Goal: Task Accomplishment & Management: Use online tool/utility

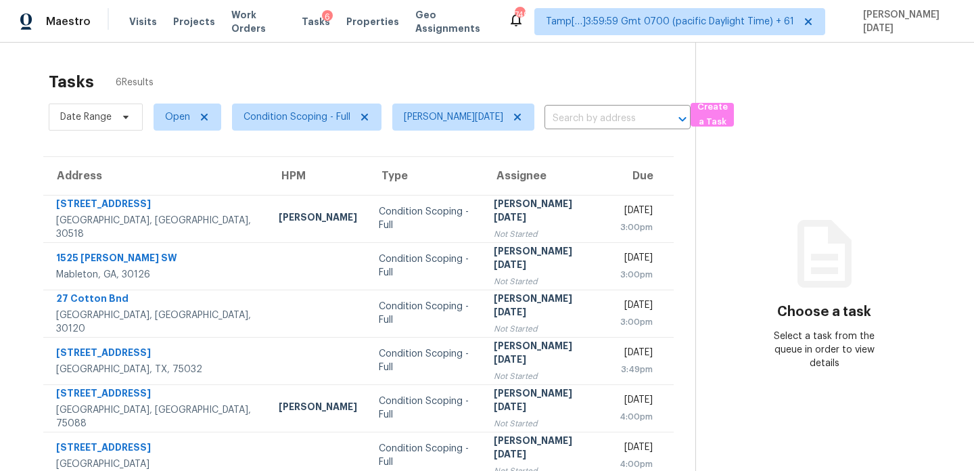
scroll to position [43, 0]
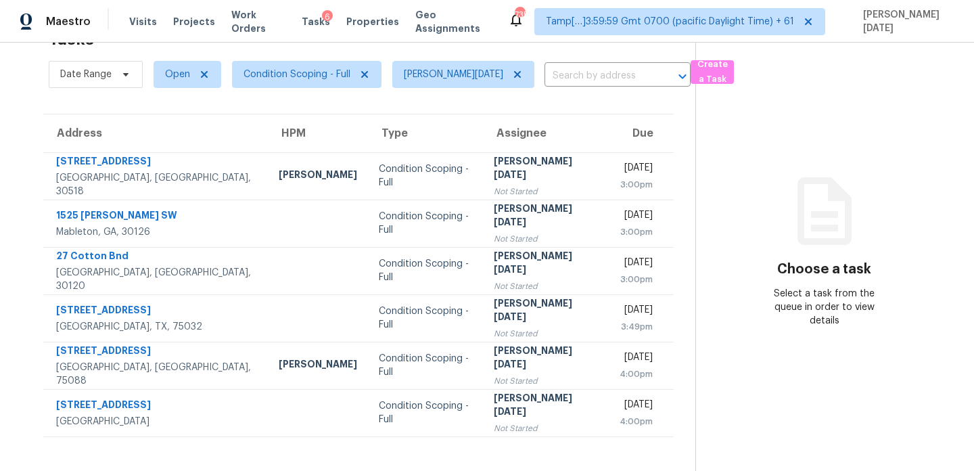
click at [186, 94] on section "Tasks 6 Results Date Range Open Condition Scoping - Full Prabhu Raja ​ Create a…" at bounding box center [359, 246] width 674 height 449
click at [179, 76] on span "Open" at bounding box center [177, 75] width 25 height 14
click at [179, 110] on label "Open" at bounding box center [182, 113] width 43 height 14
click at [170, 110] on input "Open" at bounding box center [165, 110] width 9 height 9
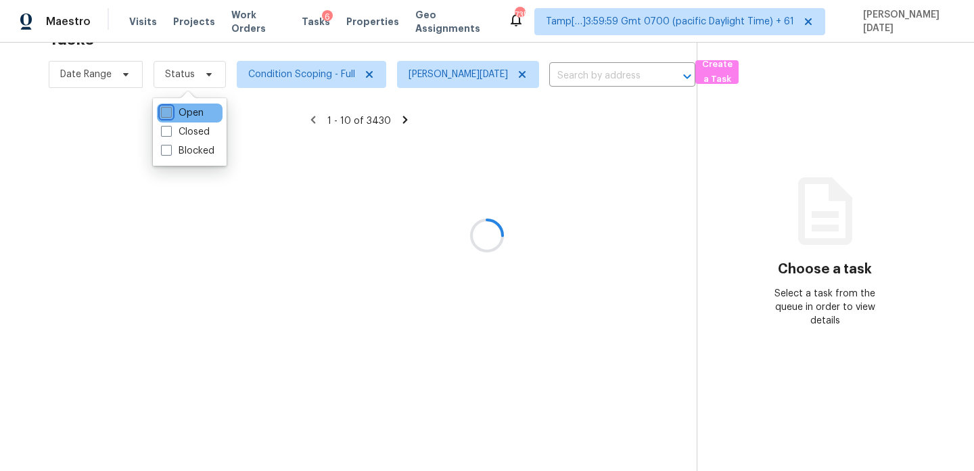
click at [179, 110] on label "Open" at bounding box center [182, 113] width 43 height 14
click at [170, 110] on input "Open" at bounding box center [165, 110] width 9 height 9
checkbox input "true"
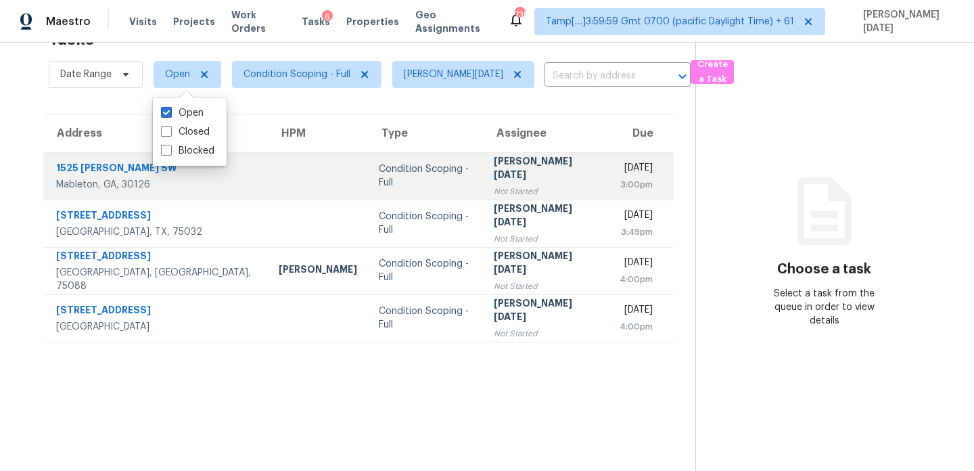
click at [620, 179] on div "3:00pm" at bounding box center [636, 185] width 33 height 14
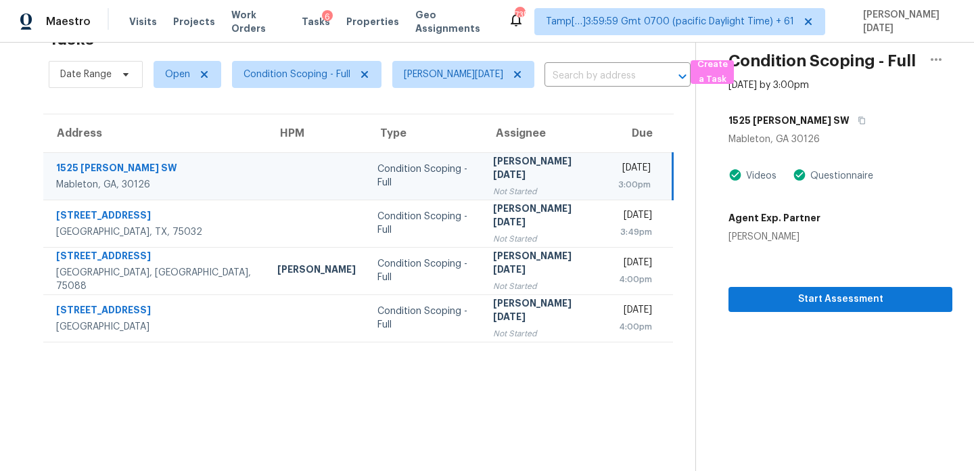
click at [618, 181] on div "3:00pm" at bounding box center [634, 185] width 32 height 14
click at [798, 291] on span "Start Assessment" at bounding box center [841, 299] width 202 height 17
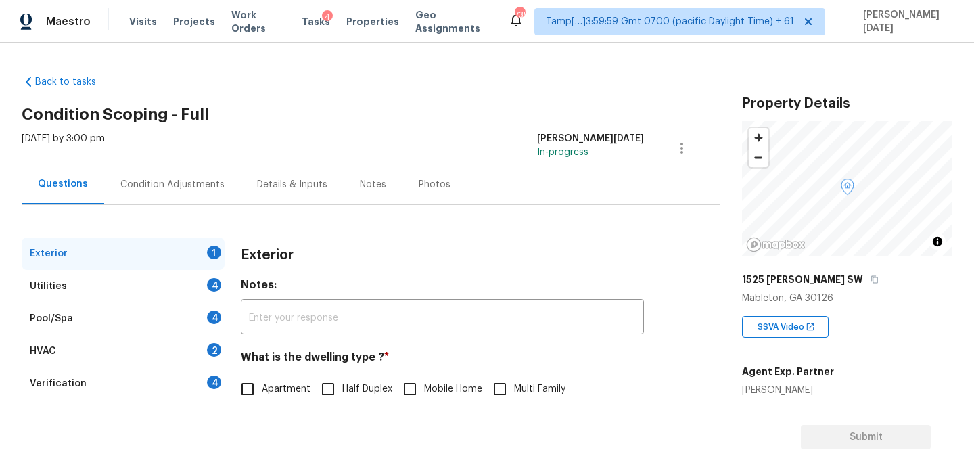
click at [173, 182] on div "Condition Adjustments" at bounding box center [172, 185] width 104 height 14
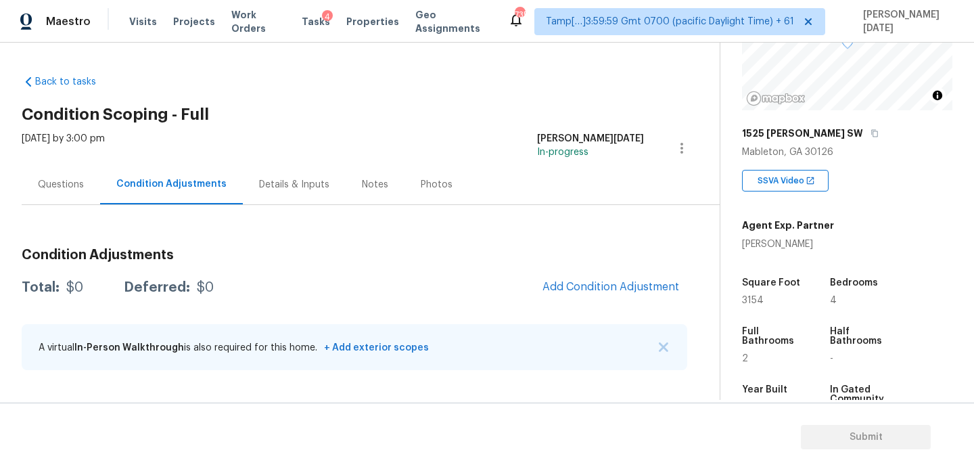
scroll to position [265, 0]
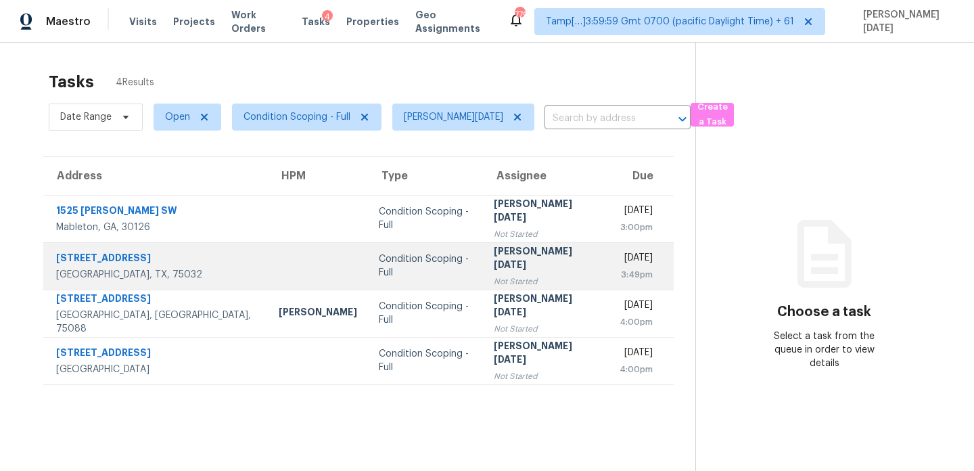
click at [620, 273] on div "3:49pm" at bounding box center [636, 275] width 33 height 14
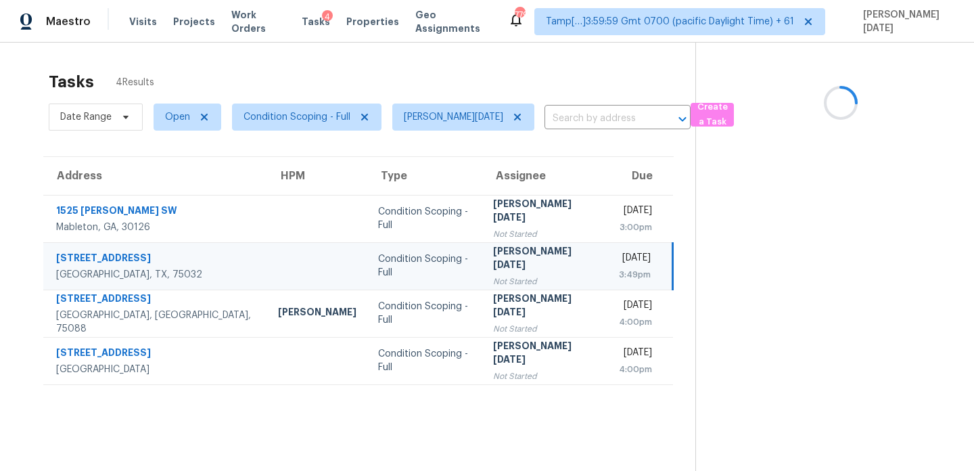
click at [619, 273] on div "3:49pm" at bounding box center [635, 275] width 32 height 14
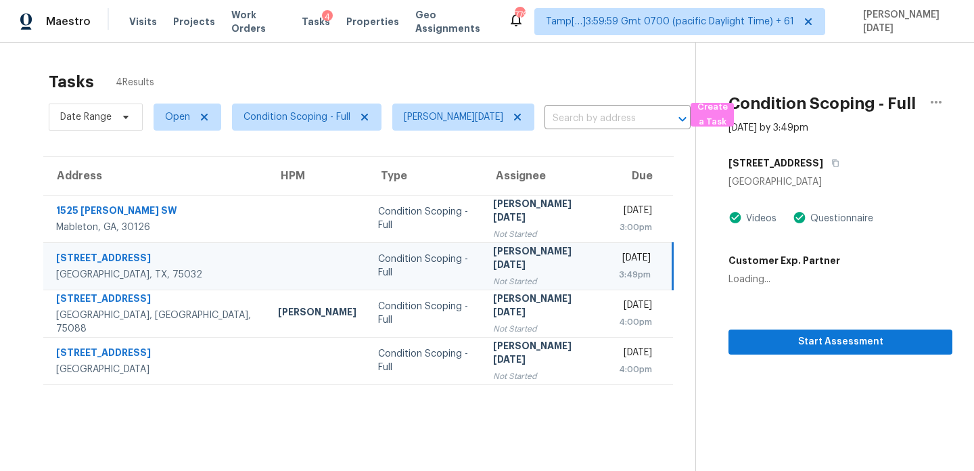
click at [619, 273] on div "3:49pm" at bounding box center [635, 275] width 32 height 14
click at [740, 342] on span "Start Assessment" at bounding box center [841, 342] width 202 height 17
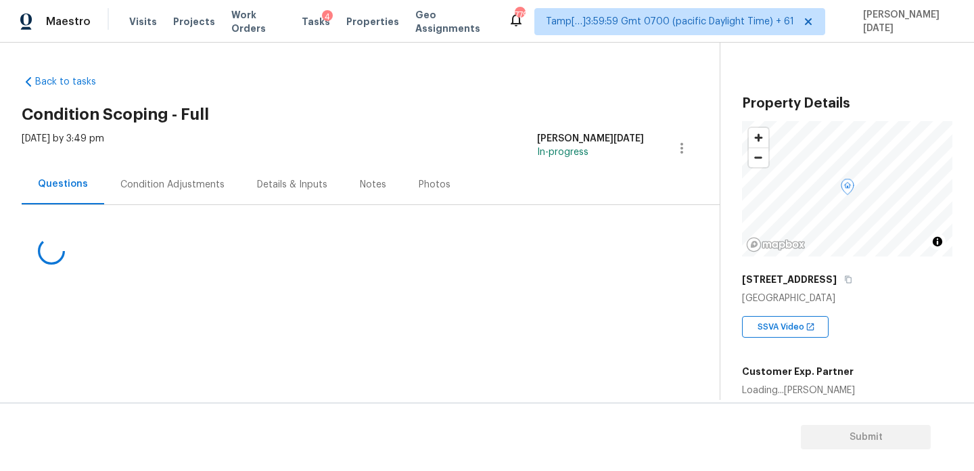
click at [172, 180] on div "Condition Adjustments" at bounding box center [172, 185] width 104 height 14
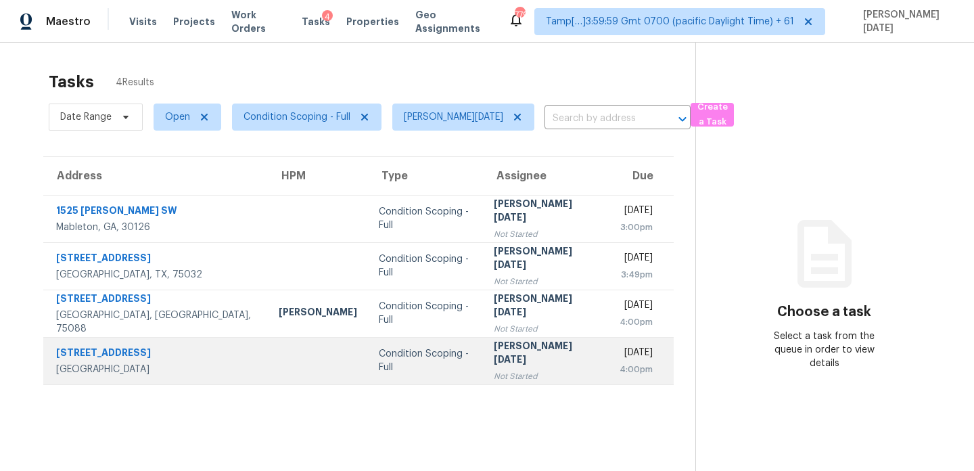
click at [368, 342] on td "Condition Scoping - Full" at bounding box center [426, 360] width 116 height 47
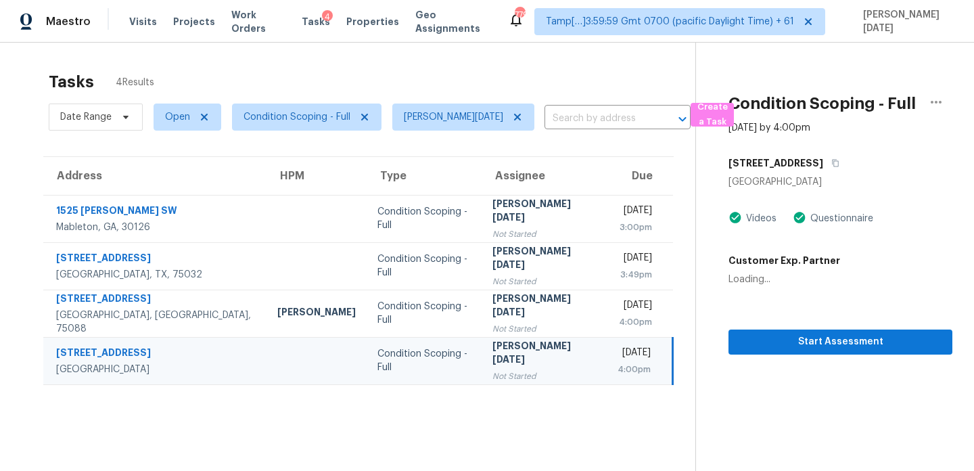
click at [378, 357] on div "Condition Scoping - Full" at bounding box center [424, 360] width 93 height 27
click at [778, 347] on span "Start Assessment" at bounding box center [841, 342] width 202 height 17
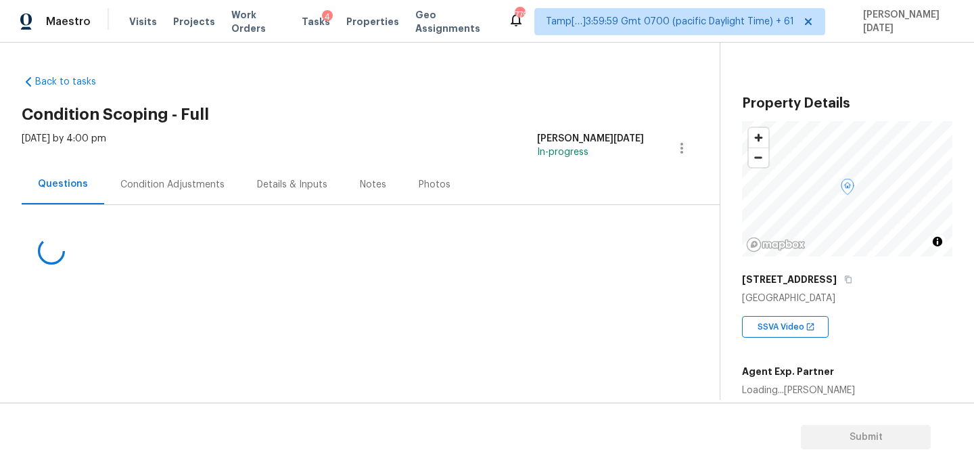
click at [154, 196] on div "Condition Adjustments" at bounding box center [172, 184] width 137 height 40
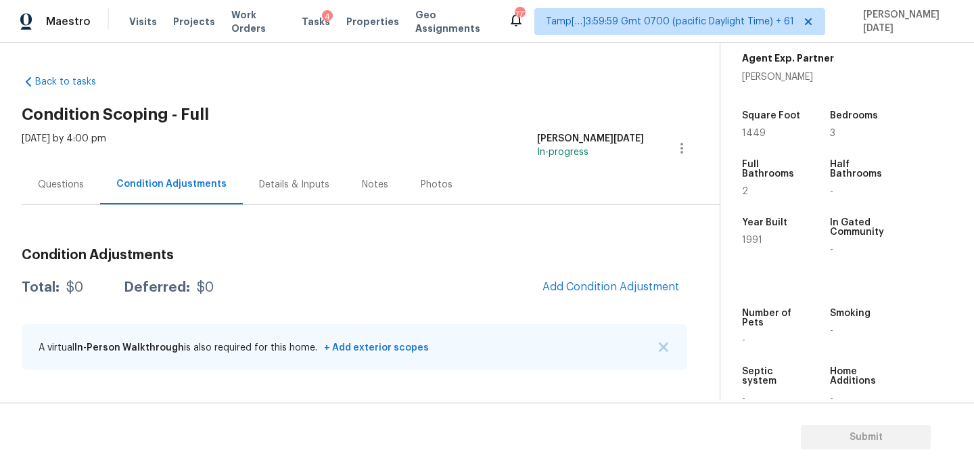
scroll to position [344, 0]
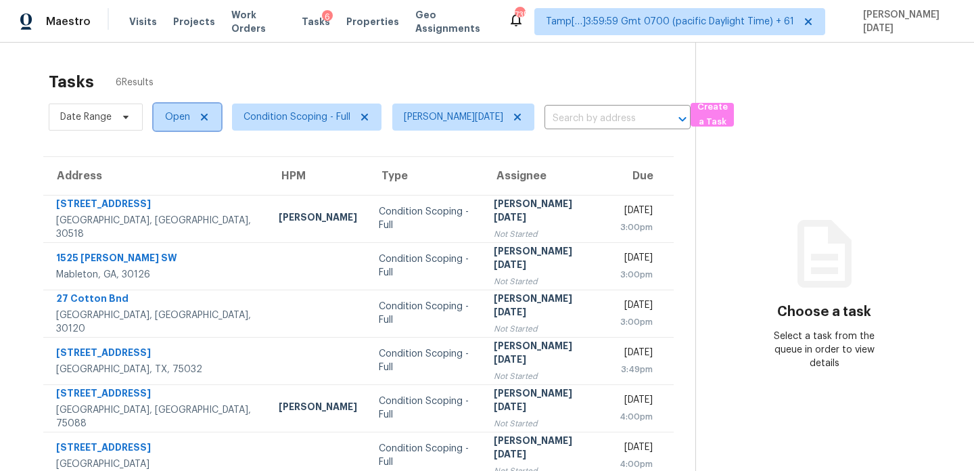
click at [173, 126] on span "Open" at bounding box center [188, 117] width 68 height 27
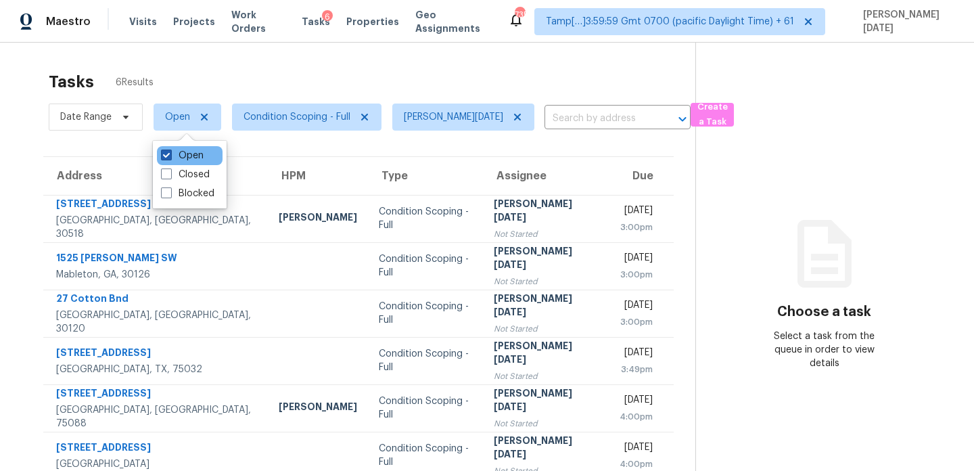
click at [170, 153] on span at bounding box center [166, 155] width 11 height 11
click at [170, 153] on input "Open" at bounding box center [165, 153] width 9 height 9
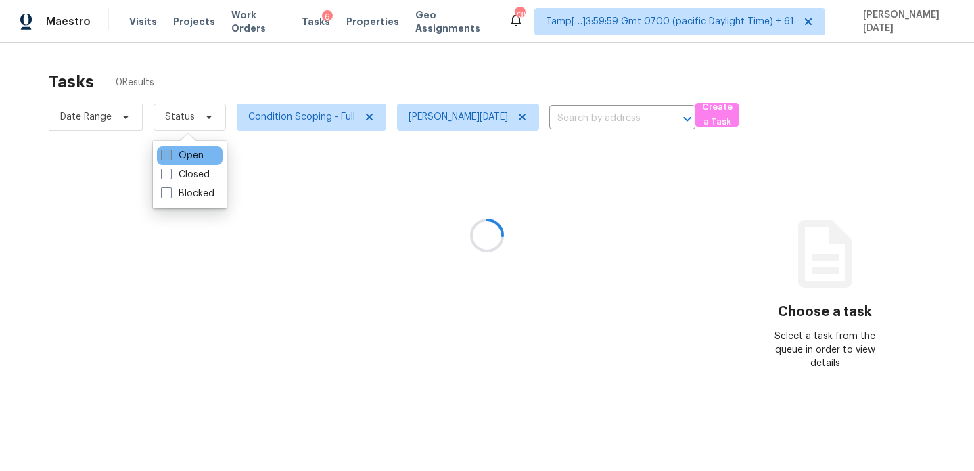
click at [170, 153] on span at bounding box center [166, 155] width 11 height 11
click at [170, 153] on input "Open" at bounding box center [165, 153] width 9 height 9
checkbox input "true"
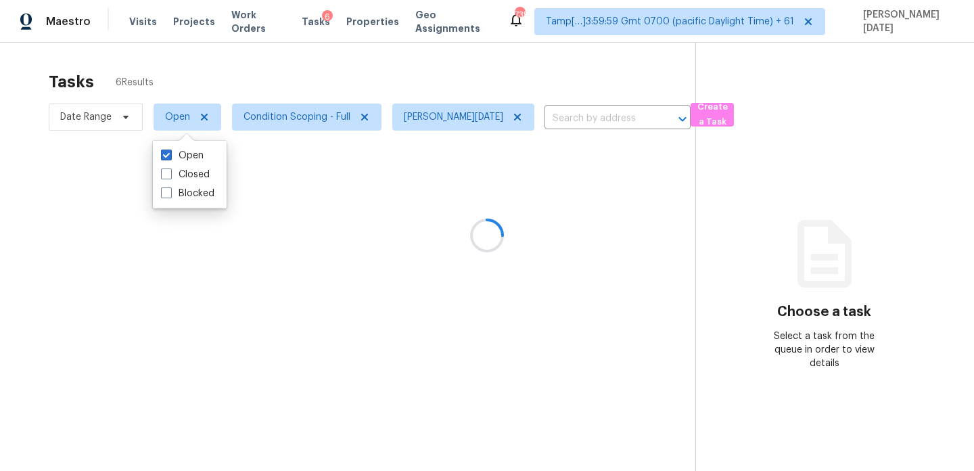
click at [285, 88] on div at bounding box center [487, 235] width 974 height 471
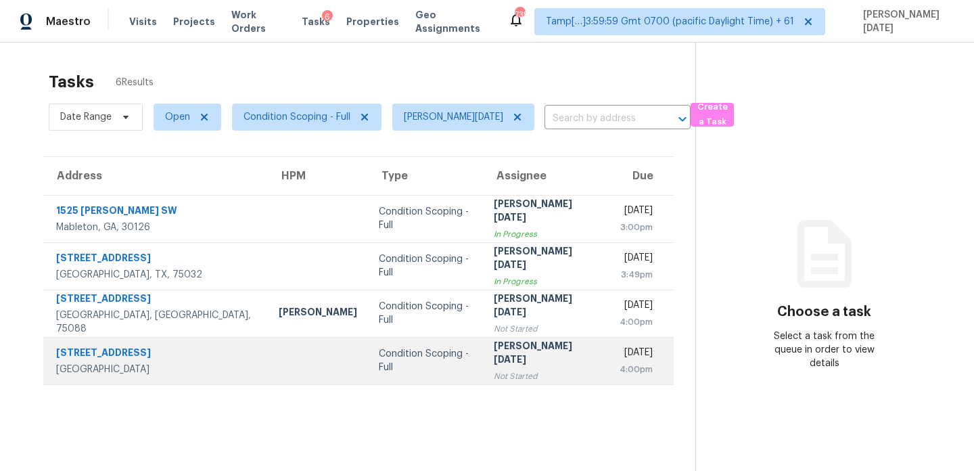
click at [483, 338] on td "Prabhu Raja Not Started" at bounding box center [546, 360] width 126 height 47
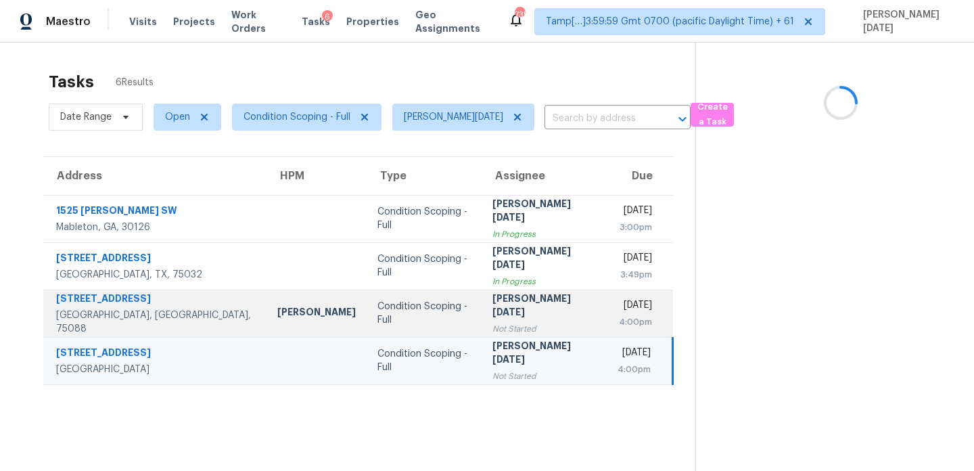
click at [493, 325] on div "Not Started" at bounding box center [545, 329] width 104 height 14
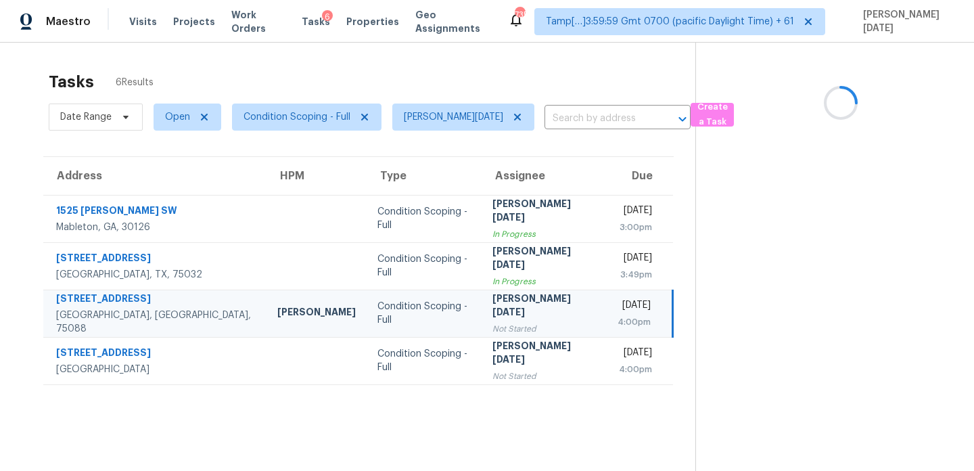
click at [493, 325] on div "Not Started" at bounding box center [545, 329] width 104 height 14
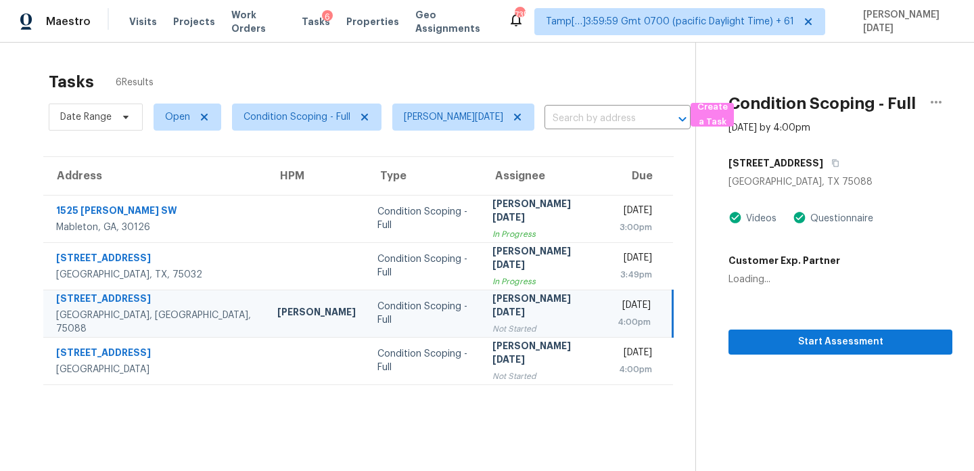
click at [493, 325] on div "Not Started" at bounding box center [545, 329] width 104 height 14
click at [740, 346] on span "Start Assessment" at bounding box center [841, 342] width 202 height 17
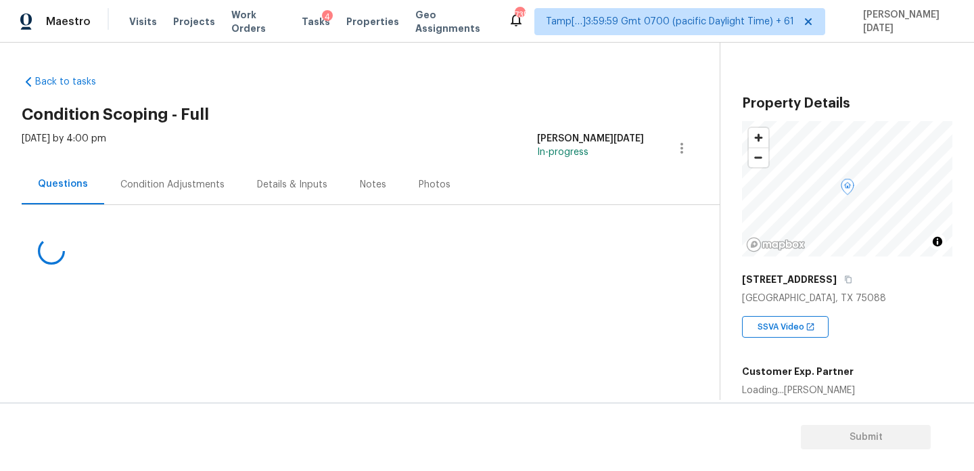
click at [183, 194] on div "Condition Adjustments" at bounding box center [172, 184] width 137 height 40
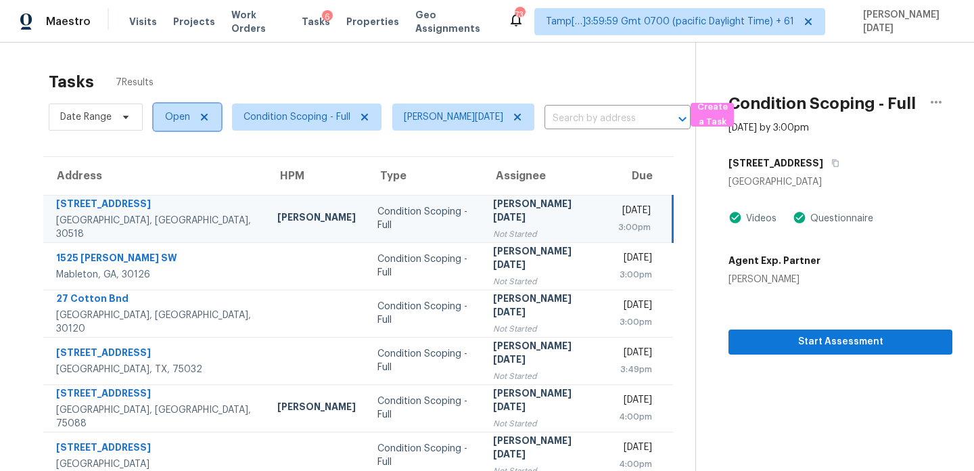
click at [192, 116] on span "Open" at bounding box center [188, 117] width 68 height 27
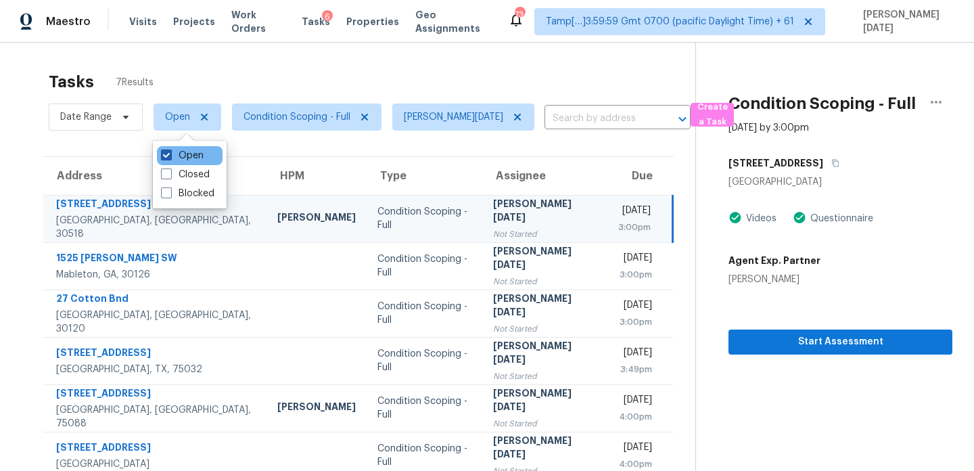
click at [185, 160] on label "Open" at bounding box center [182, 156] width 43 height 14
click at [170, 158] on input "Open" at bounding box center [165, 153] width 9 height 9
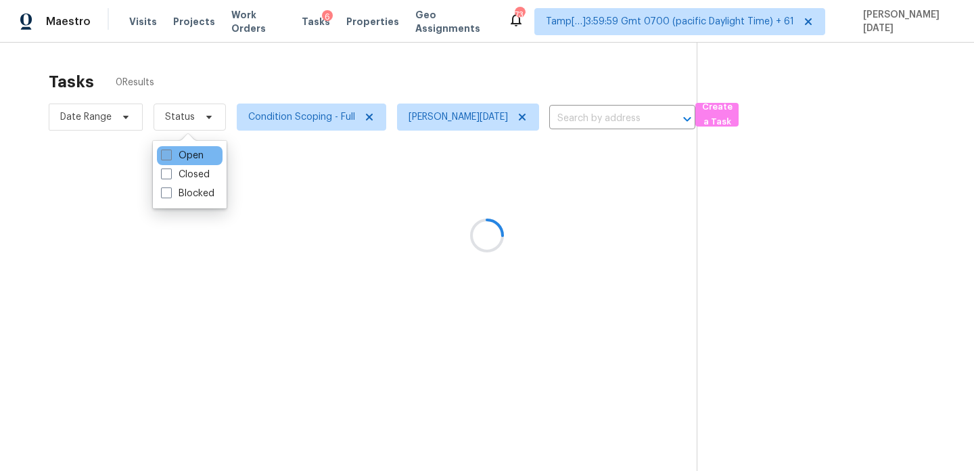
click at [185, 160] on label "Open" at bounding box center [182, 156] width 43 height 14
click at [170, 158] on input "Open" at bounding box center [165, 153] width 9 height 9
checkbox input "true"
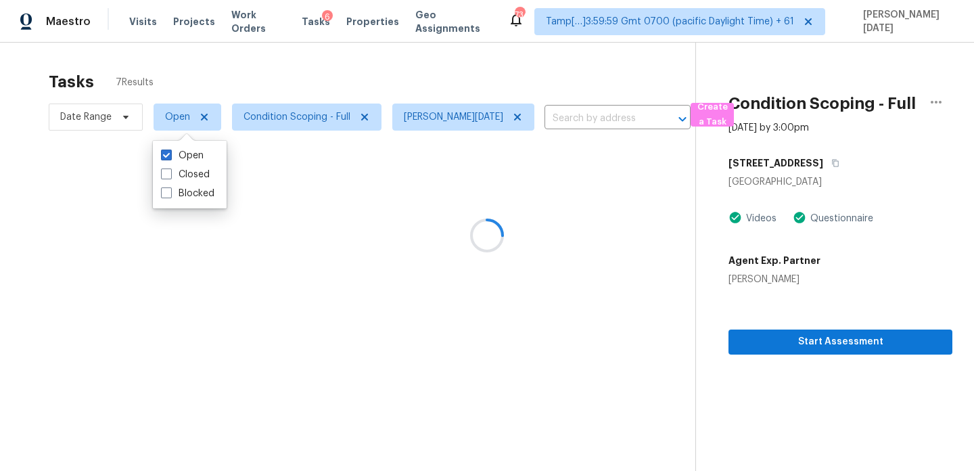
click at [350, 71] on div at bounding box center [487, 235] width 974 height 471
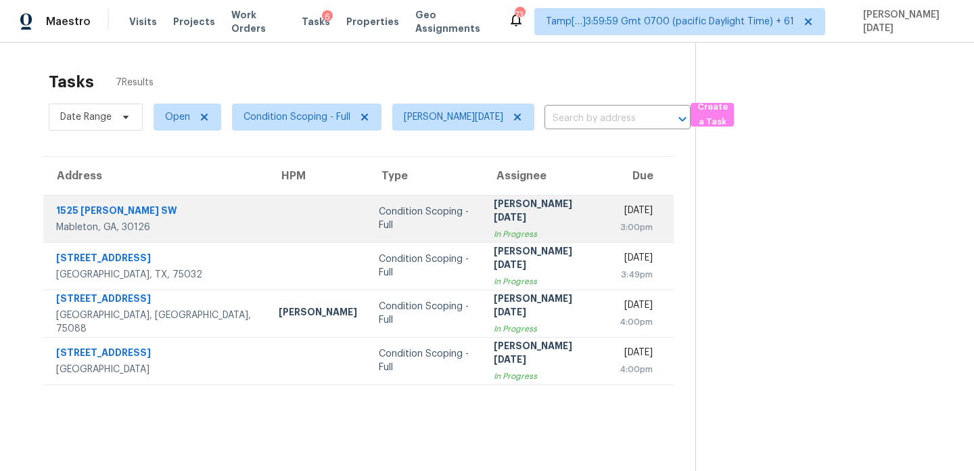
click at [494, 229] on div "In Progress" at bounding box center [546, 234] width 104 height 14
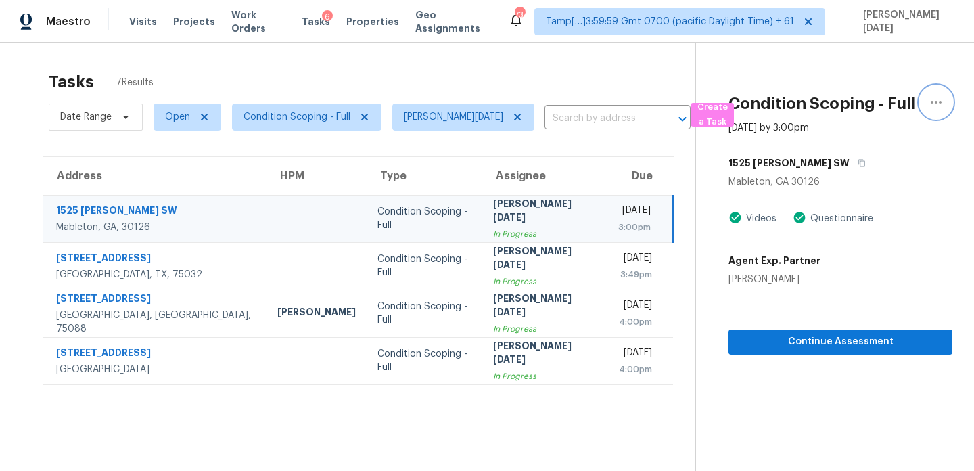
click at [931, 106] on icon "button" at bounding box center [936, 102] width 16 height 16
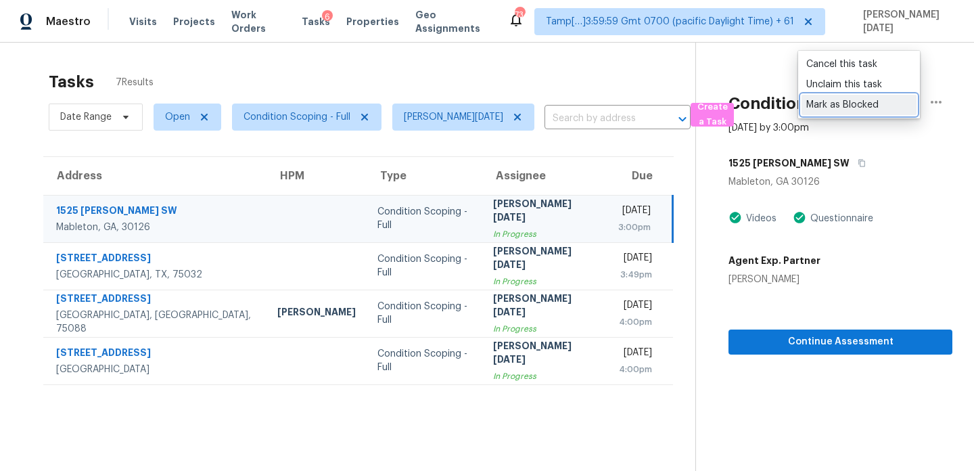
click at [880, 106] on div "Mark as Blocked" at bounding box center [860, 105] width 106 height 14
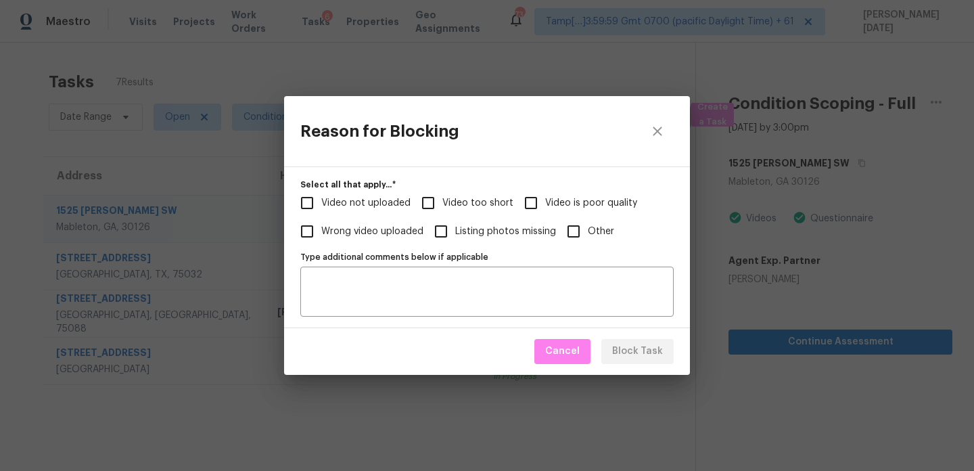
click at [582, 244] on input "Other" at bounding box center [574, 231] width 28 height 28
checkbox input "true"
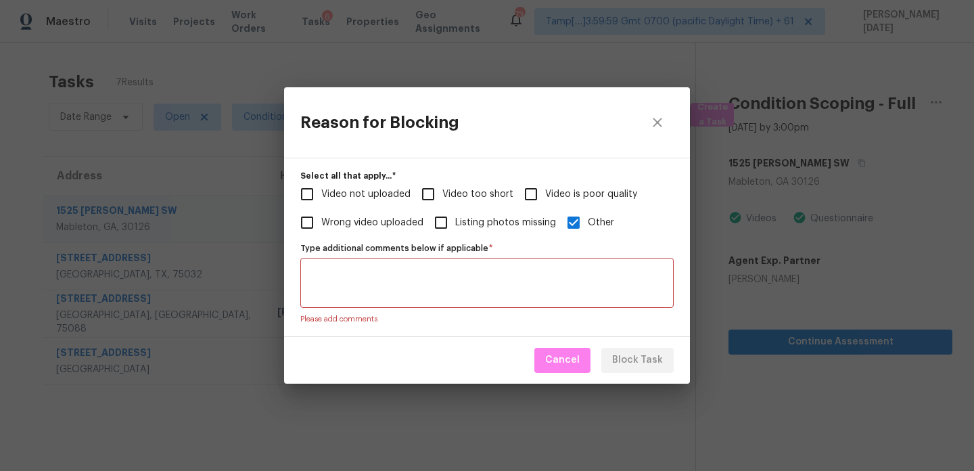
click at [542, 283] on textarea "Type additional comments below if applicable   *" at bounding box center [487, 283] width 357 height 28
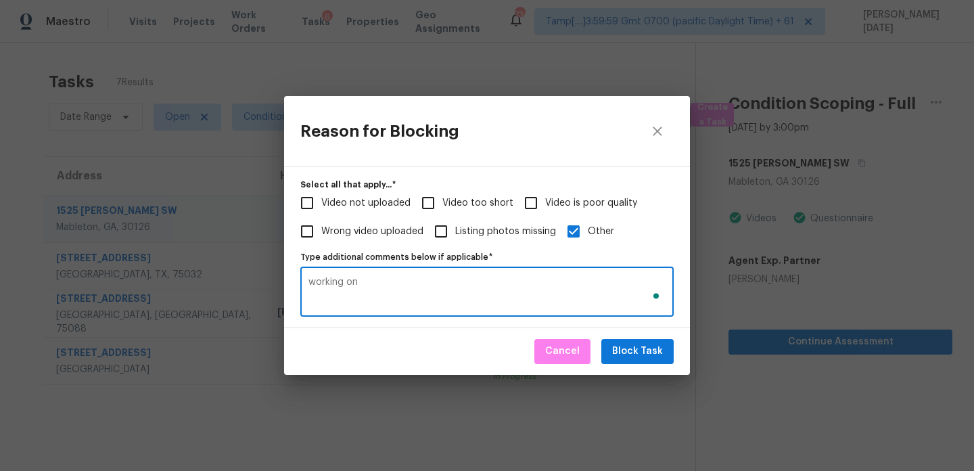
type textarea "working on"
click at [670, 354] on button "Block Task" at bounding box center [638, 351] width 72 height 25
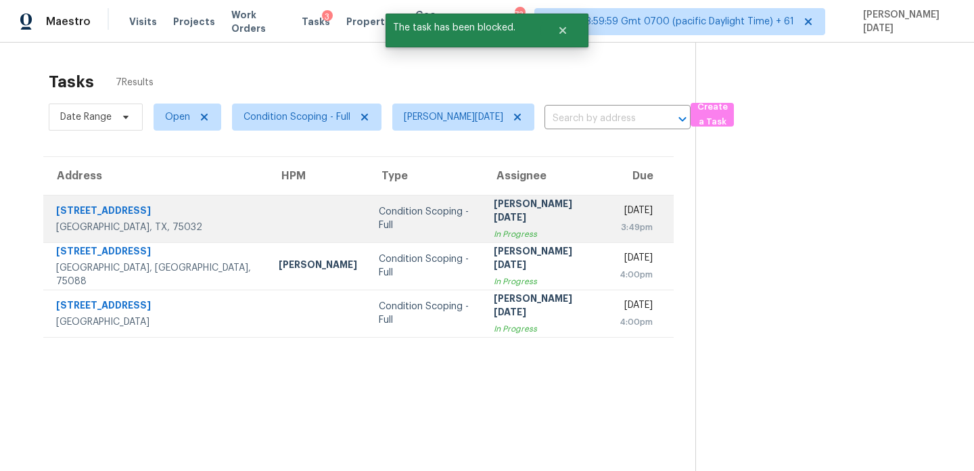
click at [620, 215] on div "Fri, Aug 15th 2025" at bounding box center [636, 212] width 33 height 17
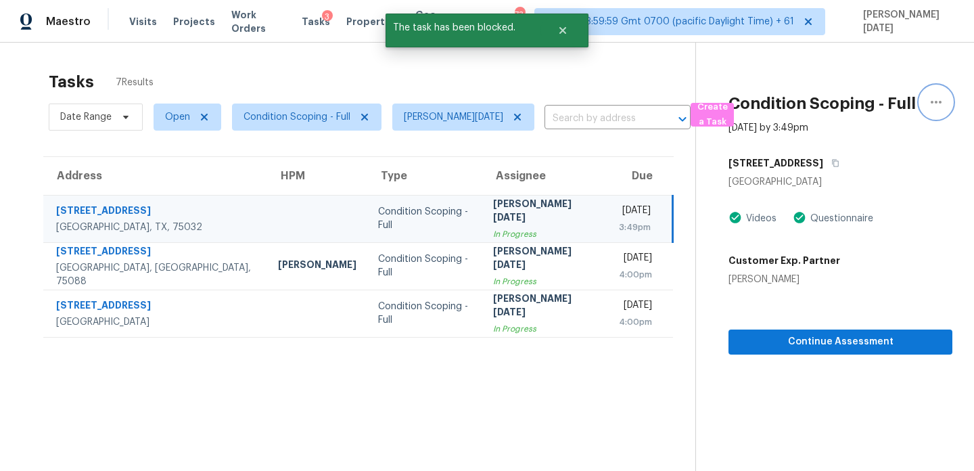
click at [941, 96] on icon "button" at bounding box center [936, 102] width 16 height 16
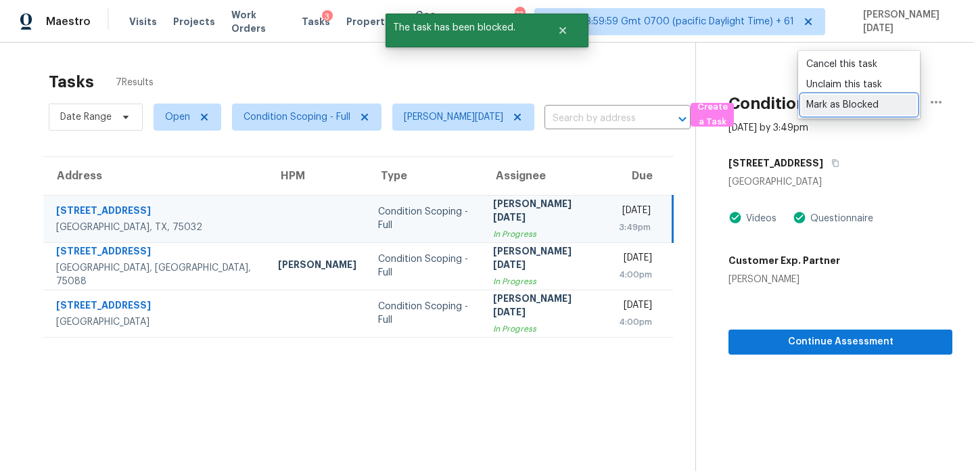
click at [861, 106] on div "Mark as Blocked" at bounding box center [860, 105] width 106 height 14
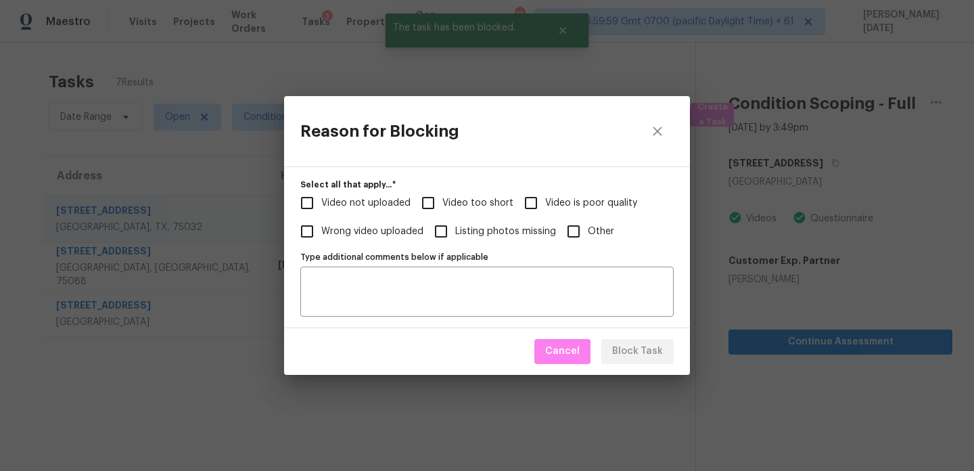
click at [591, 237] on span "Other" at bounding box center [601, 232] width 26 height 14
click at [588, 237] on input "Other" at bounding box center [574, 231] width 28 height 28
checkbox input "true"
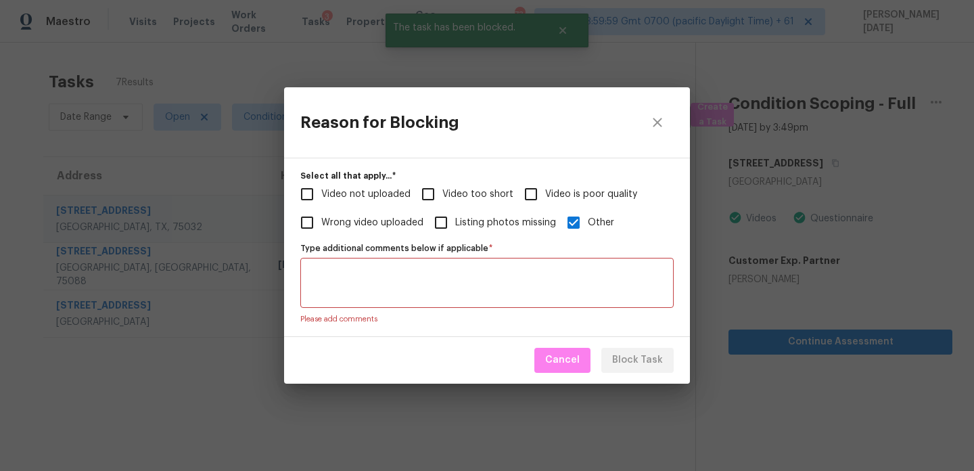
click at [570, 273] on textarea "Type additional comments below if applicable   *" at bounding box center [487, 283] width 357 height 28
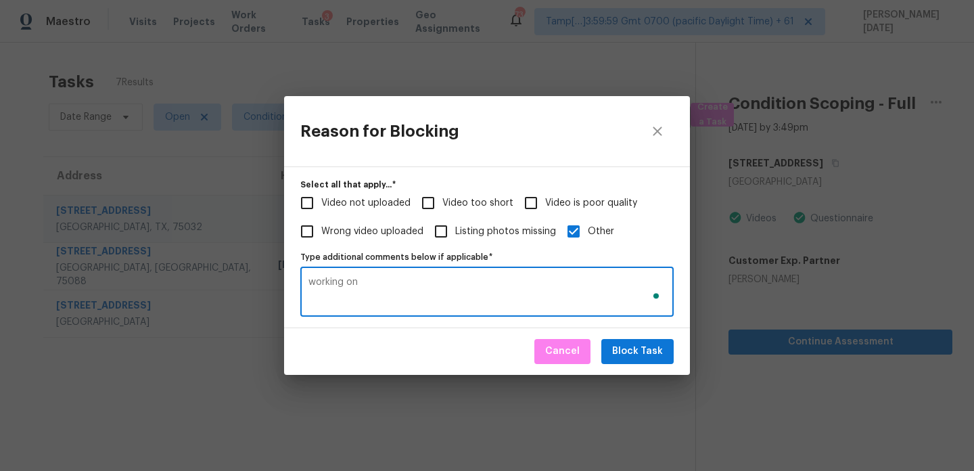
type textarea "working on"
click at [652, 344] on span "Block Task" at bounding box center [637, 351] width 51 height 17
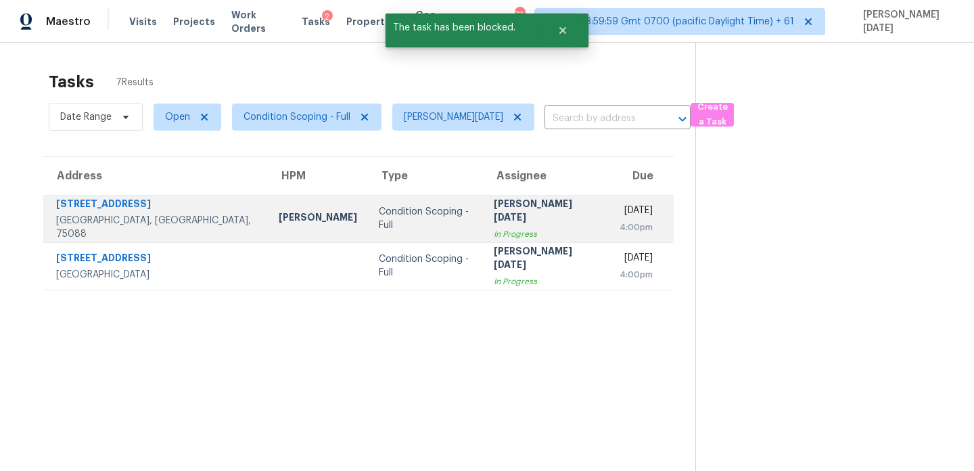
click at [620, 224] on div "4:00pm" at bounding box center [636, 228] width 33 height 14
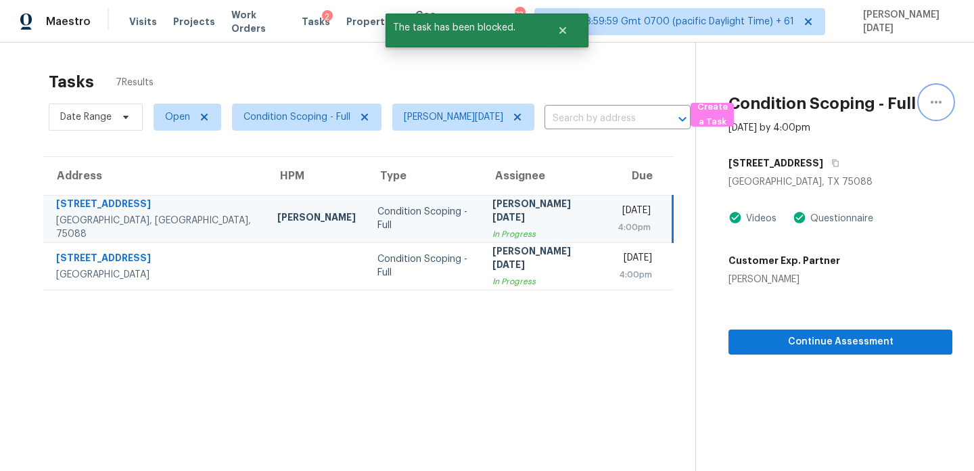
click at [947, 100] on button "button" at bounding box center [936, 102] width 32 height 32
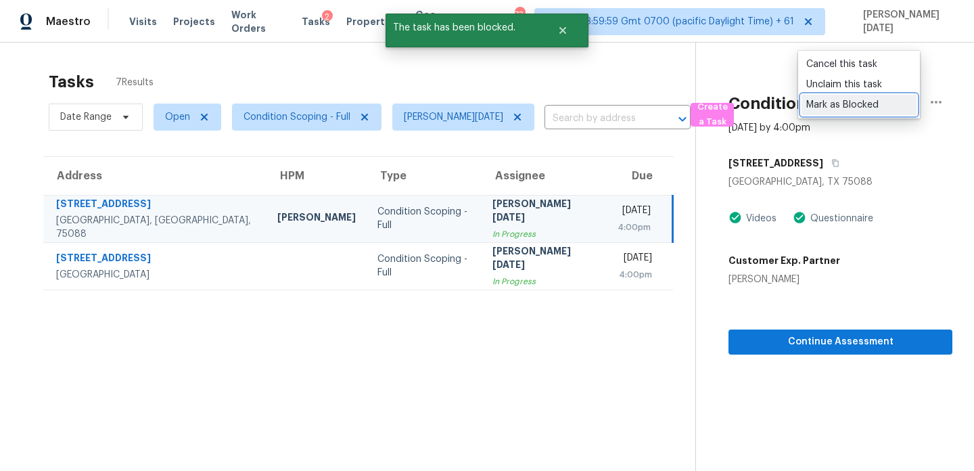
click at [880, 106] on div "Mark as Blocked" at bounding box center [860, 105] width 106 height 14
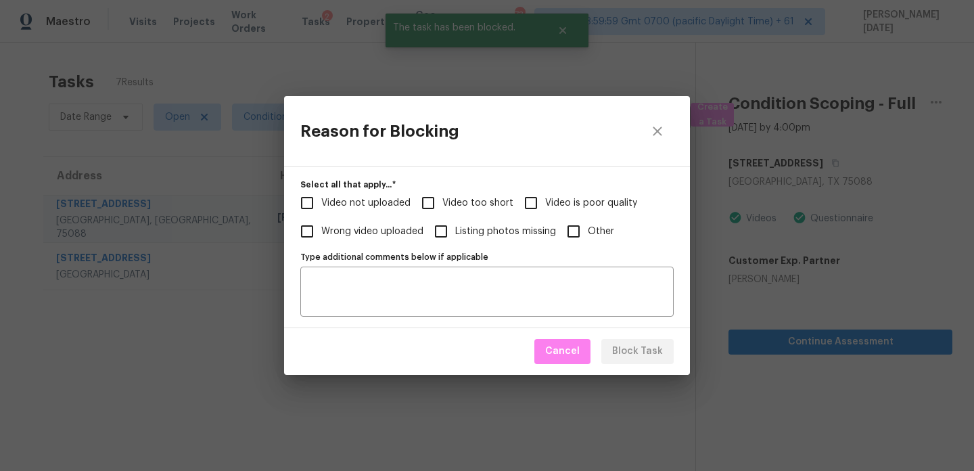
click at [575, 221] on input "Other" at bounding box center [574, 231] width 28 height 28
checkbox input "true"
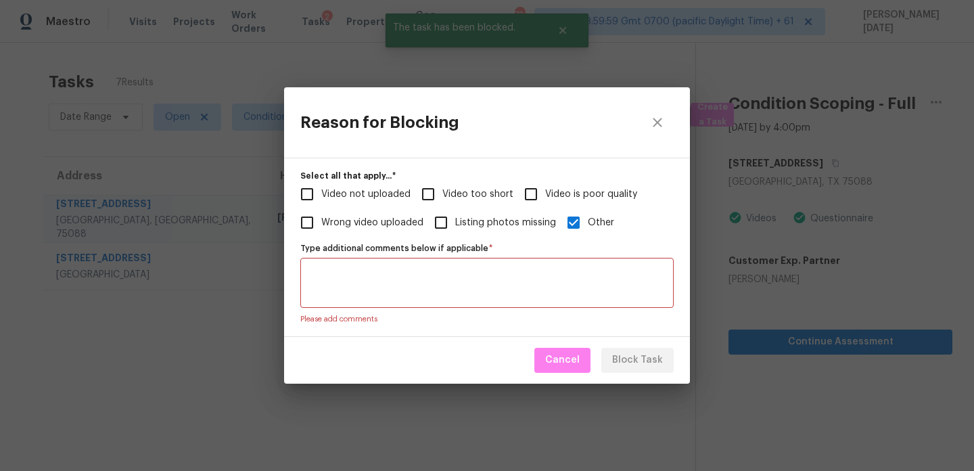
click at [556, 271] on textarea "Type additional comments below if applicable   *" at bounding box center [487, 283] width 357 height 28
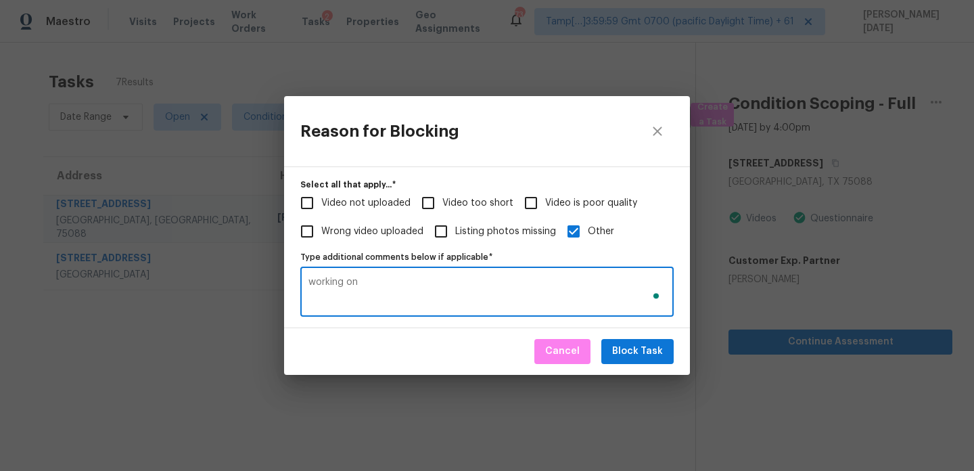
type textarea "working on"
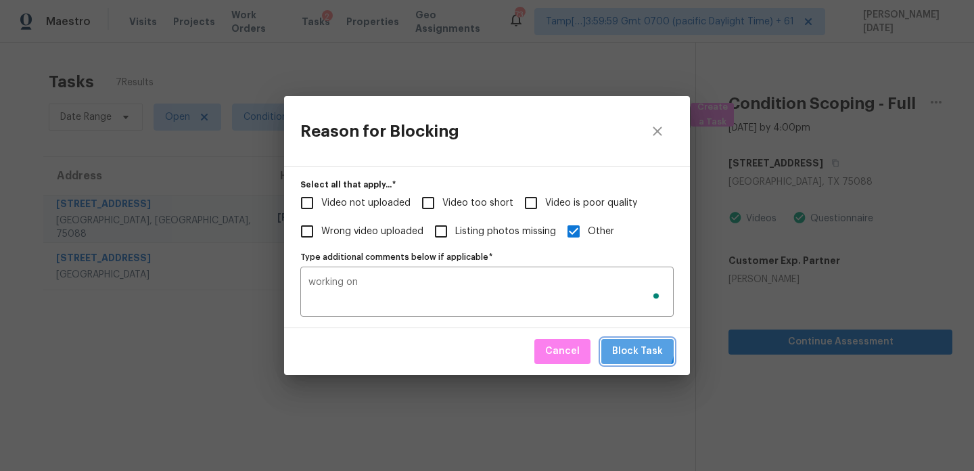
click at [625, 344] on span "Block Task" at bounding box center [637, 351] width 51 height 17
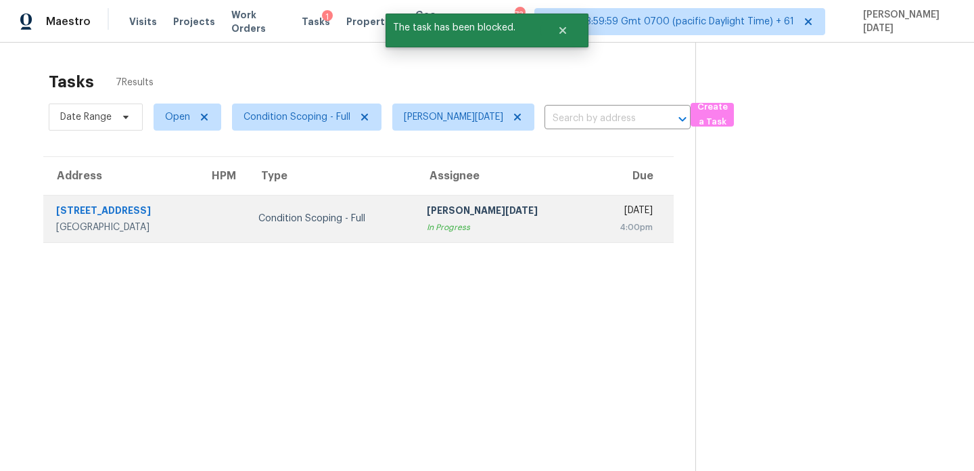
click at [600, 225] on div "4:00pm" at bounding box center [626, 228] width 53 height 14
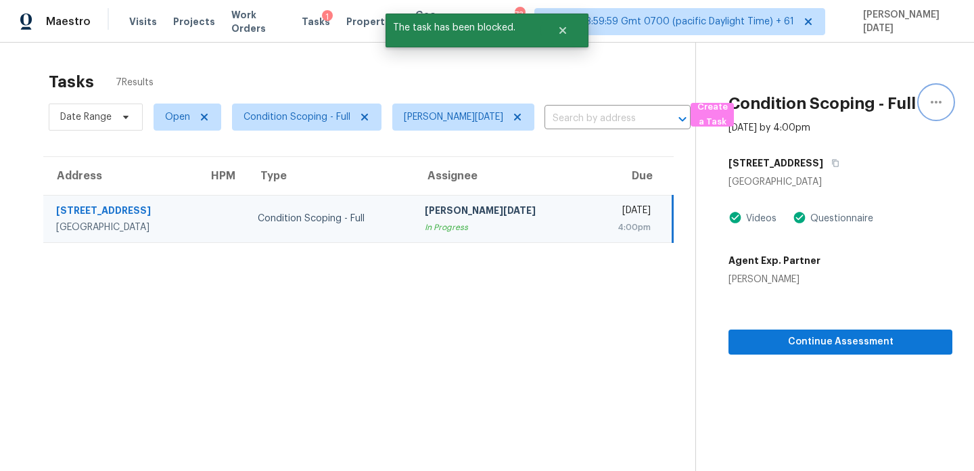
click at [947, 105] on button "button" at bounding box center [936, 102] width 32 height 32
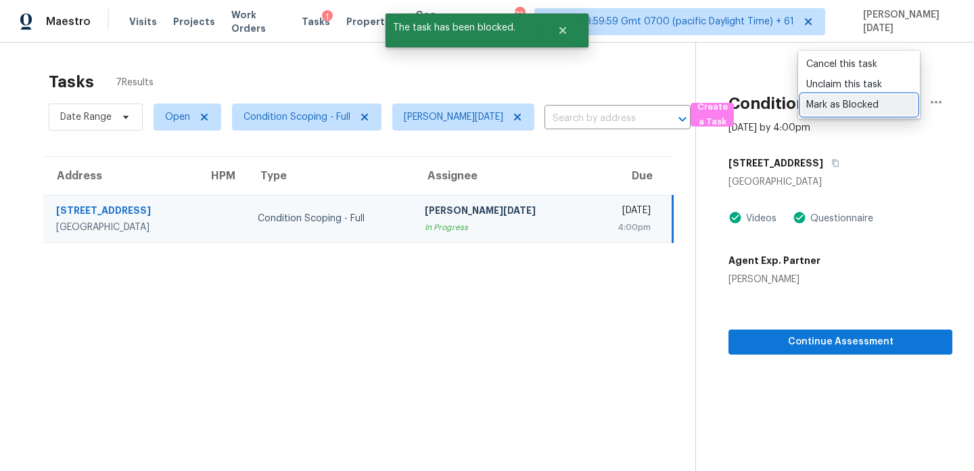
click at [874, 106] on div "Mark as Blocked" at bounding box center [860, 105] width 106 height 14
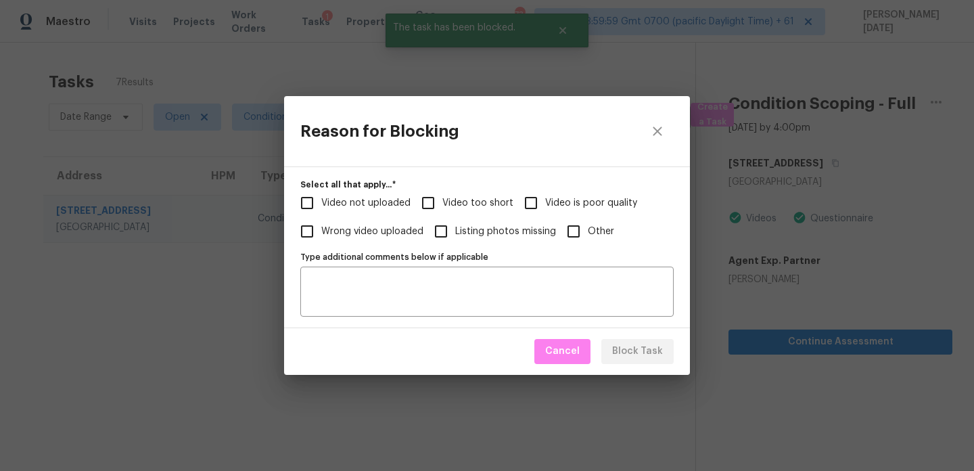
click at [577, 233] on input "Other" at bounding box center [574, 231] width 28 height 28
checkbox input "true"
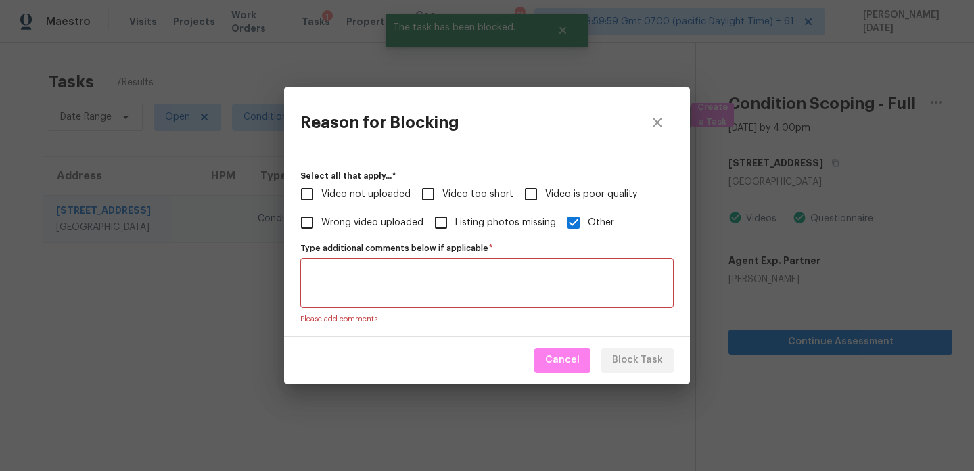
click at [557, 273] on textarea "Type additional comments below if applicable   *" at bounding box center [487, 283] width 357 height 28
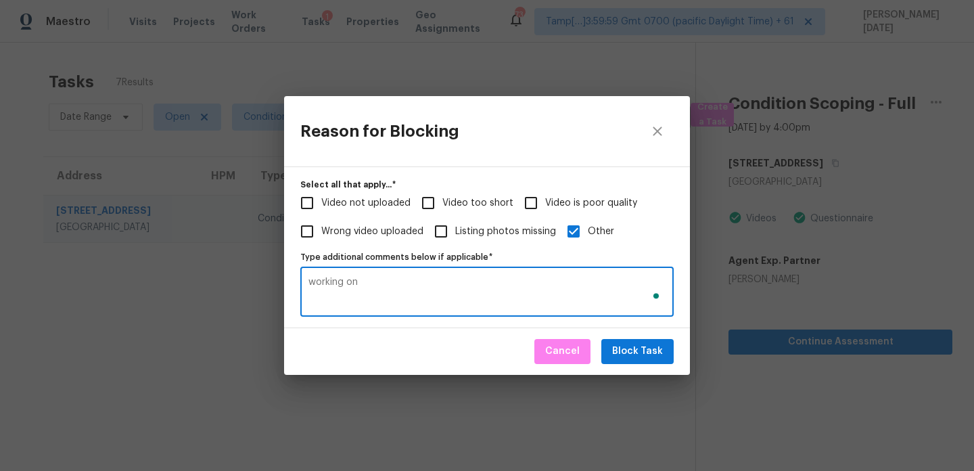
type textarea "working on"
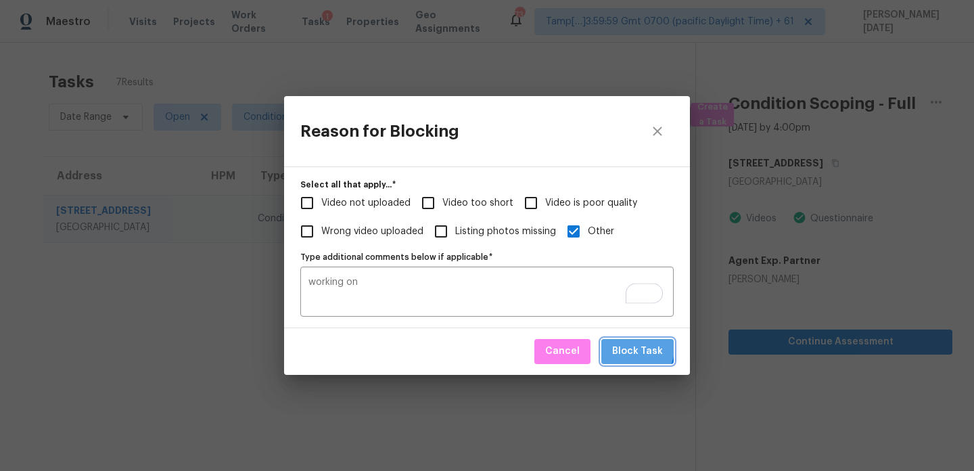
click at [634, 347] on span "Block Task" at bounding box center [637, 351] width 51 height 17
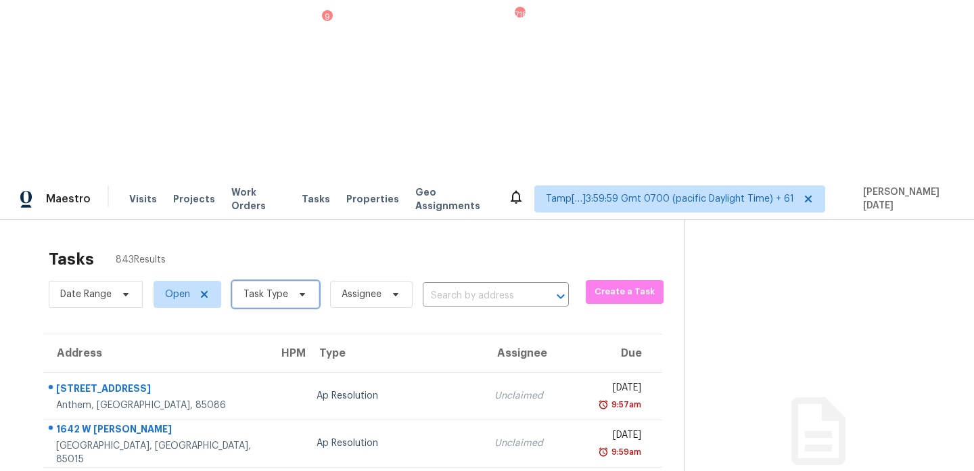
click at [279, 288] on span "Task Type" at bounding box center [266, 295] width 45 height 14
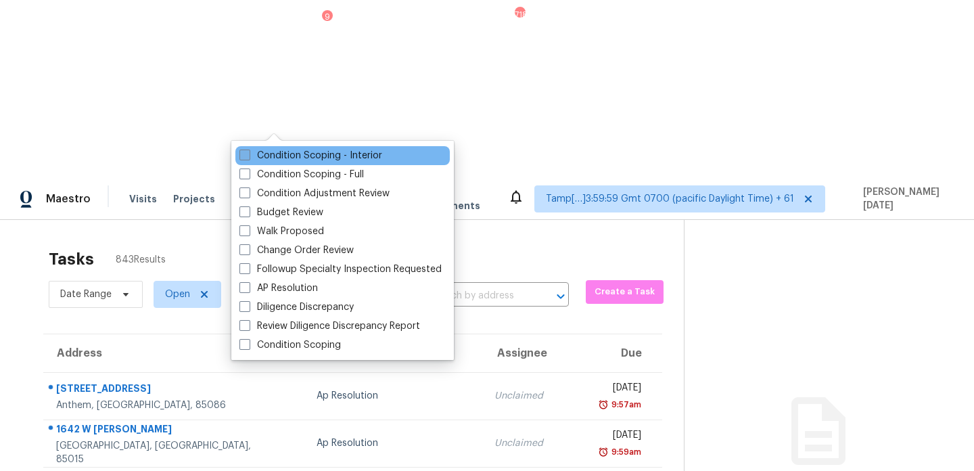
click at [280, 160] on label "Condition Scoping - Interior" at bounding box center [311, 156] width 143 height 14
click at [248, 158] on input "Condition Scoping - Interior" at bounding box center [244, 153] width 9 height 9
checkbox input "true"
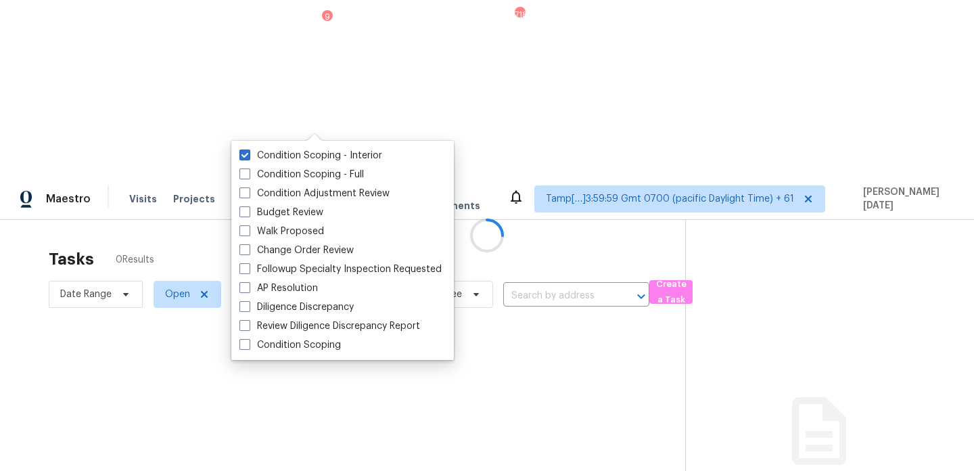
click at [118, 122] on div at bounding box center [487, 235] width 974 height 471
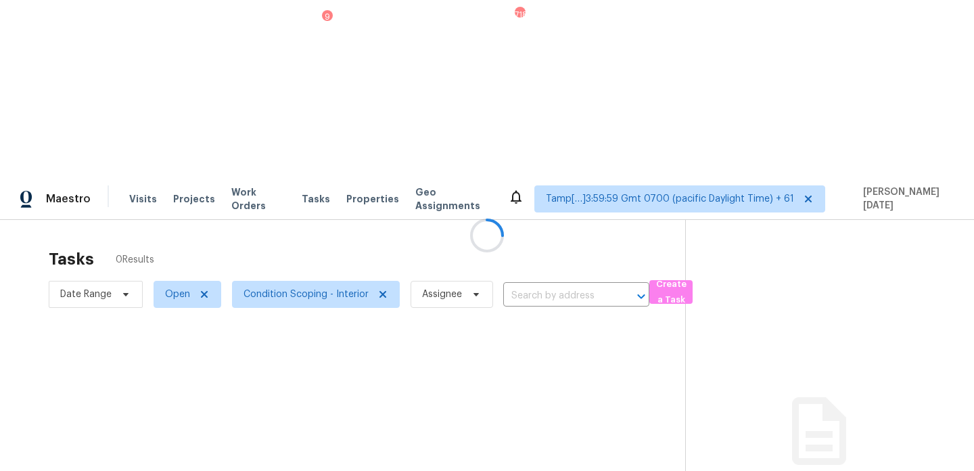
click at [118, 122] on div at bounding box center [487, 235] width 974 height 471
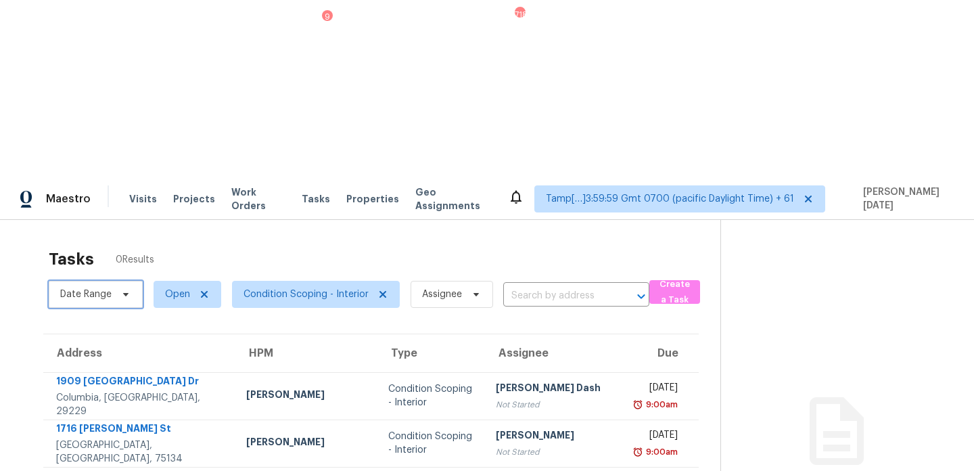
click at [118, 289] on span at bounding box center [123, 294] width 15 height 11
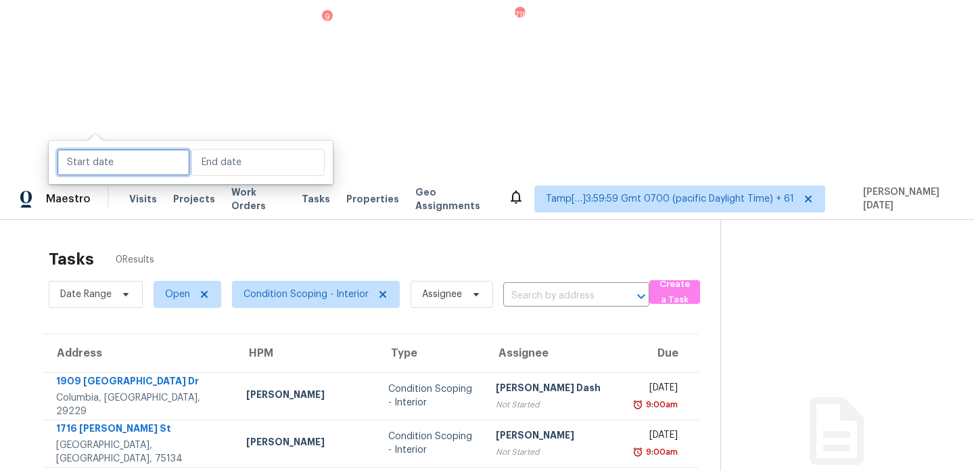
click at [123, 168] on input "text" at bounding box center [123, 162] width 133 height 27
select select "7"
select select "2025"
select select "8"
select select "2025"
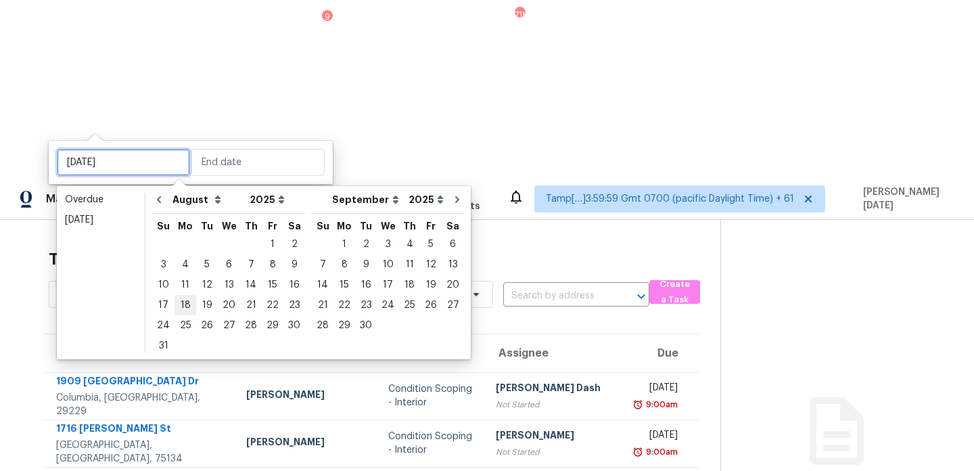
type input "Mon, Aug 18"
click at [181, 305] on div "18" at bounding box center [186, 305] width 22 height 19
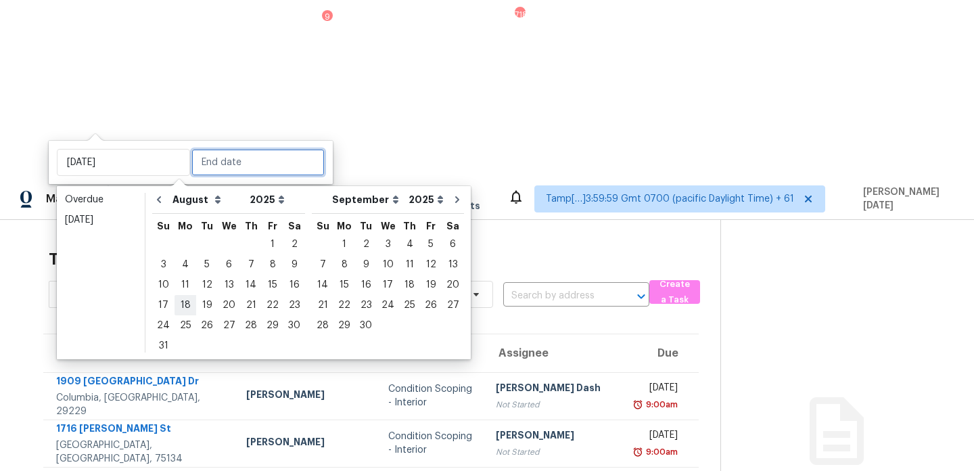
type input "Mon, Aug 18"
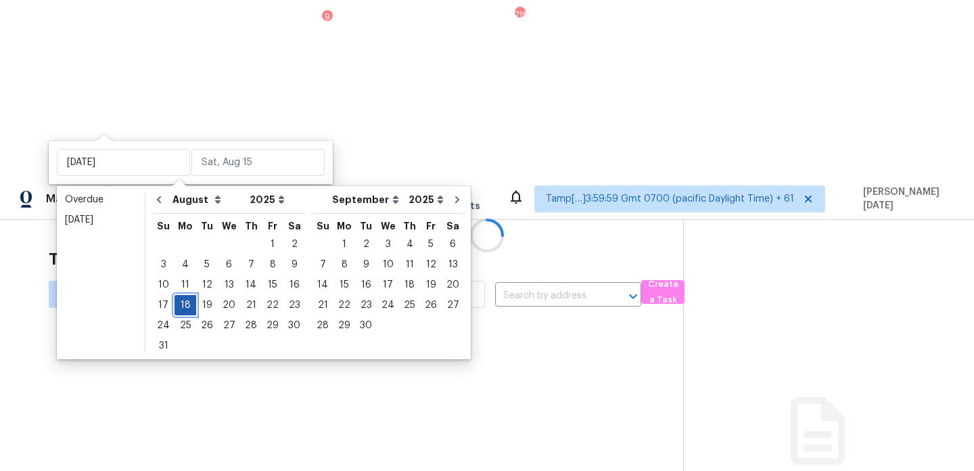
click at [181, 305] on div "18" at bounding box center [186, 305] width 22 height 19
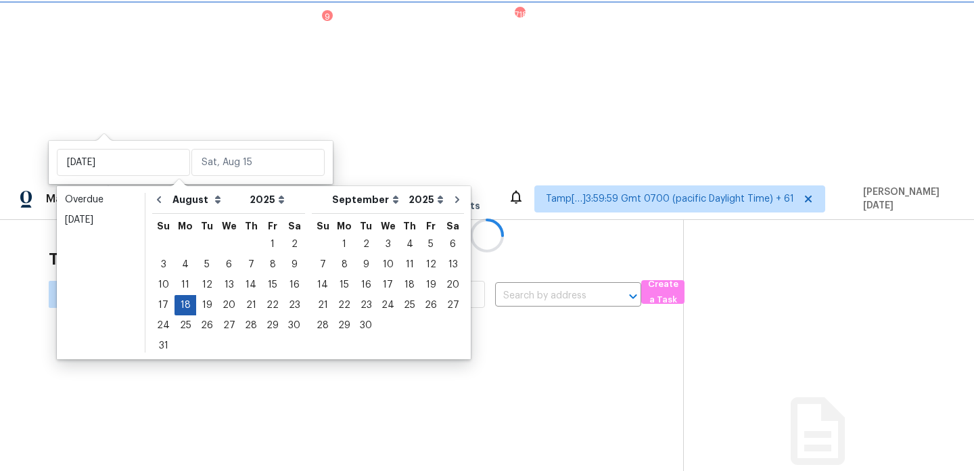
type input "Mon, Aug 18"
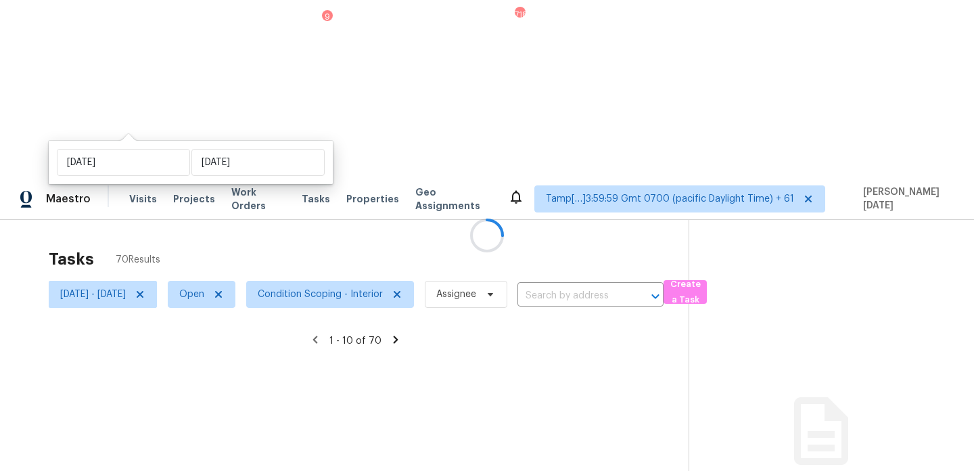
click at [395, 75] on div at bounding box center [487, 235] width 974 height 471
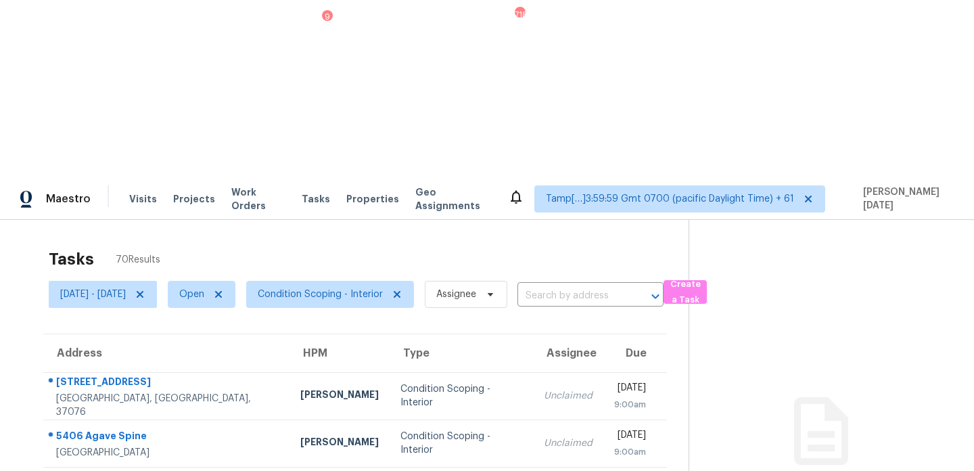
scroll to position [233, 0]
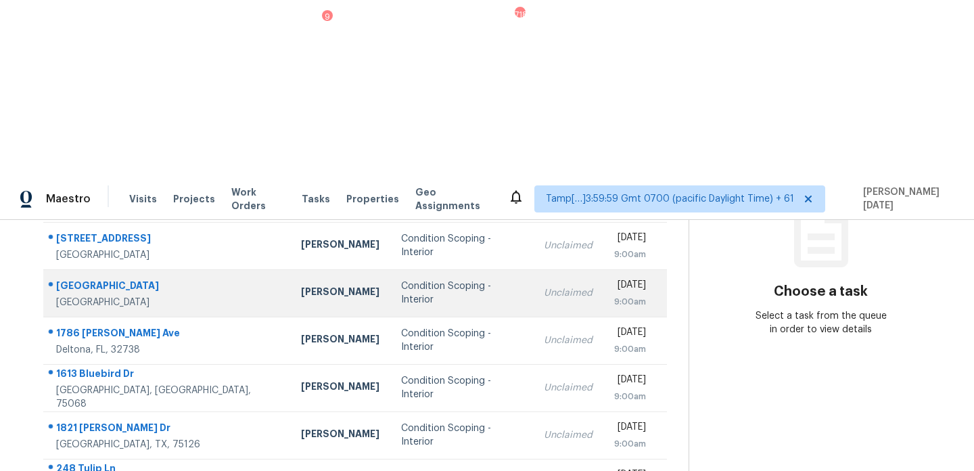
scroll to position [199, 0]
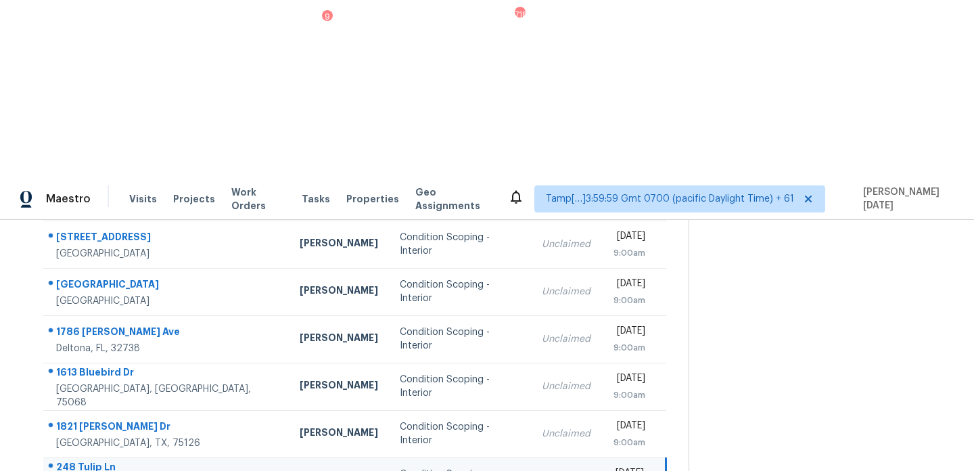
scroll to position [0, 0]
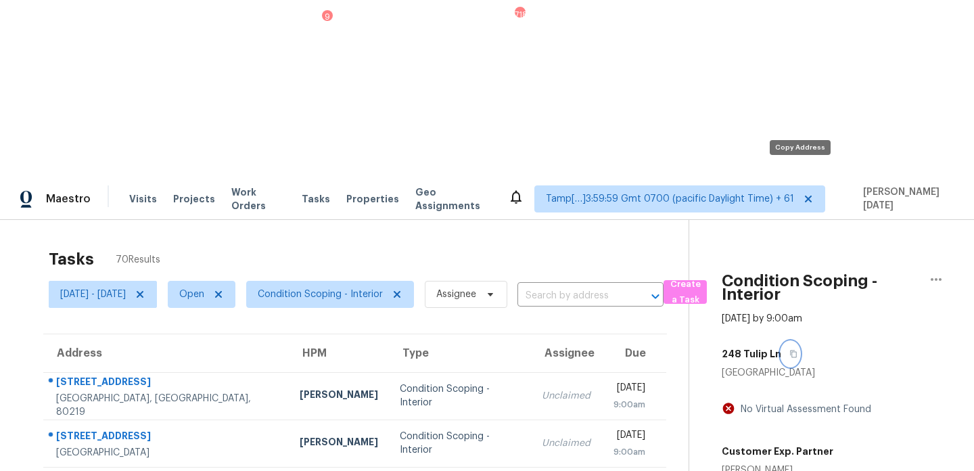
click at [798, 350] on icon "button" at bounding box center [794, 354] width 8 height 8
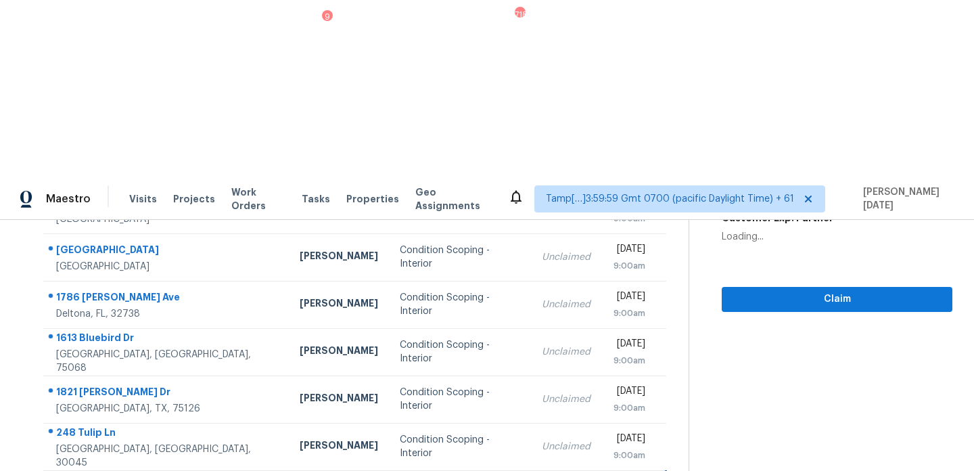
scroll to position [0, 0]
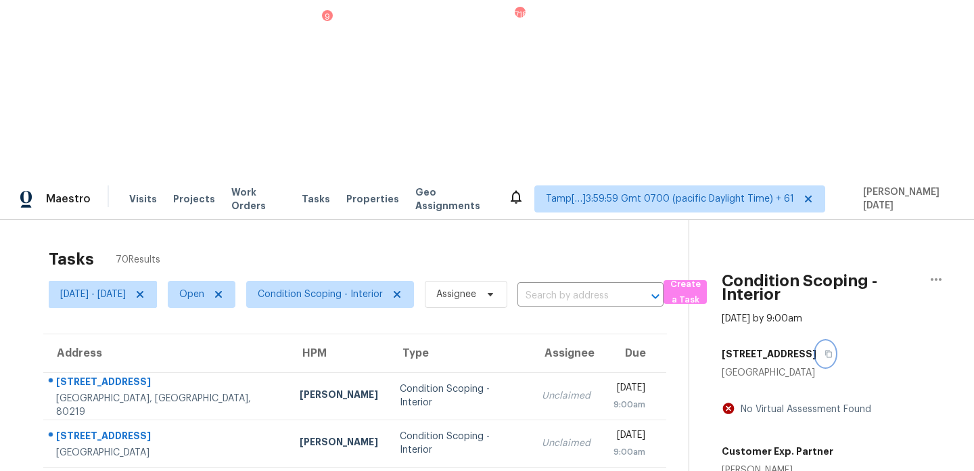
click at [833, 350] on icon "button" at bounding box center [829, 354] width 8 height 8
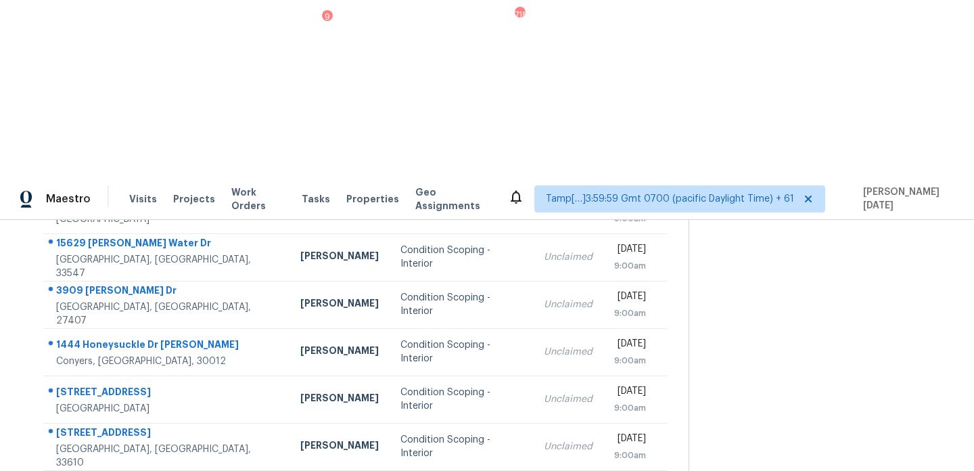
scroll to position [0, 0]
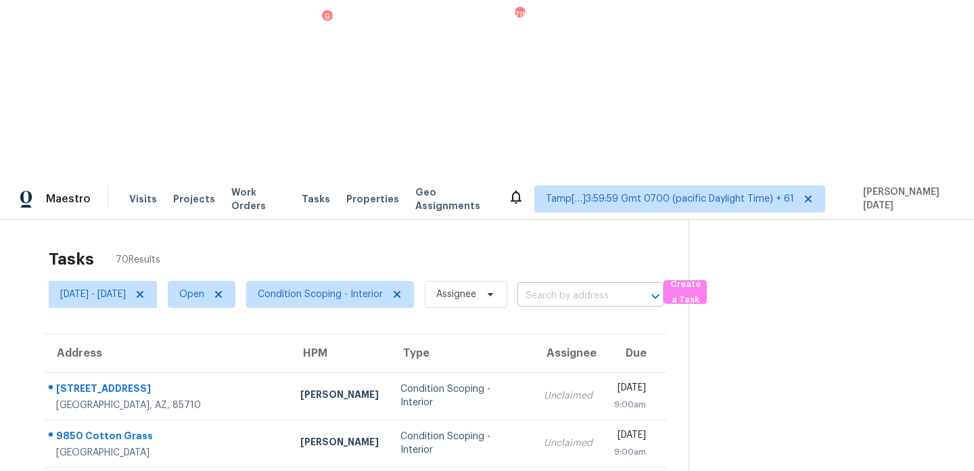
click at [582, 286] on input "text" at bounding box center [572, 296] width 108 height 21
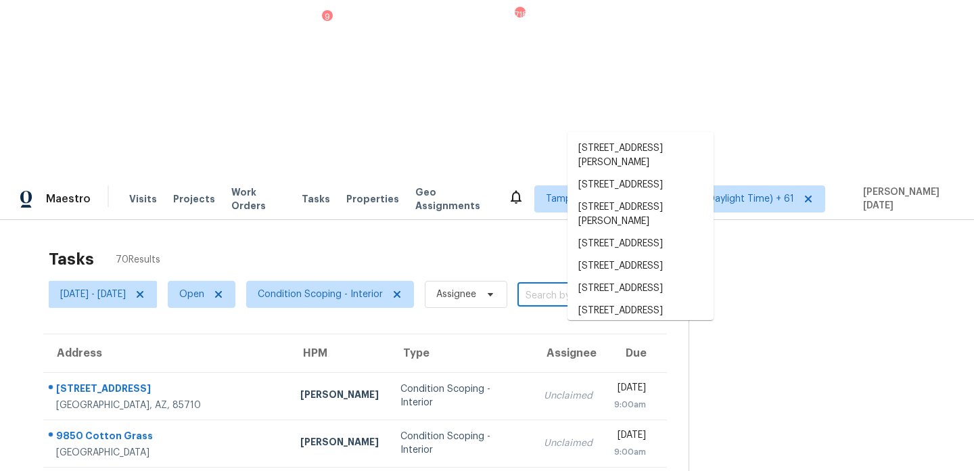
paste input "[STREET_ADDRESS]"
type input "[STREET_ADDRESS]"
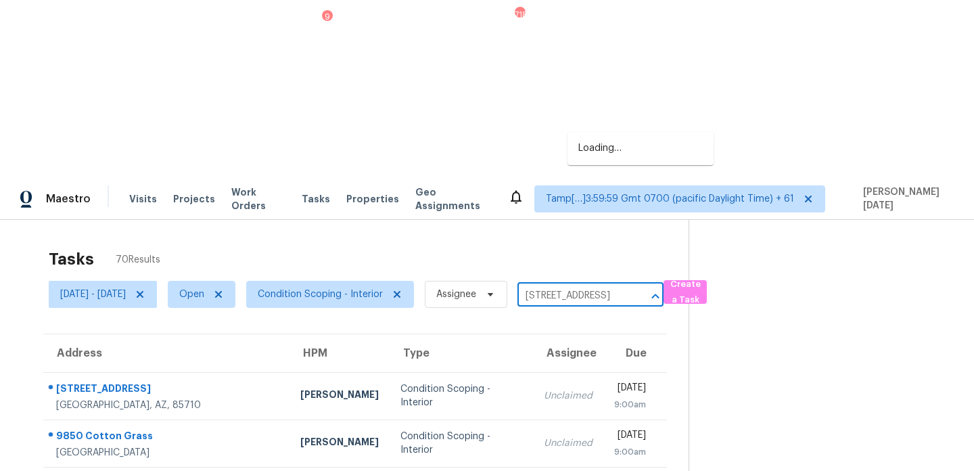
scroll to position [0, 107]
click at [606, 150] on li "[STREET_ADDRESS]" at bounding box center [641, 148] width 146 height 22
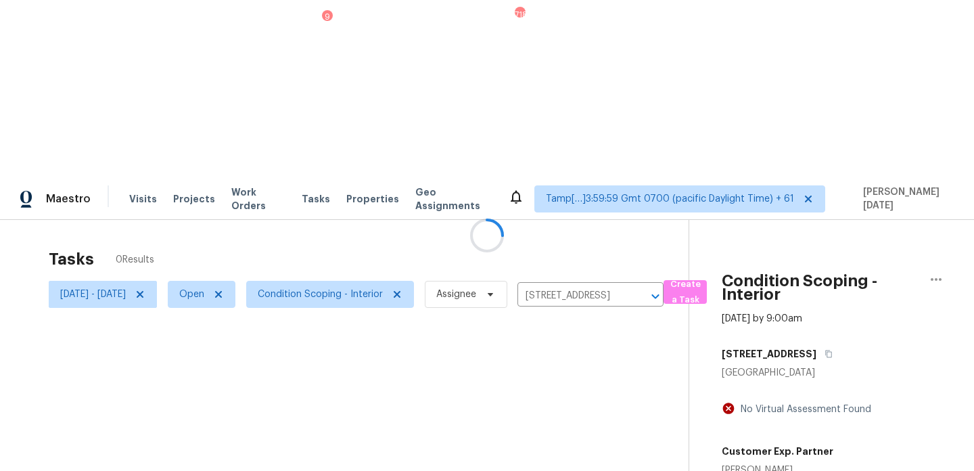
click at [606, 200] on div at bounding box center [487, 235] width 974 height 471
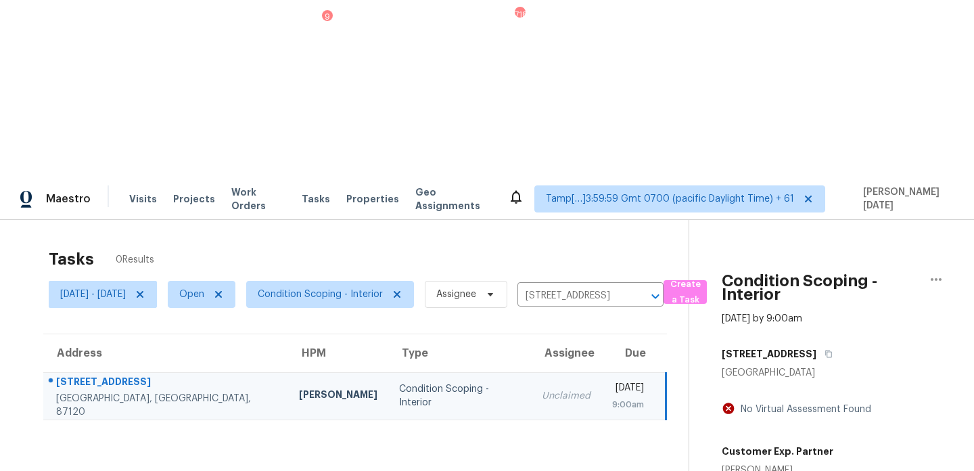
click at [606, 372] on td "Mon, Aug 18th 2025 9:00am" at bounding box center [634, 395] width 65 height 47
click at [612, 381] on div "Mon, Aug 18th 2025" at bounding box center [628, 389] width 32 height 17
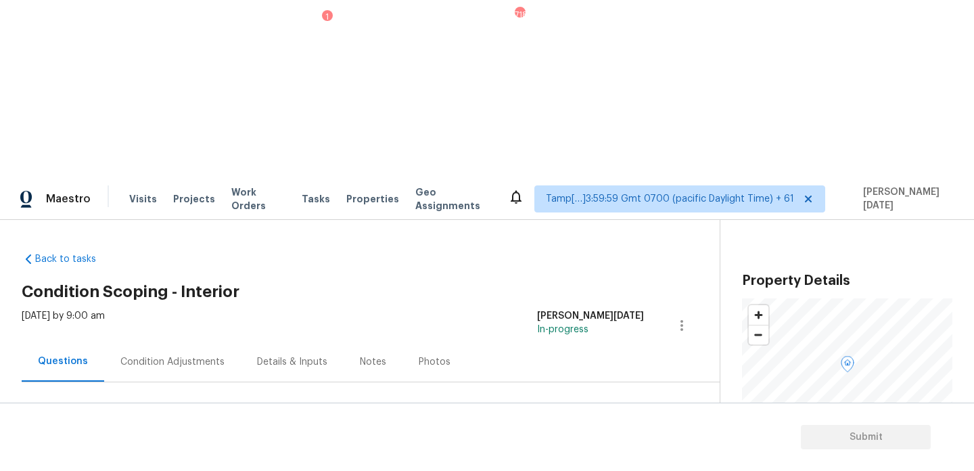
click at [192, 355] on div "Condition Adjustments" at bounding box center [172, 362] width 104 height 14
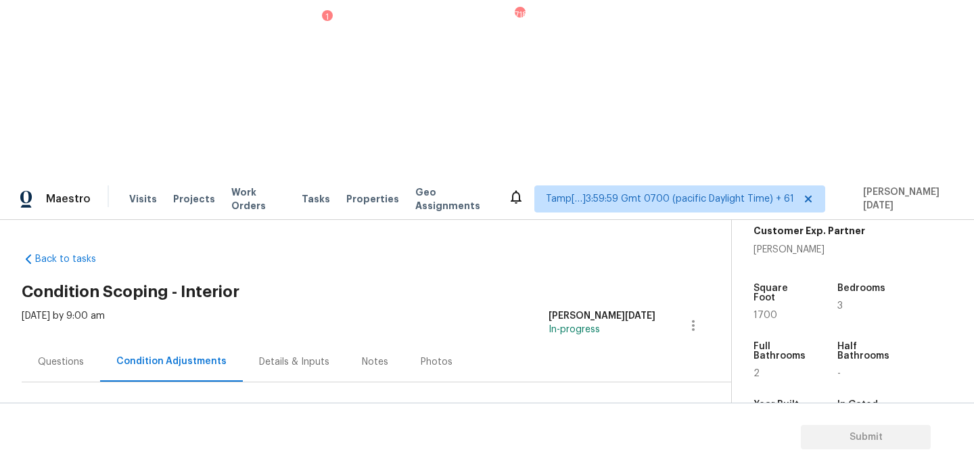
scroll to position [319, 0]
click at [759, 272] on div "Square Foot 1700" at bounding box center [794, 301] width 80 height 58
click at [763, 310] on span "1700" at bounding box center [766, 314] width 24 height 9
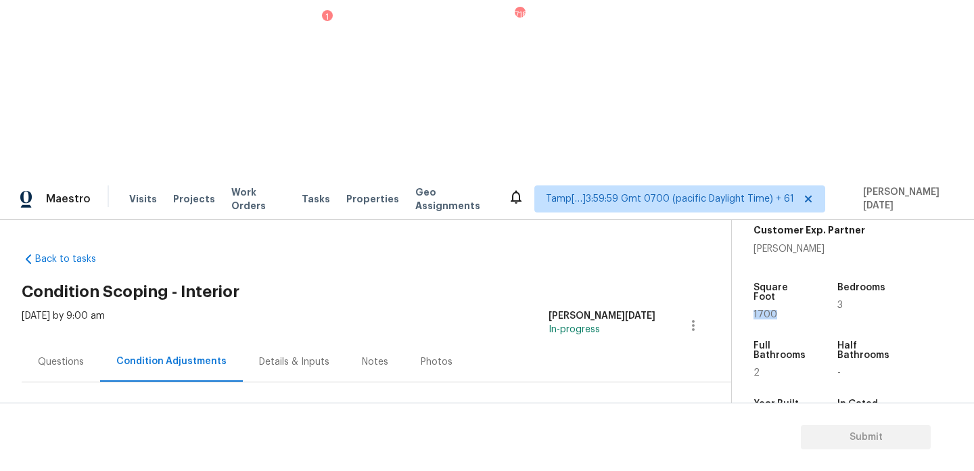
copy span "1700"
click at [612, 458] on span "Add Condition Adjustment" at bounding box center [622, 464] width 137 height 12
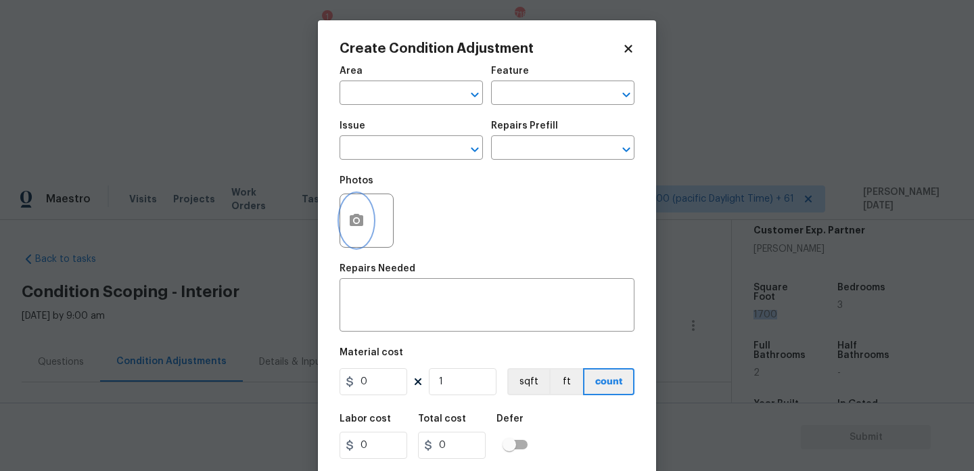
click at [352, 229] on button "button" at bounding box center [356, 220] width 32 height 53
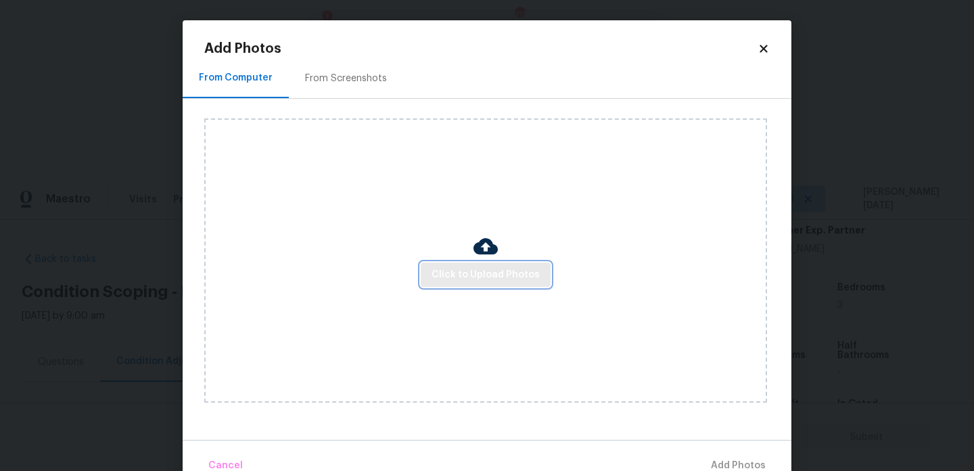
click at [452, 278] on span "Click to Upload Photos" at bounding box center [486, 275] width 108 height 17
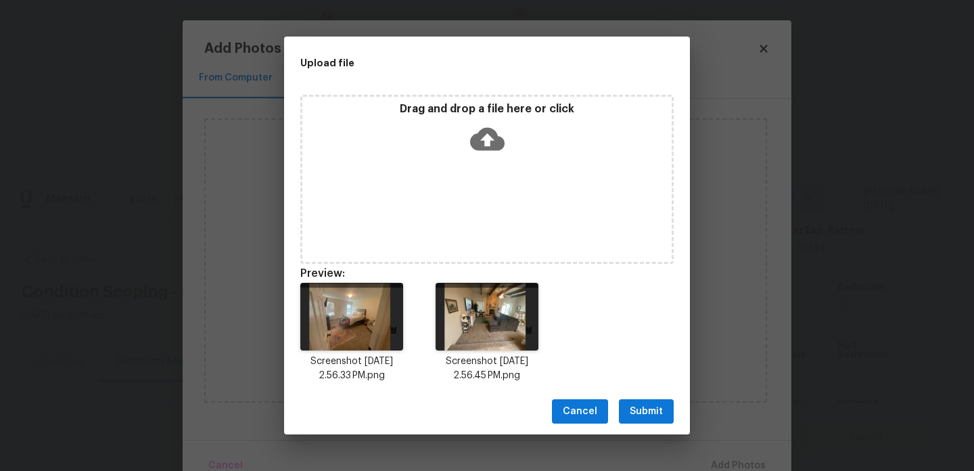
click at [654, 415] on span "Submit" at bounding box center [646, 411] width 33 height 17
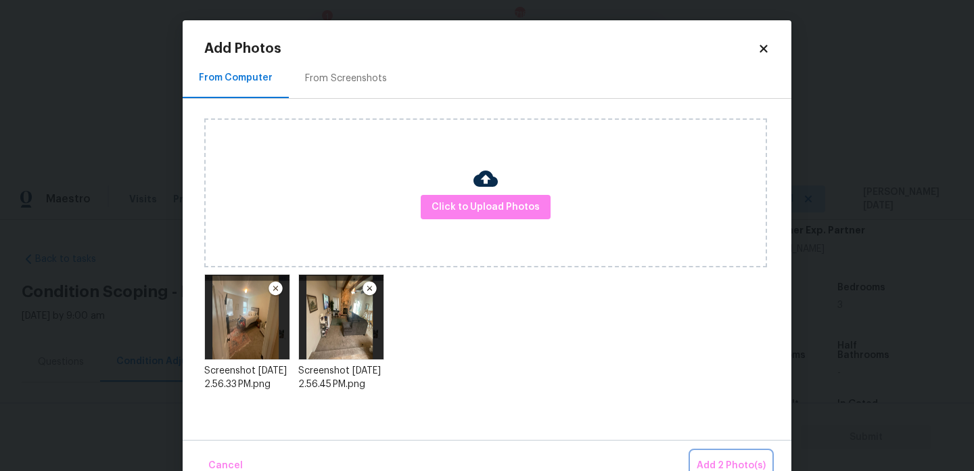
click at [713, 461] on span "Add 2 Photo(s)" at bounding box center [731, 465] width 69 height 17
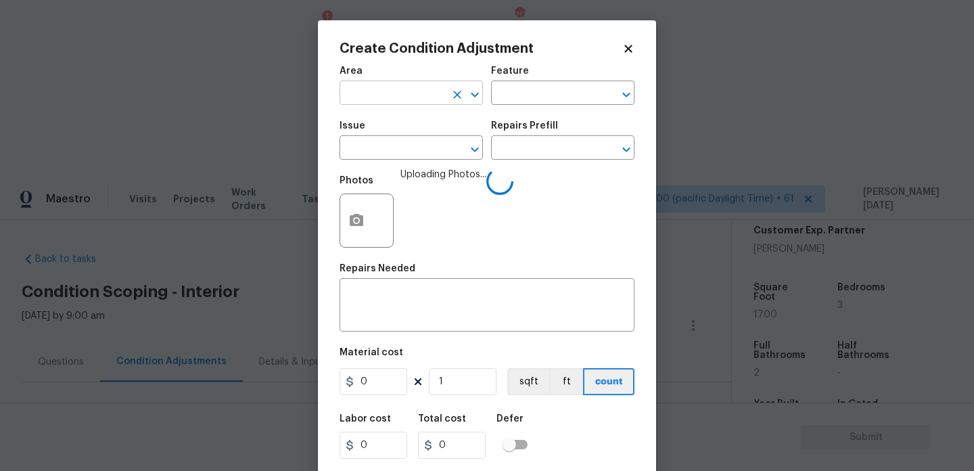
click at [385, 92] on input "text" at bounding box center [393, 94] width 106 height 21
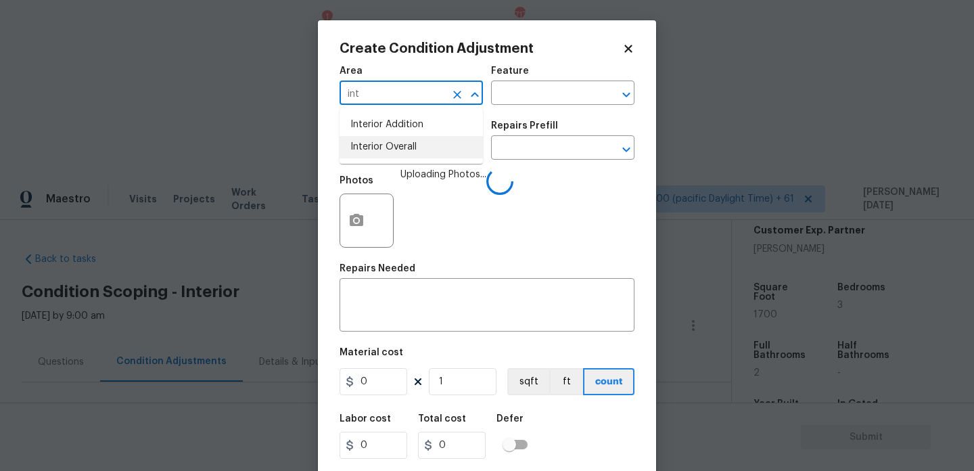
click at [385, 148] on li "Interior Overall" at bounding box center [411, 147] width 143 height 22
type input "Interior Overall"
click at [385, 148] on input "text" at bounding box center [393, 149] width 106 height 21
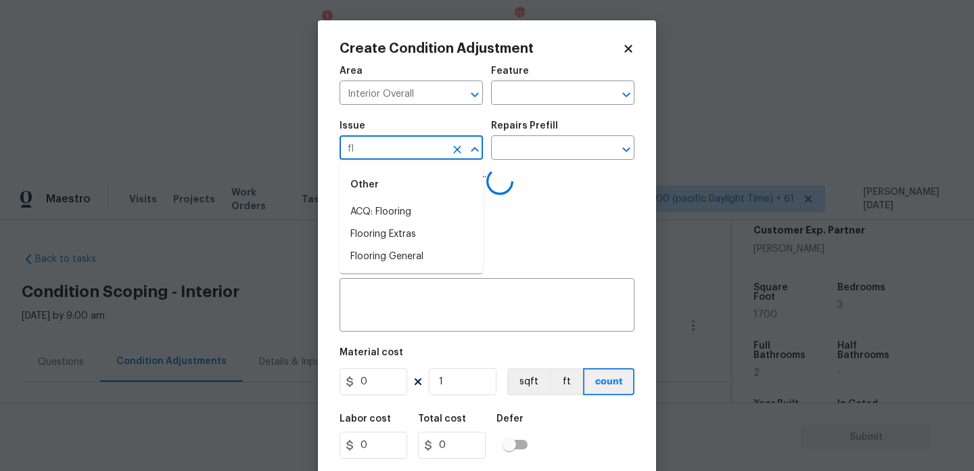
type input "flo"
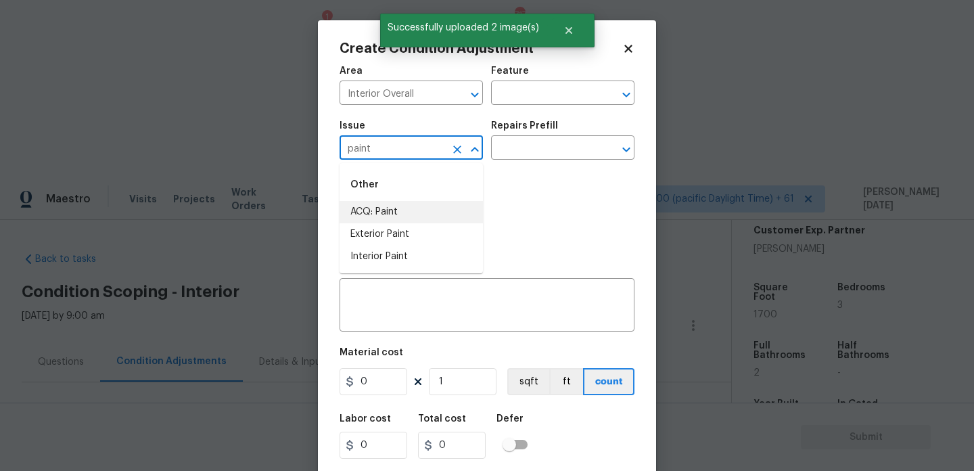
click at [388, 210] on li "ACQ: Paint" at bounding box center [411, 212] width 143 height 22
type input "ACQ: Paint"
click at [526, 137] on div "Repairs Prefill" at bounding box center [562, 130] width 143 height 18
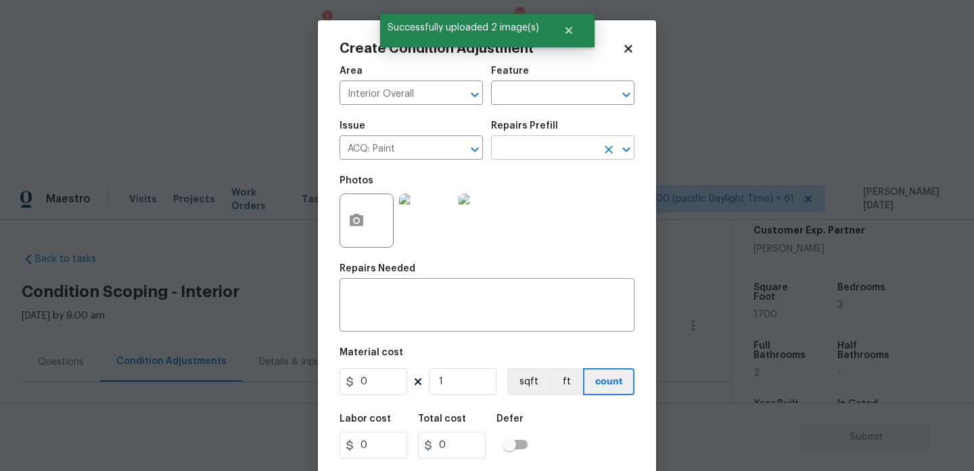
click at [528, 144] on input "text" at bounding box center [544, 149] width 106 height 21
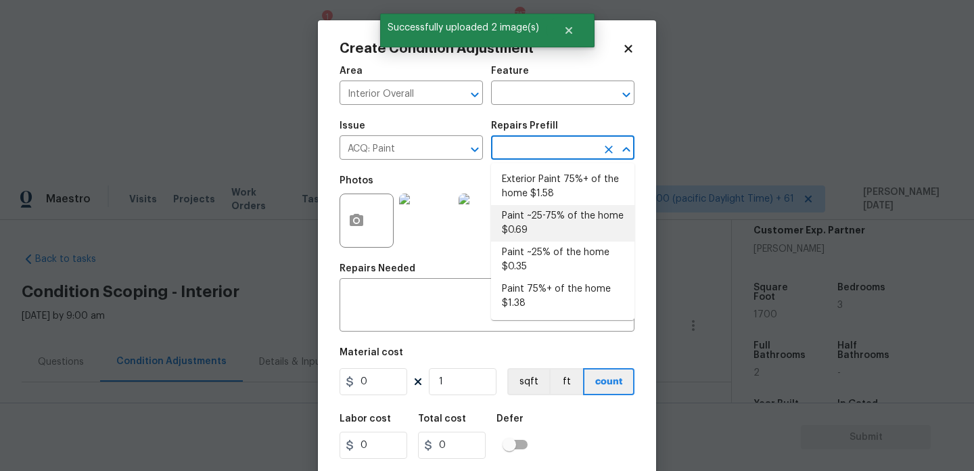
click at [548, 219] on li "Paint ~25-75% of the home $0.69" at bounding box center [562, 223] width 143 height 37
type input "Acquisition"
type textarea "Acquisition Scope: ~25 - 75% of the home needs interior paint"
type input "0.69"
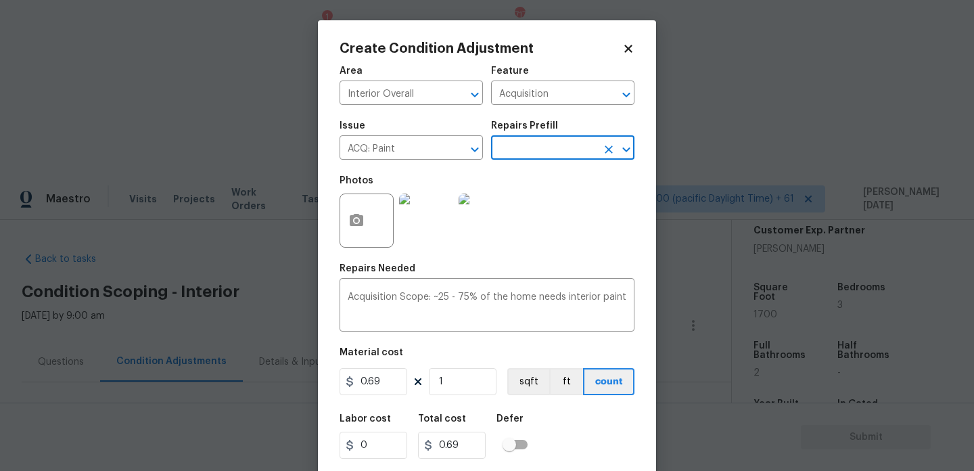
scroll to position [35, 0]
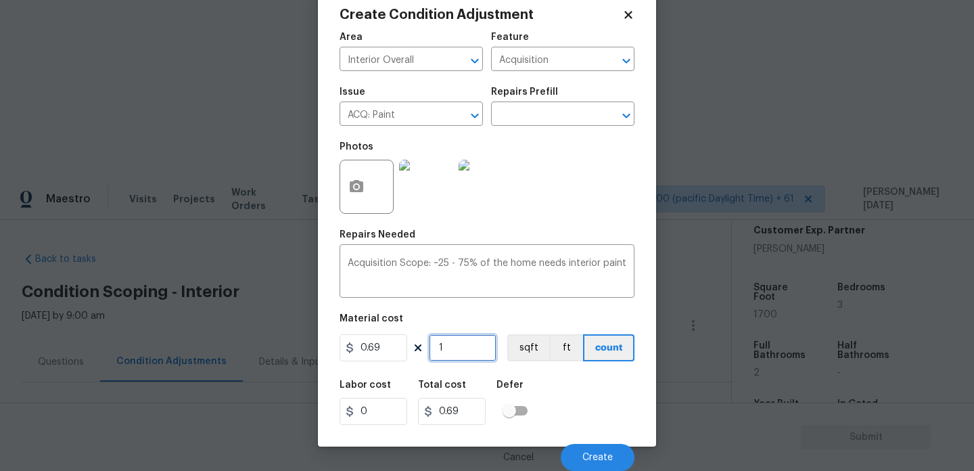
click at [455, 344] on input "1" at bounding box center [463, 347] width 68 height 27
type input "0"
paste input "170"
type input "1700"
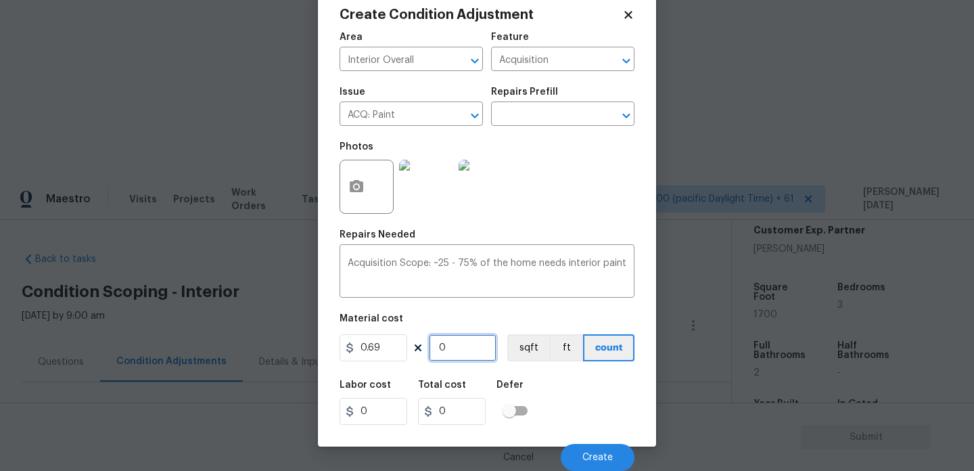
type input "1173"
type input "1700"
click at [581, 457] on button "Create" at bounding box center [598, 457] width 74 height 27
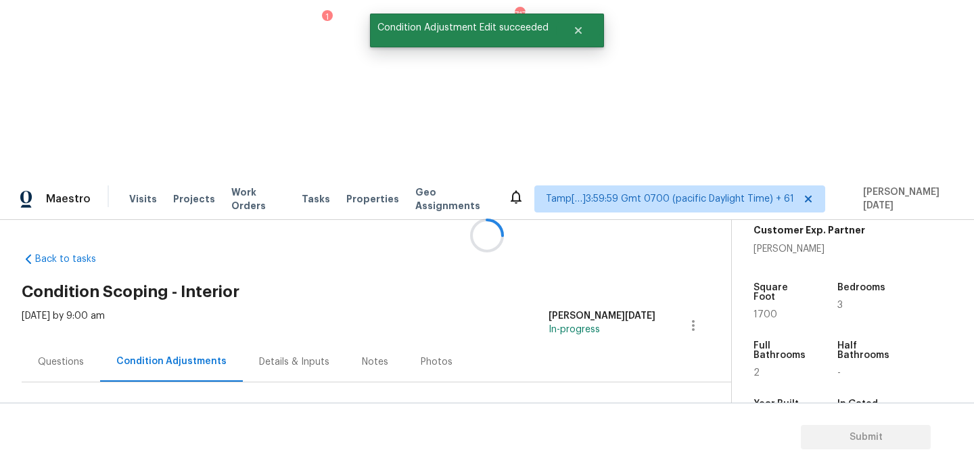
scroll to position [0, 0]
click at [592, 458] on span "Add Condition Adjustment" at bounding box center [622, 464] width 137 height 12
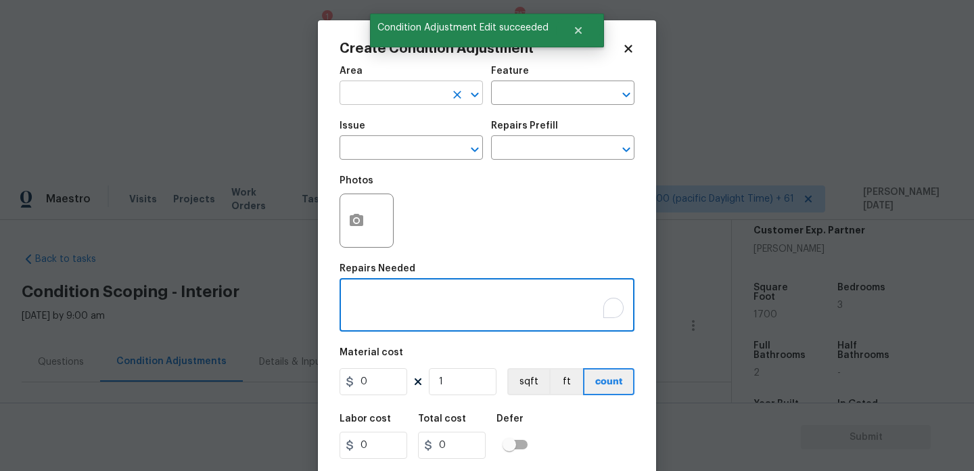
click at [372, 102] on input "text" at bounding box center [393, 94] width 106 height 21
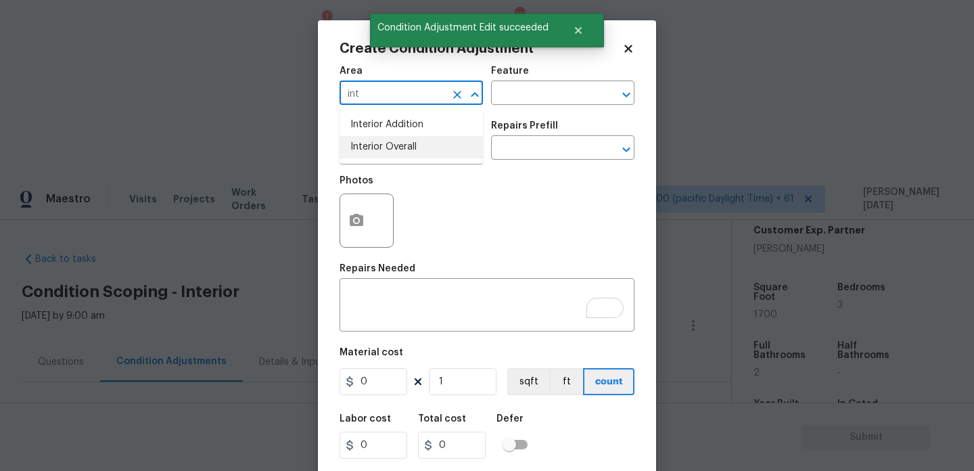
click at [378, 142] on li "Interior Overall" at bounding box center [411, 147] width 143 height 22
type input "Interior Overall"
click at [378, 142] on input "text" at bounding box center [393, 149] width 106 height 21
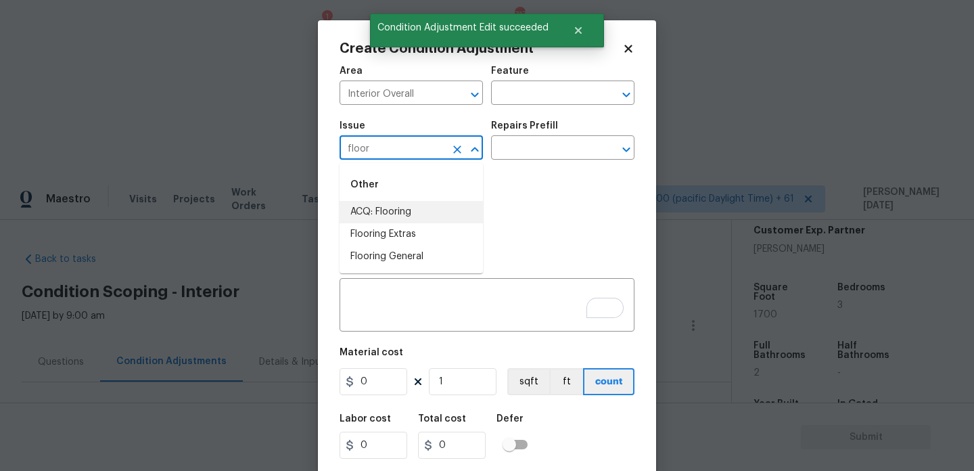
click at [403, 216] on li "ACQ: Flooring" at bounding box center [411, 212] width 143 height 22
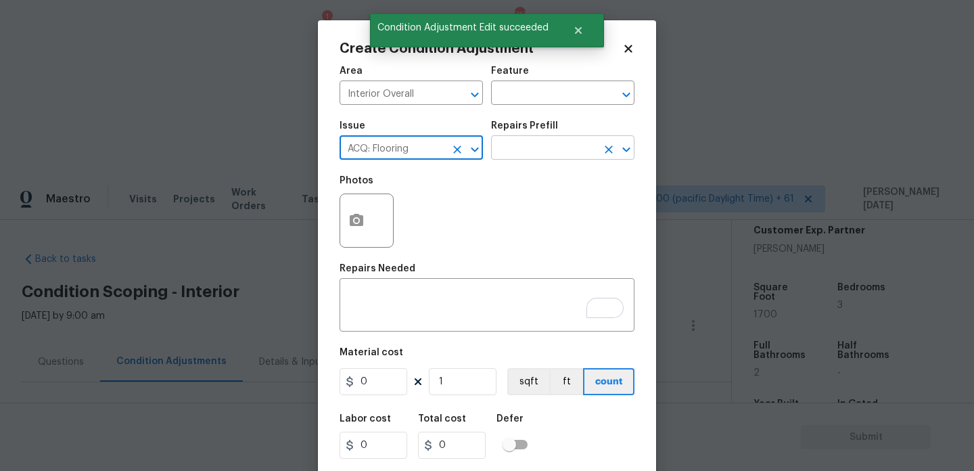
type input "ACQ: Flooring"
click at [525, 158] on input "text" at bounding box center [544, 149] width 106 height 21
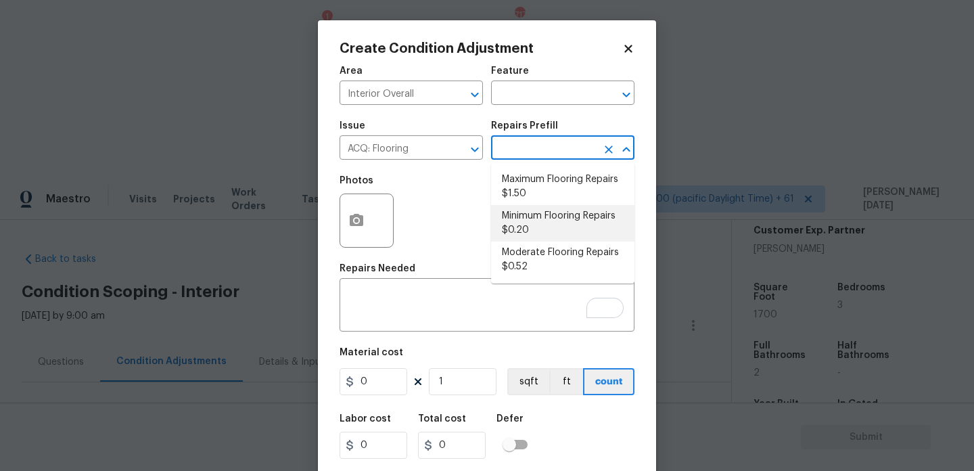
click at [542, 215] on li "Minimum Flooring Repairs $0.20" at bounding box center [562, 223] width 143 height 37
type input "Acquisition"
type textarea "Acquisition Scope: Minimum flooring repairs"
type input "0.2"
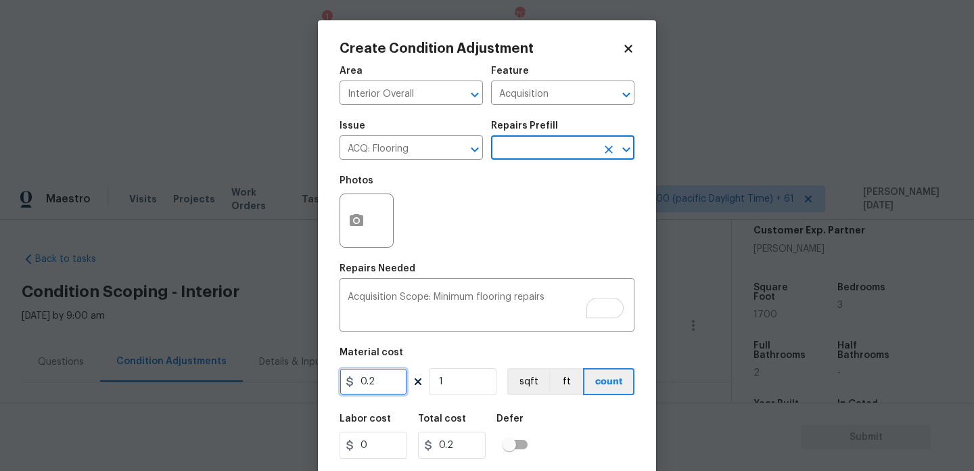
drag, startPoint x: 399, startPoint y: 388, endPoint x: 288, endPoint y: 384, distance: 111.0
click at [288, 384] on div "Create Condition Adjustment Area Interior Overall ​ Feature Acquisition ​ Issue…" at bounding box center [487, 235] width 974 height 471
type input "250"
click at [533, 230] on div "Photos" at bounding box center [487, 212] width 295 height 88
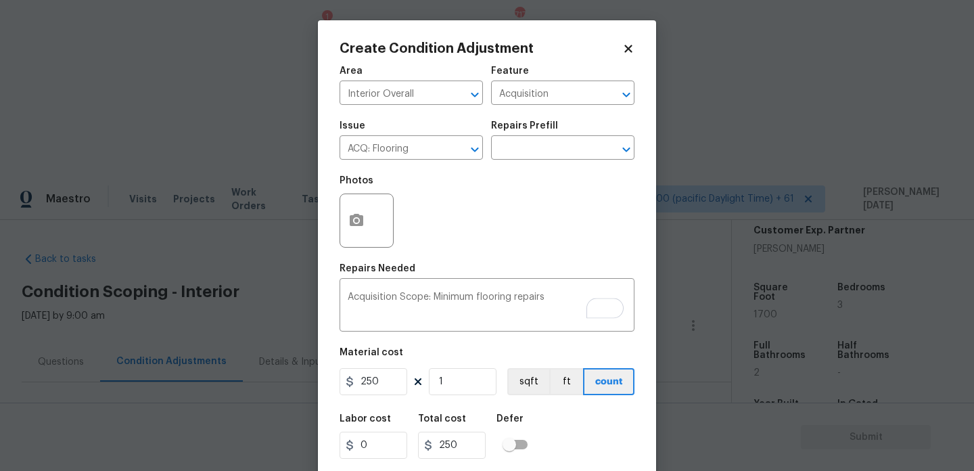
scroll to position [35, 0]
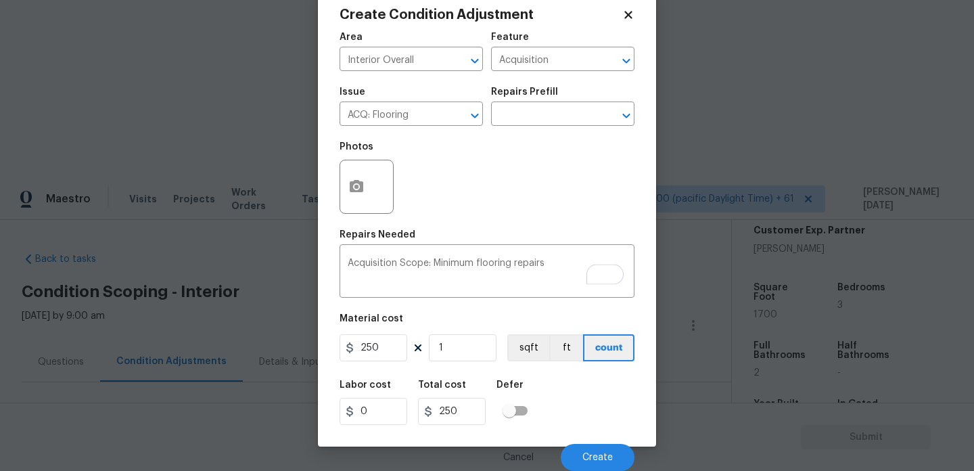
click at [598, 438] on div "Cancel Create" at bounding box center [487, 452] width 295 height 38
click at [598, 454] on span "Create" at bounding box center [598, 458] width 30 height 10
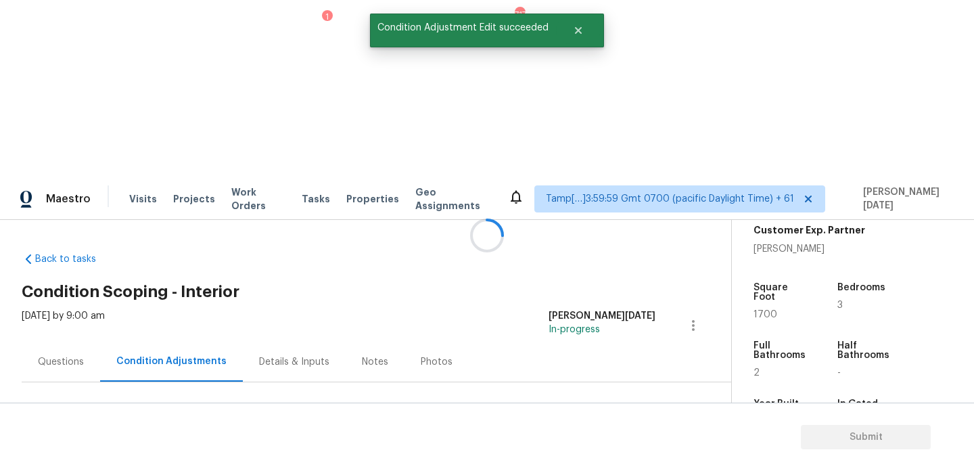
scroll to position [0, 0]
click at [603, 458] on span "Add Condition Adjustment" at bounding box center [622, 464] width 137 height 12
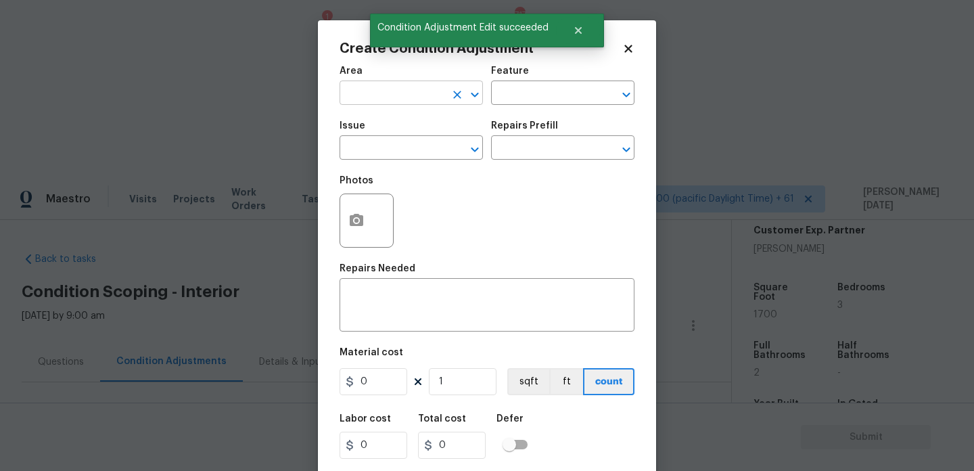
click at [370, 92] on input "text" at bounding box center [393, 94] width 106 height 21
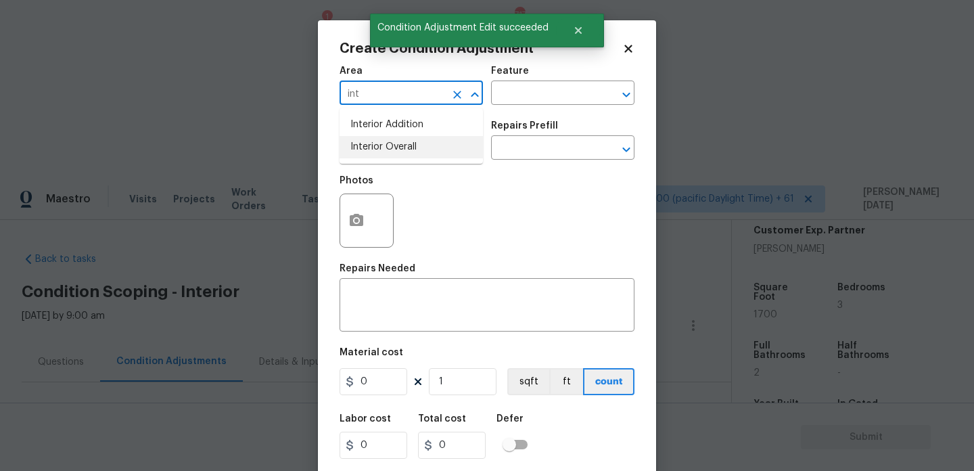
click at [397, 151] on li "Interior Overall" at bounding box center [411, 147] width 143 height 22
type input "Interior Overall"
click at [397, 151] on input "text" at bounding box center [393, 149] width 106 height 21
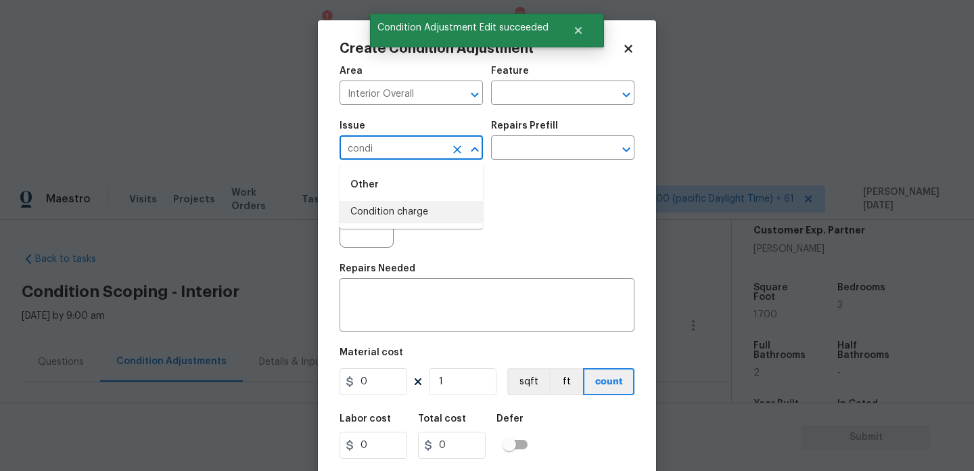
click at [422, 217] on li "Condition charge" at bounding box center [411, 212] width 143 height 22
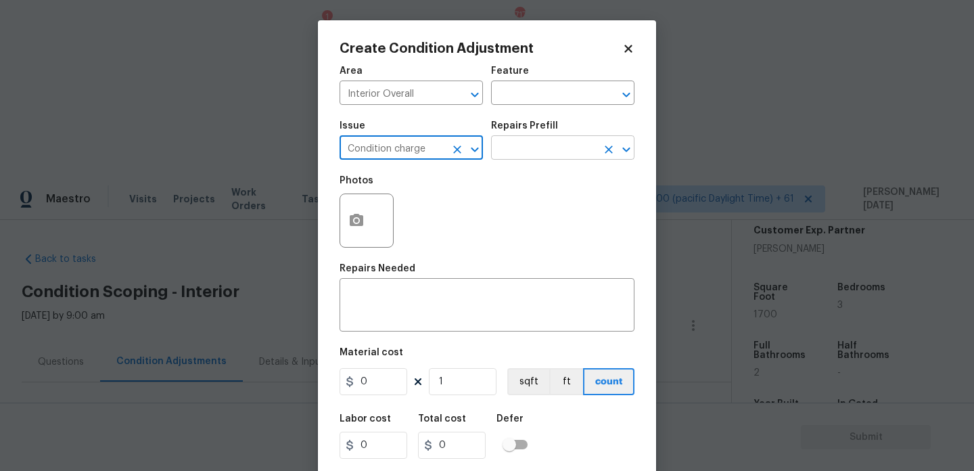
type input "Condition charge"
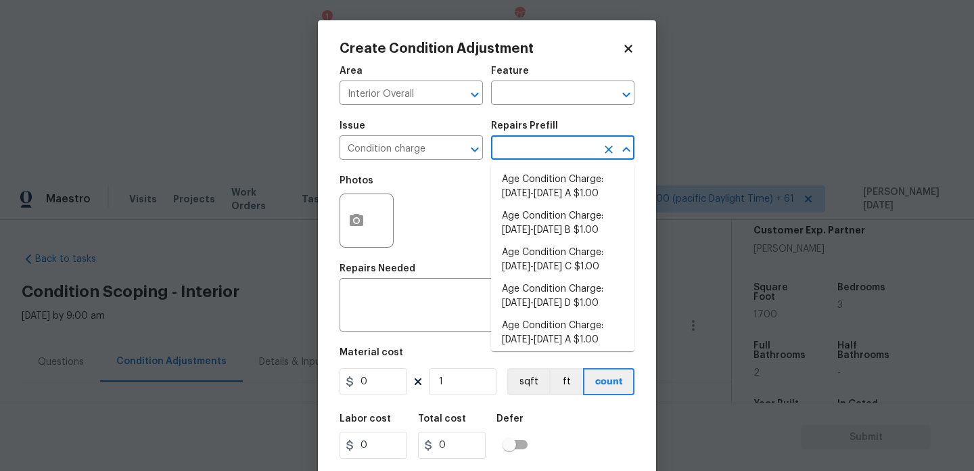
click at [522, 156] on input "text" at bounding box center [544, 149] width 106 height 21
type input "79"
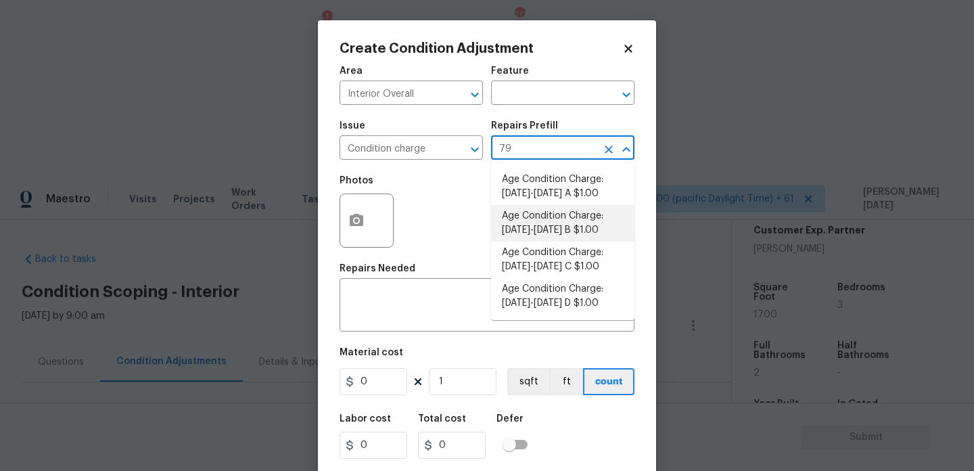
click at [547, 229] on li "Age Condition Charge: [DATE]-[DATE] B $1.00" at bounding box center [562, 223] width 143 height 37
type input "Home Readiness Packages"
type textarea "Age Condition Charge: 1979-1992 B"
type input "1"
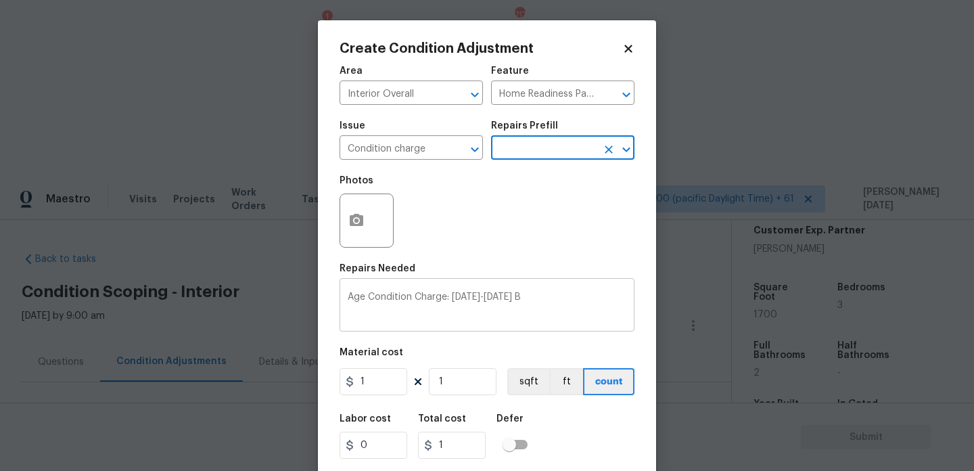
scroll to position [35, 0]
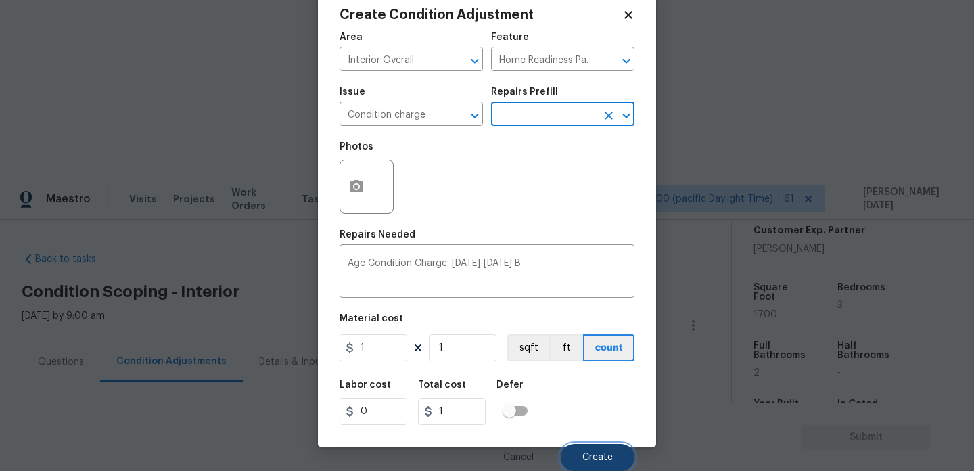
click at [583, 455] on span "Create" at bounding box center [598, 458] width 30 height 10
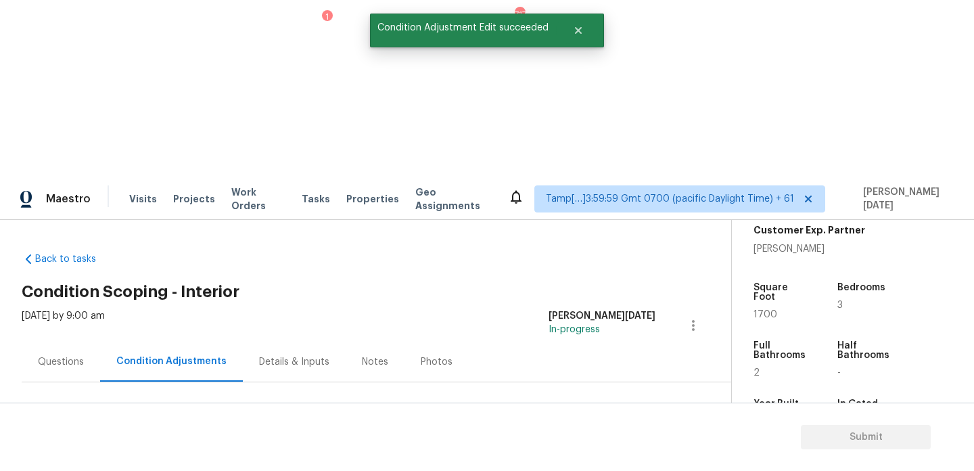
scroll to position [0, 0]
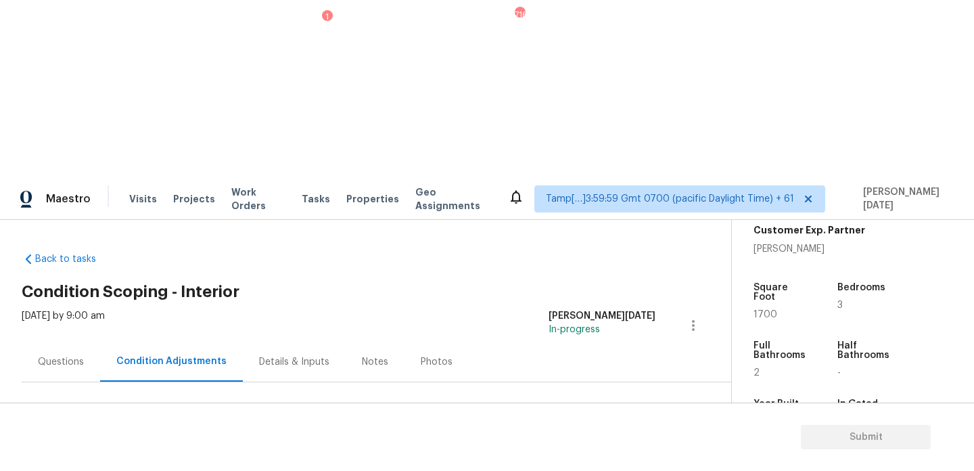
click at [42, 355] on div "Questions" at bounding box center [61, 362] width 46 height 14
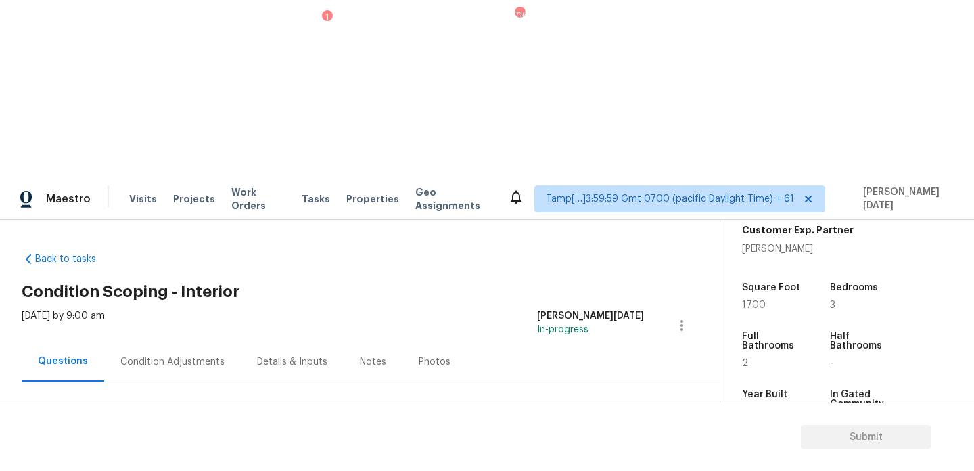
click at [42, 355] on div "Questions" at bounding box center [63, 362] width 50 height 14
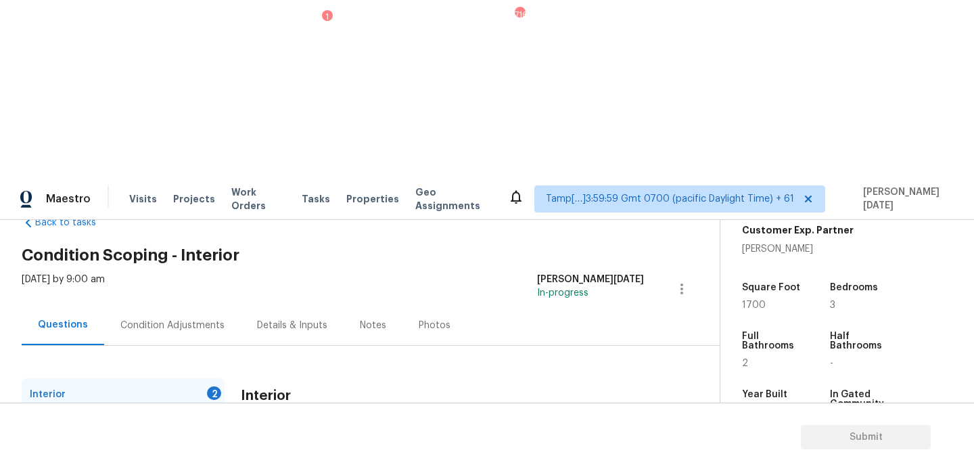
click at [255, 457] on input "Yes" at bounding box center [247, 471] width 28 height 28
checkbox input "true"
click at [208, 411] on div "Plumbing 1" at bounding box center [123, 427] width 203 height 32
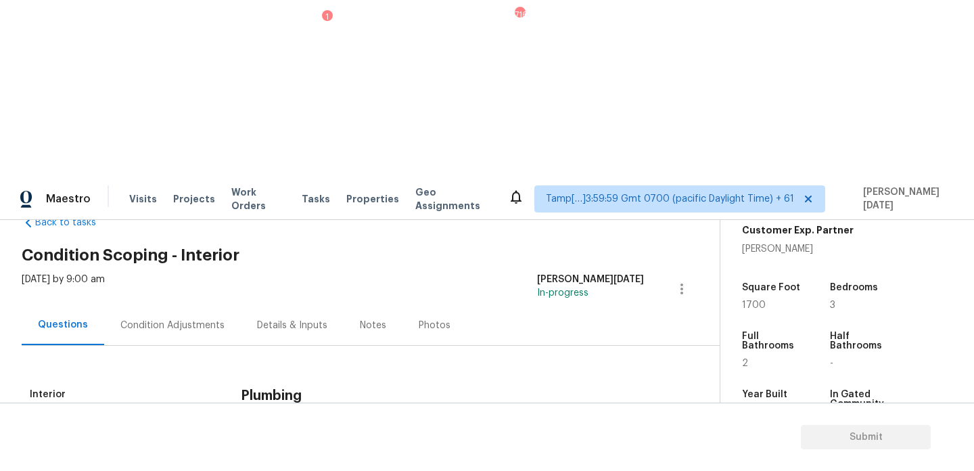
checkbox input "true"
click at [300, 443] on input "No" at bounding box center [295, 457] width 28 height 28
checkbox input "true"
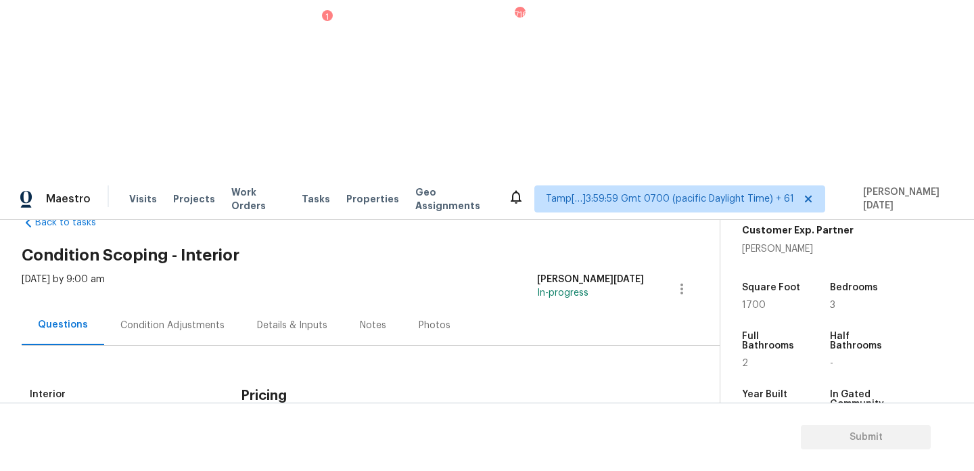
scroll to position [341, 0]
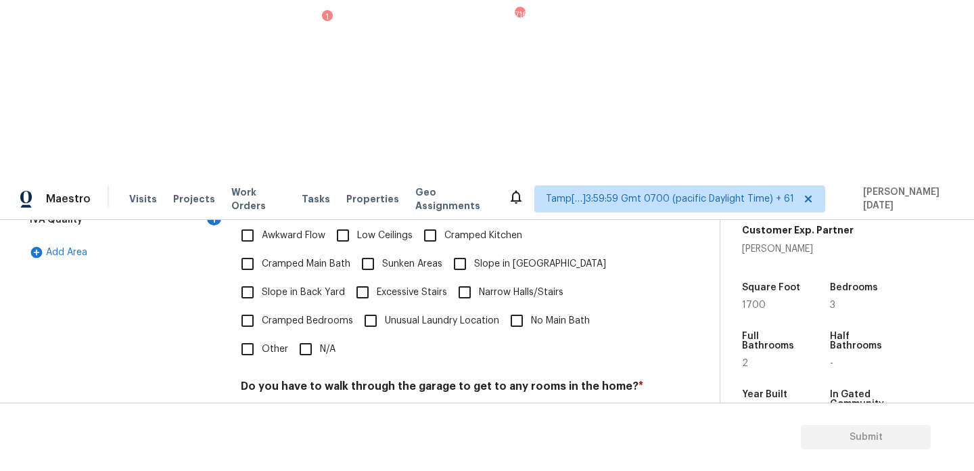
click at [311, 335] on input "N/A" at bounding box center [306, 349] width 28 height 28
checkbox input "true"
click at [299, 405] on input "No" at bounding box center [295, 419] width 28 height 28
checkbox input "true"
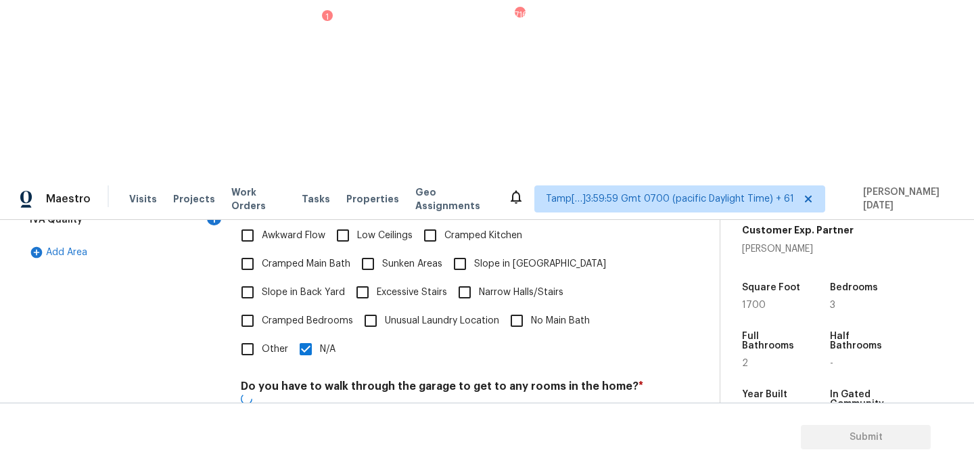
checkbox input "true"
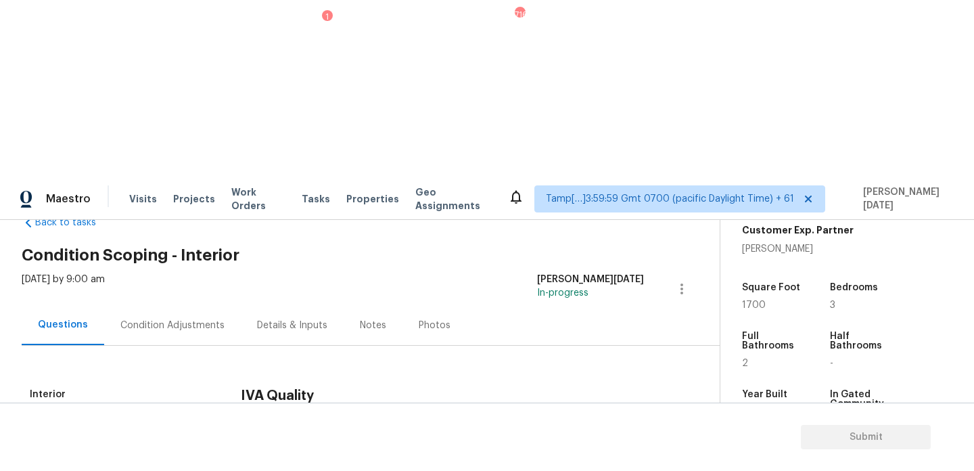
checkbox input "true"
click at [173, 305] on div "Condition Adjustments" at bounding box center [172, 325] width 137 height 40
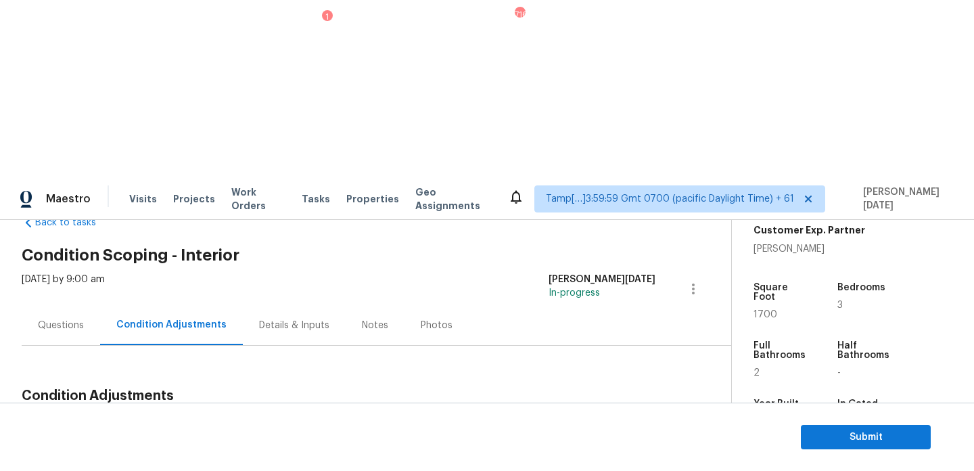
drag, startPoint x: 65, startPoint y: 251, endPoint x: 102, endPoint y: 251, distance: 37.2
click at [102, 422] on div "$2757" at bounding box center [85, 429] width 39 height 14
copy div "$2757"
click at [600, 422] on span "Add Condition Adjustment" at bounding box center [622, 428] width 137 height 12
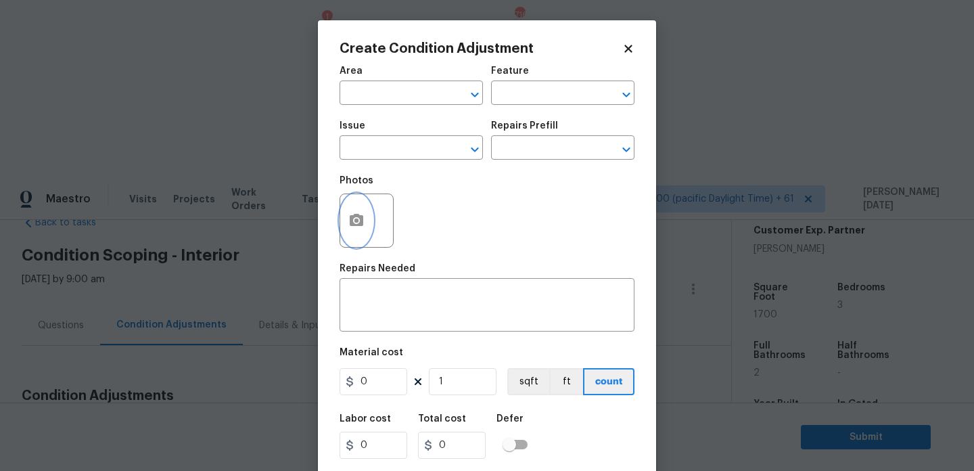
click at [353, 223] on icon "button" at bounding box center [357, 220] width 14 height 12
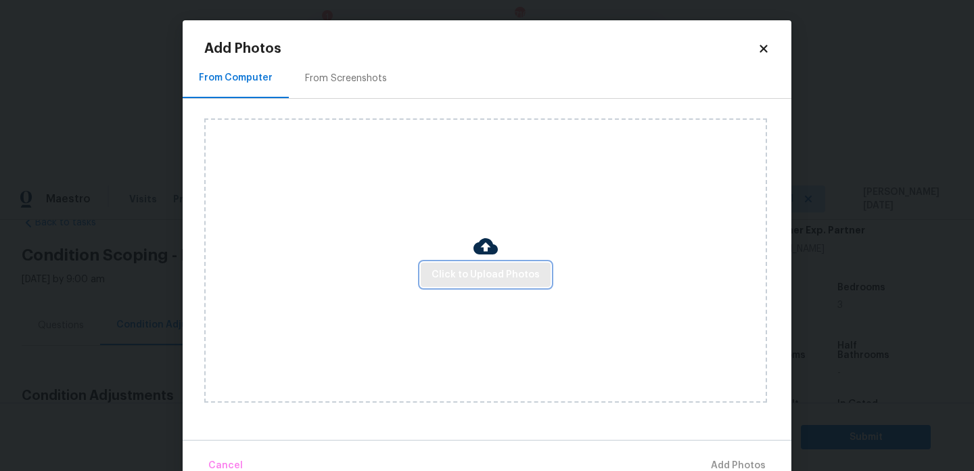
click at [444, 277] on span "Click to Upload Photos" at bounding box center [486, 275] width 108 height 17
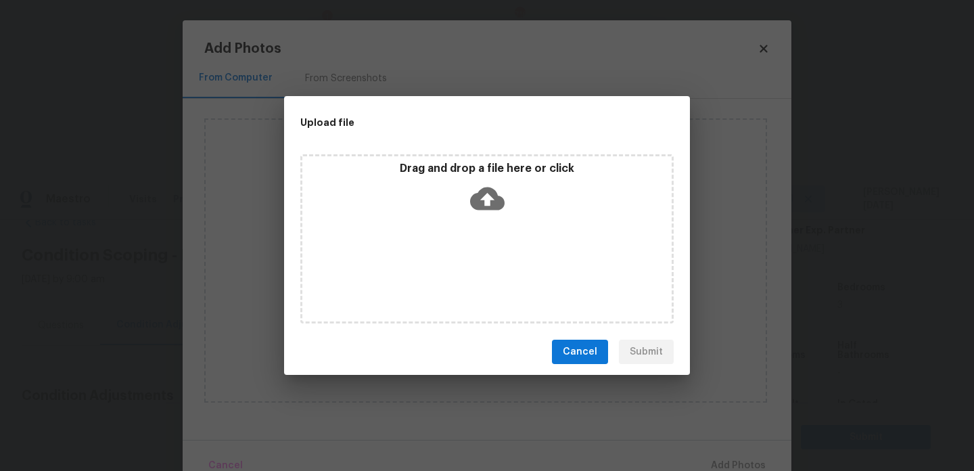
click at [444, 277] on div "Drag and drop a file here or click" at bounding box center [487, 238] width 374 height 169
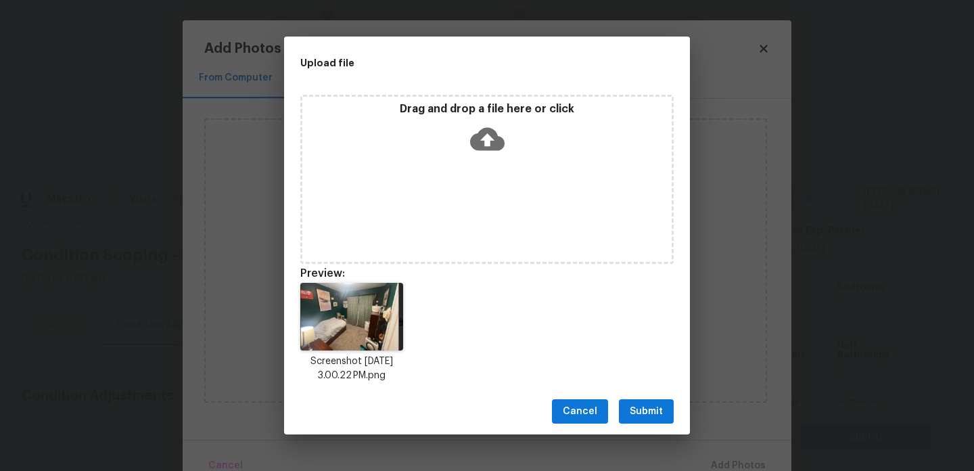
click at [644, 413] on span "Submit" at bounding box center [646, 411] width 33 height 17
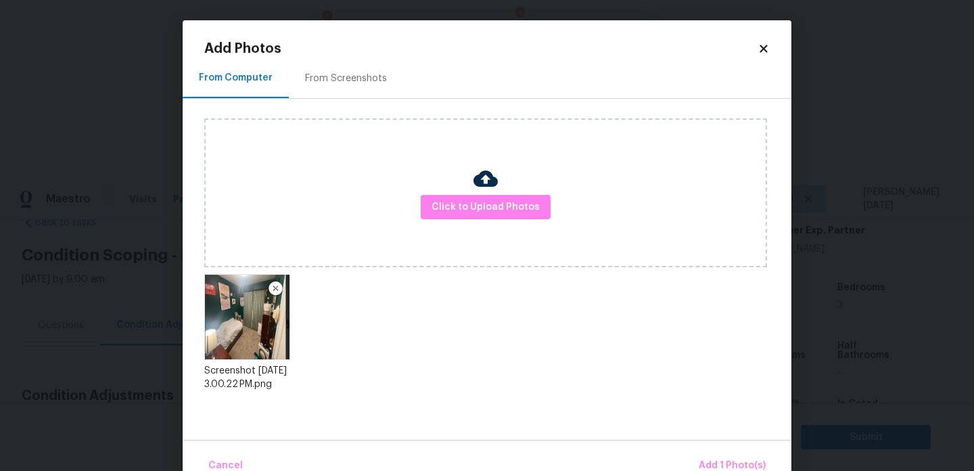
click at [696, 455] on div "Cancel Add 1 Photo(s)" at bounding box center [487, 460] width 609 height 41
click at [723, 464] on span "Add 1 Photo(s)" at bounding box center [732, 465] width 67 height 17
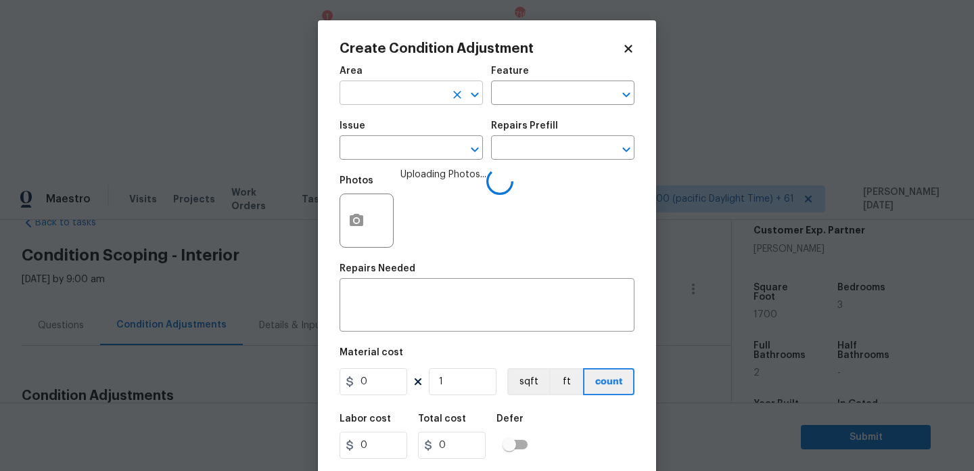
click at [352, 95] on input "text" at bounding box center [393, 94] width 106 height 21
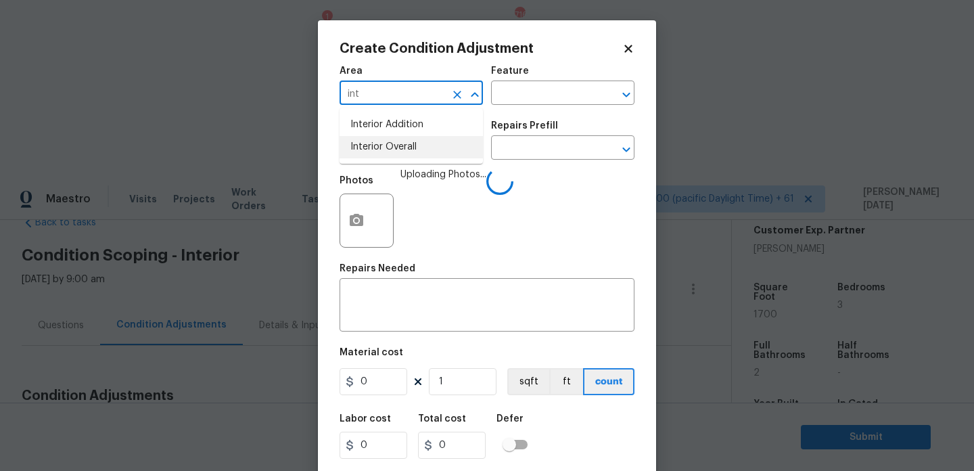
click at [367, 139] on li "Interior Overall" at bounding box center [411, 147] width 143 height 22
type input "Interior Overall"
click at [367, 139] on input "text" at bounding box center [393, 149] width 106 height 21
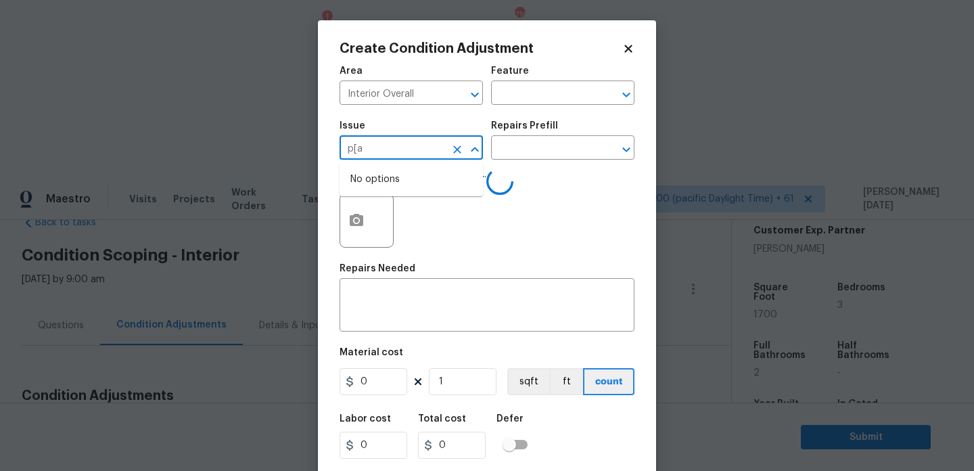
type input "p[ai"
type input "n"
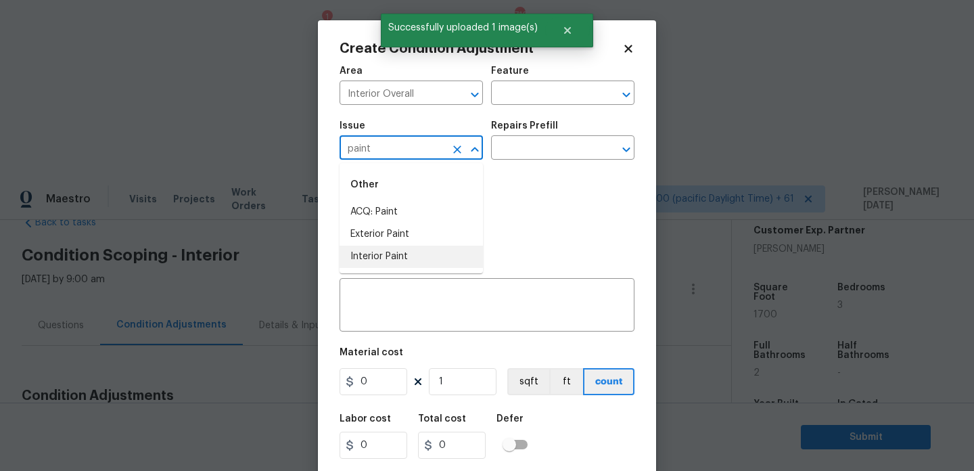
click at [382, 254] on li "Interior Paint" at bounding box center [411, 257] width 143 height 22
type input "Interior Paint"
click at [528, 149] on input "text" at bounding box center [544, 149] width 106 height 21
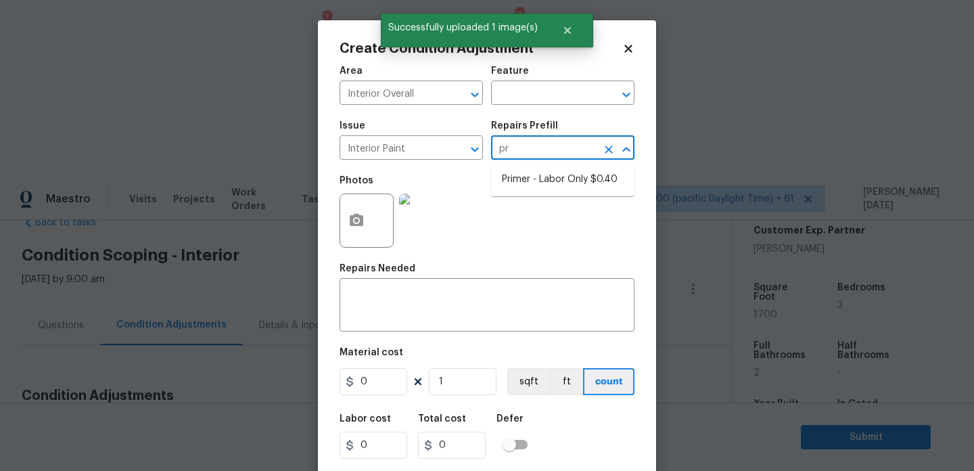
type input "pri"
click at [547, 184] on li "Primer - Labor Only $0.40" at bounding box center [562, 179] width 143 height 22
type input "Overall Paint"
type textarea "Interior primer - PRIMER PROVIDED BY OPENDOOR - All nails, screws, drywall anch…"
type input "0.4"
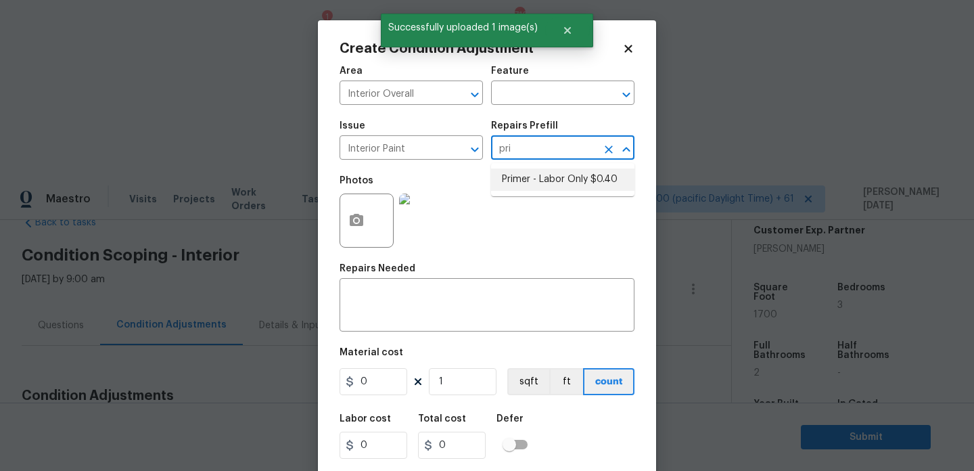
type input "0.4"
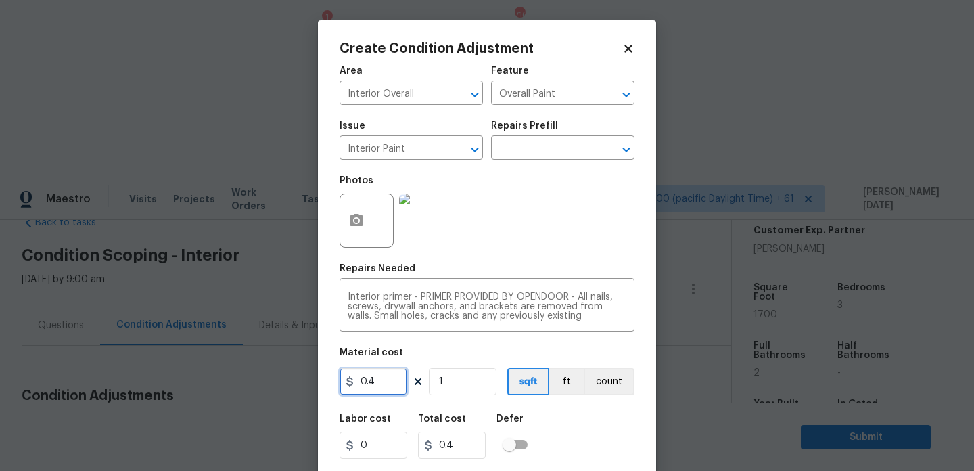
drag, startPoint x: 380, startPoint y: 378, endPoint x: 282, endPoint y: 378, distance: 97.4
click at [282, 378] on div "Create Condition Adjustment Area Interior Overall ​ Feature Overall Paint ​ Iss…" at bounding box center [487, 235] width 974 height 471
type input "200"
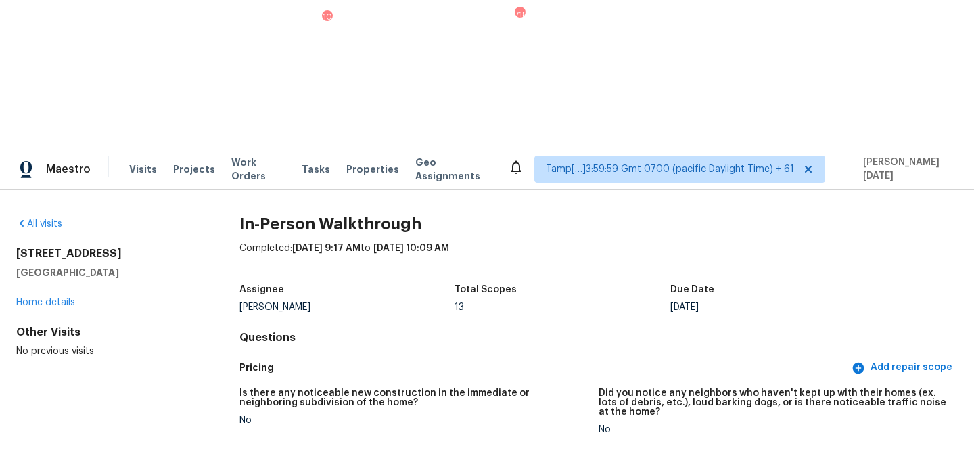
click at [39, 190] on div "All visits [STREET_ADDRESS] Home details Other Visits No previous visits In-Per…" at bounding box center [487, 404] width 974 height 428
click at [40, 219] on link "All visits" at bounding box center [39, 223] width 46 height 9
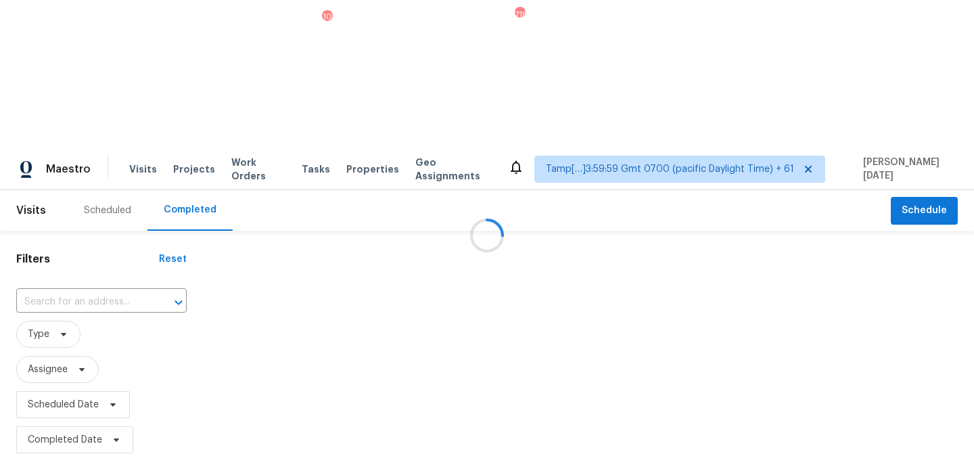
click at [60, 156] on div at bounding box center [487, 235] width 974 height 471
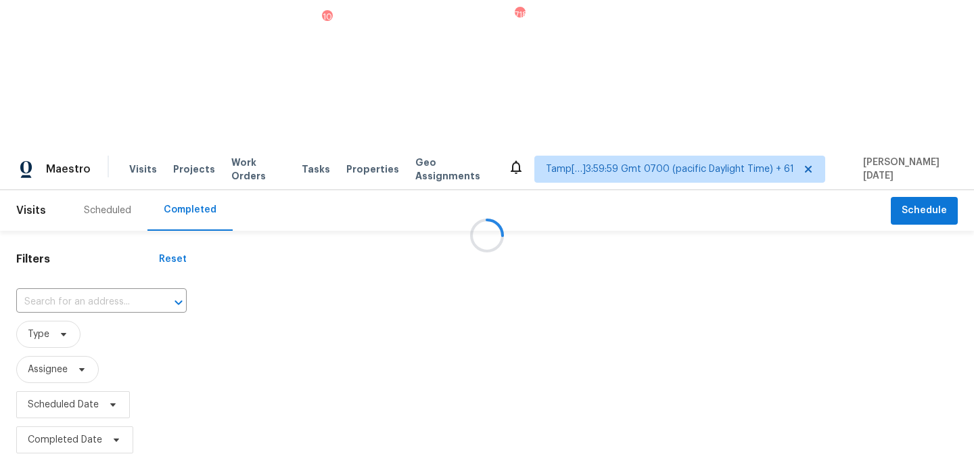
click at [60, 156] on div at bounding box center [487, 235] width 974 height 471
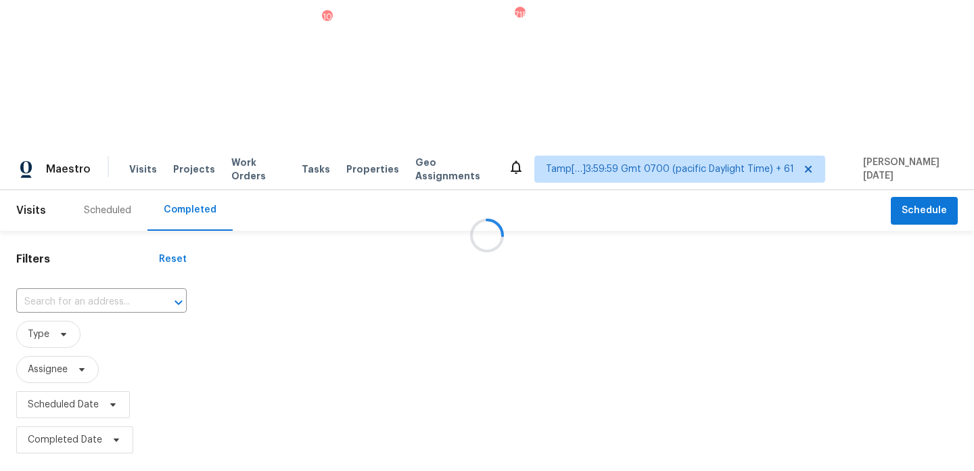
click at [60, 292] on input "text" at bounding box center [82, 302] width 133 height 21
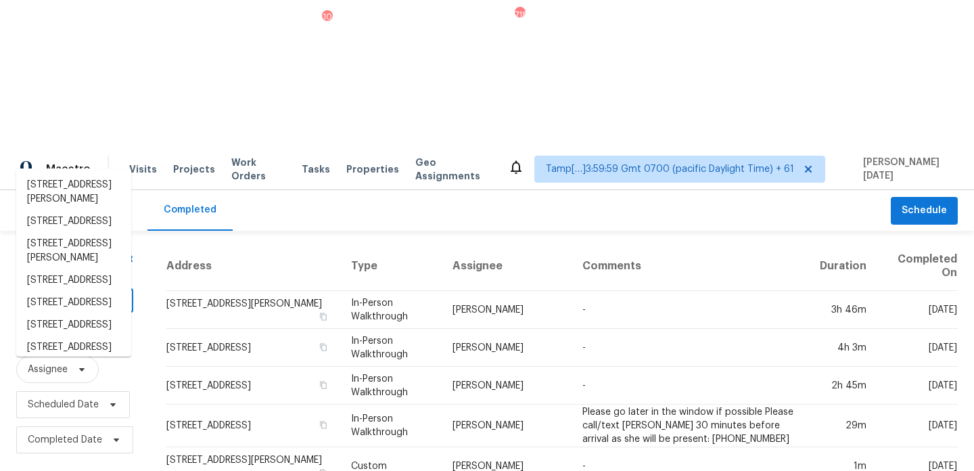
click at [60, 292] on input "text" at bounding box center [55, 302] width 79 height 21
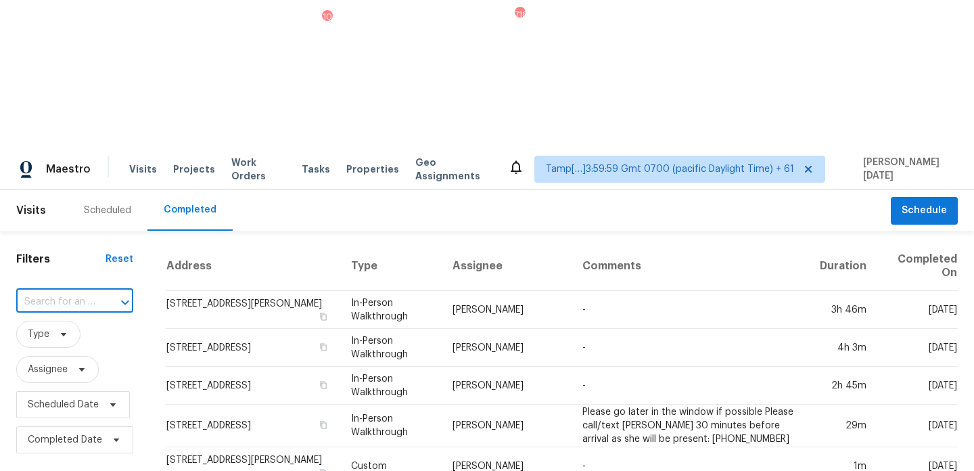
click at [60, 292] on input "text" at bounding box center [55, 302] width 79 height 21
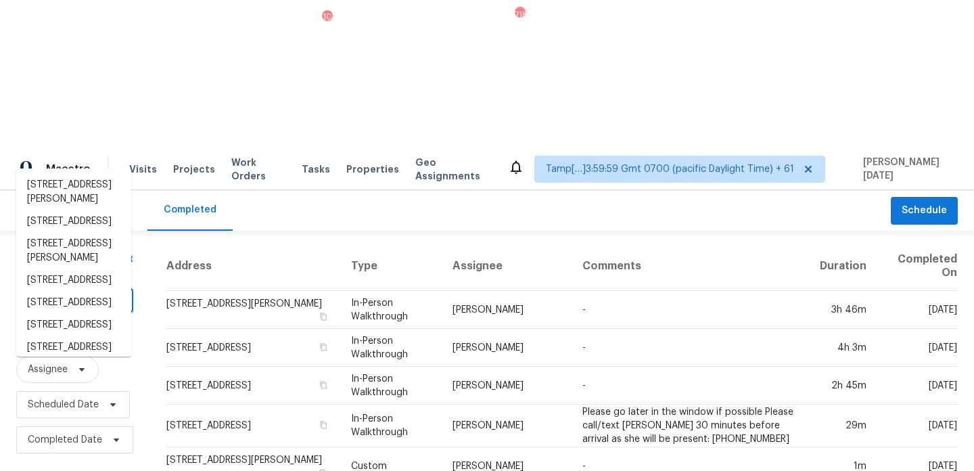
paste input "[STREET_ADDRESS]"
type input "[STREET_ADDRESS]"
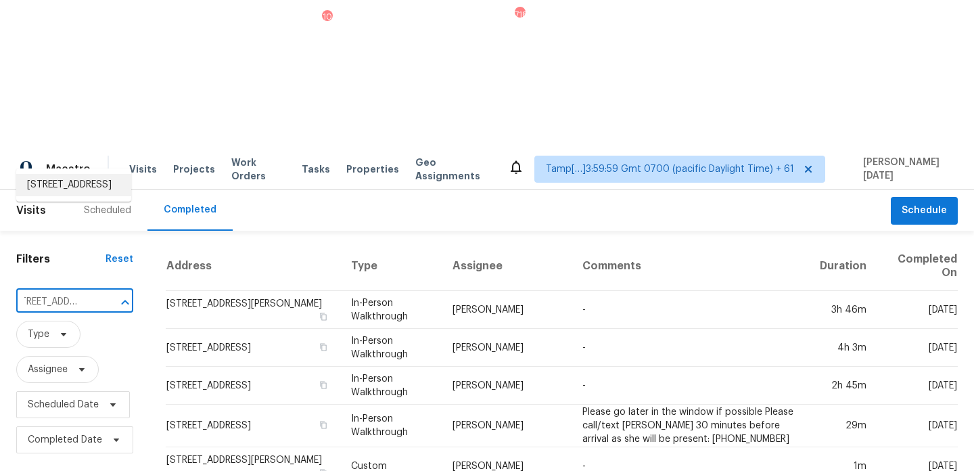
click at [61, 194] on li "[STREET_ADDRESS]" at bounding box center [73, 185] width 115 height 22
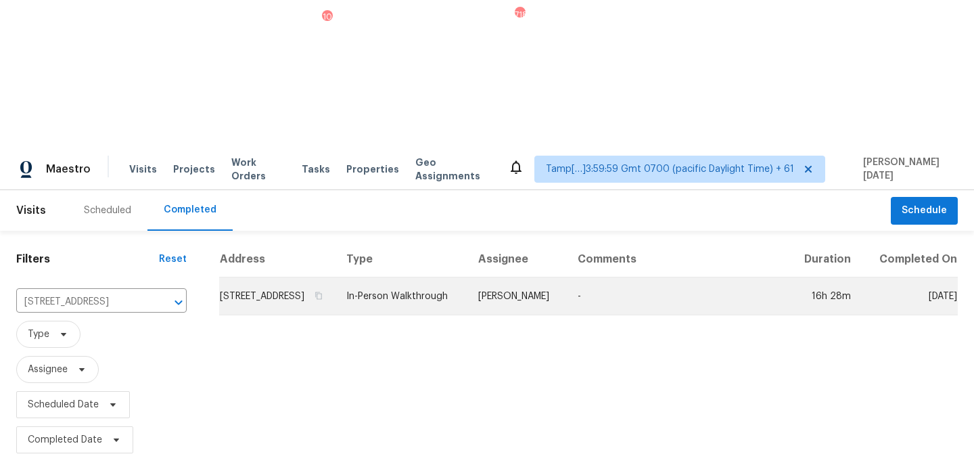
click at [522, 277] on td "[PERSON_NAME]" at bounding box center [517, 296] width 99 height 38
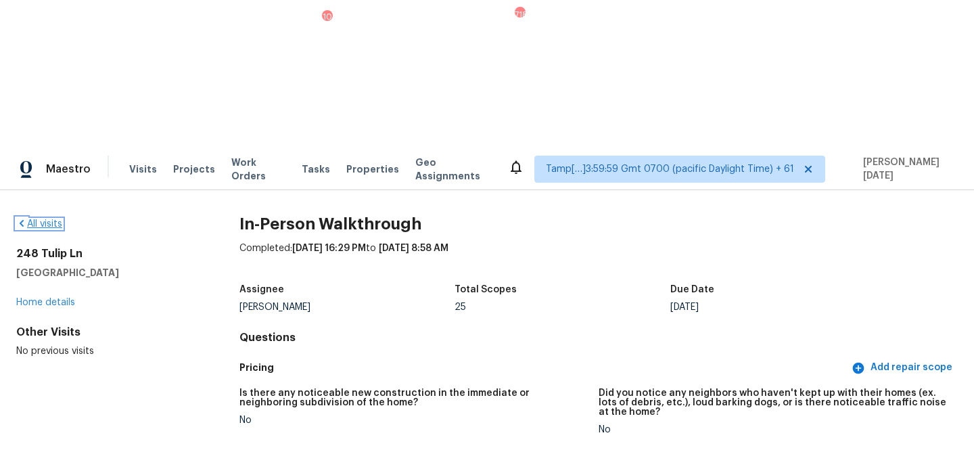
click at [53, 219] on link "All visits" at bounding box center [39, 223] width 46 height 9
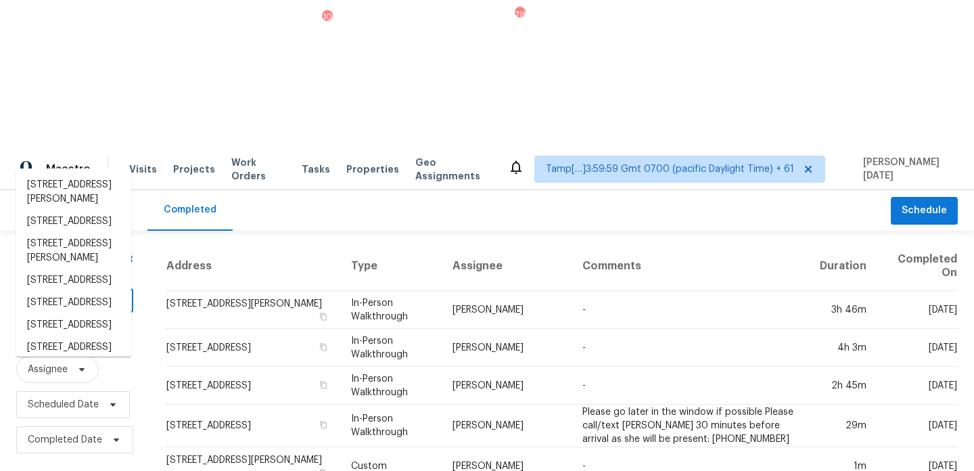
click at [57, 292] on input "text" at bounding box center [55, 302] width 79 height 21
paste input "[STREET_ADDRESS]"
type input "[STREET_ADDRESS]"
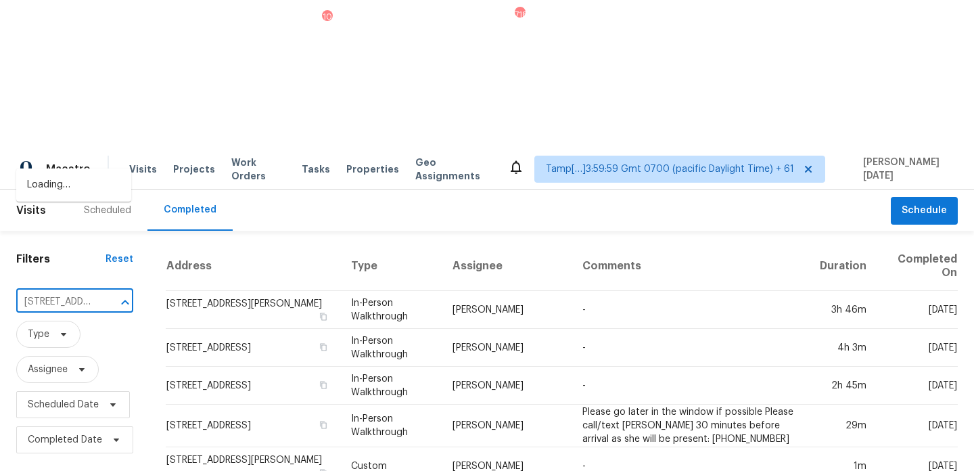
scroll to position [0, 137]
click at [72, 195] on li "[STREET_ADDRESS]" at bounding box center [73, 185] width 115 height 22
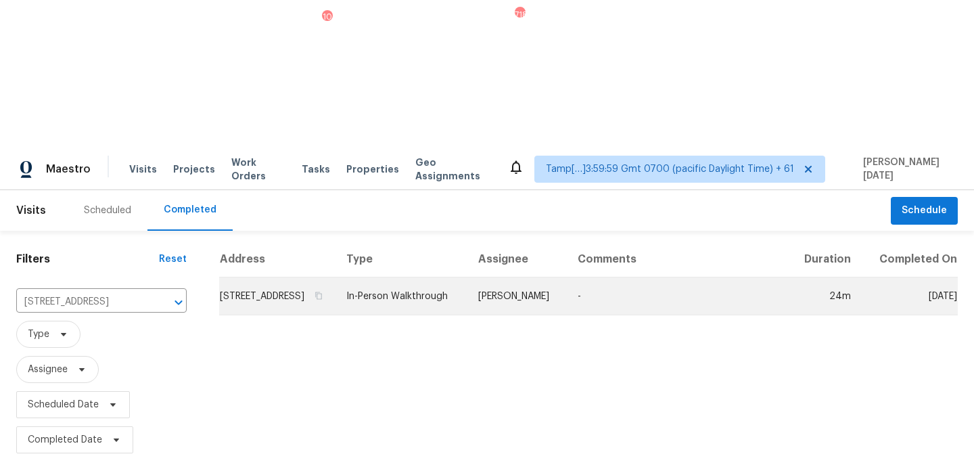
click at [422, 277] on td "In-Person Walkthrough" at bounding box center [402, 296] width 132 height 38
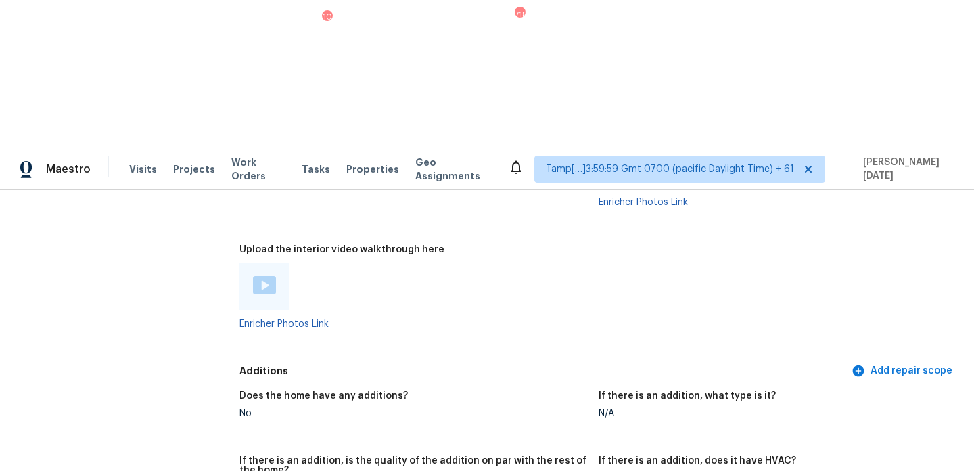
scroll to position [2640, 0]
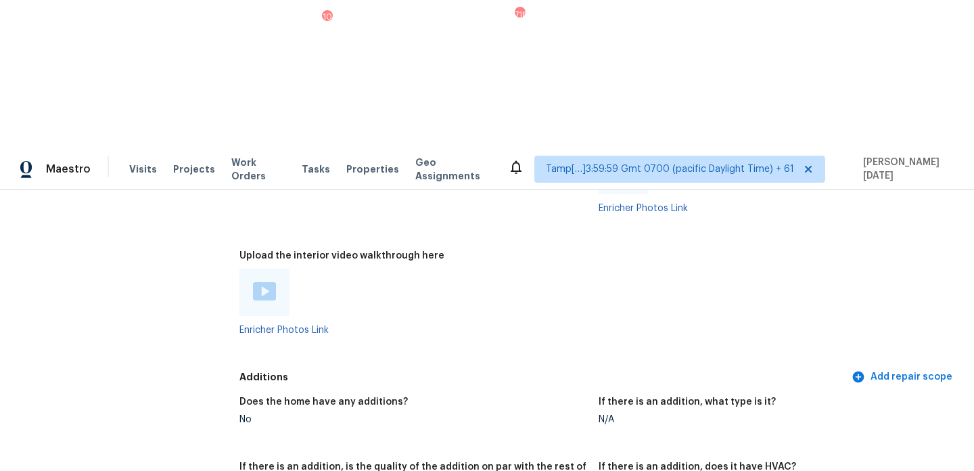
click at [269, 282] on img at bounding box center [264, 291] width 23 height 18
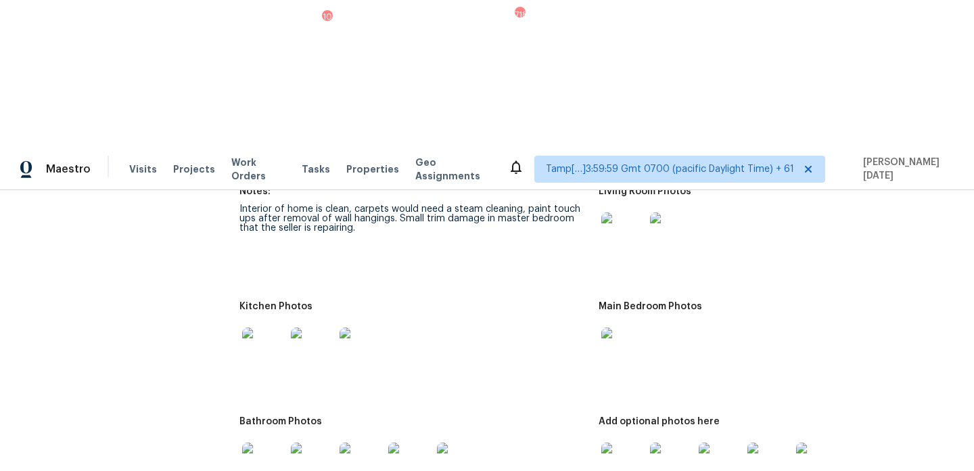
scroll to position [1523, 0]
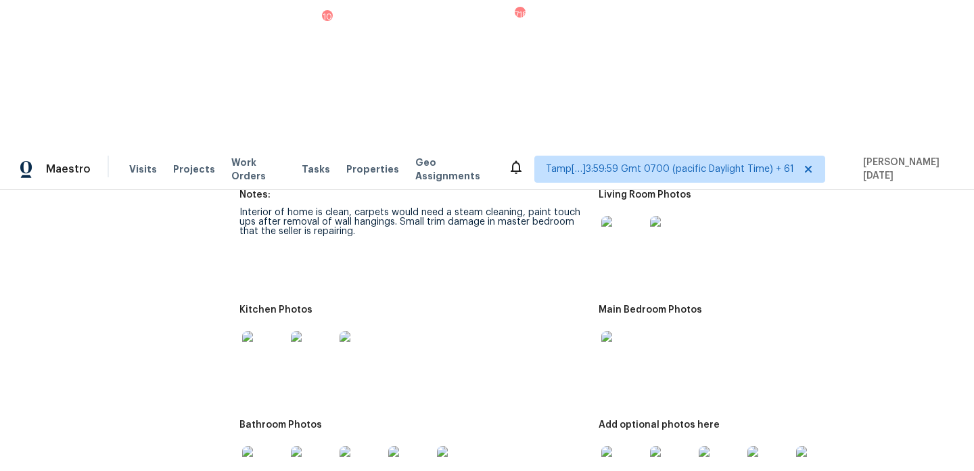
click at [736, 323] on div at bounding box center [773, 353] width 348 height 60
click at [623, 331] on img at bounding box center [623, 352] width 43 height 43
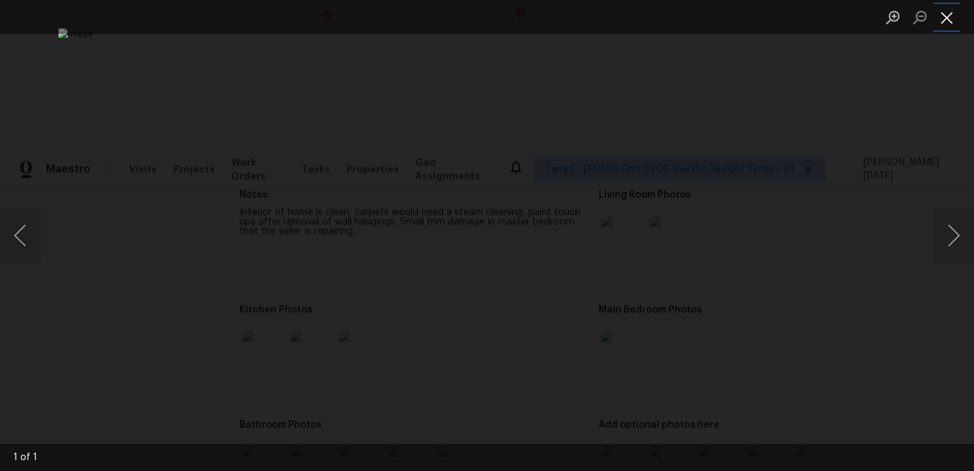
click at [945, 16] on button "Close lightbox" at bounding box center [947, 17] width 27 height 24
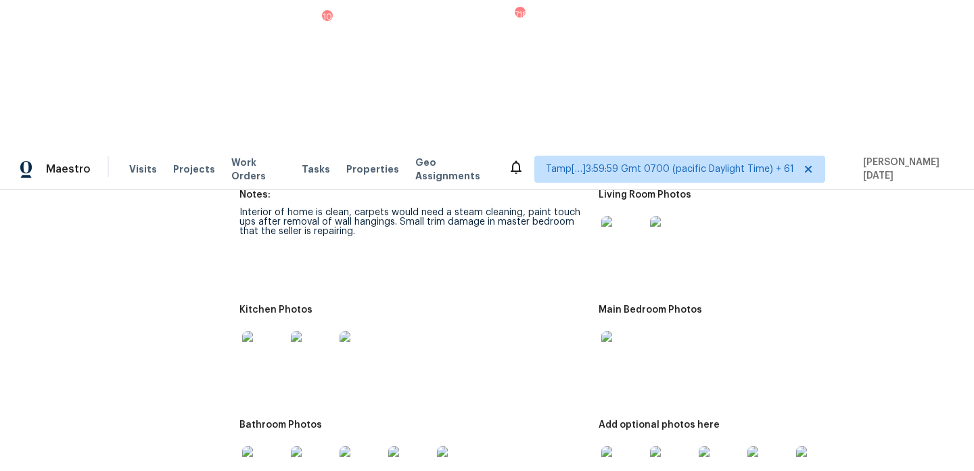
click at [631, 216] on img at bounding box center [623, 237] width 43 height 43
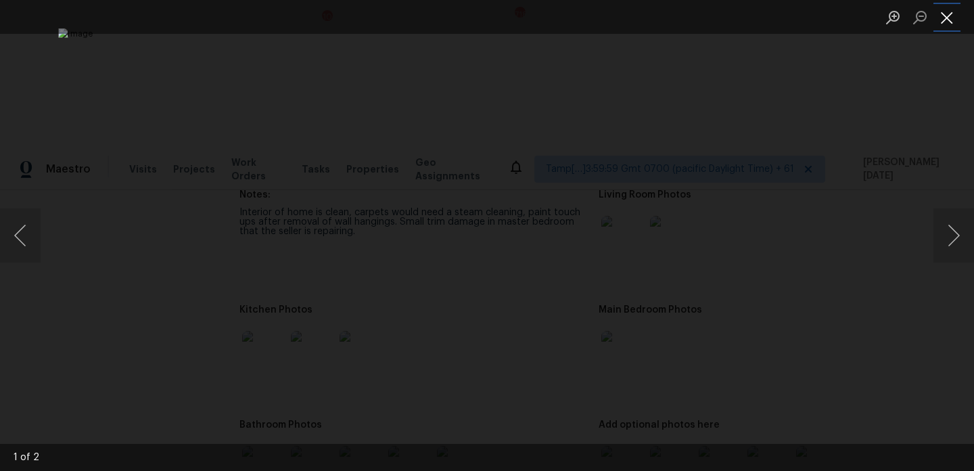
click at [950, 20] on button "Close lightbox" at bounding box center [947, 17] width 27 height 24
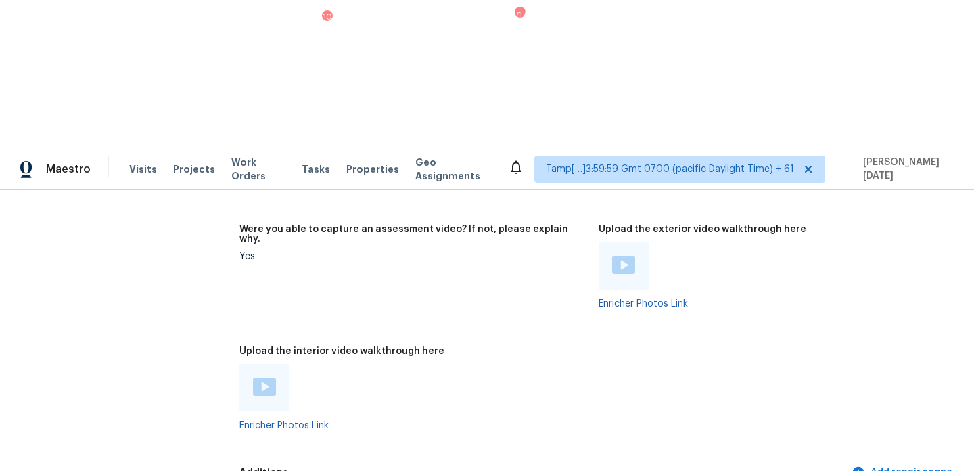
scroll to position [2680, 0]
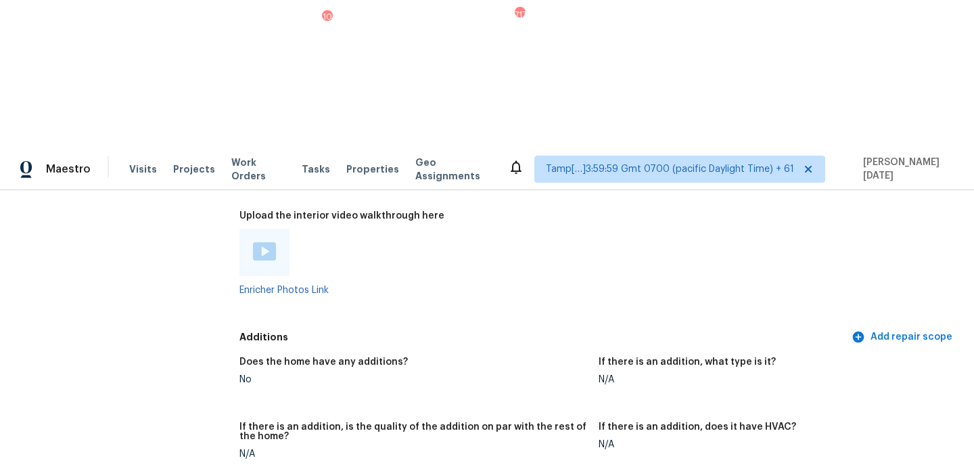
click at [264, 242] on img at bounding box center [264, 251] width 23 height 18
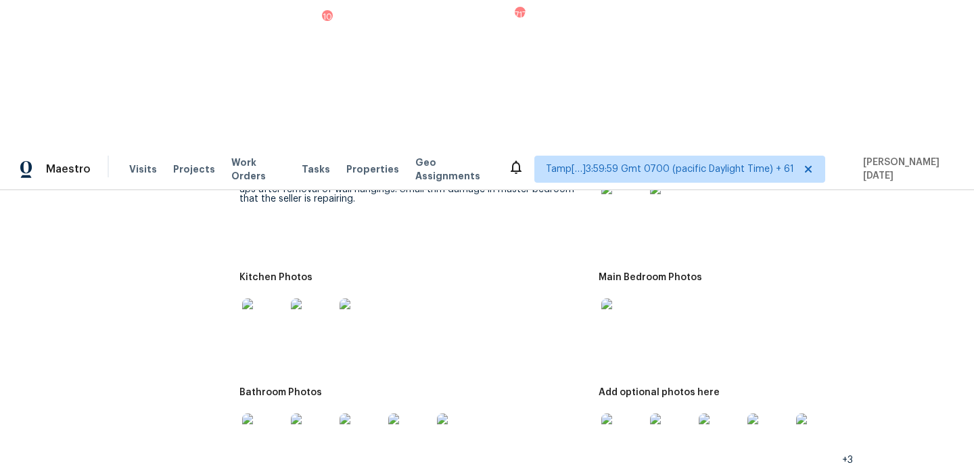
scroll to position [1565, 0]
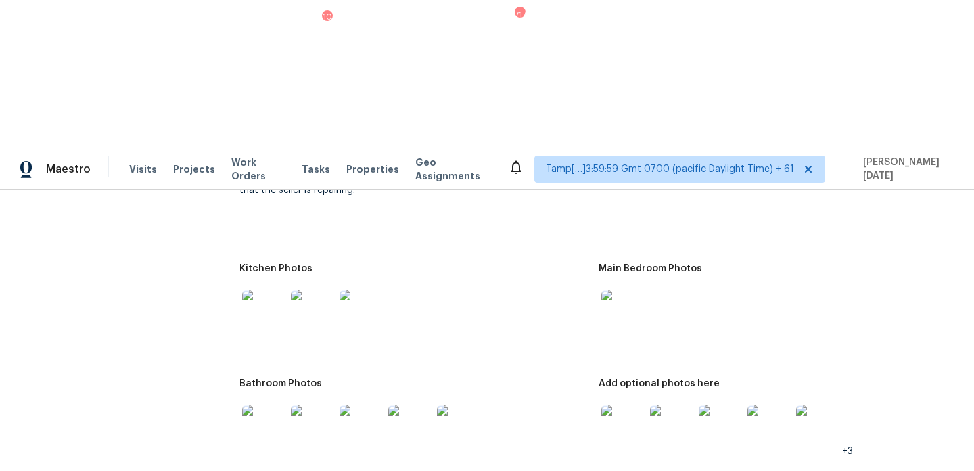
click at [264, 405] on img at bounding box center [263, 426] width 43 height 43
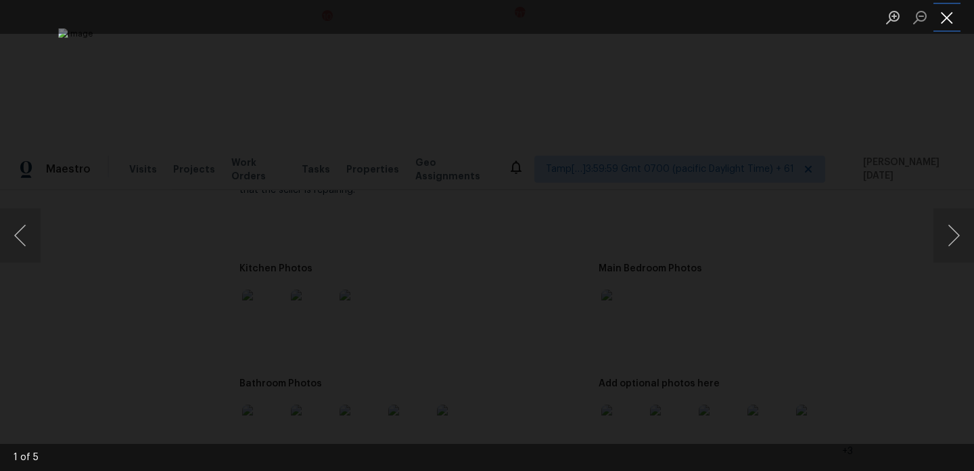
click at [948, 12] on button "Close lightbox" at bounding box center [947, 17] width 27 height 24
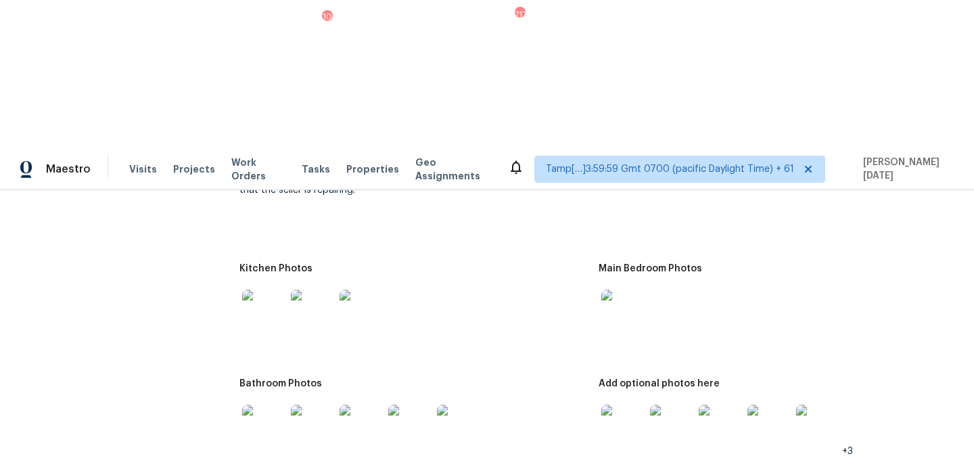
click at [252, 290] on img at bounding box center [263, 311] width 43 height 43
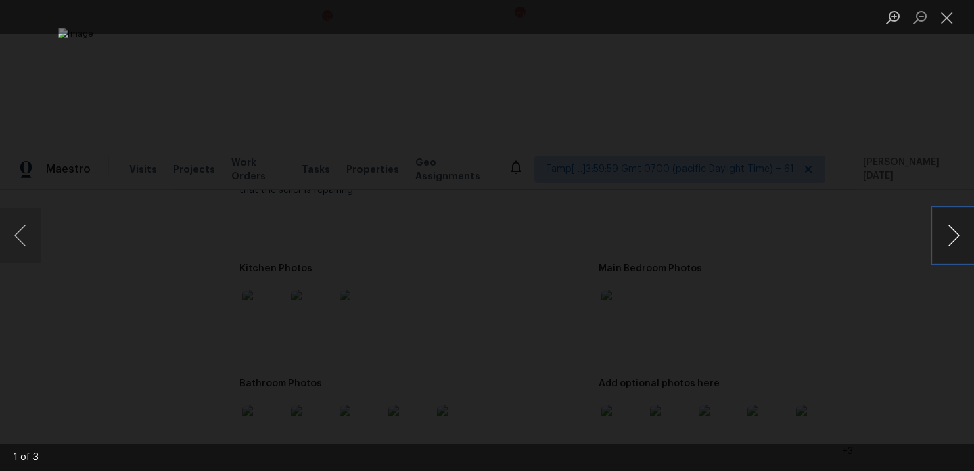
click at [953, 235] on button "Next image" at bounding box center [954, 235] width 41 height 54
click at [951, 16] on button "Close lightbox" at bounding box center [947, 17] width 27 height 24
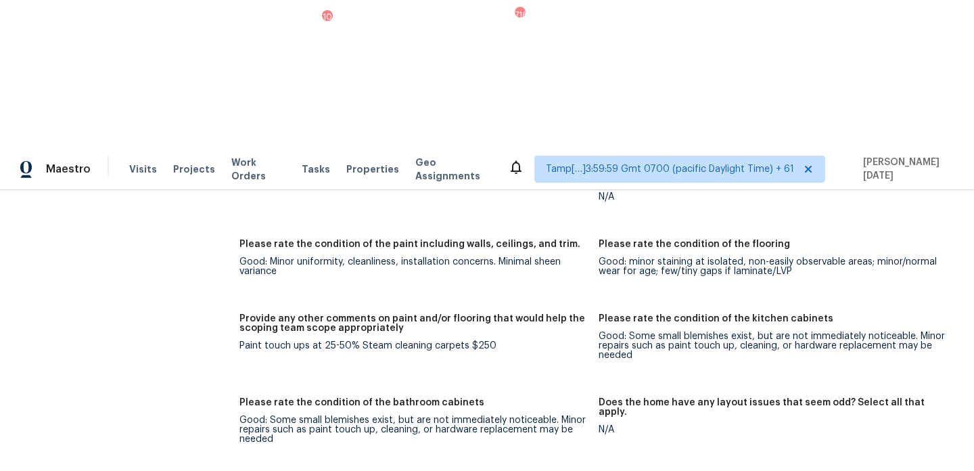
scroll to position [1215, 0]
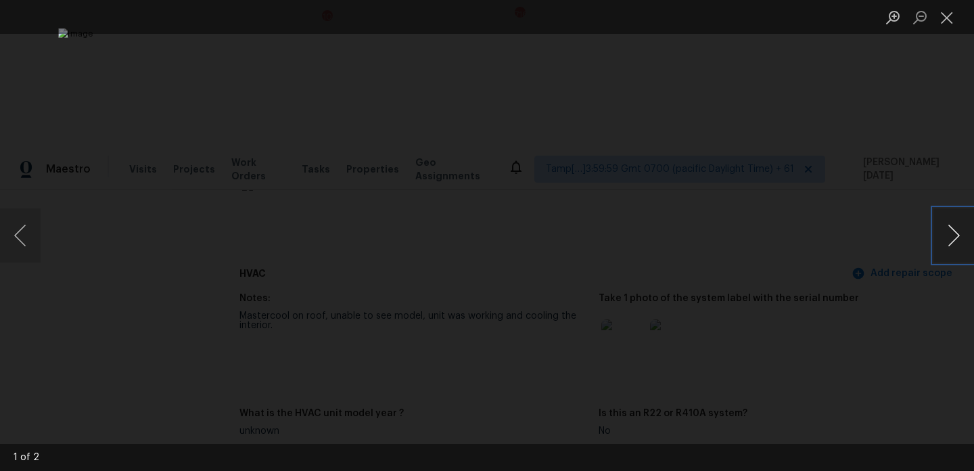
click at [950, 242] on button "Next image" at bounding box center [954, 235] width 41 height 54
click at [945, 18] on button "Close lightbox" at bounding box center [947, 17] width 27 height 24
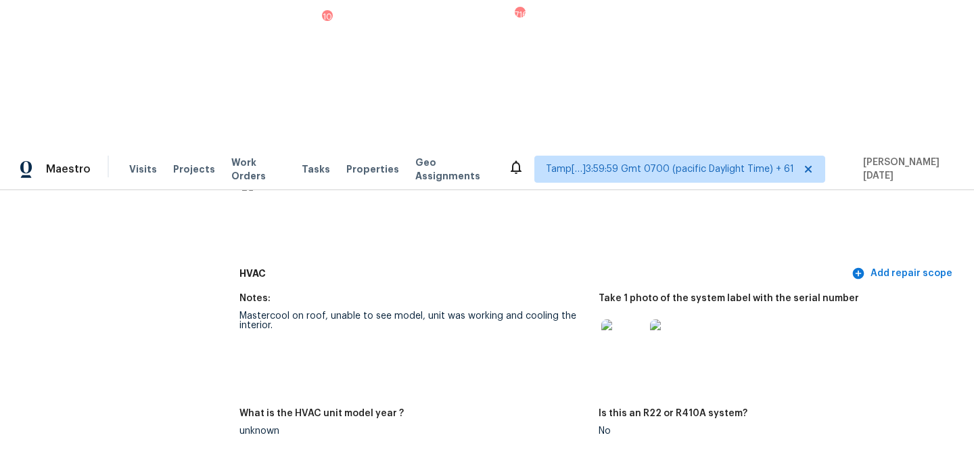
scroll to position [1560, 0]
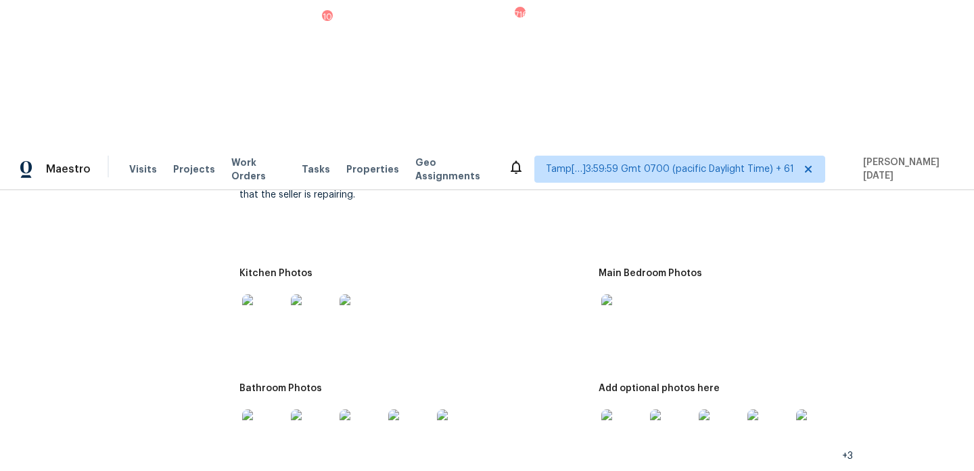
click at [632, 409] on img at bounding box center [623, 430] width 43 height 43
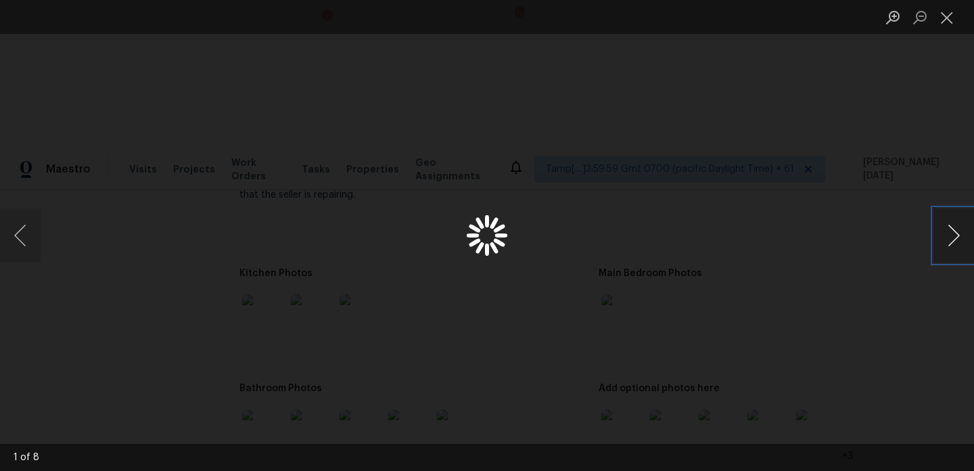
click at [944, 242] on button "Next image" at bounding box center [954, 235] width 41 height 54
click at [964, 235] on button "Next image" at bounding box center [954, 235] width 41 height 54
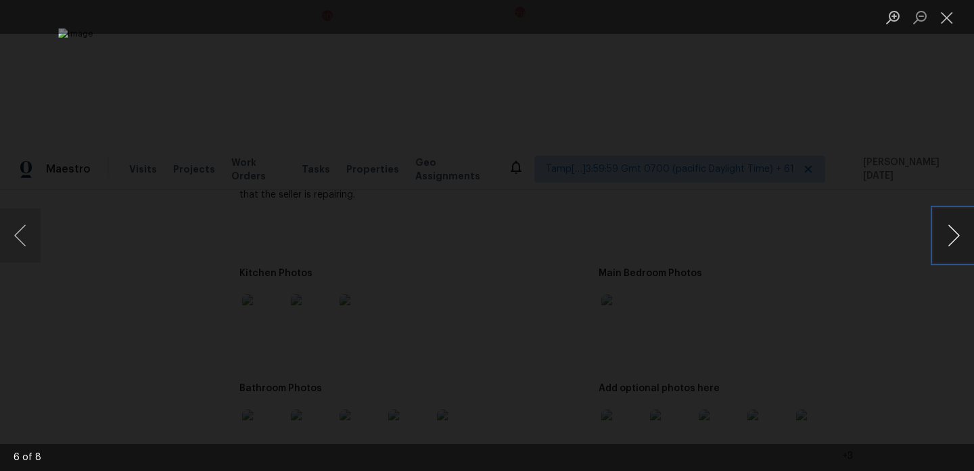
click at [964, 235] on button "Next image" at bounding box center [954, 235] width 41 height 54
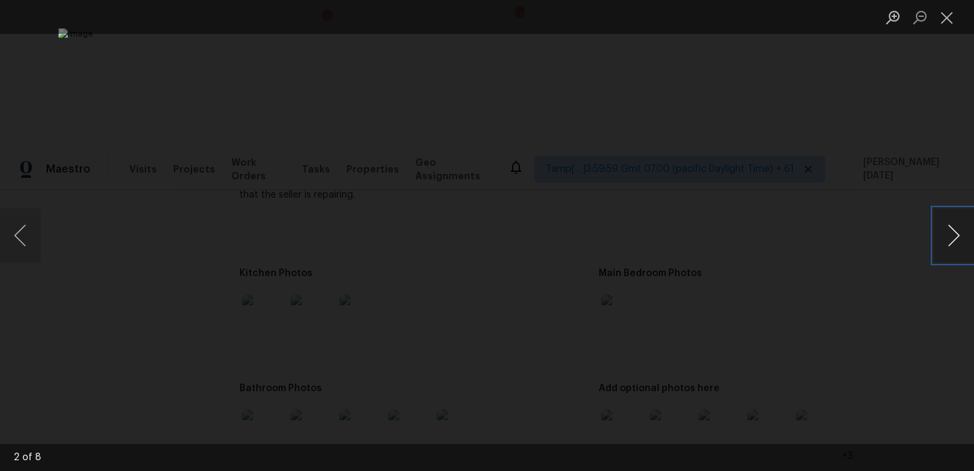
click at [948, 225] on button "Next image" at bounding box center [954, 235] width 41 height 54
click at [947, 9] on button "Close lightbox" at bounding box center [947, 17] width 27 height 24
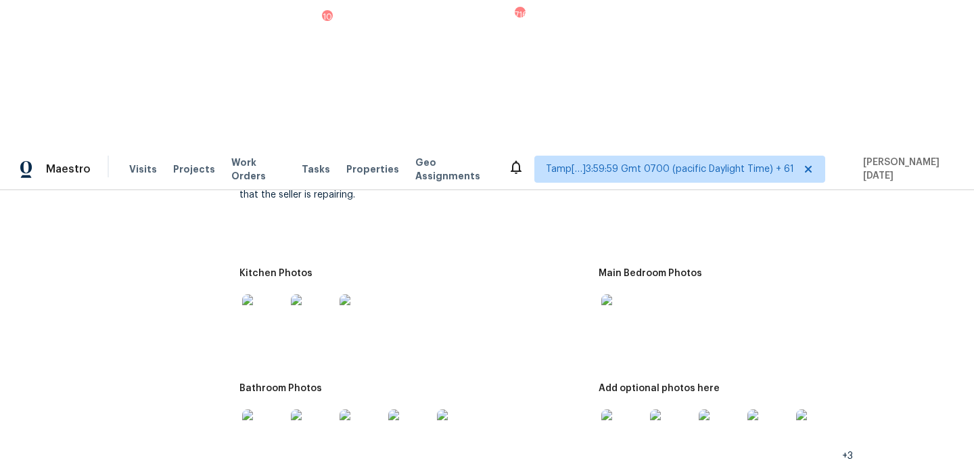
click at [319, 294] on img at bounding box center [312, 315] width 43 height 43
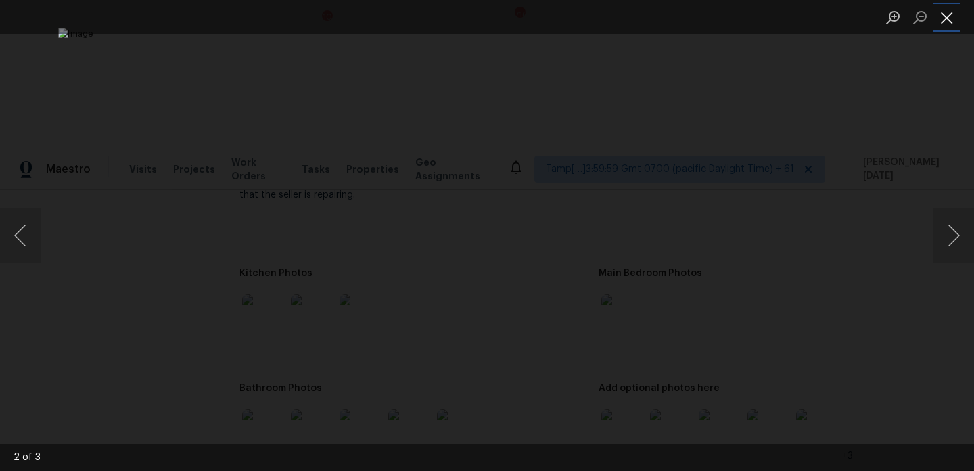
click at [947, 24] on button "Close lightbox" at bounding box center [947, 17] width 27 height 24
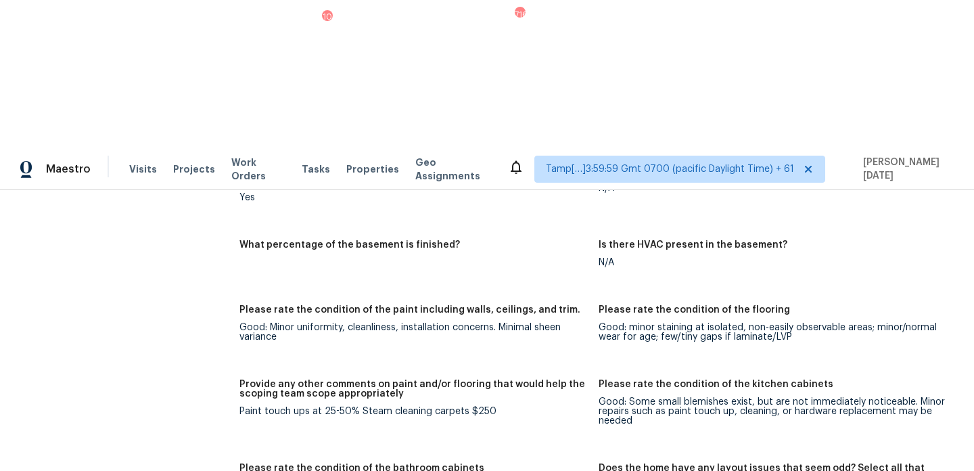
scroll to position [0, 0]
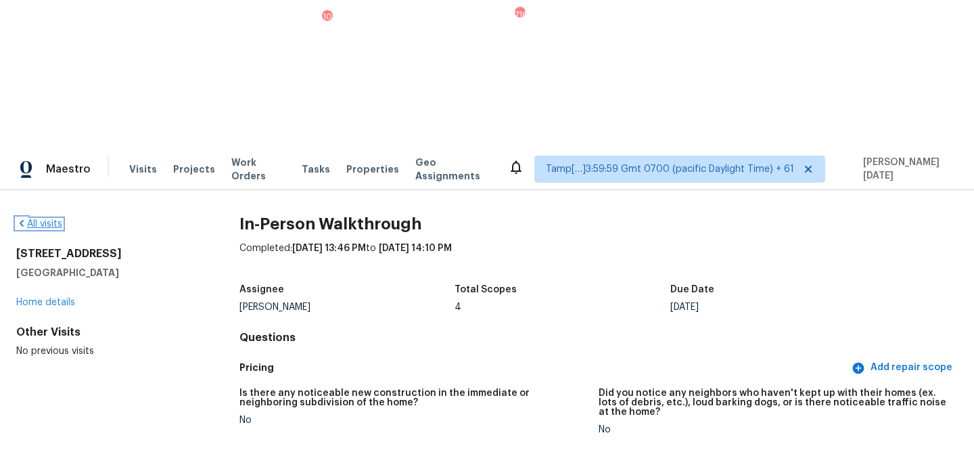
click at [36, 219] on link "All visits" at bounding box center [39, 223] width 46 height 9
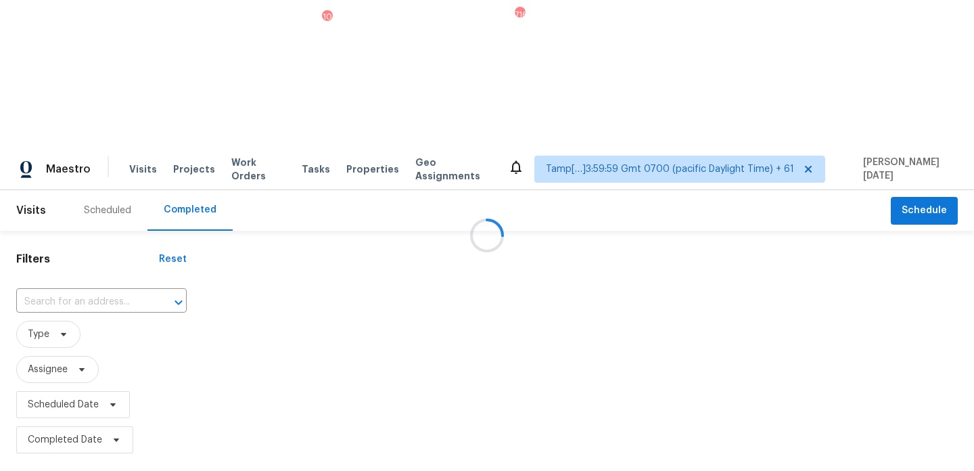
click at [97, 154] on div at bounding box center [487, 235] width 974 height 471
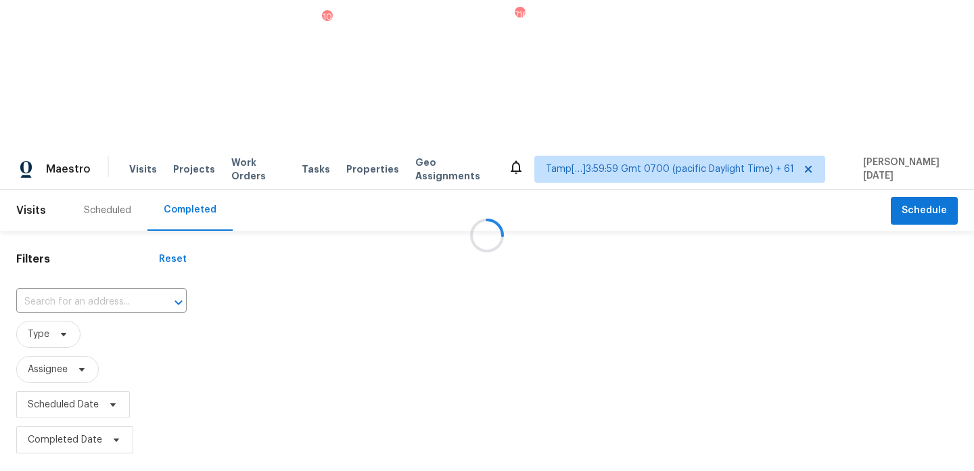
click at [97, 154] on div at bounding box center [487, 235] width 974 height 471
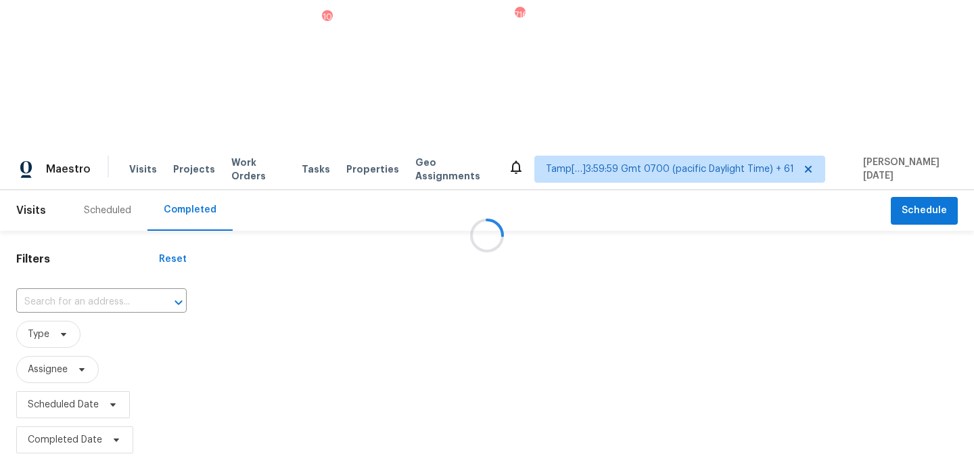
click at [97, 154] on div at bounding box center [487, 235] width 974 height 471
click at [152, 293] on div at bounding box center [169, 302] width 35 height 19
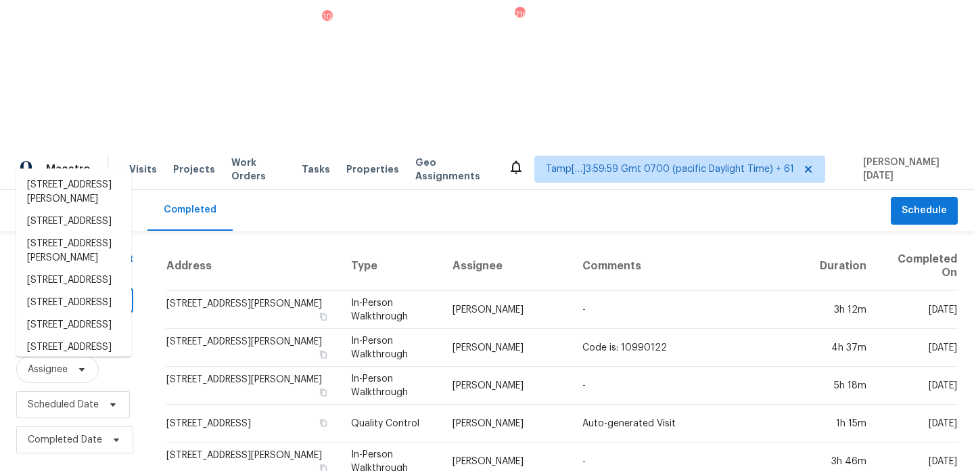
click at [98, 293] on div at bounding box center [115, 302] width 35 height 19
paste input "4104 Woodway Ln, Hermitage, TN 37076"
type input "4104 Woodway Ln, Hermitage, TN 37076"
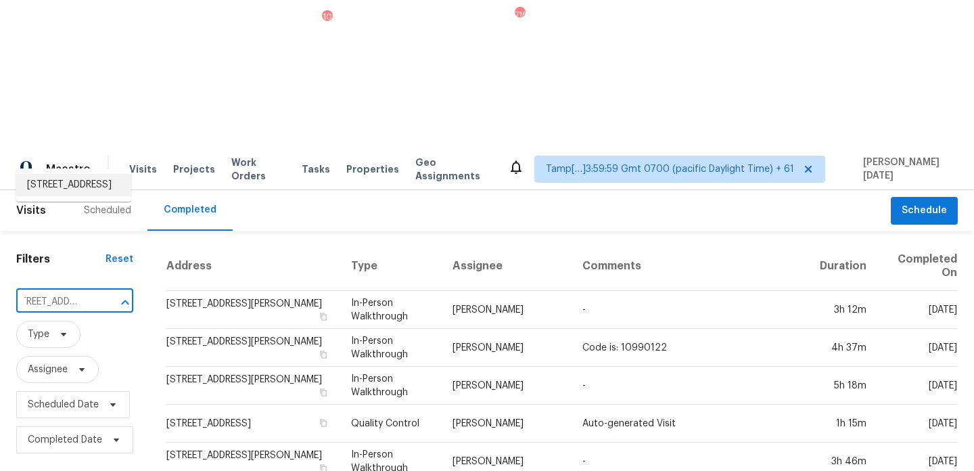
click at [87, 192] on li "4104 Woodway Ln, Hermitage, TN 37076" at bounding box center [73, 185] width 115 height 22
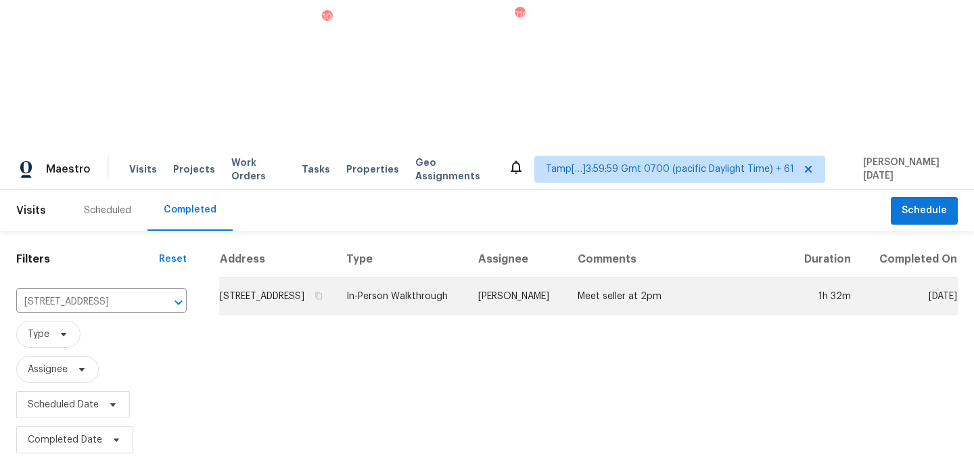
click at [451, 277] on td "In-Person Walkthrough" at bounding box center [402, 296] width 132 height 38
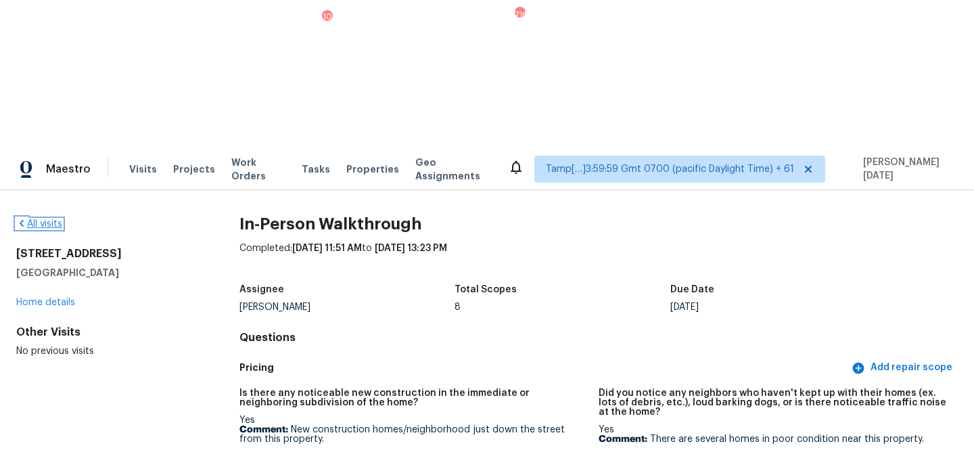
click at [44, 219] on link "All visits" at bounding box center [39, 223] width 46 height 9
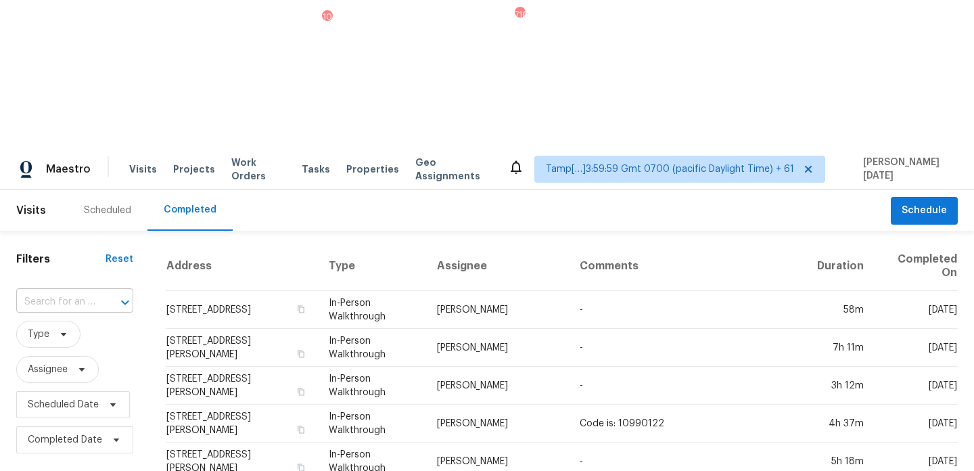
click at [94, 292] on div "​" at bounding box center [74, 302] width 117 height 21
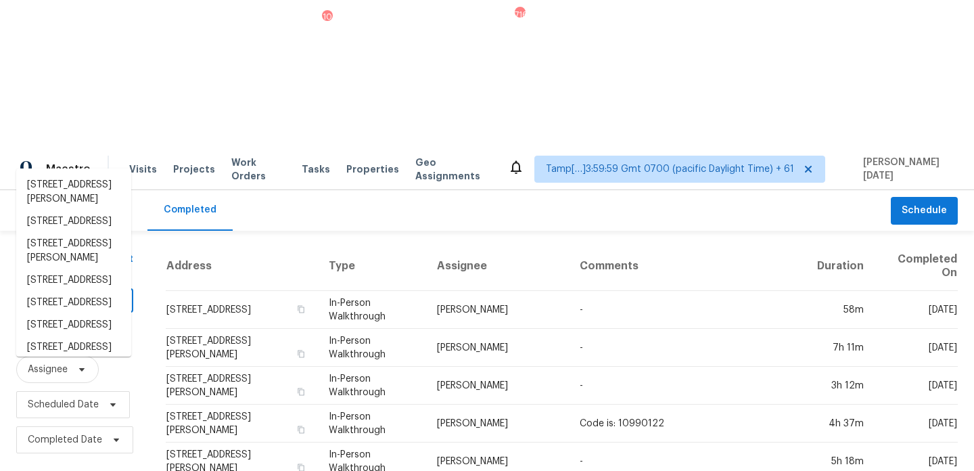
paste input "21840 Orange Ave, Perris, CA 92570"
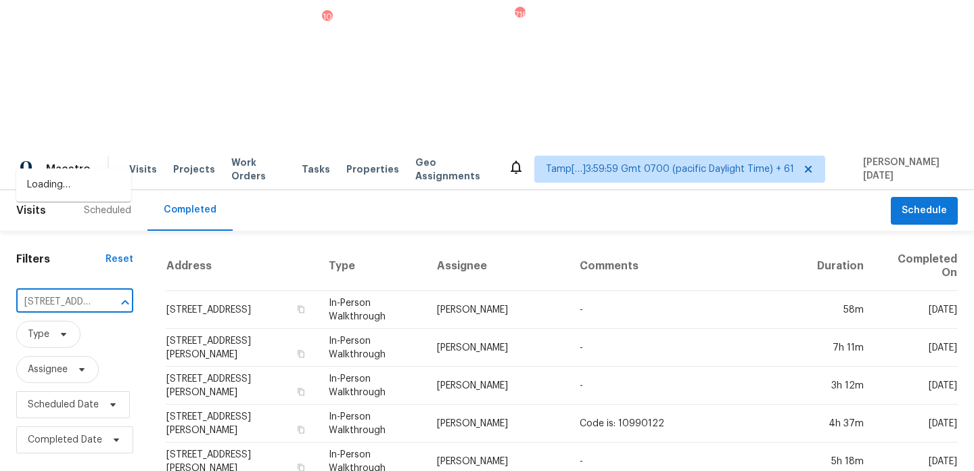
type input "21840 Orange Ave, Perris, CA 92570"
click at [83, 190] on li "21840 Orange Ave, Perris, CA 92570" at bounding box center [73, 185] width 115 height 22
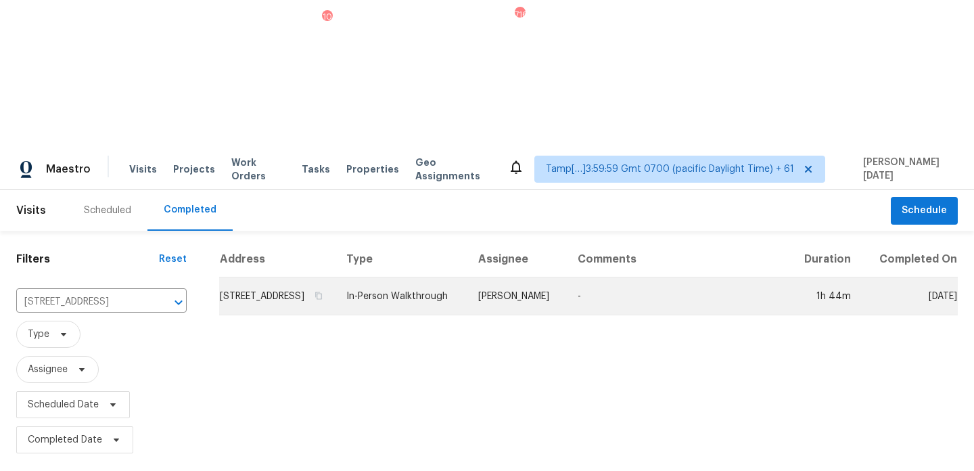
click at [429, 277] on td "In-Person Walkthrough" at bounding box center [402, 296] width 132 height 38
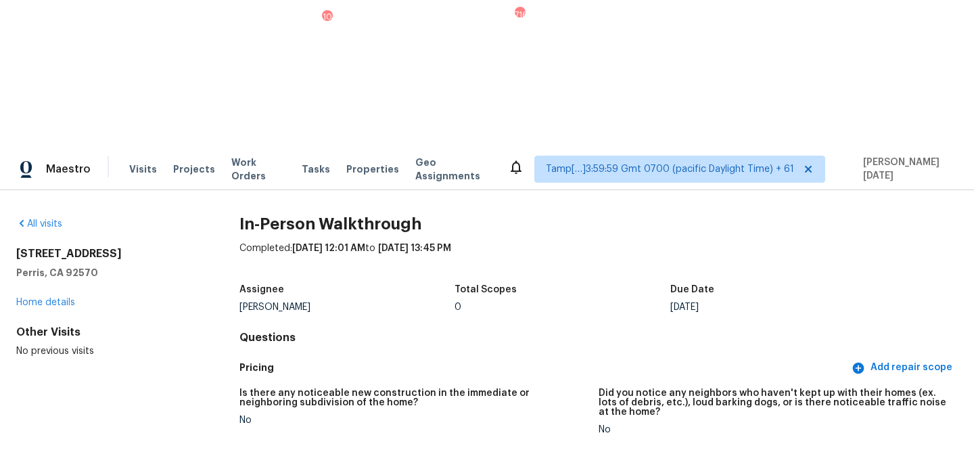
click at [50, 217] on div "All visits" at bounding box center [106, 224] width 180 height 14
click at [51, 219] on link "All visits" at bounding box center [39, 223] width 46 height 9
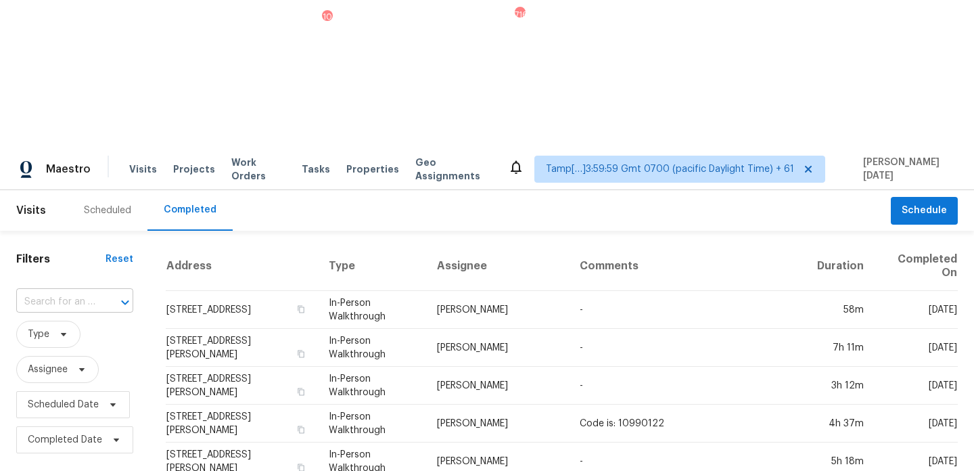
click at [88, 292] on input "text" at bounding box center [55, 302] width 79 height 21
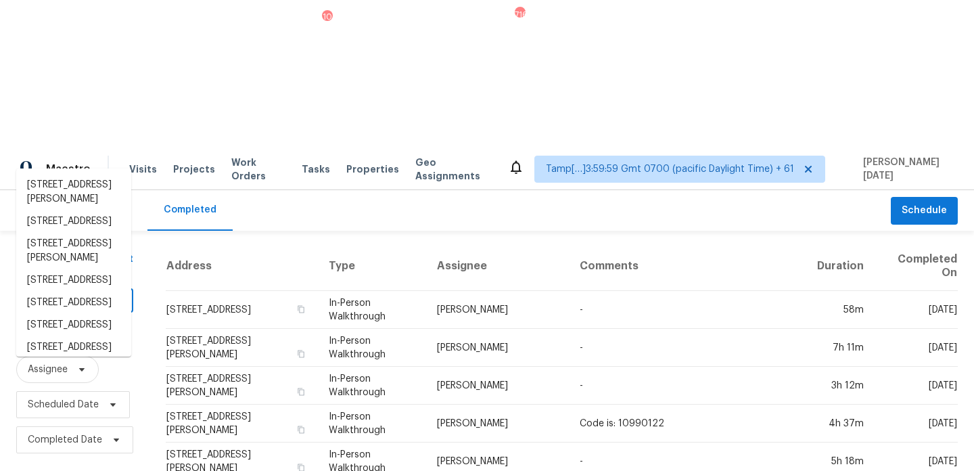
paste input "125 Diamond St Apt H, Arcadia, CA 91006"
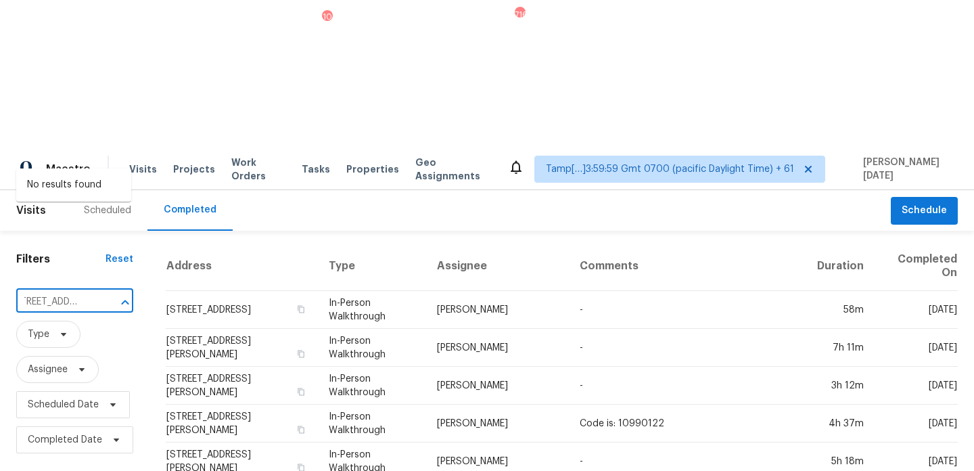
type input "125 Diamond St Apt H, Arcadia, CA 91006"
click at [88, 292] on input "text" at bounding box center [55, 302] width 79 height 21
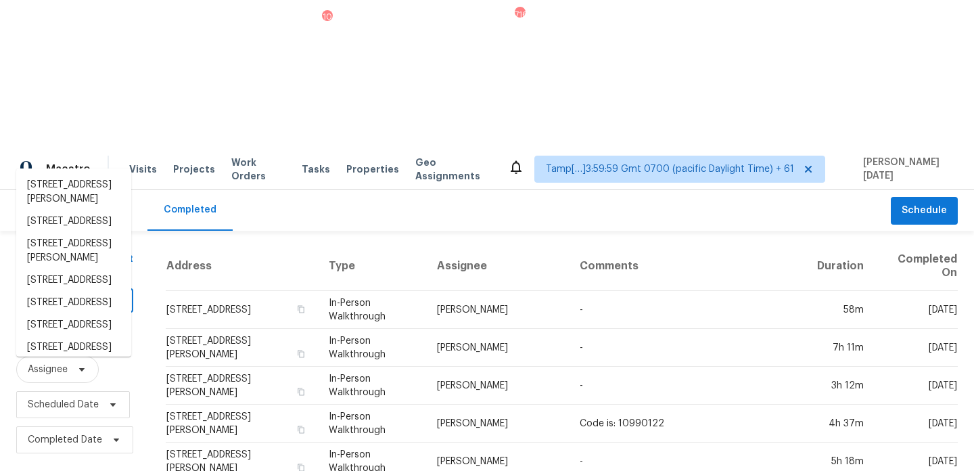
paste input "125 Diamond St Apt H, Arcadia, CA 91006"
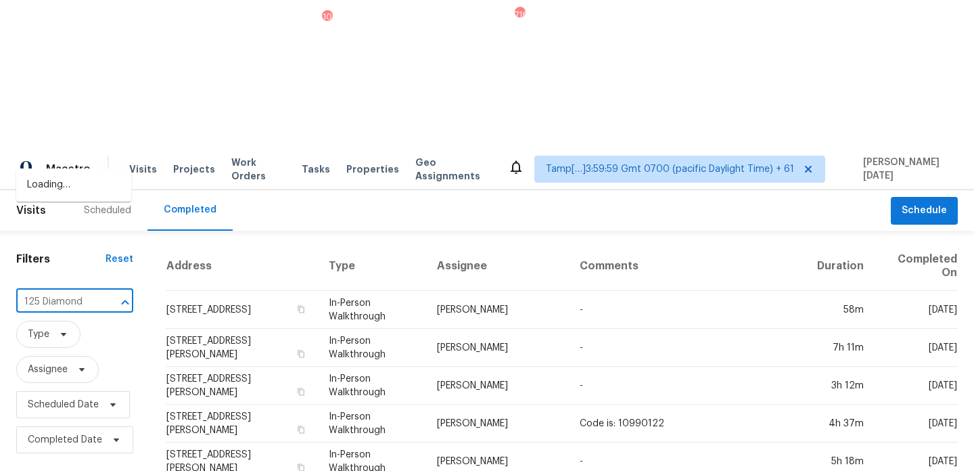
type input "125 Diamond"
click at [91, 196] on li "125 Diamond St Apt H, Arcadia, CA 91006" at bounding box center [73, 185] width 115 height 22
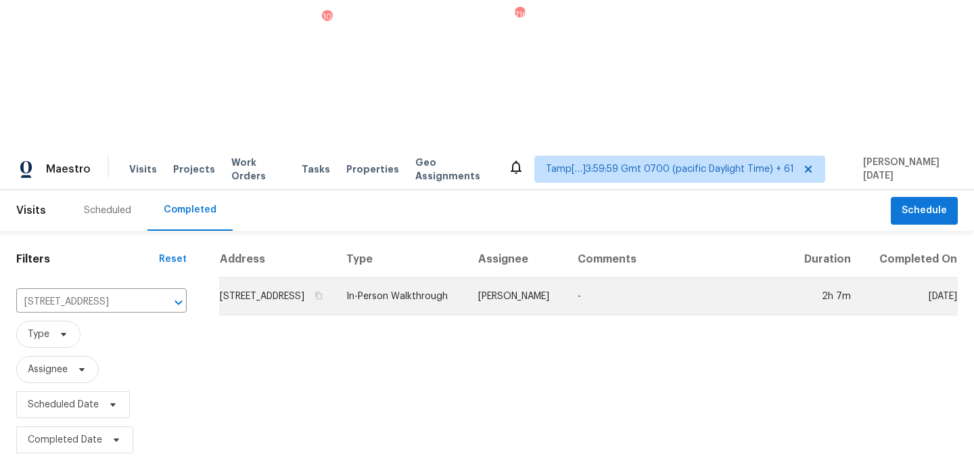
click at [399, 277] on td "In-Person Walkthrough" at bounding box center [402, 296] width 132 height 38
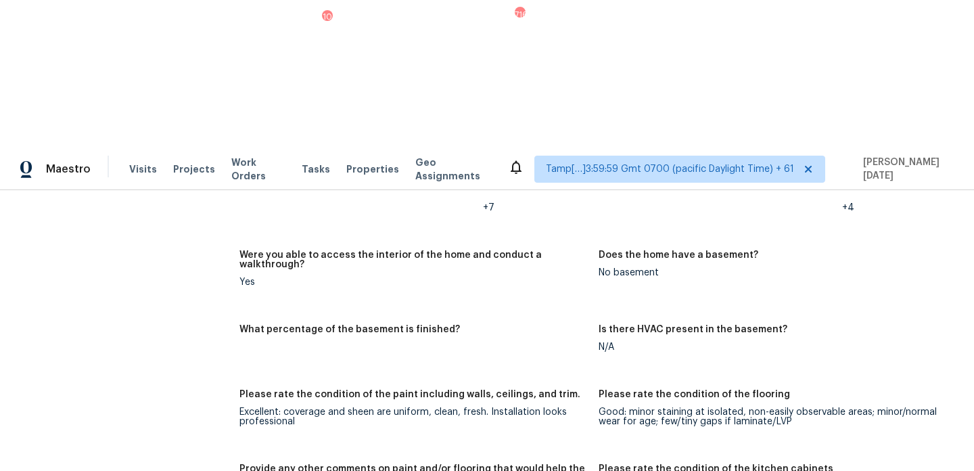
scroll to position [1759, 0]
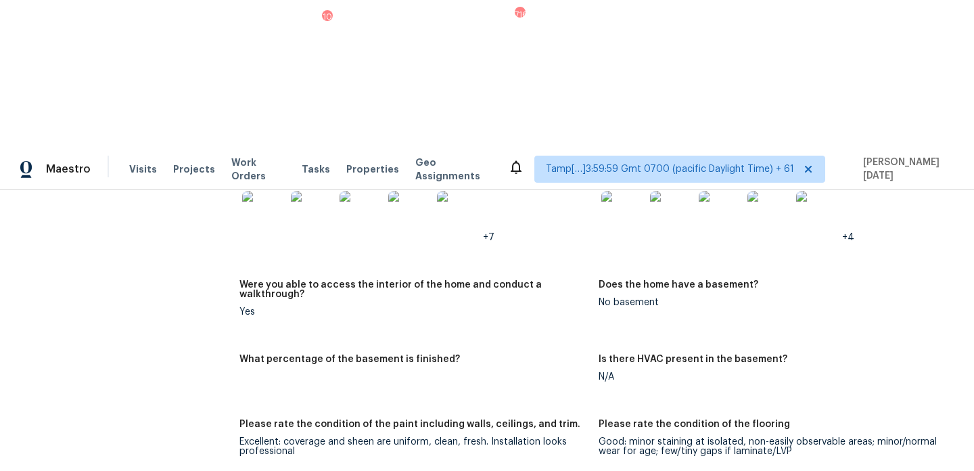
click at [593, 420] on figure "Please rate the condition of the paint including walls, ceilings, and trim. Exc…" at bounding box center [419, 449] width 359 height 58
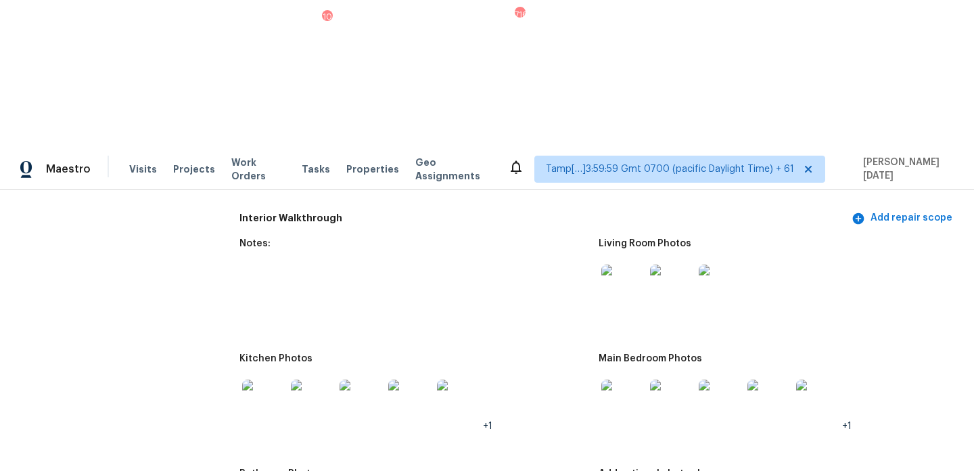
scroll to position [1445, 0]
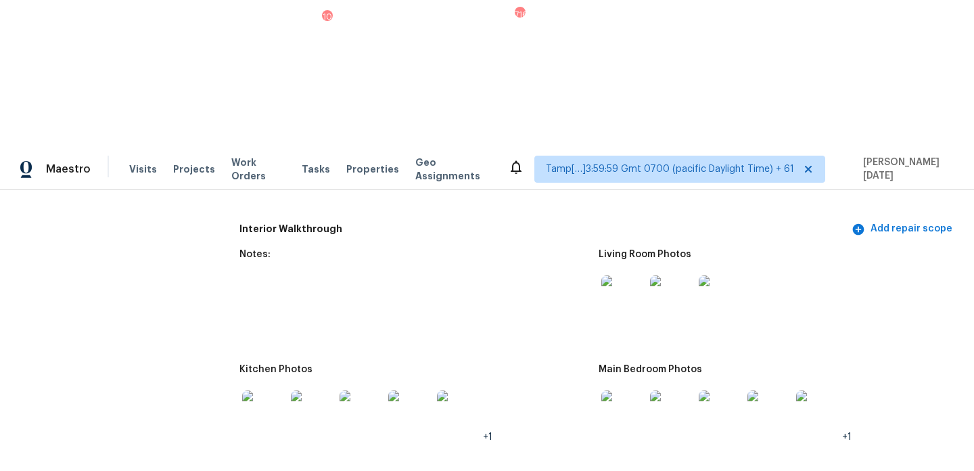
click at [627, 390] on img at bounding box center [623, 411] width 43 height 43
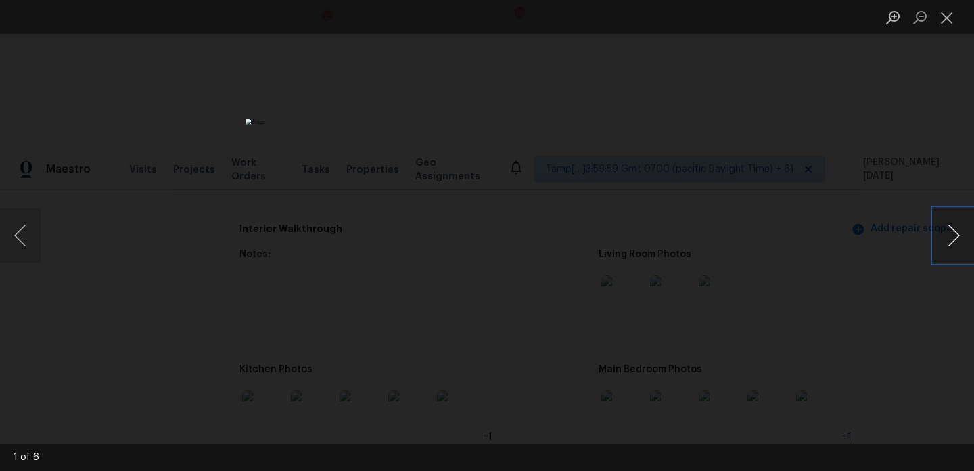
click at [954, 246] on button "Next image" at bounding box center [954, 235] width 41 height 54
click at [960, 246] on button "Next image" at bounding box center [954, 235] width 41 height 54
click at [946, 15] on button "Close lightbox" at bounding box center [947, 17] width 27 height 24
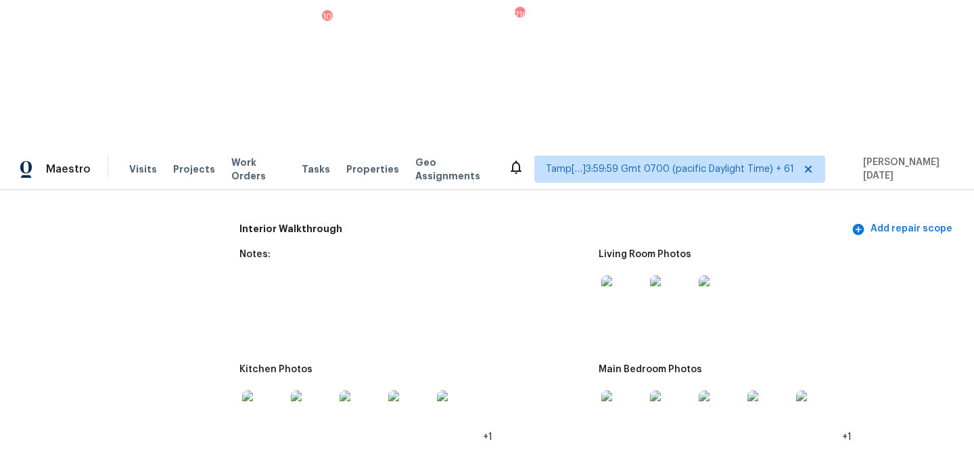
click at [617, 275] on img at bounding box center [623, 296] width 43 height 43
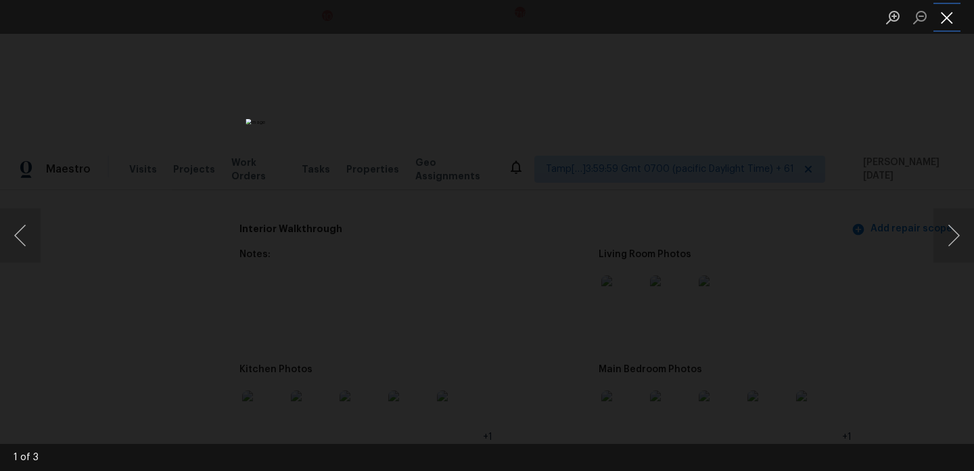
click at [953, 15] on button "Close lightbox" at bounding box center [947, 17] width 27 height 24
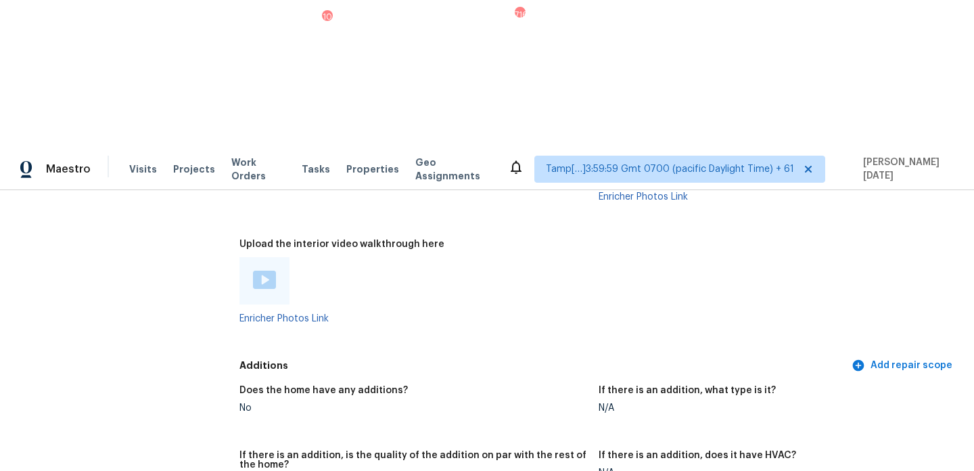
scroll to position [2572, 0]
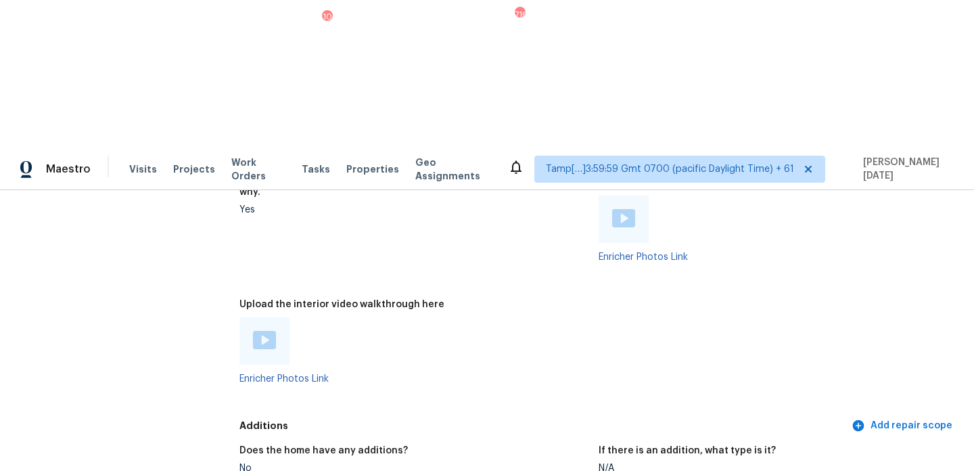
click at [279, 317] on div at bounding box center [265, 340] width 50 height 47
click at [275, 331] on img at bounding box center [264, 340] width 23 height 18
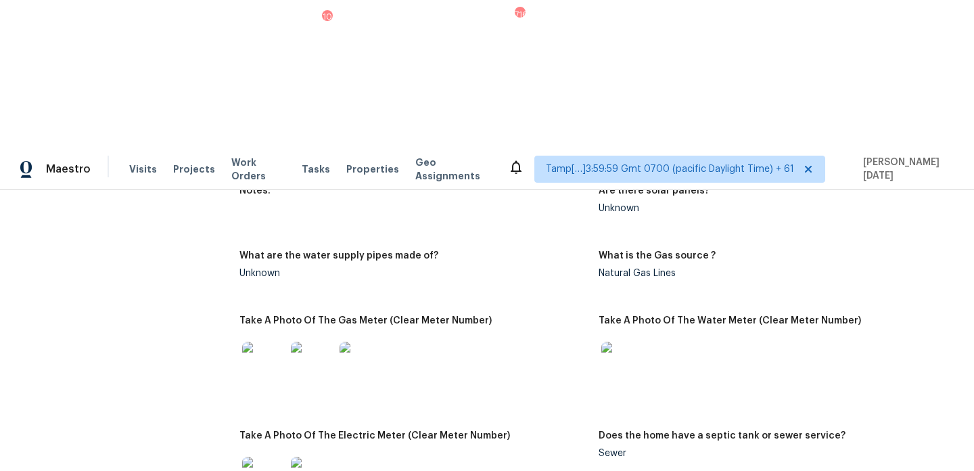
scroll to position [920, 0]
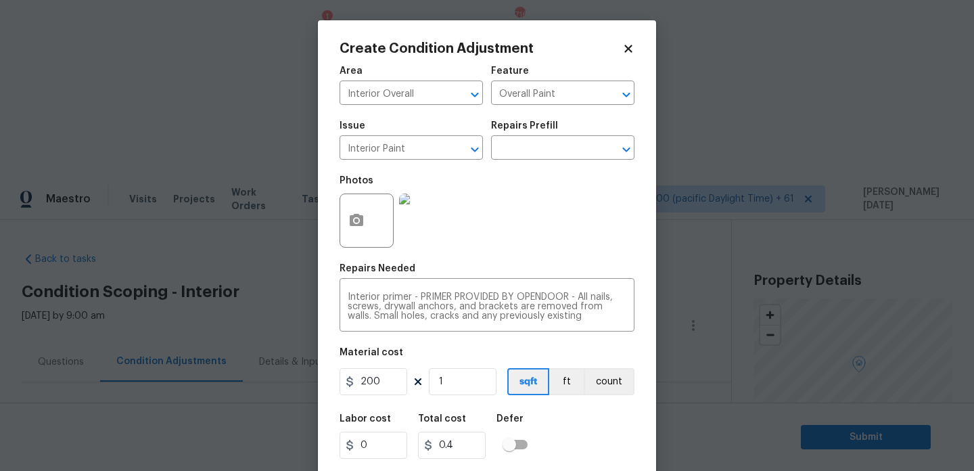
scroll to position [319, 0]
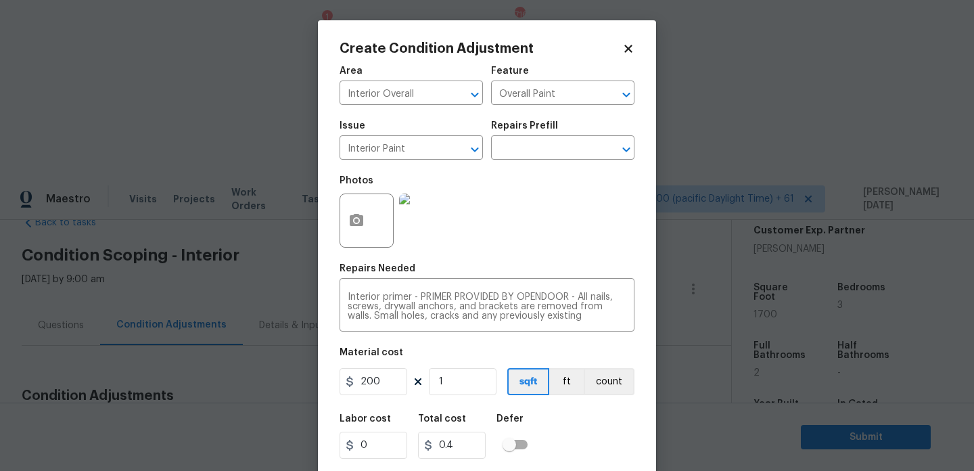
type input "200"
click at [556, 251] on div "Photos" at bounding box center [487, 212] width 295 height 88
type input "200"
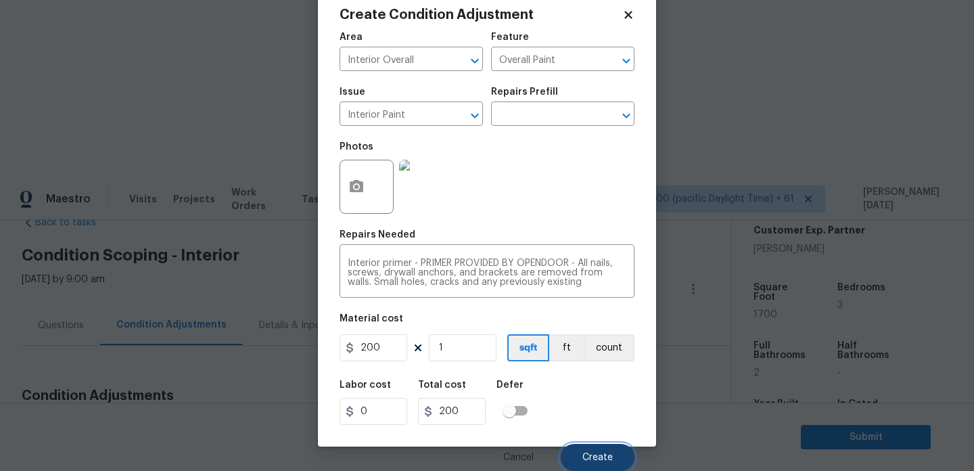
click at [594, 449] on button "Create" at bounding box center [598, 457] width 74 height 27
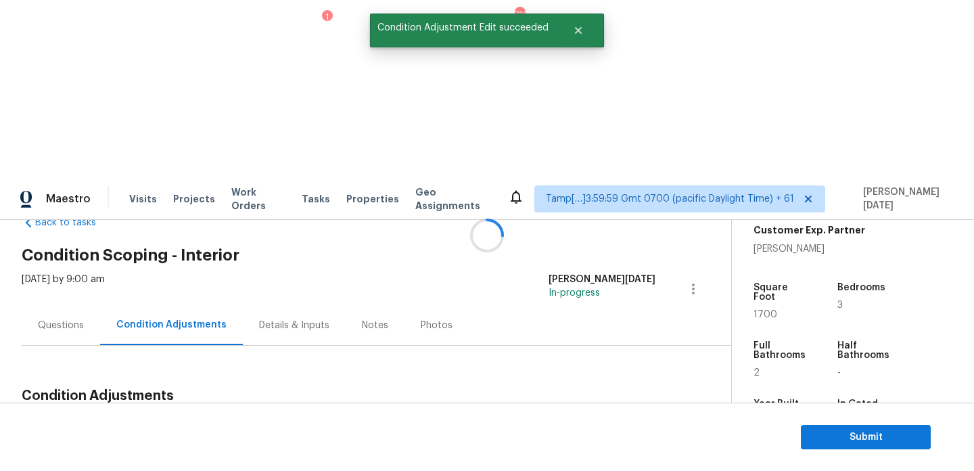
scroll to position [0, 0]
click at [614, 422] on span "Add Condition Adjustment" at bounding box center [622, 428] width 137 height 12
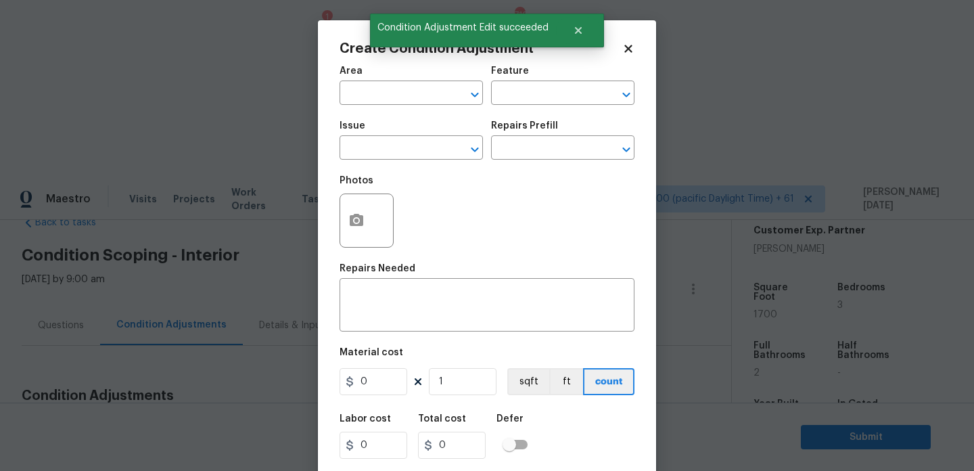
click at [274, 238] on body "Maestro Visits Projects Work Orders Tasks 1 Properties Geo Assignments 716 Tamp…" at bounding box center [487, 412] width 974 height 471
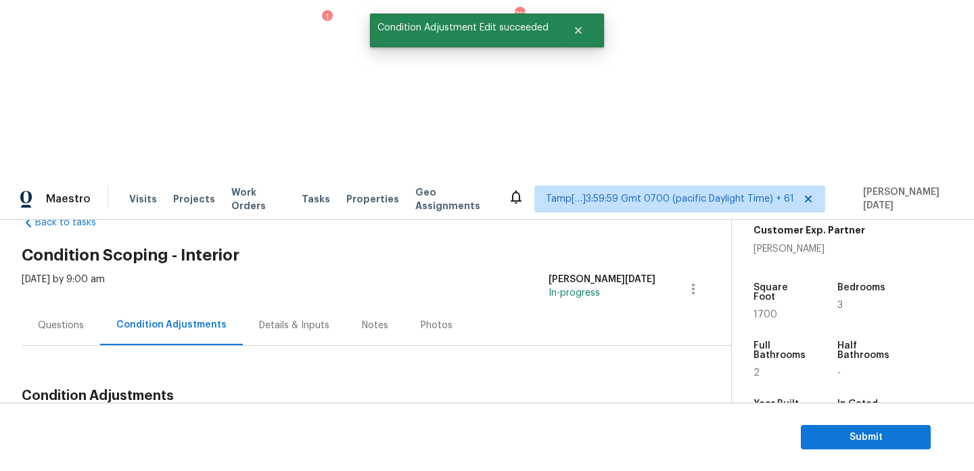
click at [49, 319] on div "Questions" at bounding box center [61, 326] width 46 height 14
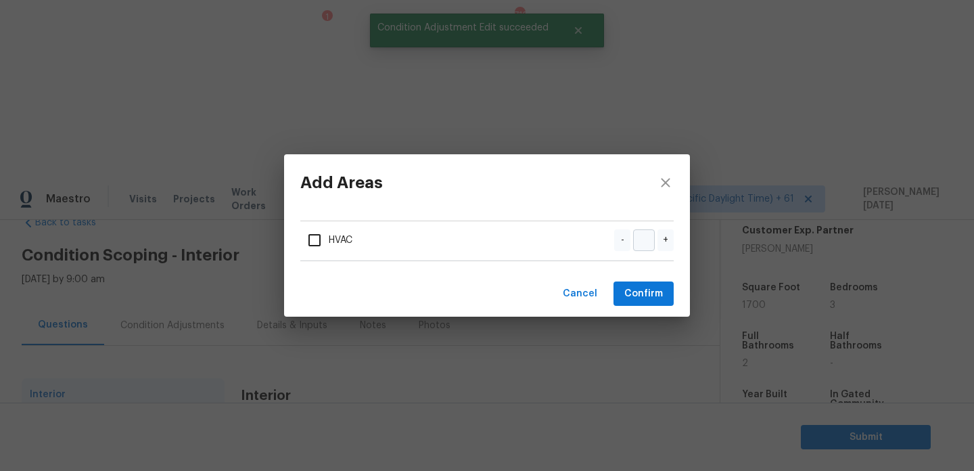
click at [121, 346] on div "Add Areas HVAC - + Cancel Confirm" at bounding box center [487, 235] width 974 height 471
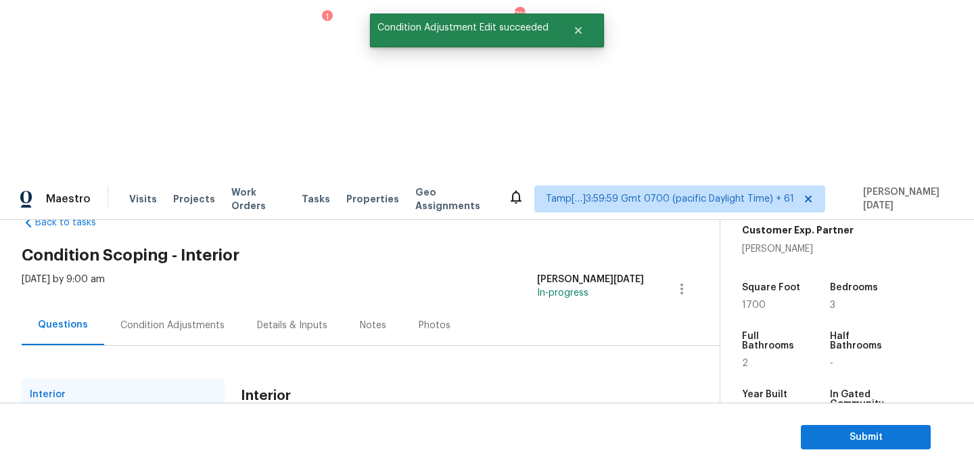
click at [121, 346] on div "Add Areas HVAC - + Cancel Confirm" at bounding box center [487, 235] width 974 height 471
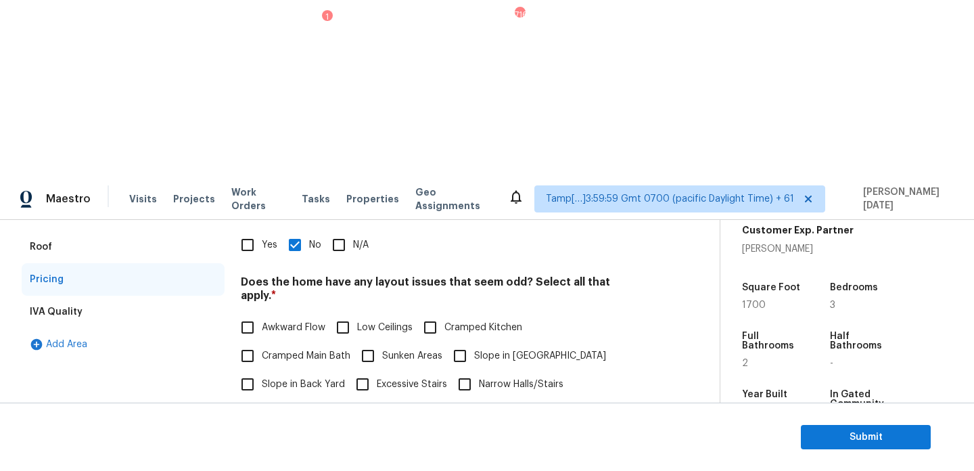
scroll to position [234, 0]
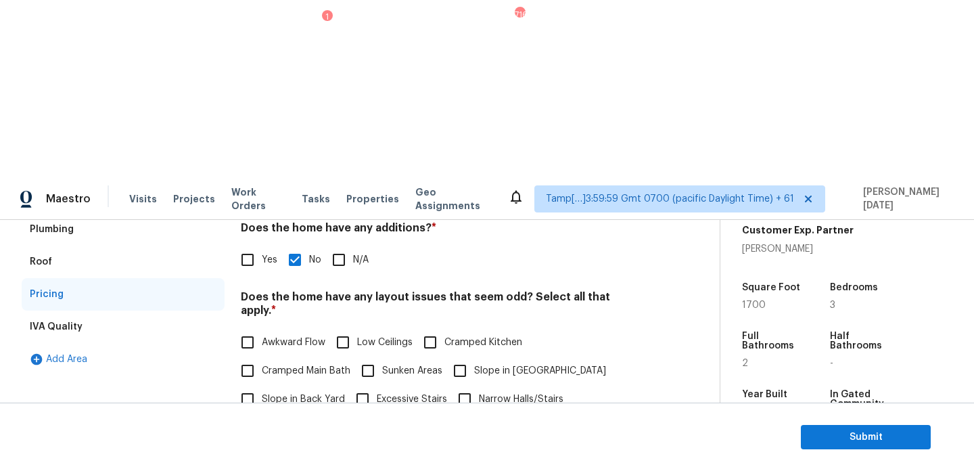
click at [306, 442] on input "N/A" at bounding box center [306, 456] width 28 height 28
checkbox input "false"
click at [368, 357] on input "Sunken Areas" at bounding box center [368, 371] width 28 height 28
checkbox input "true"
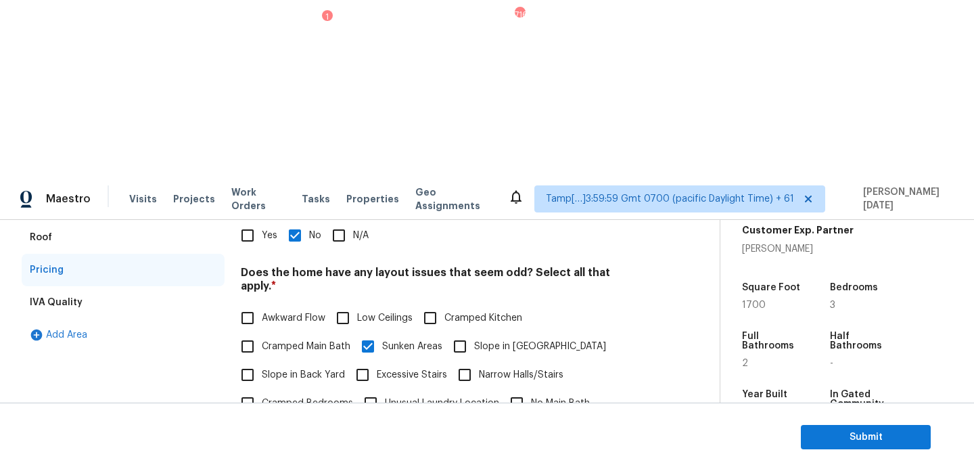
scroll to position [284, 0]
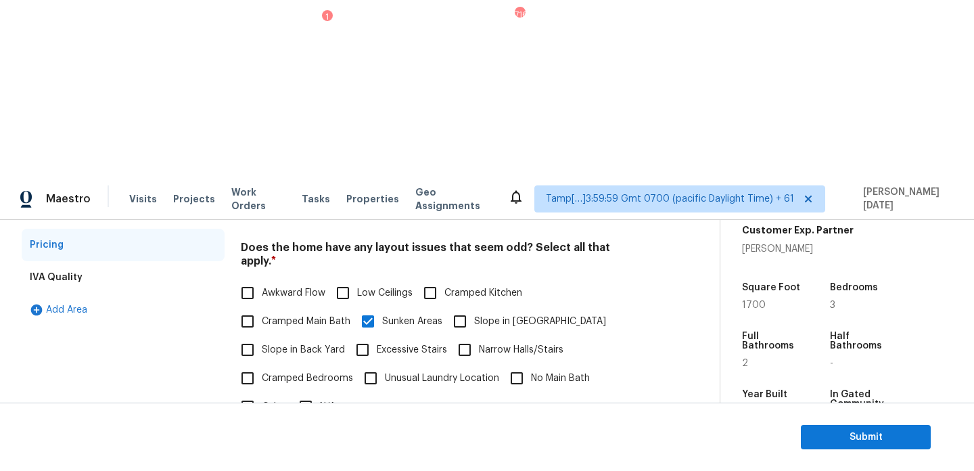
click at [256, 392] on input "Other" at bounding box center [247, 406] width 28 height 28
checkbox input "true"
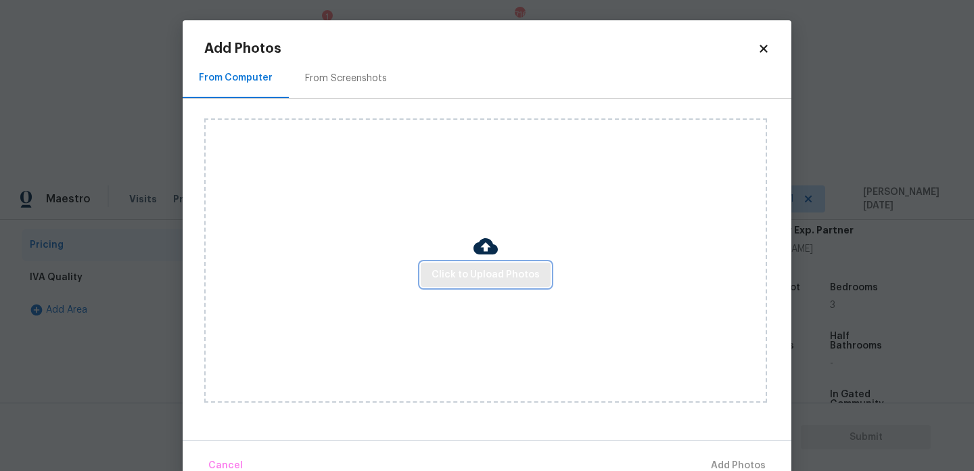
click at [460, 269] on span "Click to Upload Photos" at bounding box center [486, 275] width 108 height 17
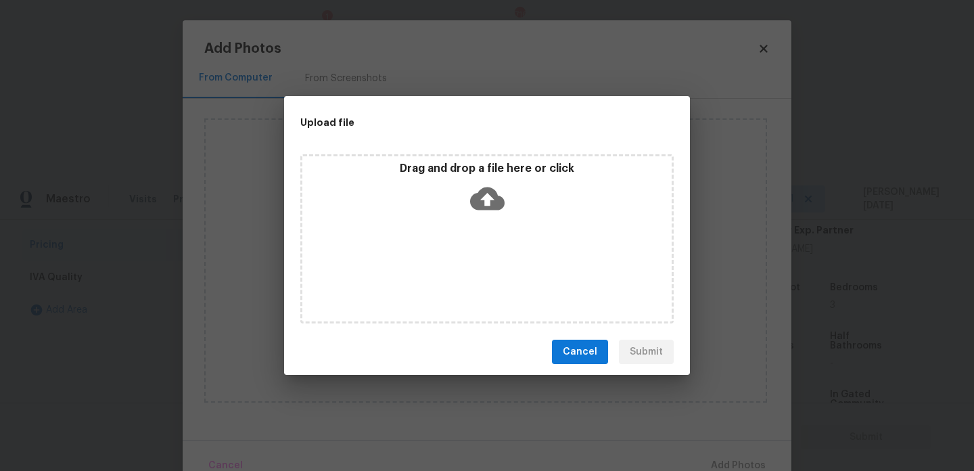
click at [460, 269] on div "Drag and drop a file here or click" at bounding box center [487, 238] width 374 height 169
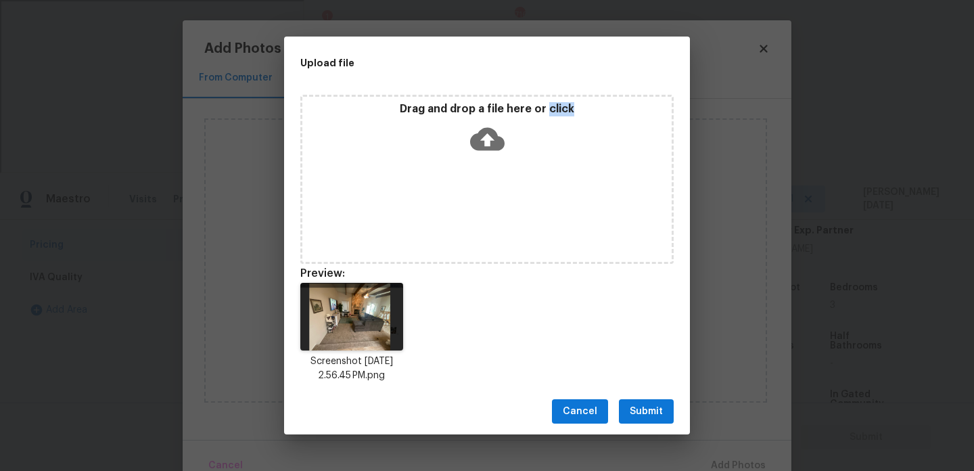
click at [646, 391] on div "Cancel Submit" at bounding box center [487, 411] width 406 height 47
click at [645, 402] on button "Submit" at bounding box center [646, 411] width 55 height 25
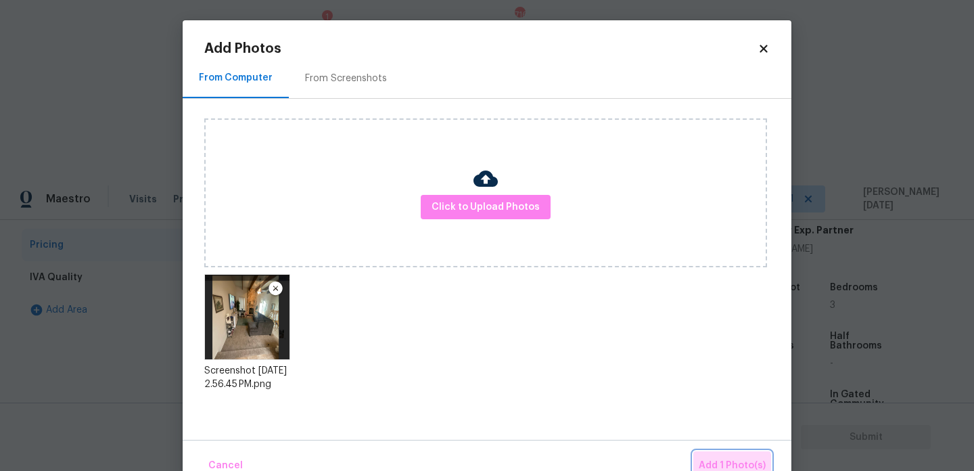
click at [715, 464] on span "Add 1 Photo(s)" at bounding box center [732, 465] width 67 height 17
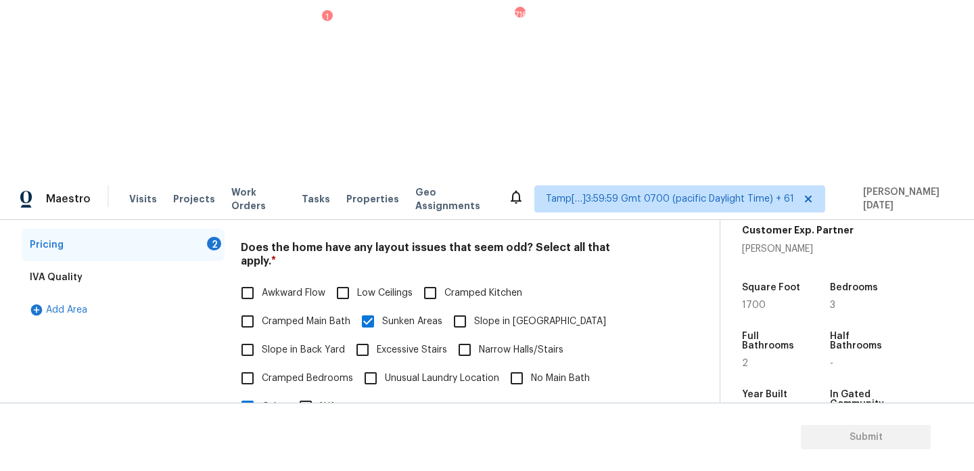
click at [328, 425] on input "text" at bounding box center [442, 441] width 403 height 32
type input "wooden beams across the ceiling"
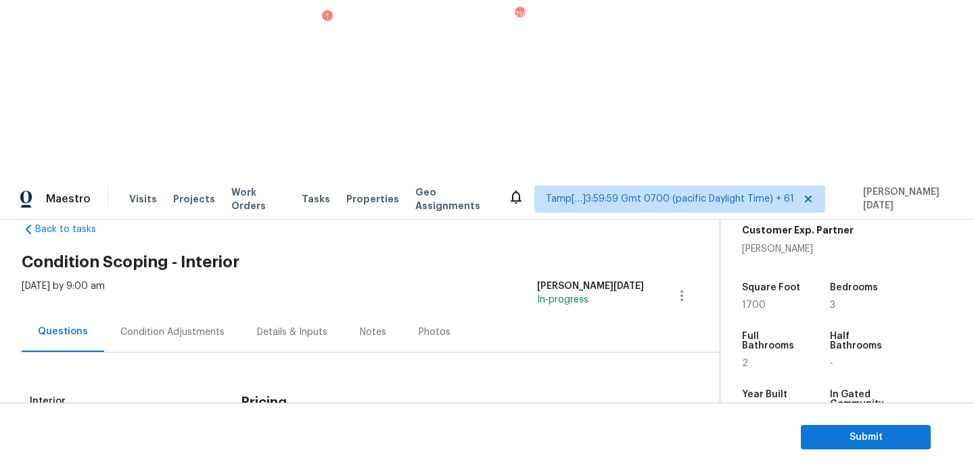
scroll to position [0, 0]
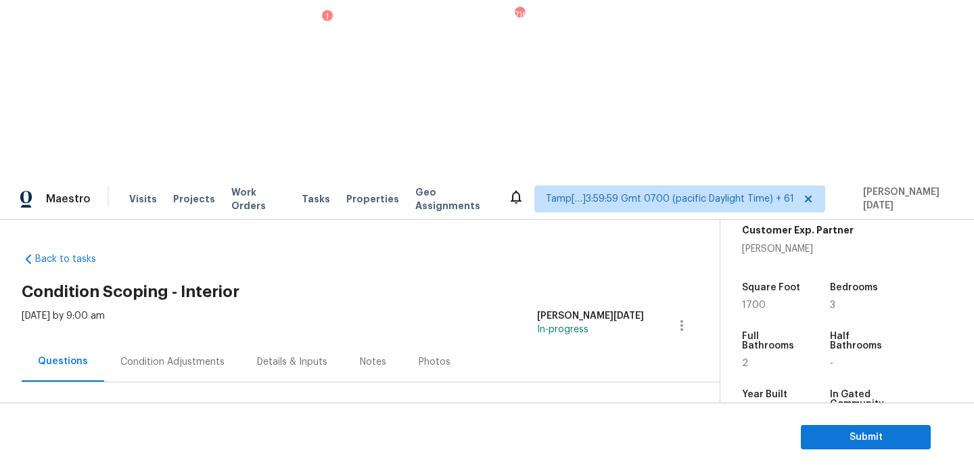
click at [194, 355] on div "Condition Adjustments" at bounding box center [172, 362] width 104 height 14
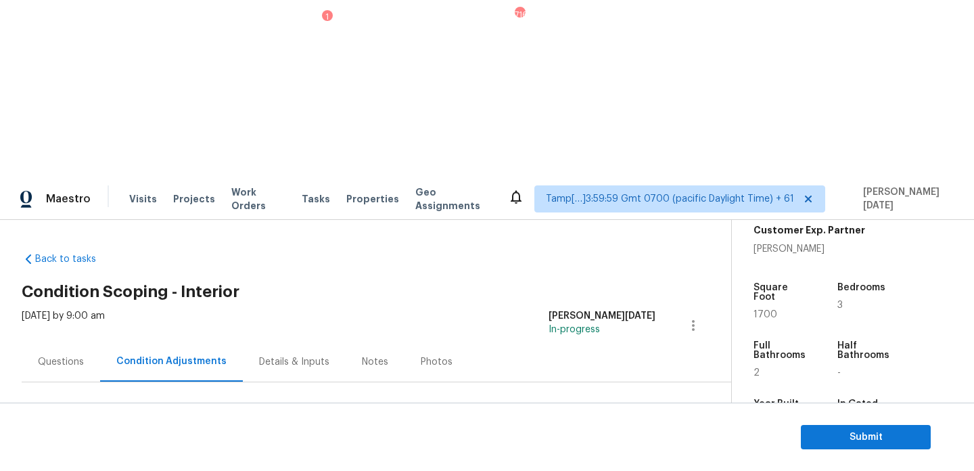
click at [859, 453] on section "Submit" at bounding box center [487, 437] width 974 height 69
click at [865, 441] on span "Submit" at bounding box center [866, 437] width 108 height 17
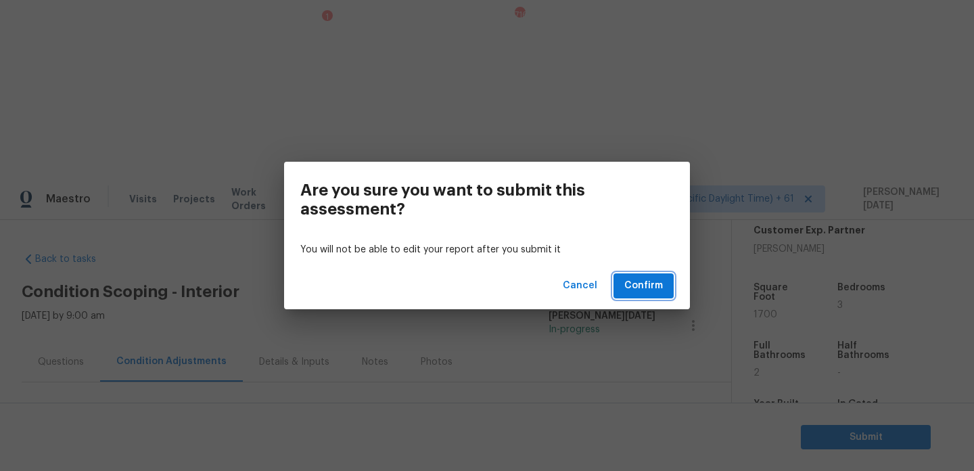
click at [644, 281] on span "Confirm" at bounding box center [644, 285] width 39 height 17
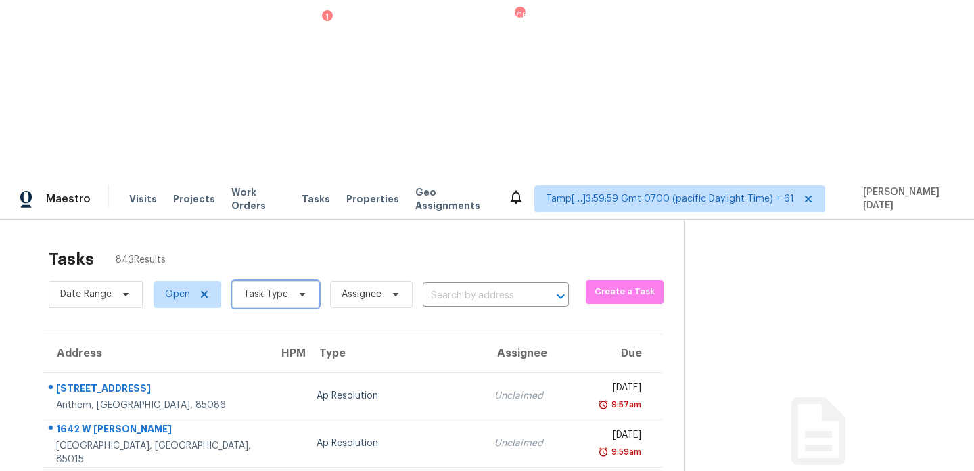
click at [272, 288] on span "Task Type" at bounding box center [266, 295] width 45 height 14
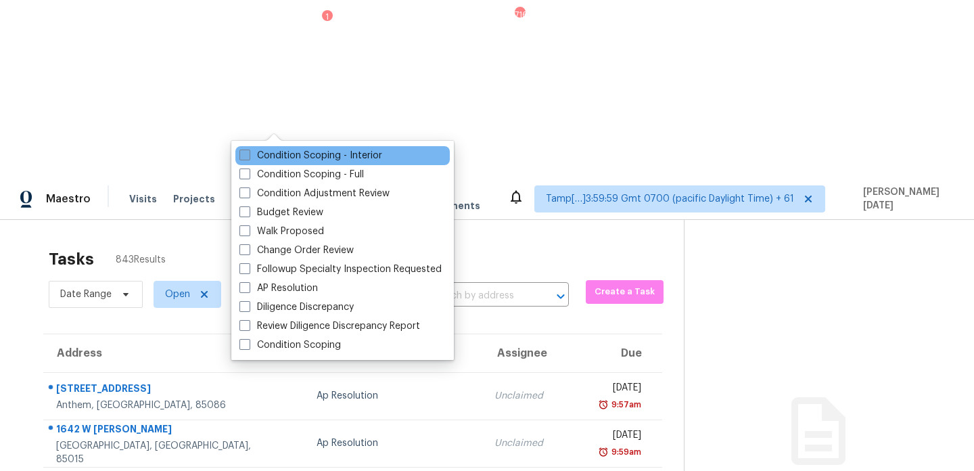
click at [293, 159] on label "Condition Scoping - Interior" at bounding box center [311, 156] width 143 height 14
click at [248, 158] on input "Condition Scoping - Interior" at bounding box center [244, 153] width 9 height 9
checkbox input "true"
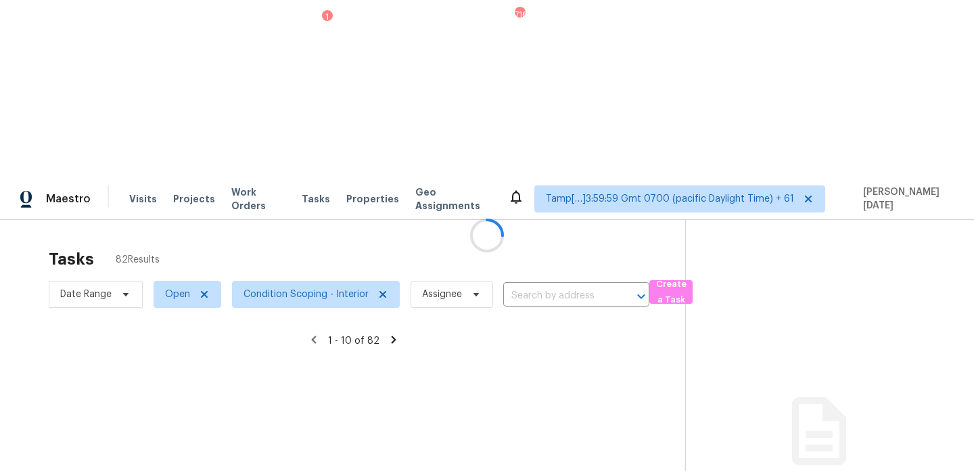
click at [109, 122] on div at bounding box center [487, 235] width 974 height 471
click at [108, 112] on div at bounding box center [487, 235] width 974 height 471
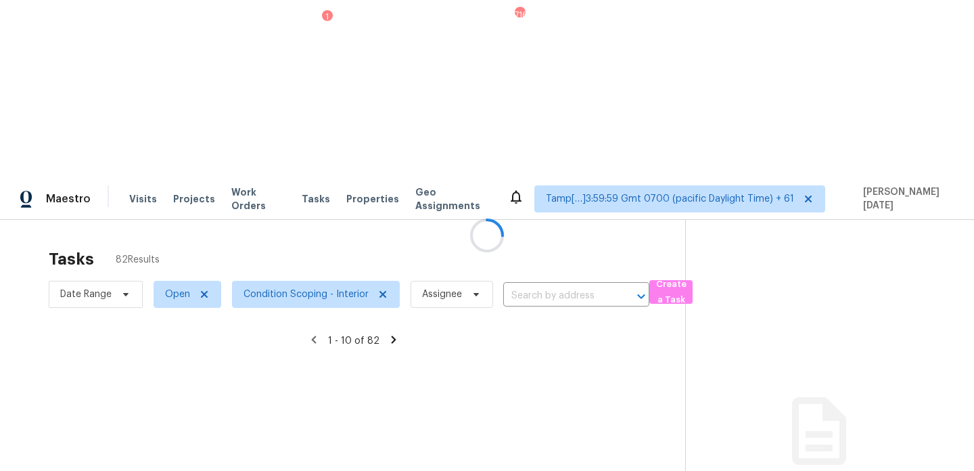
click at [108, 112] on div at bounding box center [487, 235] width 974 height 471
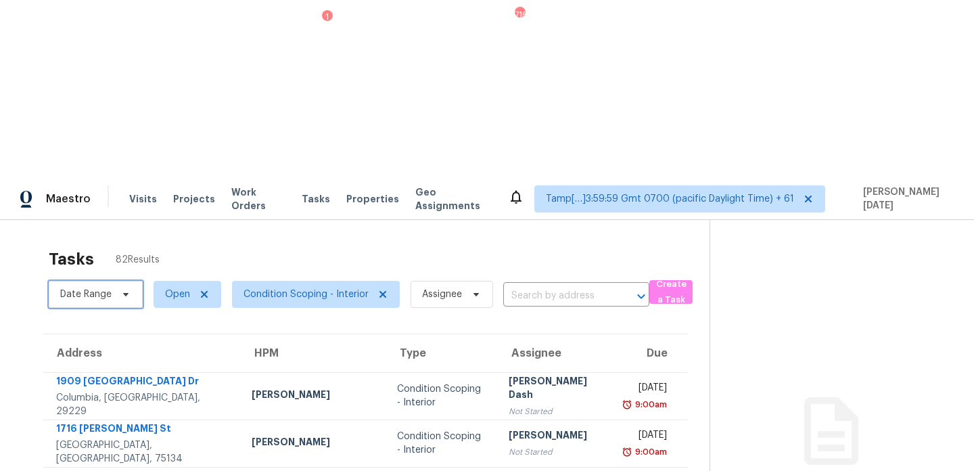
click at [108, 288] on span "Date Range" at bounding box center [85, 295] width 51 height 14
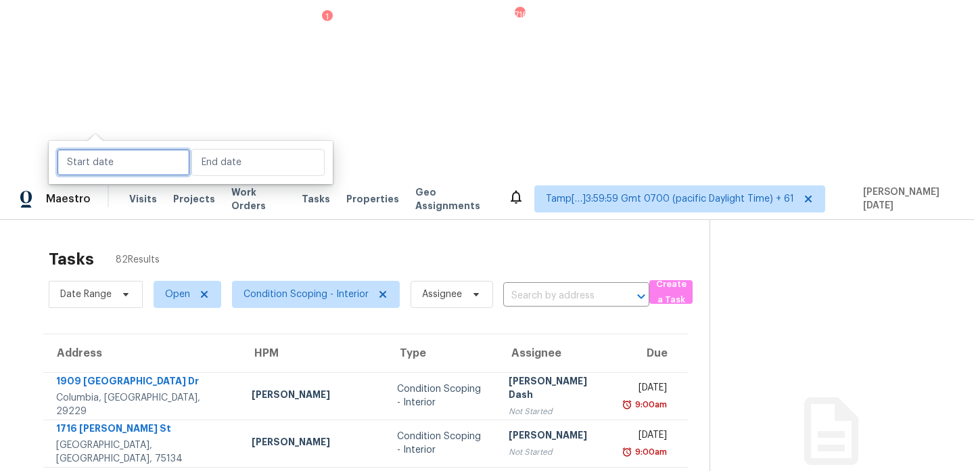
click at [114, 167] on input "text" at bounding box center [123, 162] width 133 height 27
select select "7"
select select "2025"
select select "8"
select select "2025"
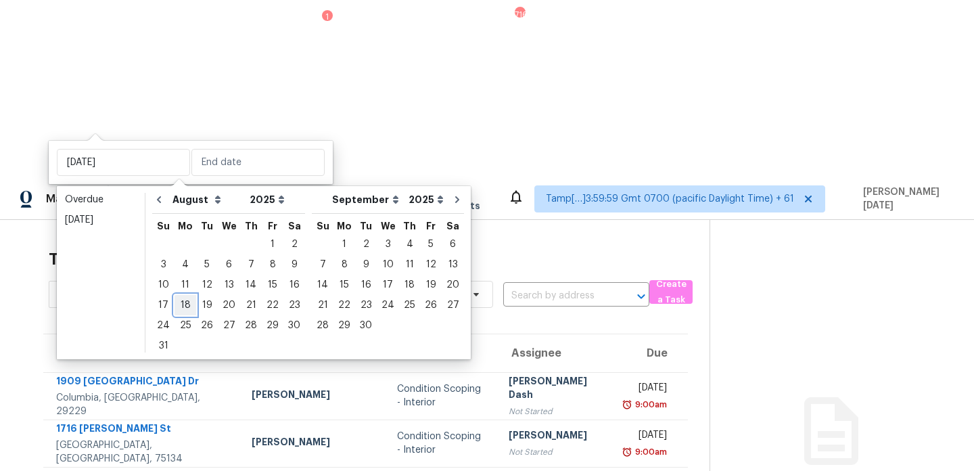
click at [187, 303] on div "18" at bounding box center [186, 305] width 22 height 19
type input "Mon, Aug 18"
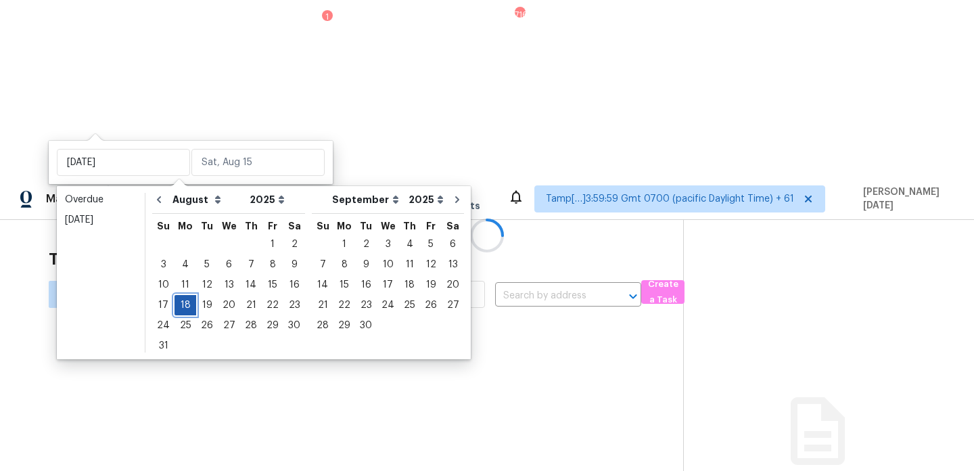
click at [187, 303] on div "18" at bounding box center [186, 305] width 22 height 19
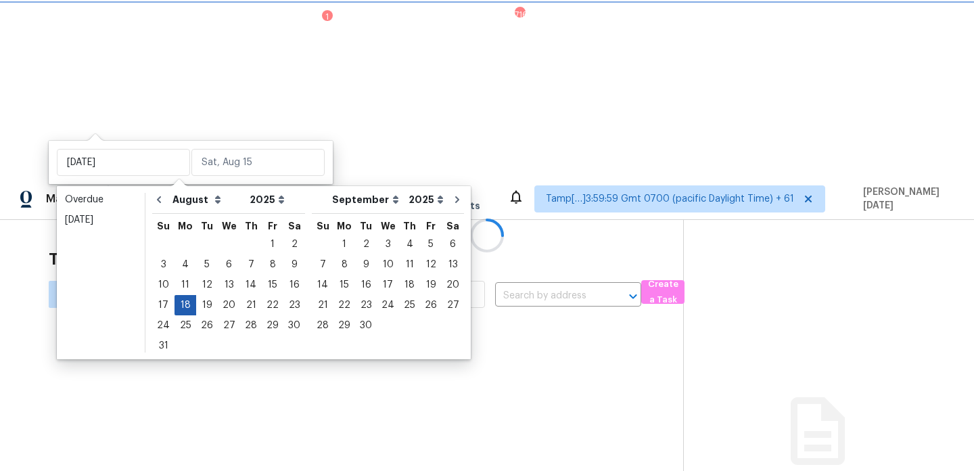
type input "Mon, Aug 18"
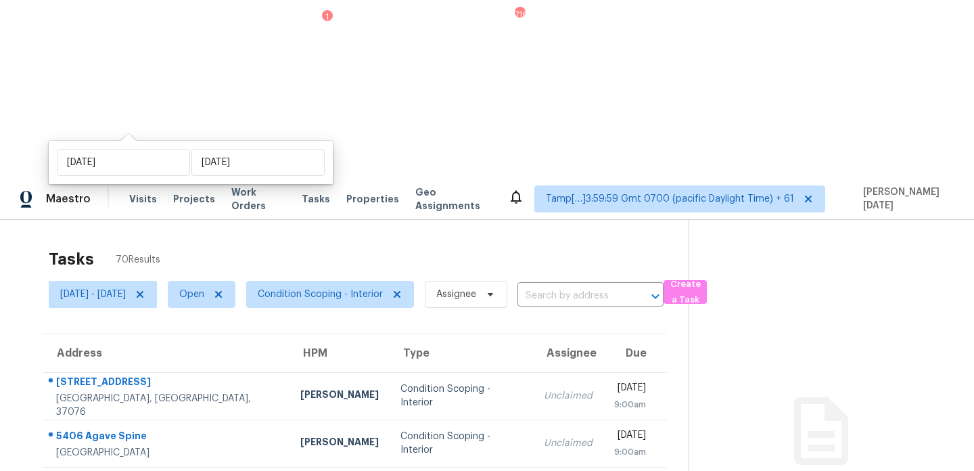
click at [417, 242] on div "Tasks 70 Results" at bounding box center [369, 259] width 640 height 35
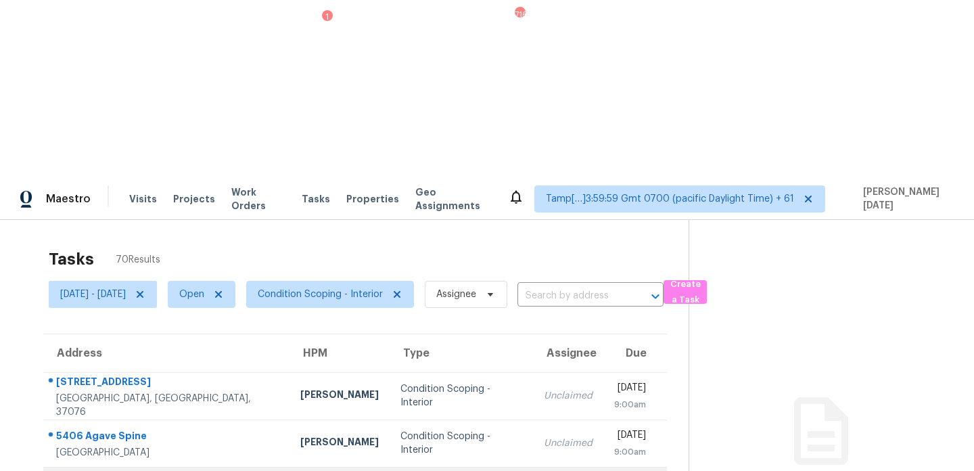
scroll to position [26, 0]
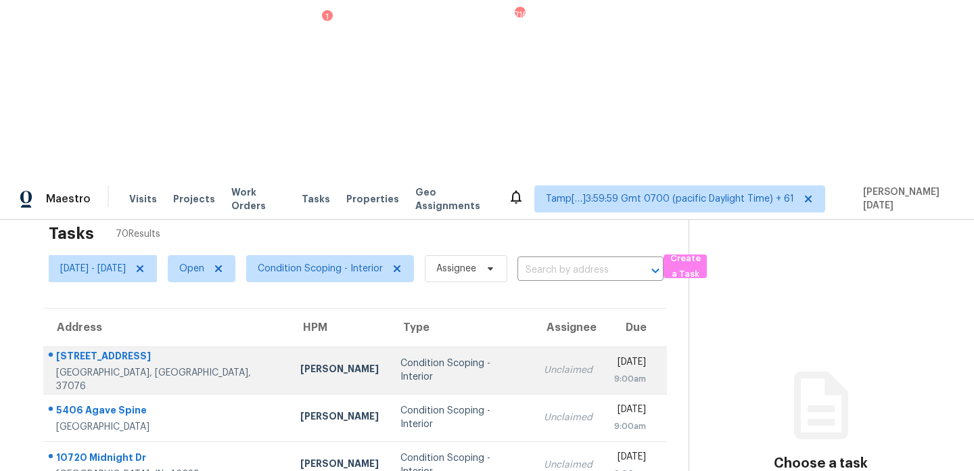
click at [544, 363] on div "Unclaimed" at bounding box center [568, 370] width 49 height 14
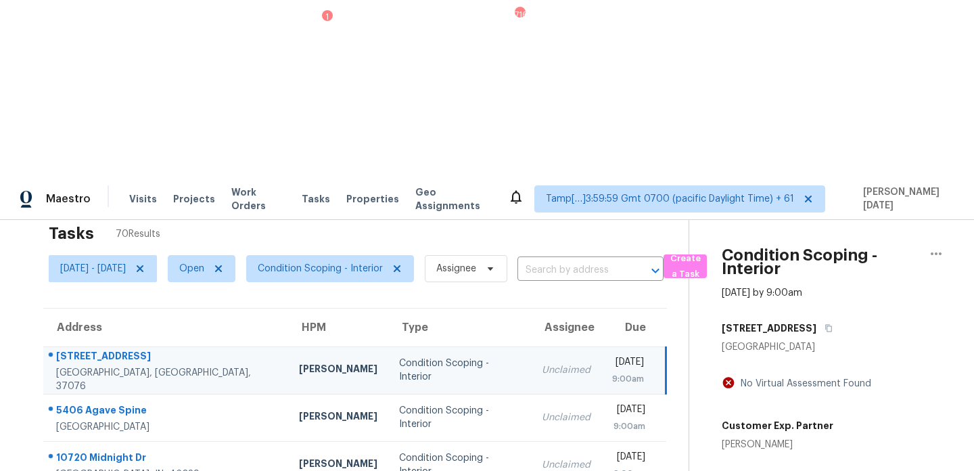
scroll to position [0, 0]
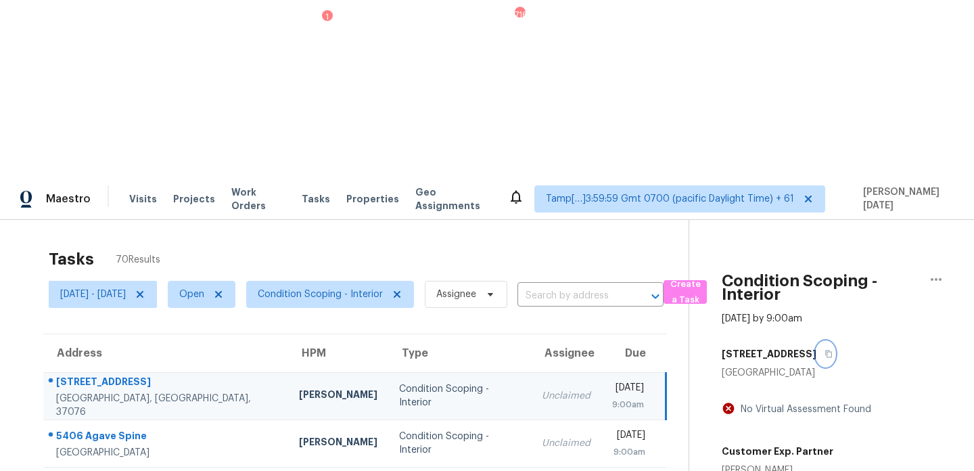
click at [829, 350] on icon "button" at bounding box center [829, 354] width 8 height 8
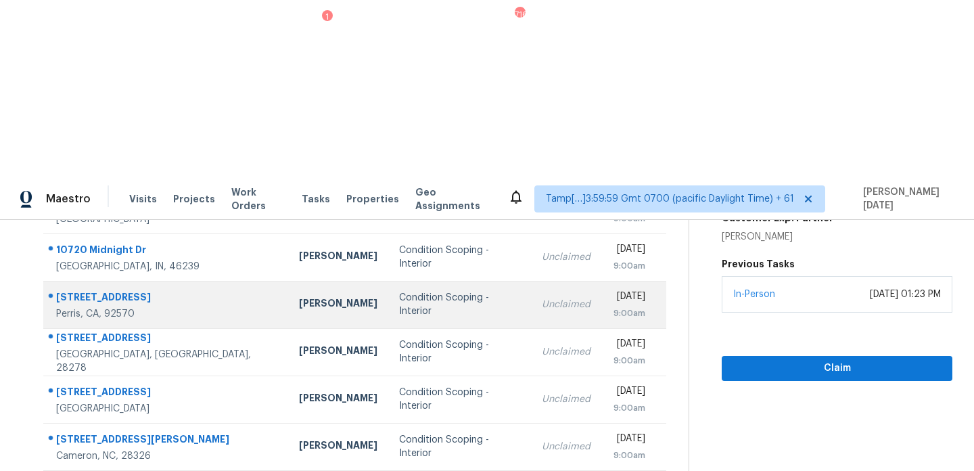
click at [400, 281] on td "Condition Scoping - Interior" at bounding box center [459, 304] width 143 height 47
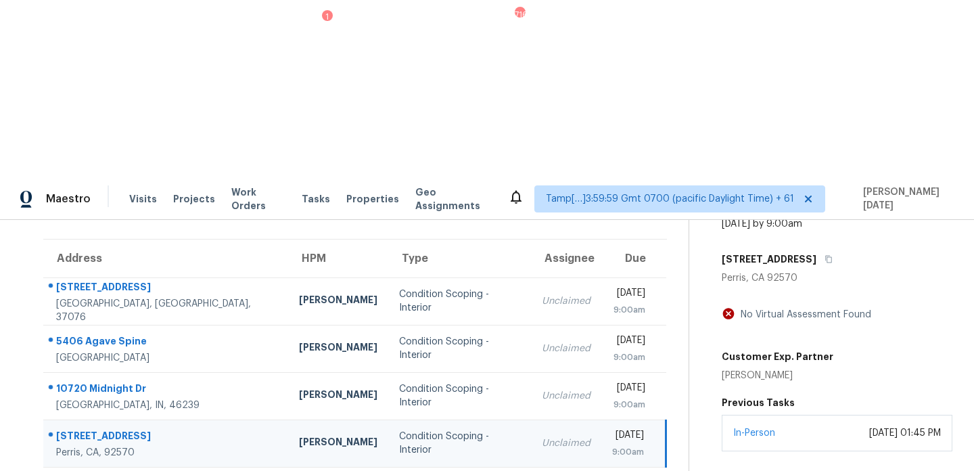
scroll to position [64, 0]
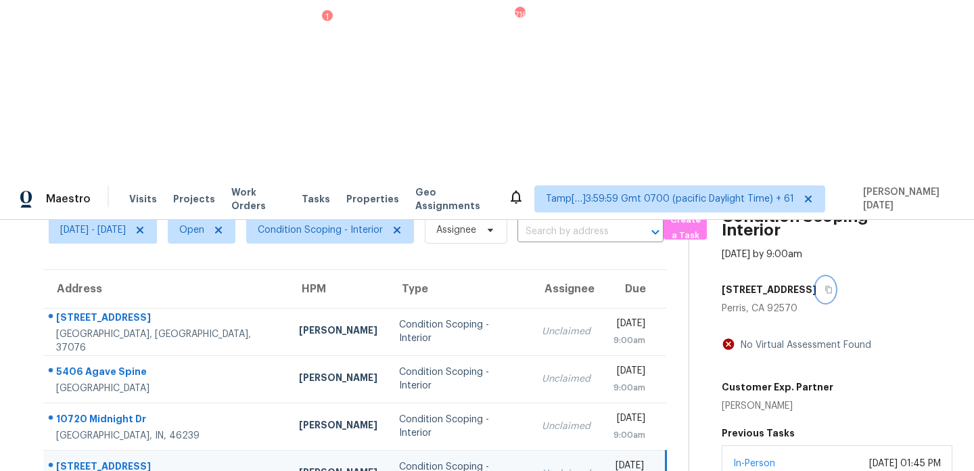
click at [833, 286] on icon "button" at bounding box center [829, 290] width 8 height 8
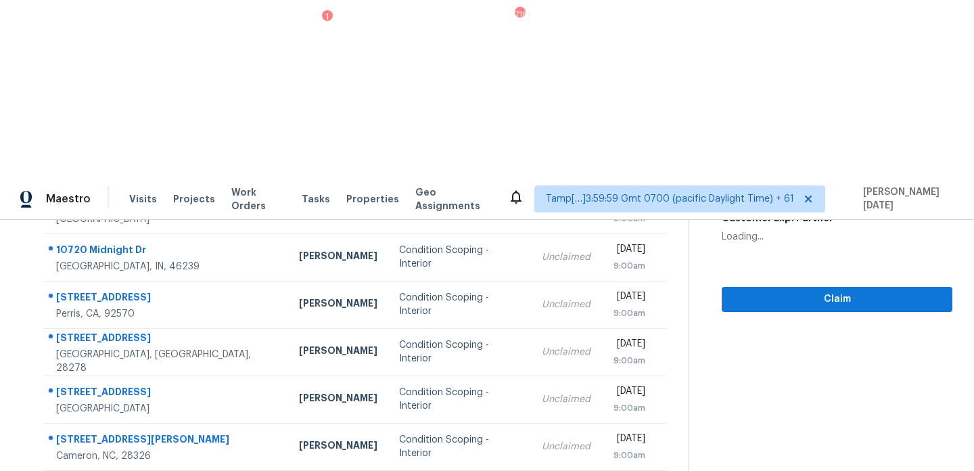
scroll to position [0, 0]
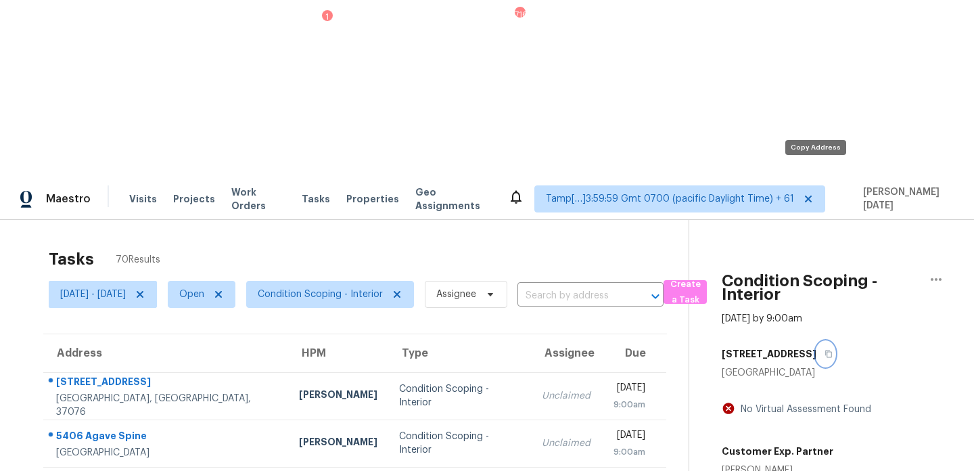
click at [825, 350] on icon "button" at bounding box center [829, 354] width 8 height 8
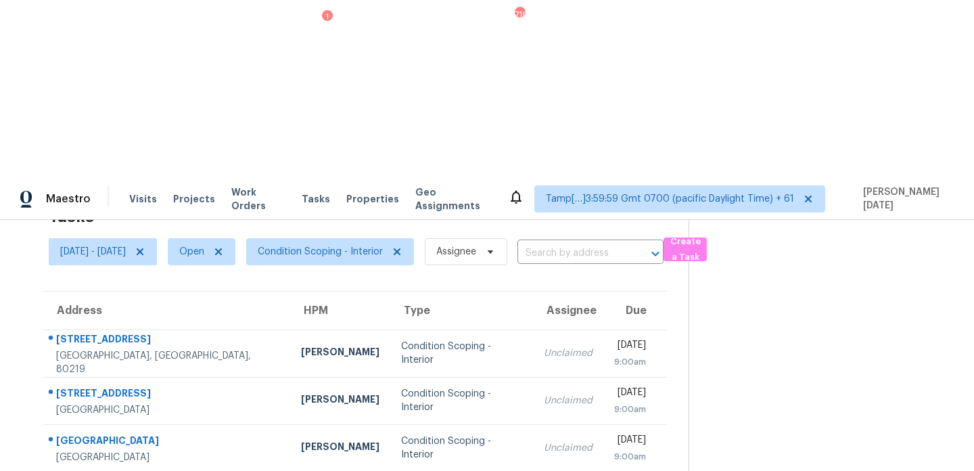
scroll to position [233, 0]
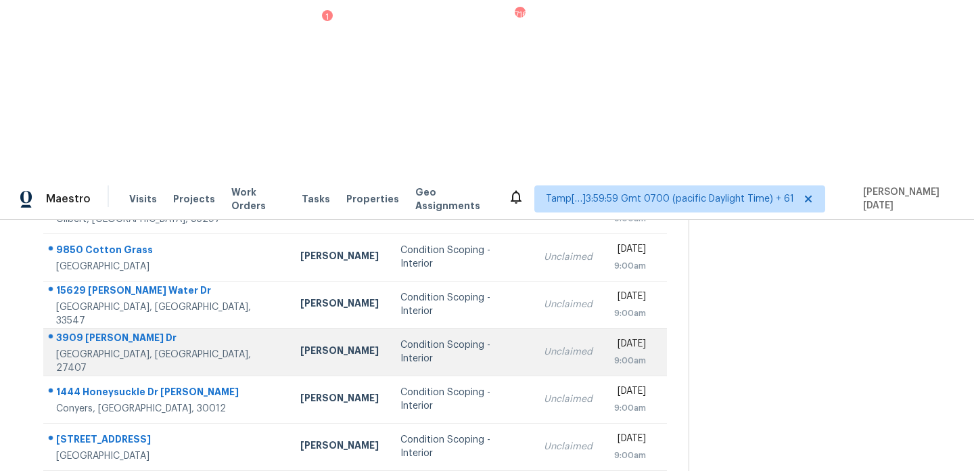
scroll to position [0, 0]
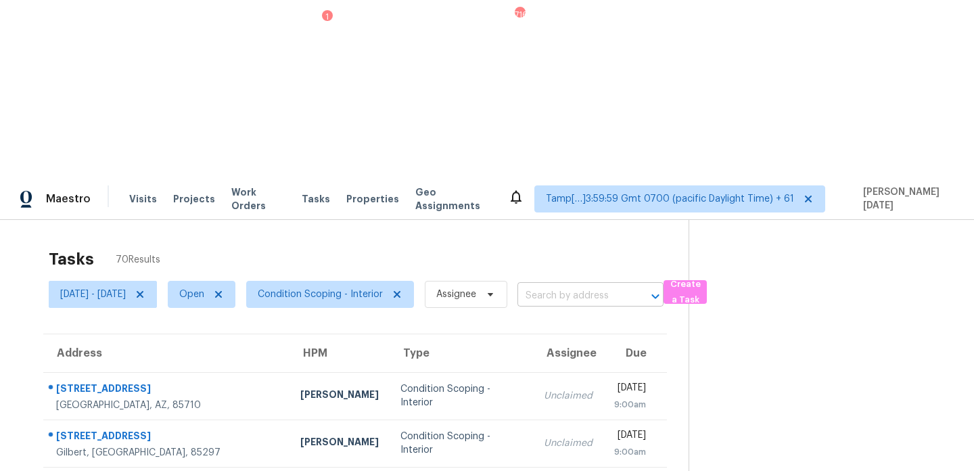
click at [577, 286] on input "text" at bounding box center [572, 296] width 108 height 21
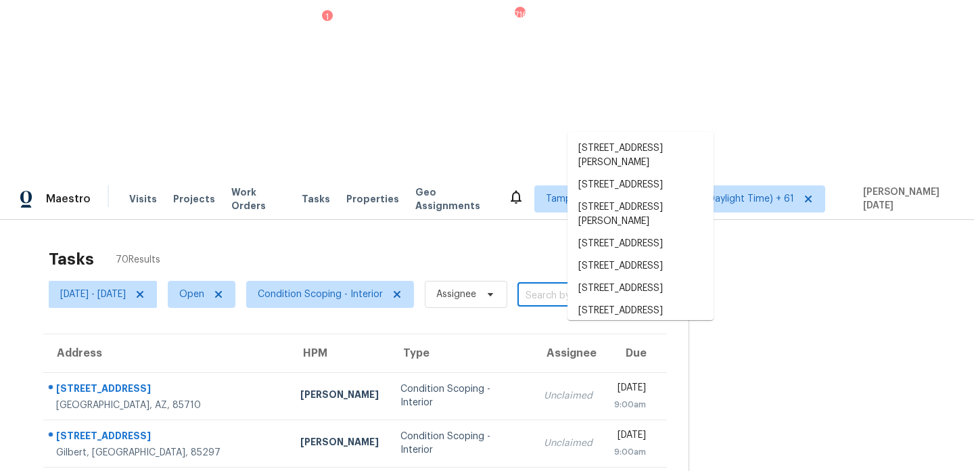
paste input "125 Diamond St Apt H, Arcadia, CA 91006"
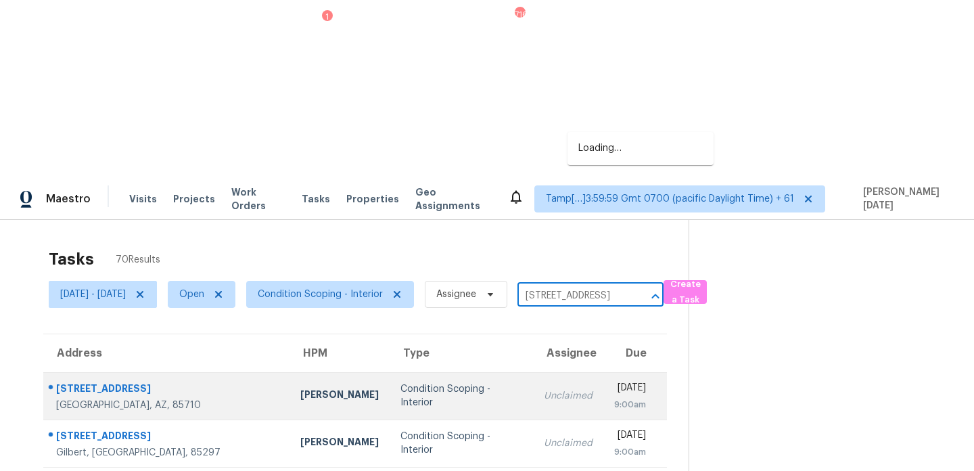
type input "125 Diamond St"
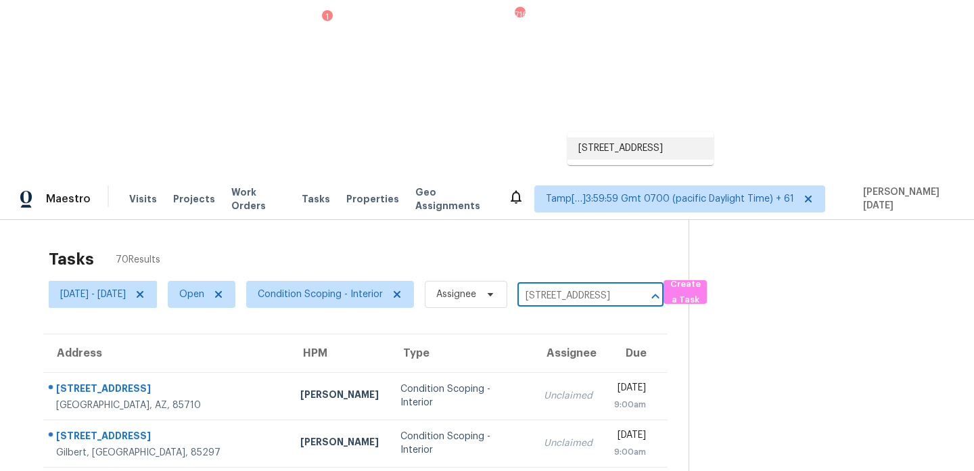
click at [637, 157] on li "125 Diamond St Apt H, Arcadia, CA 91006" at bounding box center [641, 148] width 146 height 22
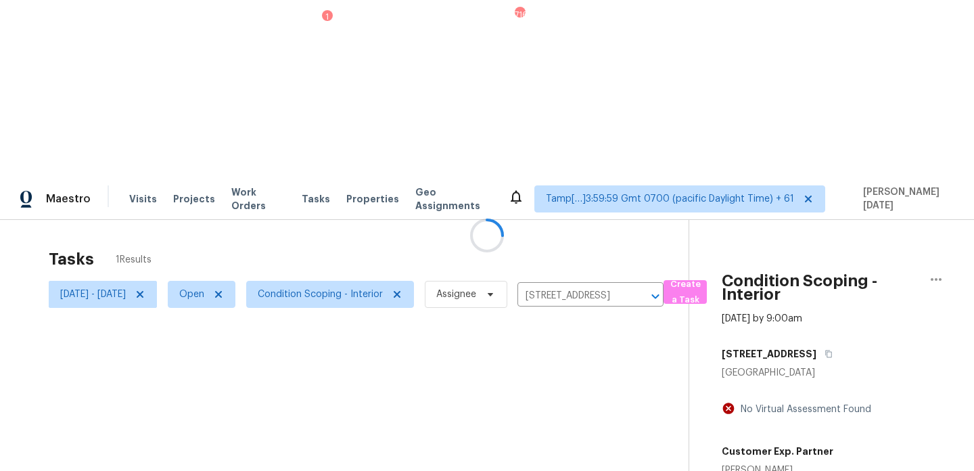
click at [606, 205] on div at bounding box center [487, 235] width 974 height 471
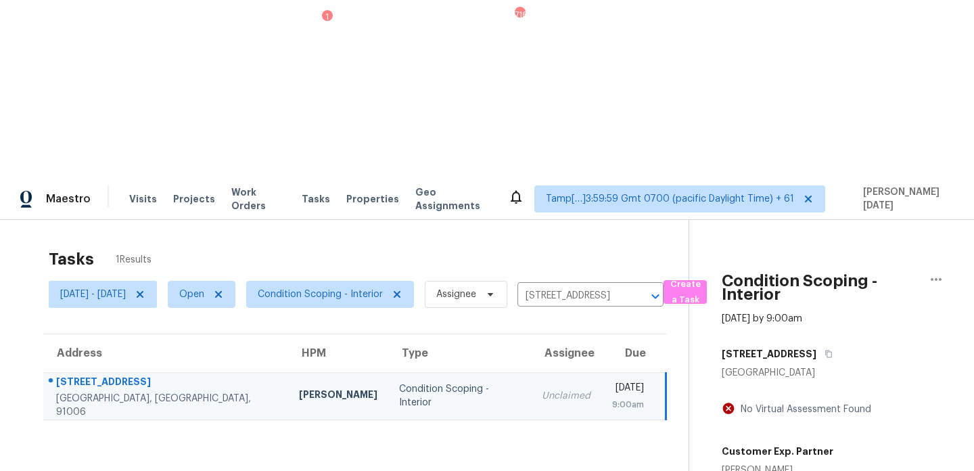
click at [612, 398] on div "9:00am" at bounding box center [628, 405] width 32 height 14
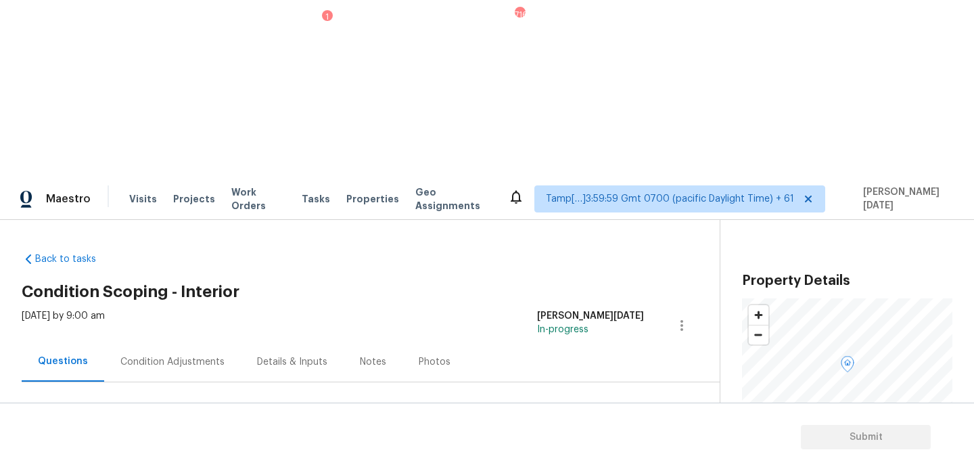
click at [168, 355] on div "Condition Adjustments" at bounding box center [172, 362] width 104 height 14
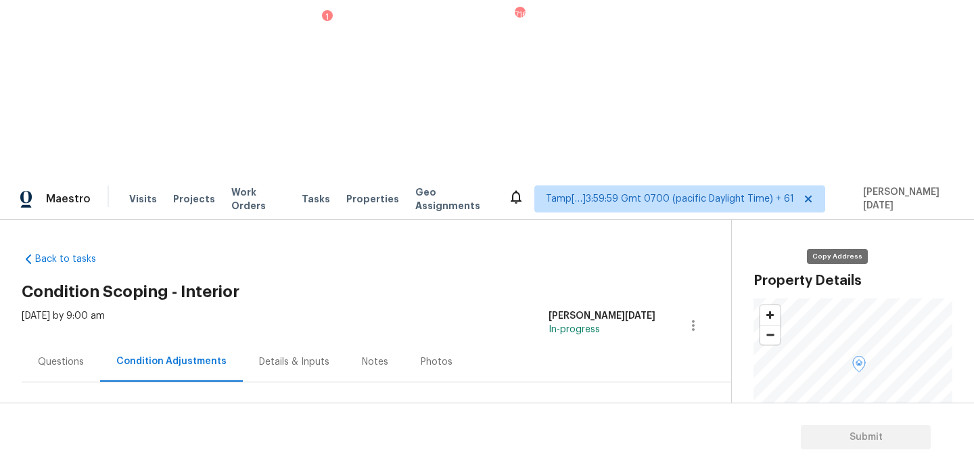
click at [856, 453] on icon "button" at bounding box center [860, 457] width 8 height 8
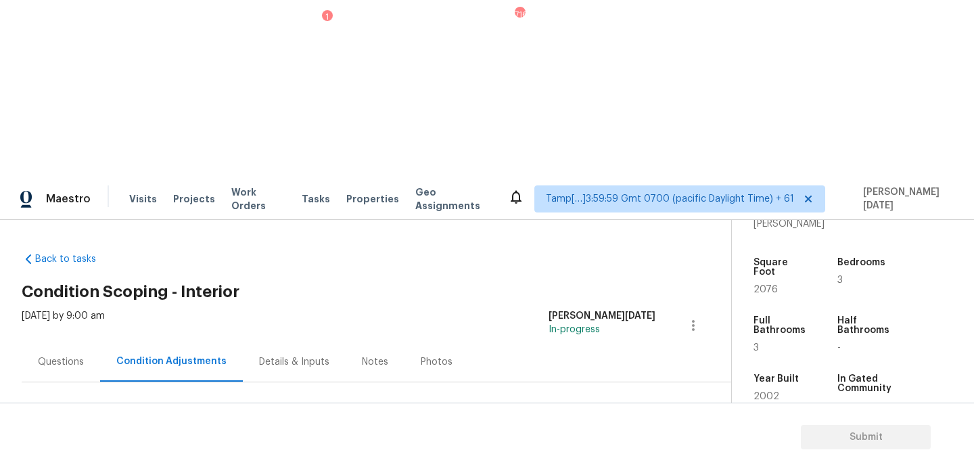
click at [767, 285] on span "2076" at bounding box center [766, 289] width 24 height 9
copy span "2076"
click at [591, 458] on span "Add Condition Adjustment" at bounding box center [622, 464] width 137 height 12
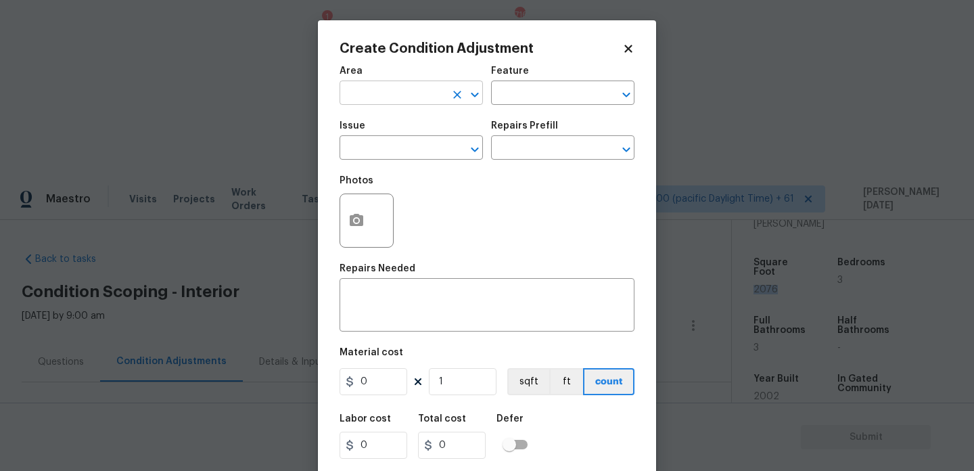
click at [364, 95] on input "text" at bounding box center [393, 94] width 106 height 21
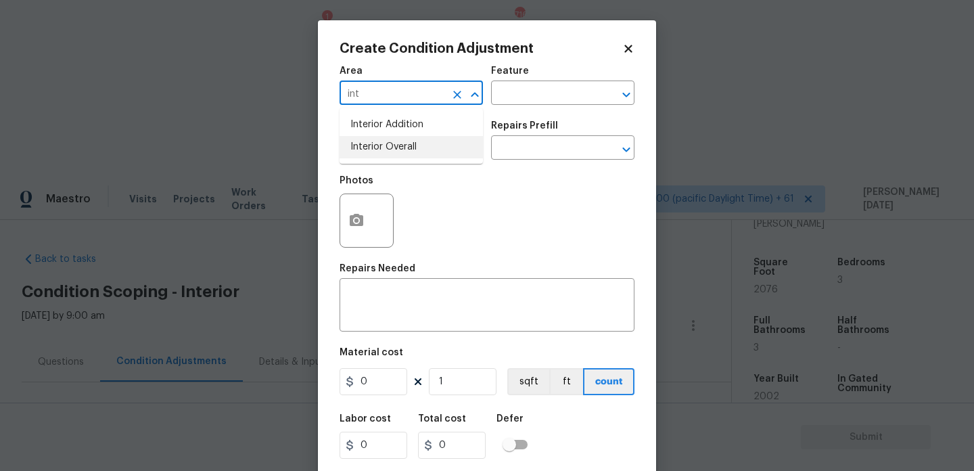
click at [382, 140] on li "Interior Overall" at bounding box center [411, 147] width 143 height 22
type input "Interior Overall"
click at [382, 140] on input "text" at bounding box center [393, 149] width 106 height 21
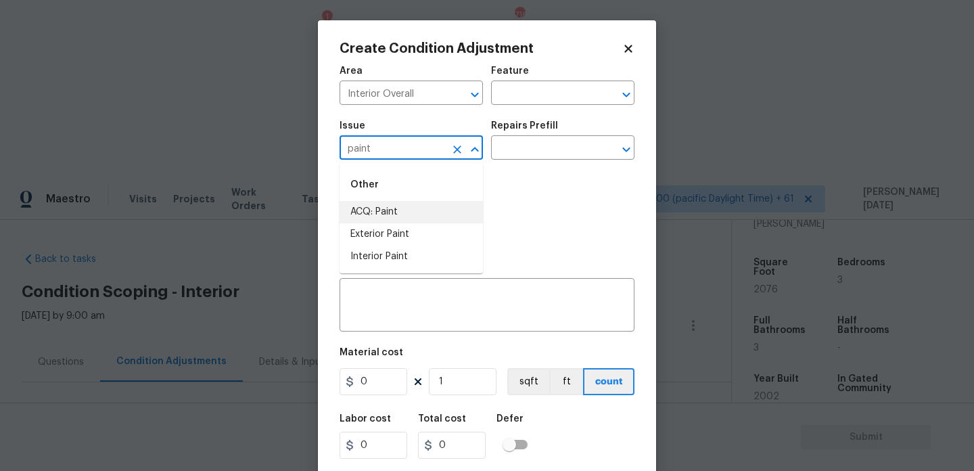
click at [392, 206] on li "ACQ: Paint" at bounding box center [411, 212] width 143 height 22
type input "ACQ: Paint"
click at [552, 148] on input "text" at bounding box center [544, 149] width 106 height 21
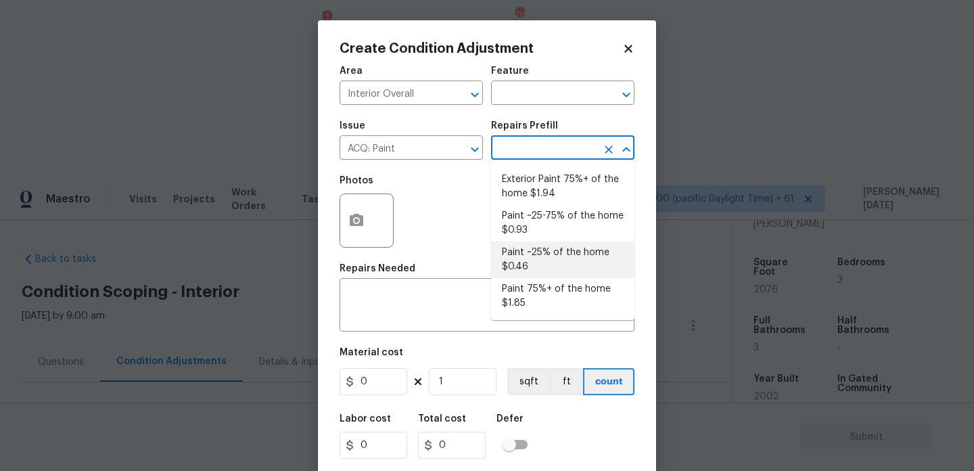
click at [552, 250] on li "Paint ~25% of the home $0.46" at bounding box center [562, 260] width 143 height 37
type input "Acquisition"
type textarea "Acquisition Scope: ~25% of the home needs interior paint"
type input "0.46"
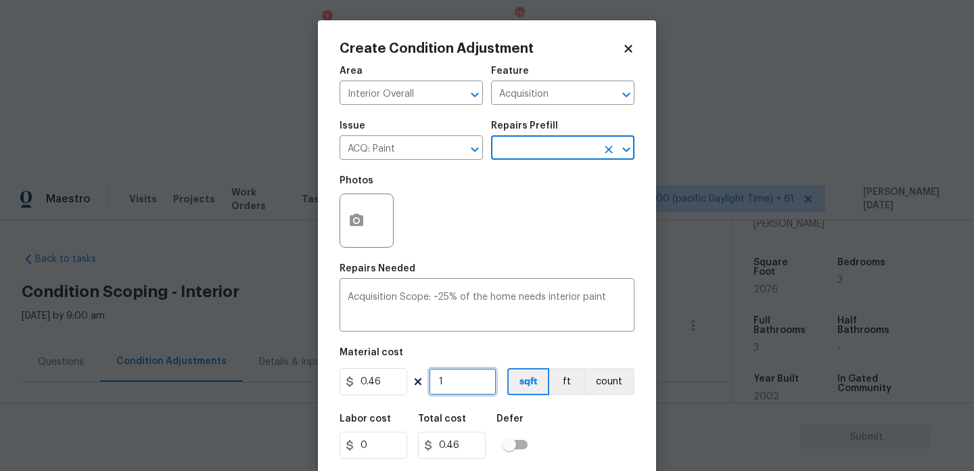
click at [470, 391] on input "1" at bounding box center [463, 381] width 68 height 27
type input "0"
paste input "2076"
type input "2076"
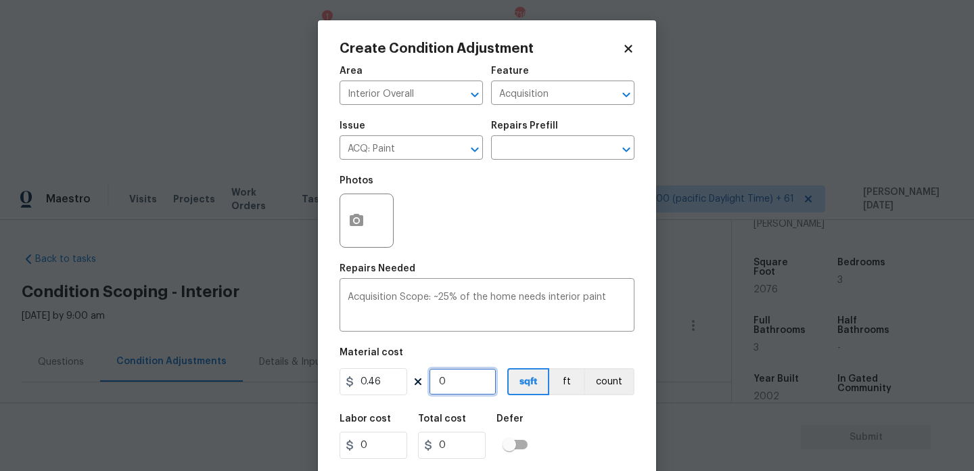
type input "954.96"
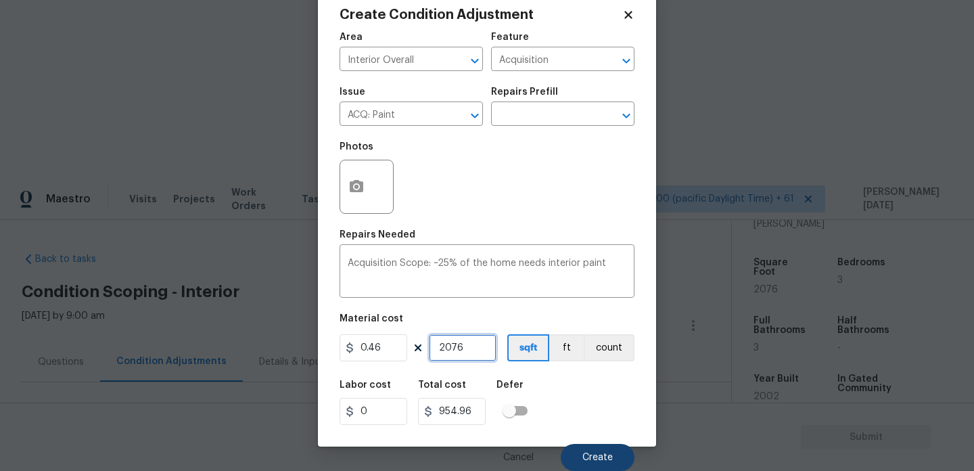
type input "2076"
click at [598, 463] on button "Create" at bounding box center [598, 457] width 74 height 27
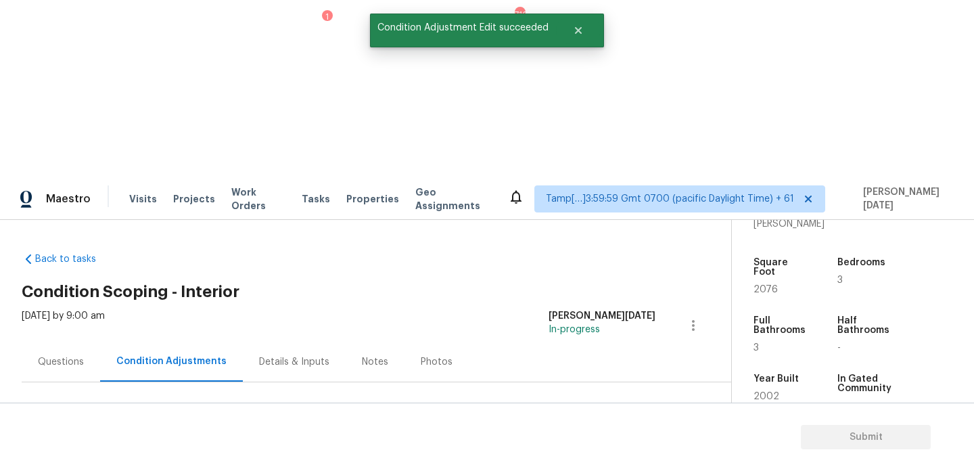
scroll to position [0, 0]
click at [575, 450] on span "Add Condition Adjustment" at bounding box center [622, 465] width 153 height 30
click at [583, 450] on button "Add Condition Adjustment" at bounding box center [622, 464] width 153 height 28
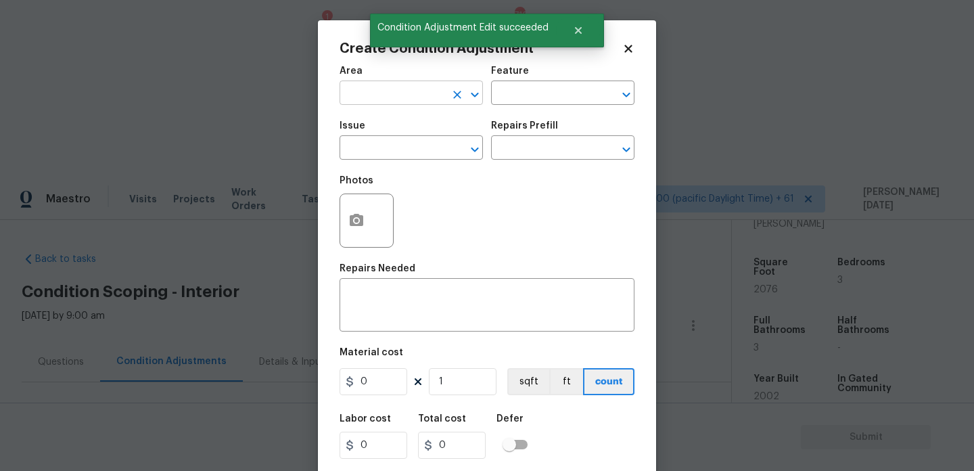
click at [355, 91] on input "text" at bounding box center [393, 94] width 106 height 21
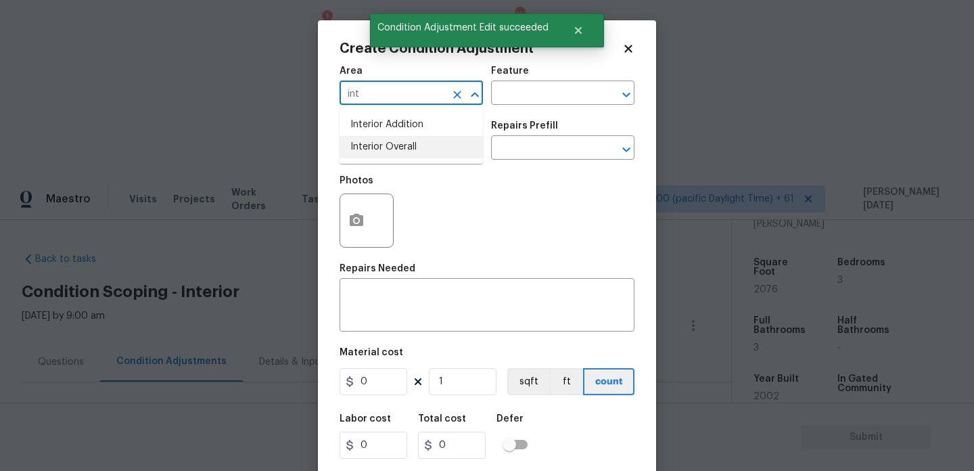
click at [390, 152] on li "Interior Overall" at bounding box center [411, 147] width 143 height 22
type input "Interior Overall"
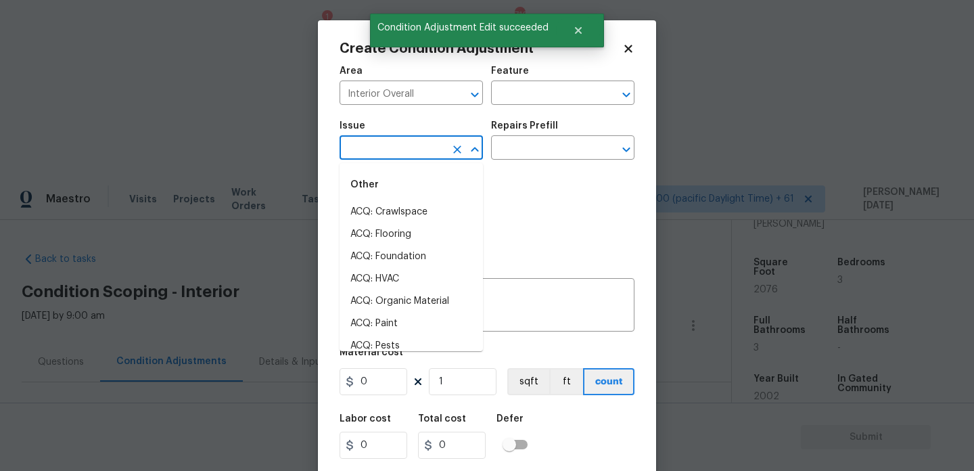
click at [390, 152] on input "text" at bounding box center [393, 149] width 106 height 21
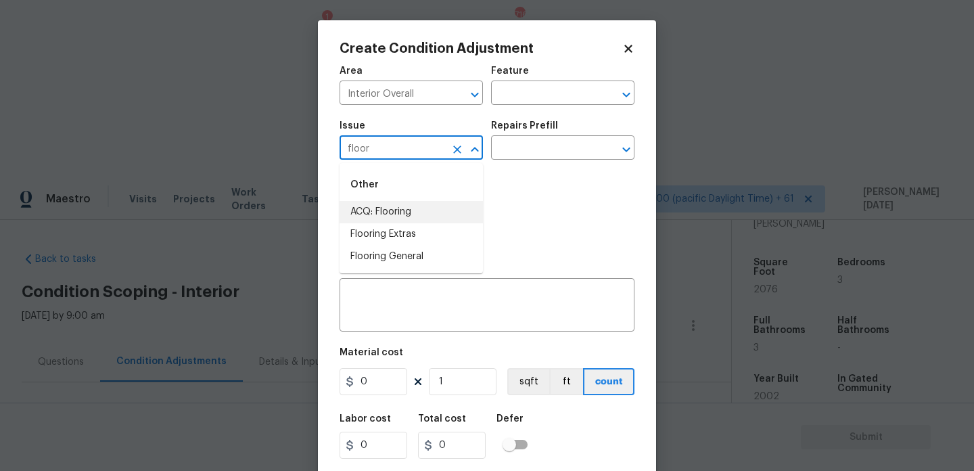
click at [405, 215] on li "ACQ: Flooring" at bounding box center [411, 212] width 143 height 22
type input "ACQ: Flooring"
click at [558, 113] on div "Issue ACQ: Flooring ​ Repairs Prefill ​" at bounding box center [487, 140] width 295 height 55
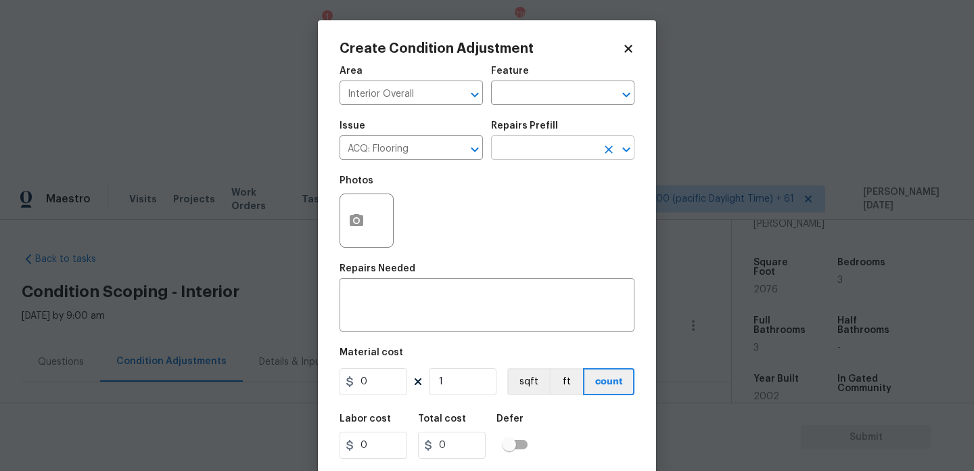
click at [547, 141] on input "text" at bounding box center [544, 149] width 106 height 21
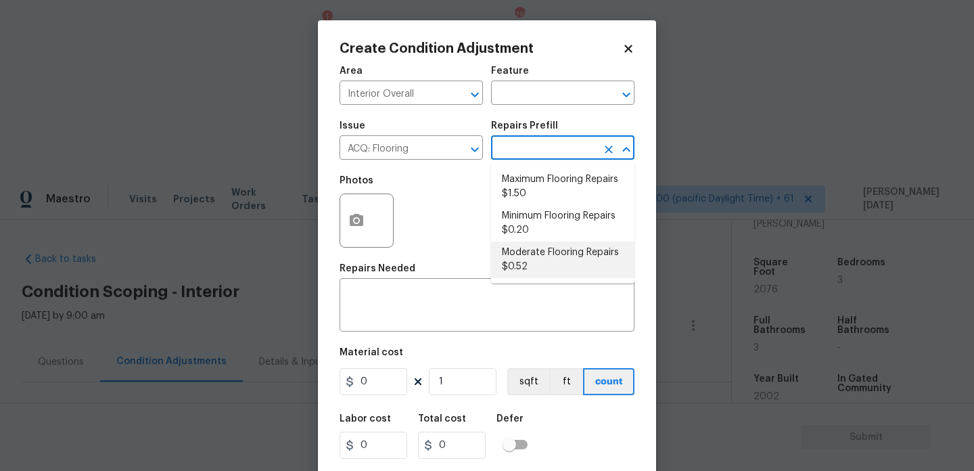
click at [544, 265] on li "Moderate Flooring Repairs $0.52" at bounding box center [562, 260] width 143 height 37
type input "Acquisition"
type textarea "Acquisition Scope: Moderate flooring repairs"
type input "0.52"
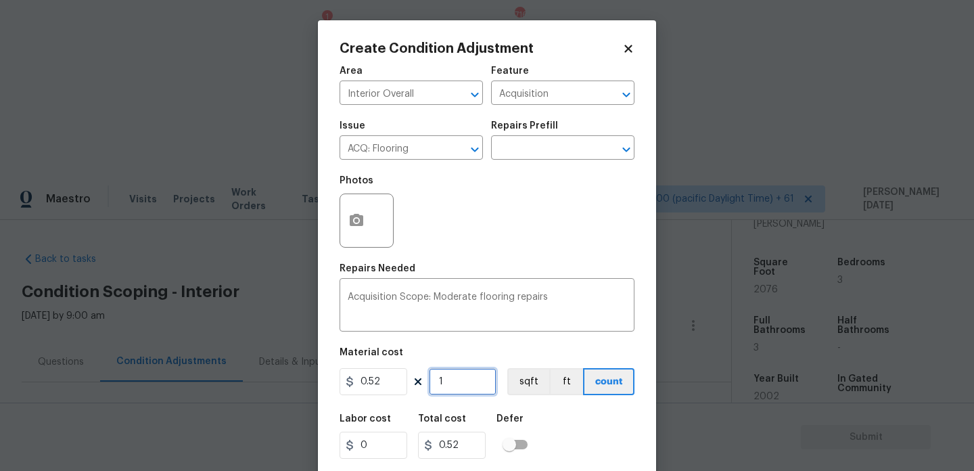
click at [459, 380] on input "1" at bounding box center [463, 381] width 68 height 27
type input "0"
paste input "2076"
type input "2076"
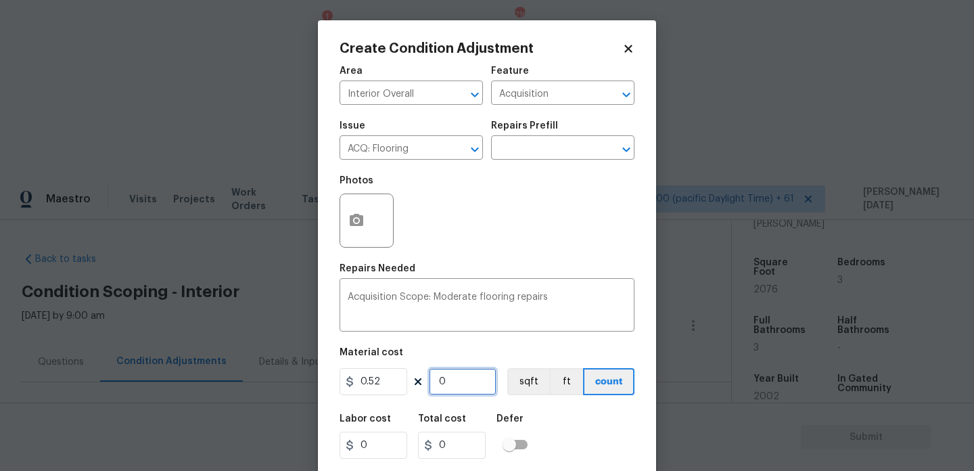
type input "1079.52"
type input "2076"
click at [359, 226] on icon "button" at bounding box center [357, 220] width 14 height 12
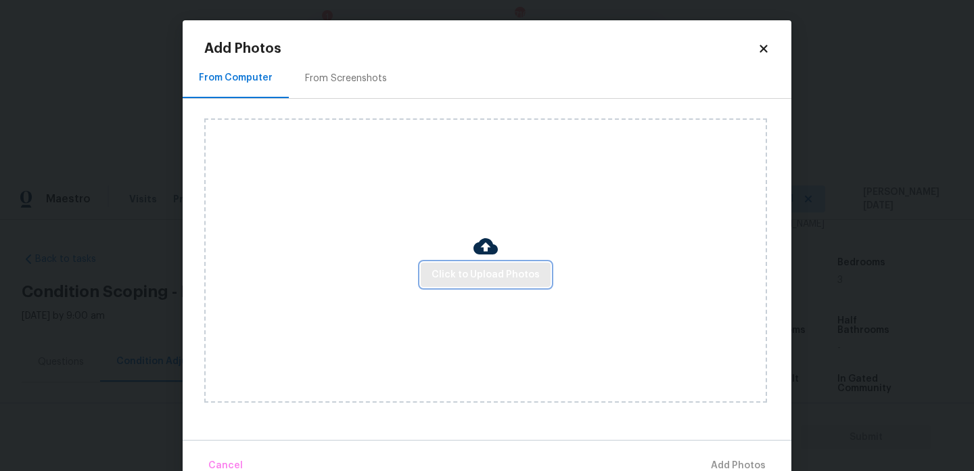
click at [475, 286] on button "Click to Upload Photos" at bounding box center [486, 275] width 130 height 25
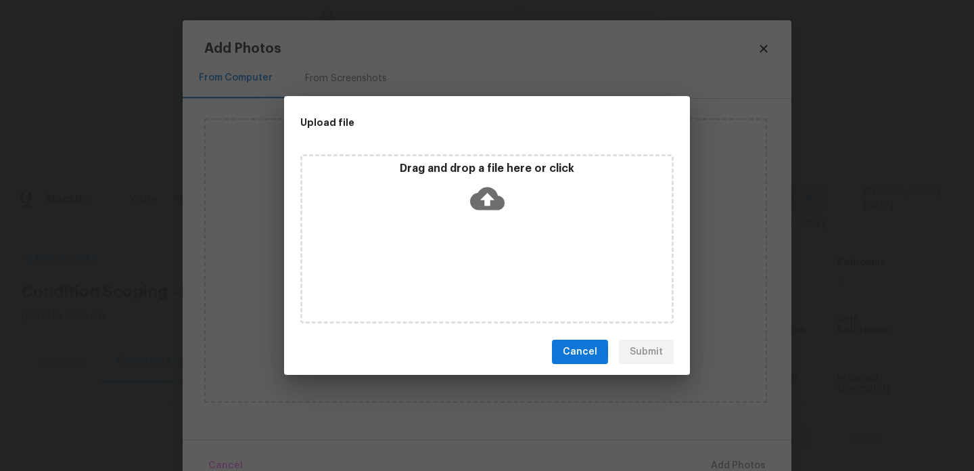
click at [475, 286] on div "Drag and drop a file here or click" at bounding box center [487, 238] width 374 height 169
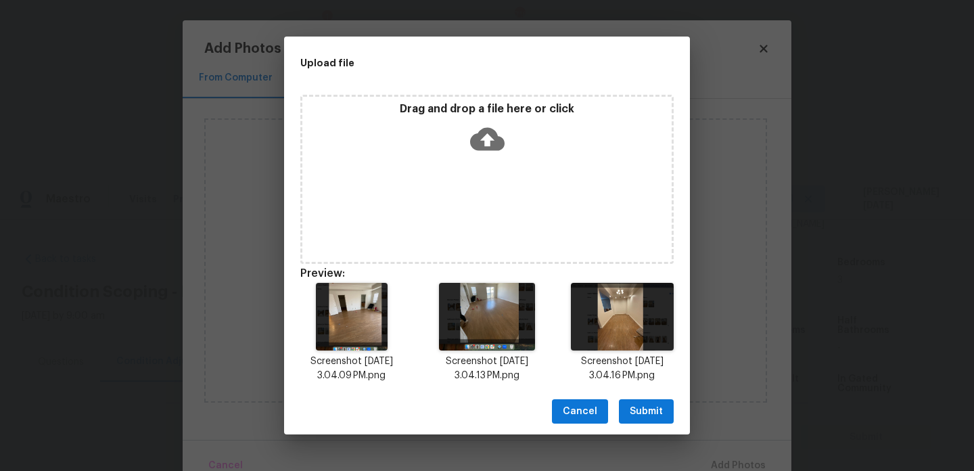
click at [618, 407] on div "Cancel Submit" at bounding box center [487, 411] width 406 height 47
click at [635, 409] on span "Submit" at bounding box center [646, 411] width 33 height 17
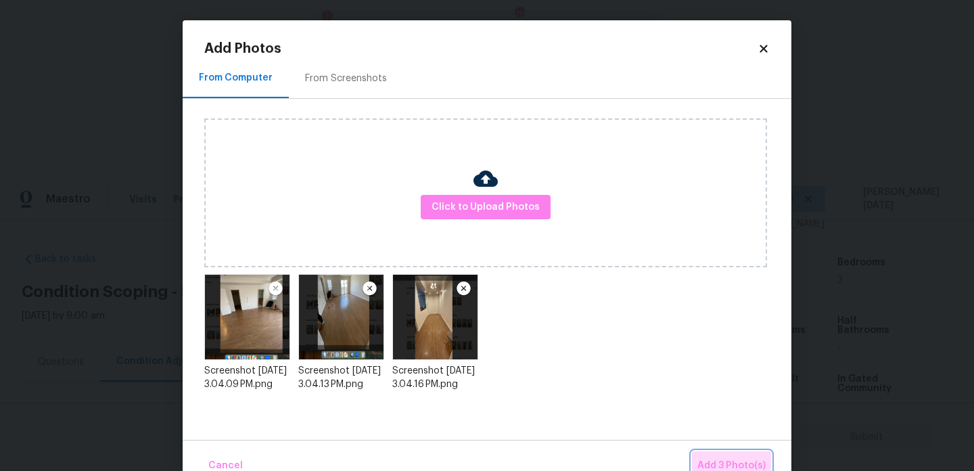
click at [713, 458] on span "Add 3 Photo(s)" at bounding box center [732, 465] width 68 height 17
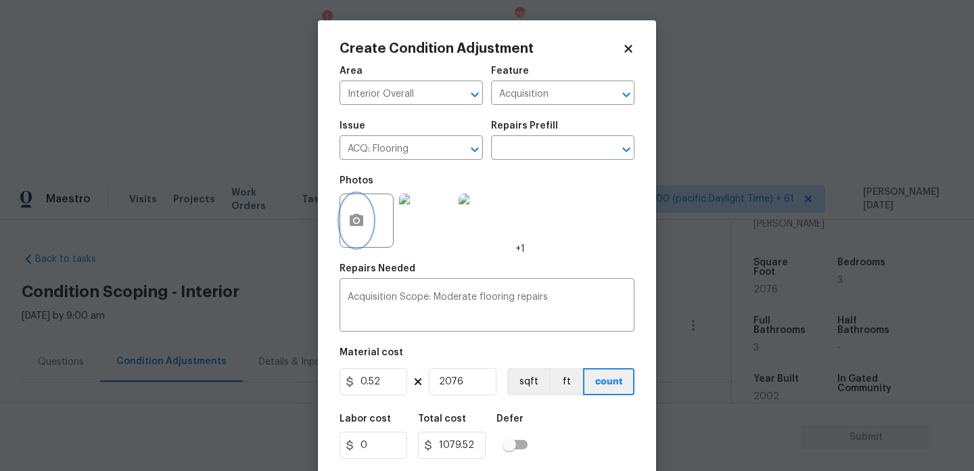
scroll to position [35, 0]
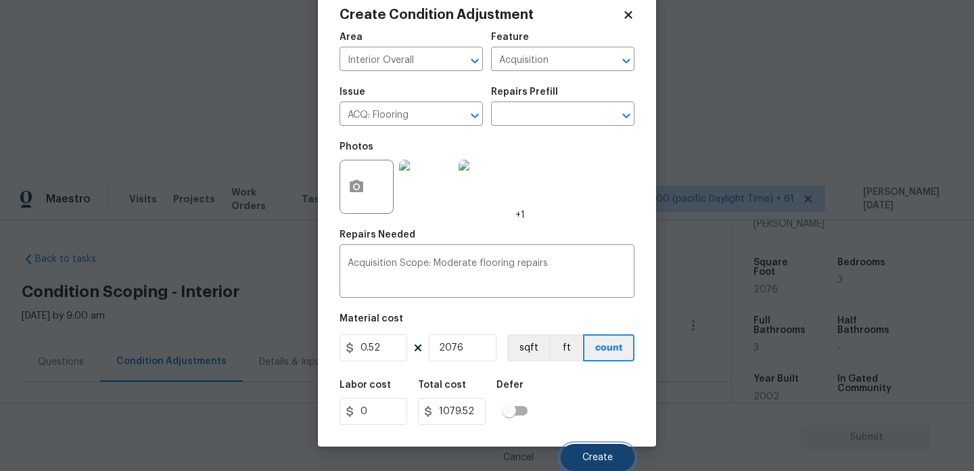
click at [590, 466] on button "Create" at bounding box center [598, 457] width 74 height 27
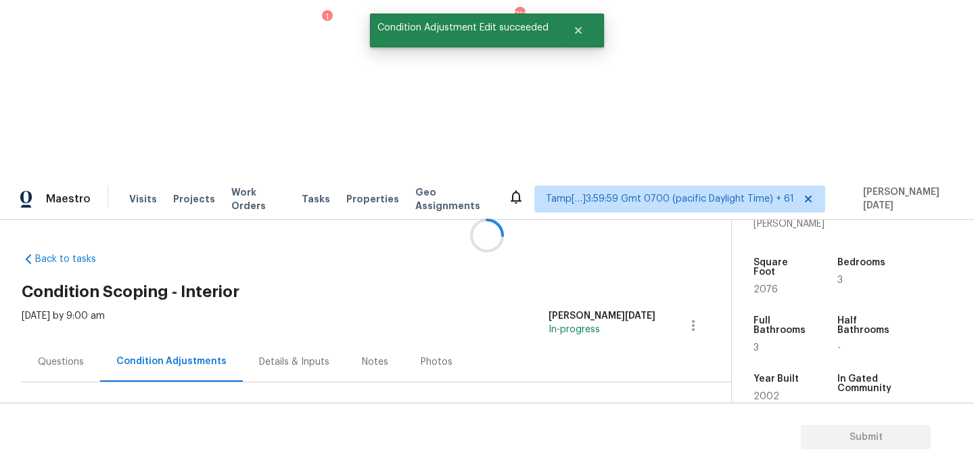
scroll to position [0, 0]
click at [602, 450] on button "Add Condition Adjustment" at bounding box center [622, 464] width 153 height 28
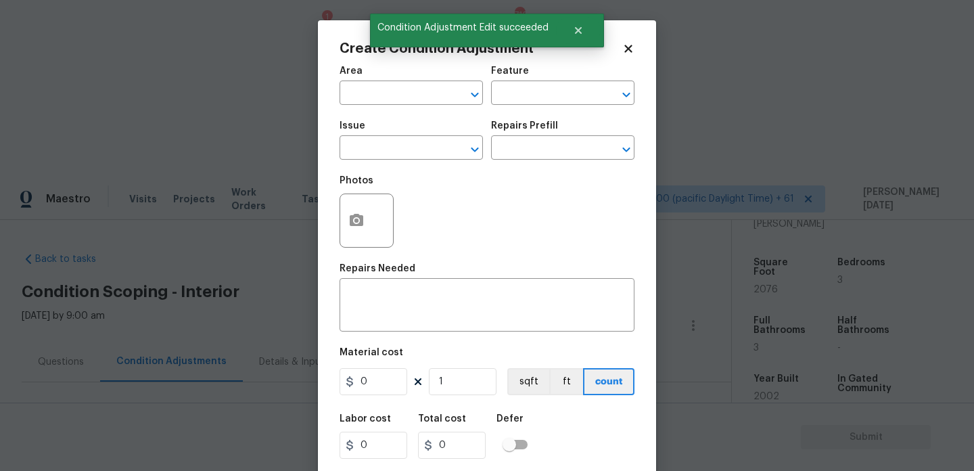
click at [356, 78] on div "Area" at bounding box center [411, 75] width 143 height 18
click at [357, 89] on input "text" at bounding box center [393, 94] width 106 height 21
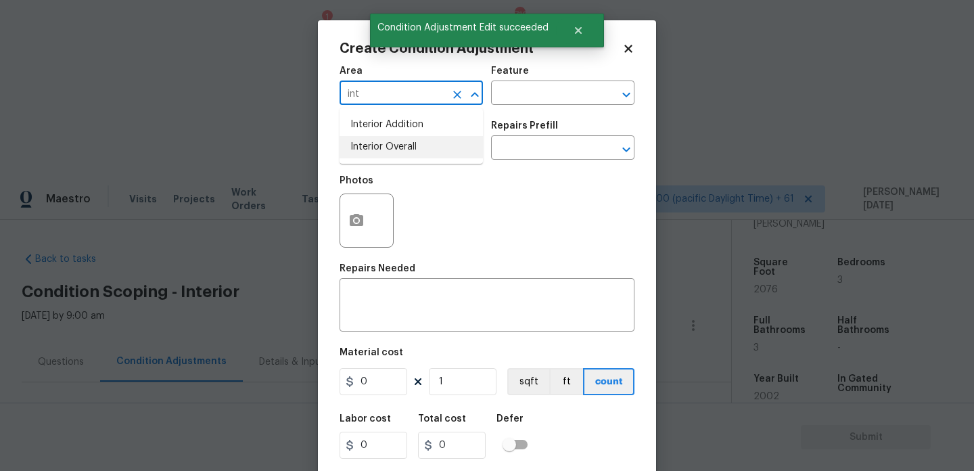
click at [382, 145] on li "Interior Overall" at bounding box center [411, 147] width 143 height 22
type input "Interior Overall"
click at [382, 145] on input "text" at bounding box center [393, 149] width 106 height 21
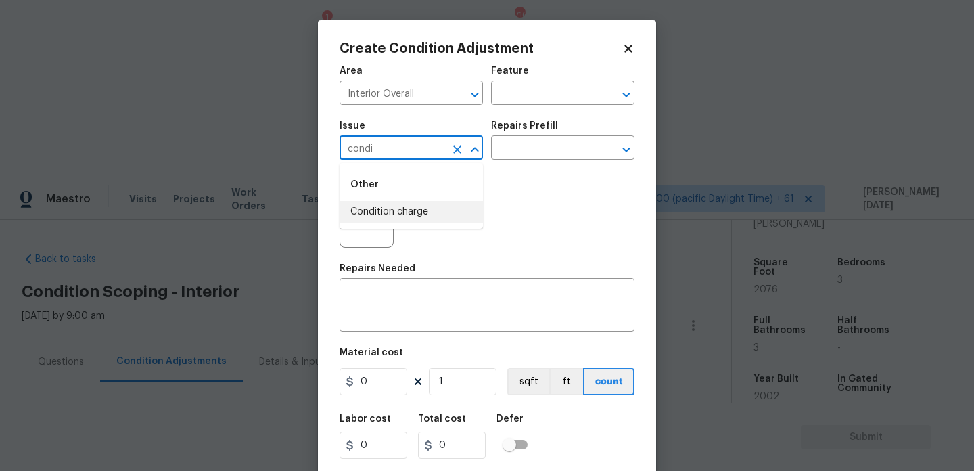
click at [411, 221] on li "Condition charge" at bounding box center [411, 212] width 143 height 22
type input "Condition charge"
click at [561, 153] on input "text" at bounding box center [544, 149] width 106 height 21
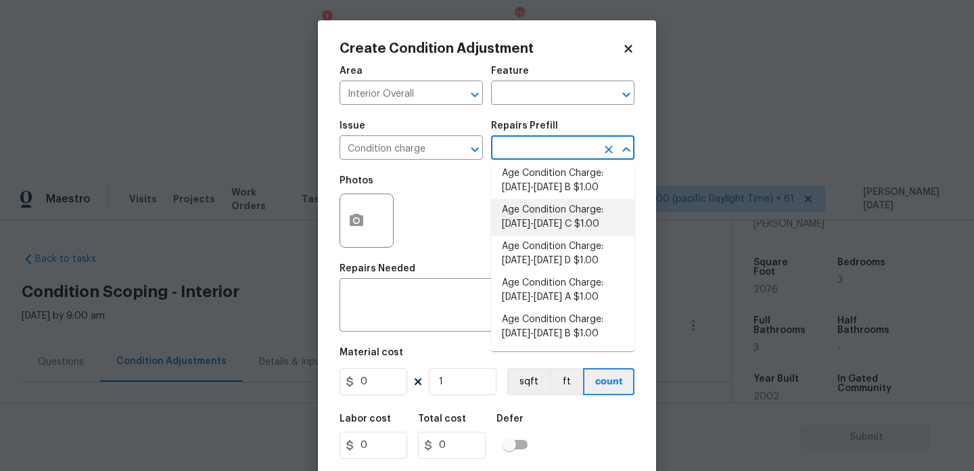
scroll to position [337, 0]
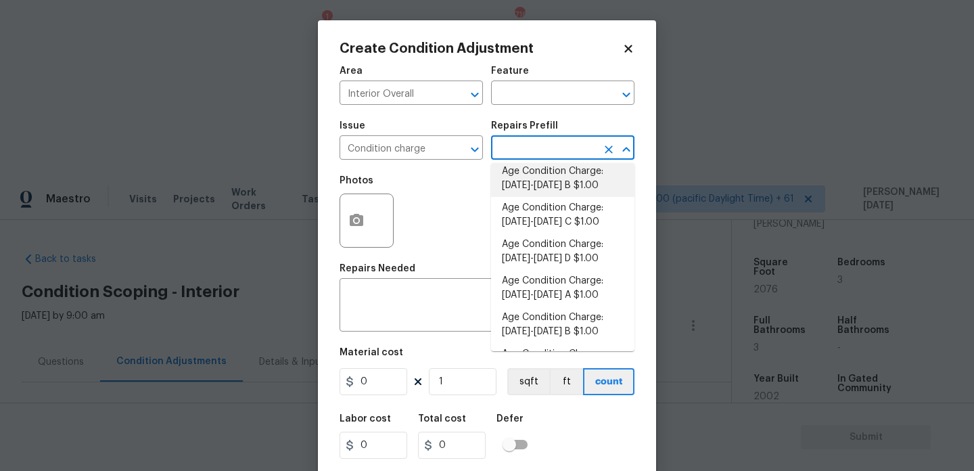
click at [570, 186] on li "Age Condition Charge: 1993-2008 B $1.00" at bounding box center [562, 178] width 143 height 37
type input "Home Readiness Packages"
type textarea "Age Condition Charge: 1993-2008 B"
type input "1"
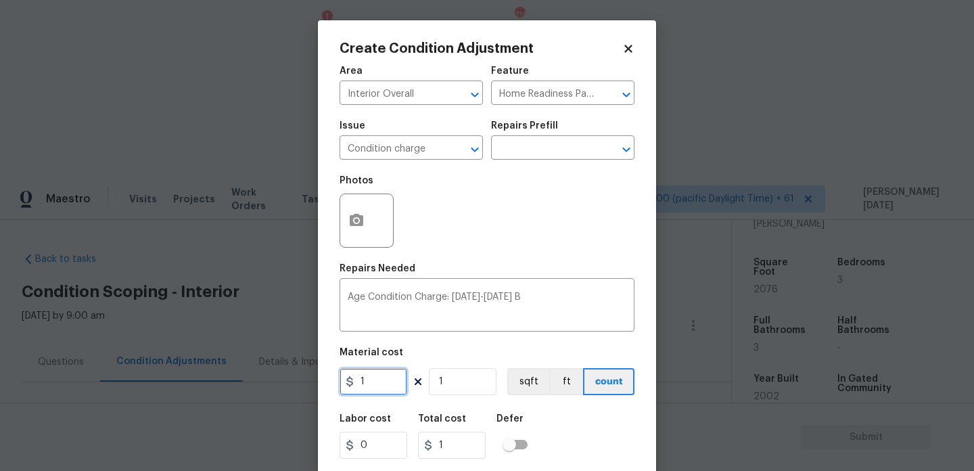
click at [394, 375] on input "1" at bounding box center [374, 381] width 68 height 27
type input "0"
click at [553, 135] on div "Repairs Prefill" at bounding box center [562, 130] width 143 height 18
click at [551, 154] on input "text" at bounding box center [544, 149] width 106 height 21
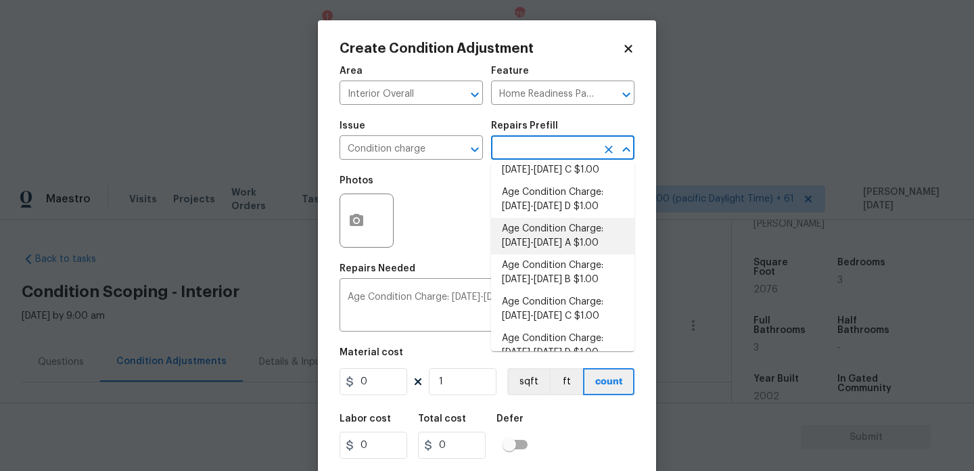
scroll to position [244, 0]
click at [577, 272] on li "Age Condition Charge: 1993-2008 B $1.00" at bounding box center [562, 272] width 143 height 37
type input "1"
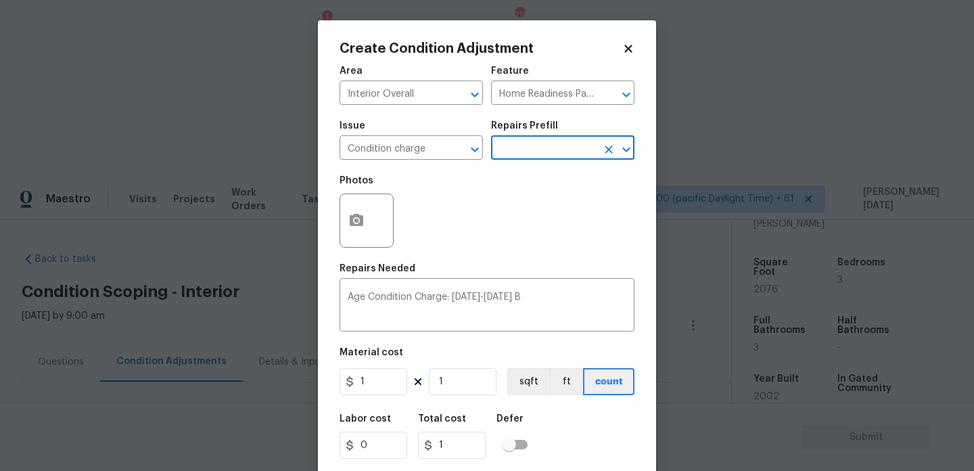
scroll to position [35, 0]
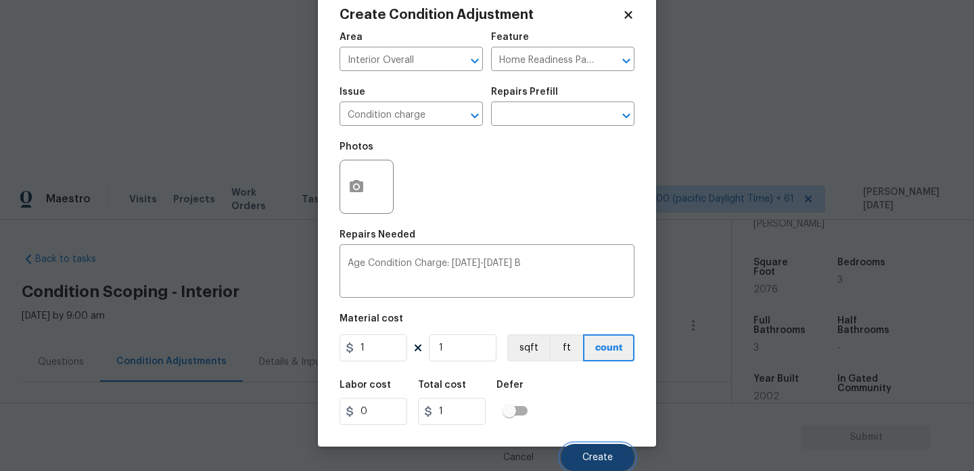
click at [581, 451] on button "Create" at bounding box center [598, 457] width 74 height 27
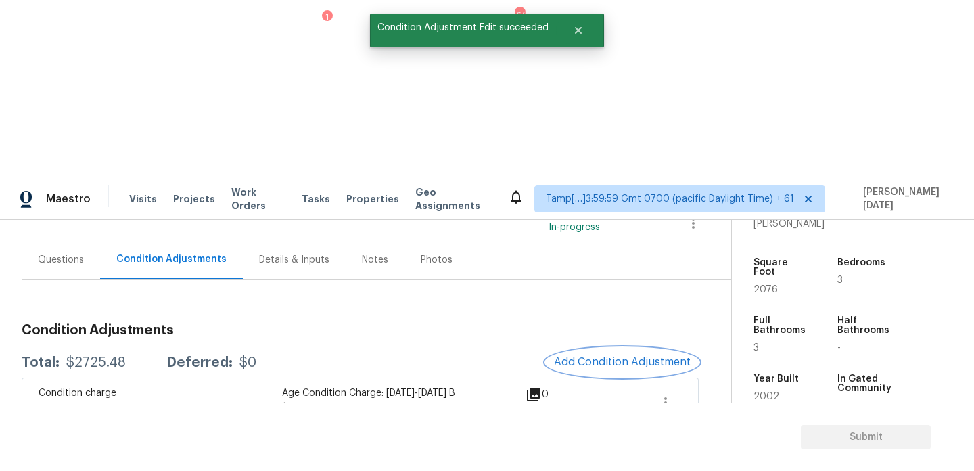
scroll to position [113, 0]
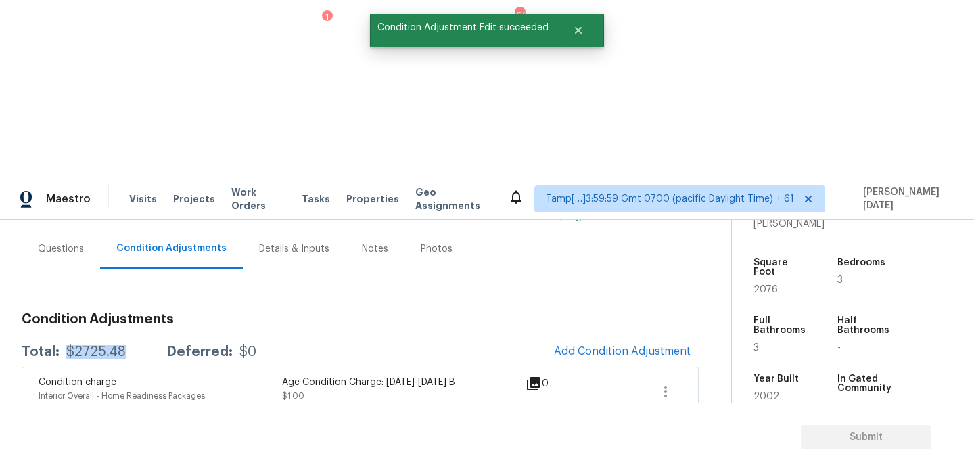
drag, startPoint x: 66, startPoint y: 170, endPoint x: 125, endPoint y: 170, distance: 58.9
click at [125, 345] on div "Total: $2725.48 Deferred: $0" at bounding box center [139, 352] width 235 height 14
copy div "$2725.48"
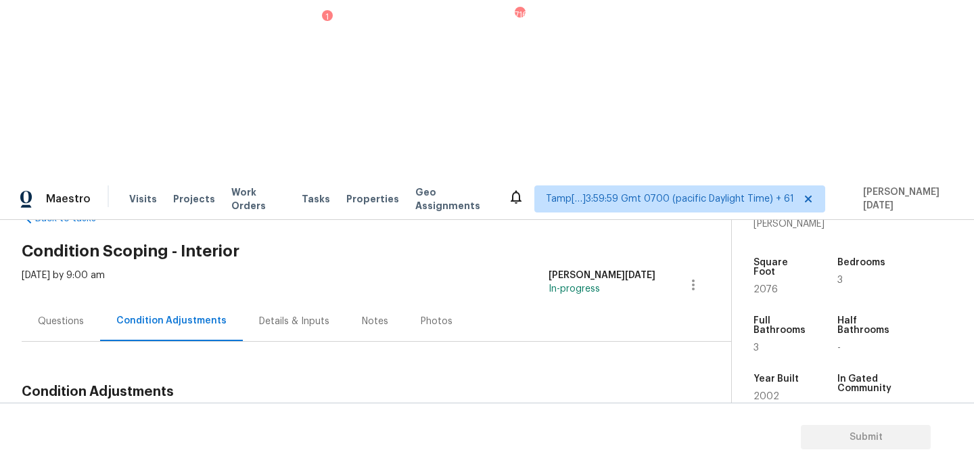
scroll to position [0, 0]
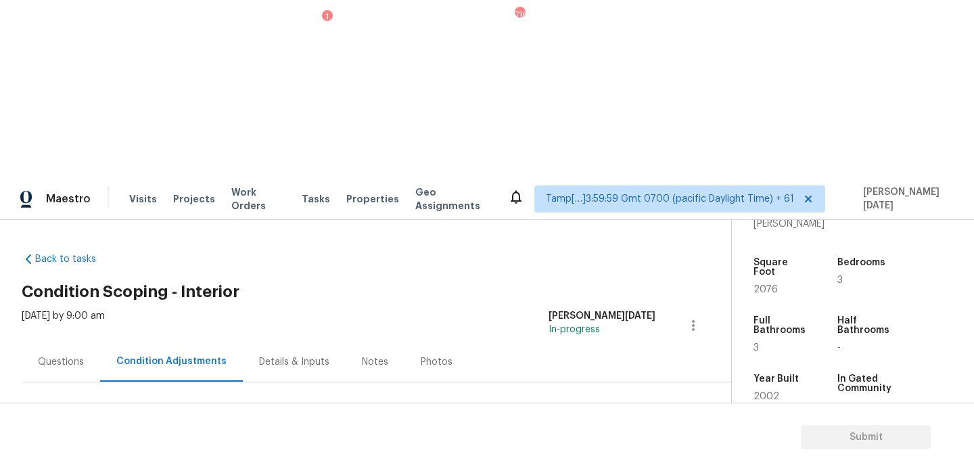
click at [58, 342] on div "Questions" at bounding box center [61, 362] width 78 height 40
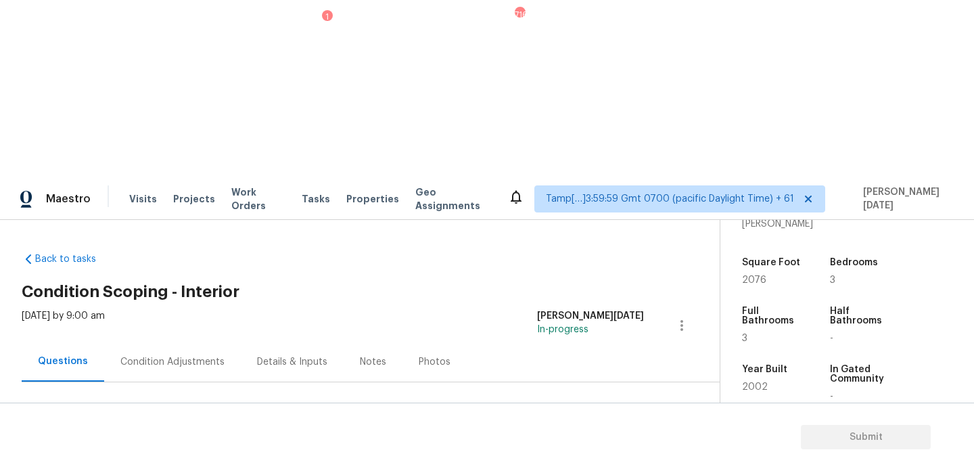
checkbox input "true"
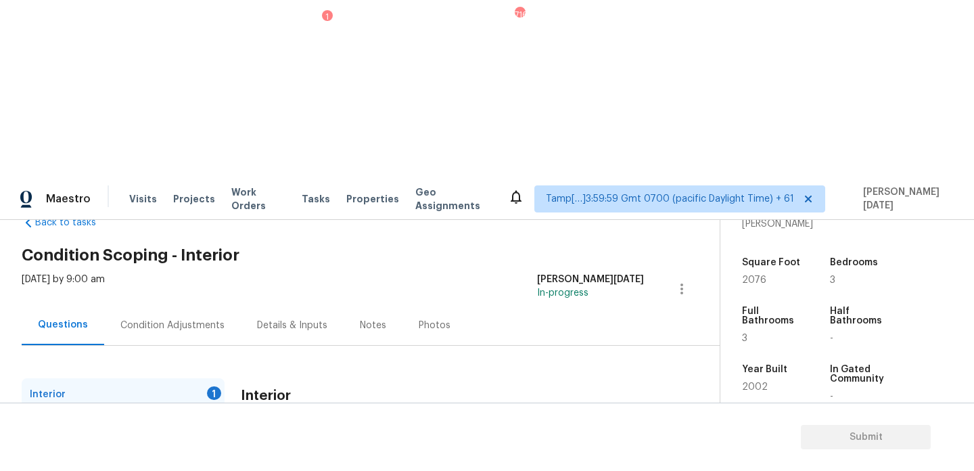
checkbox input "true"
click at [189, 411] on div "Plumbing 1" at bounding box center [123, 427] width 203 height 32
checkbox input "true"
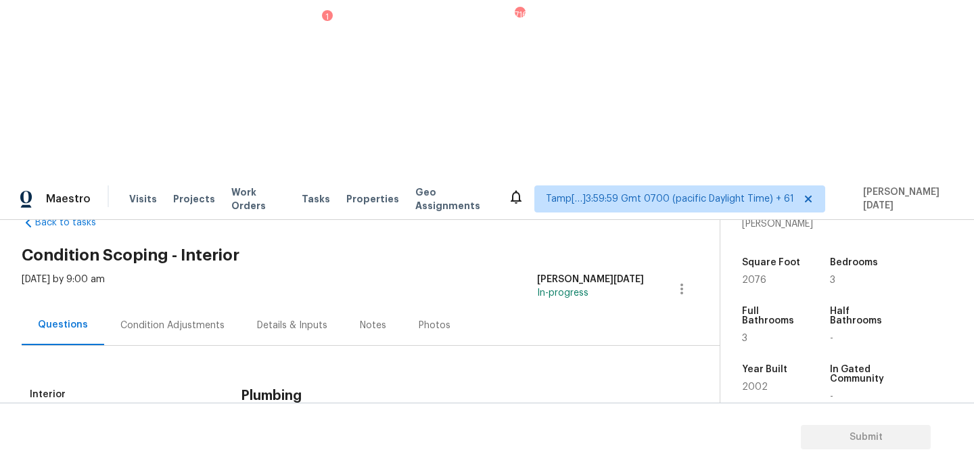
click at [309, 451] on span "No" at bounding box center [315, 458] width 12 height 14
click at [309, 443] on input "No" at bounding box center [295, 457] width 28 height 28
checkbox input "true"
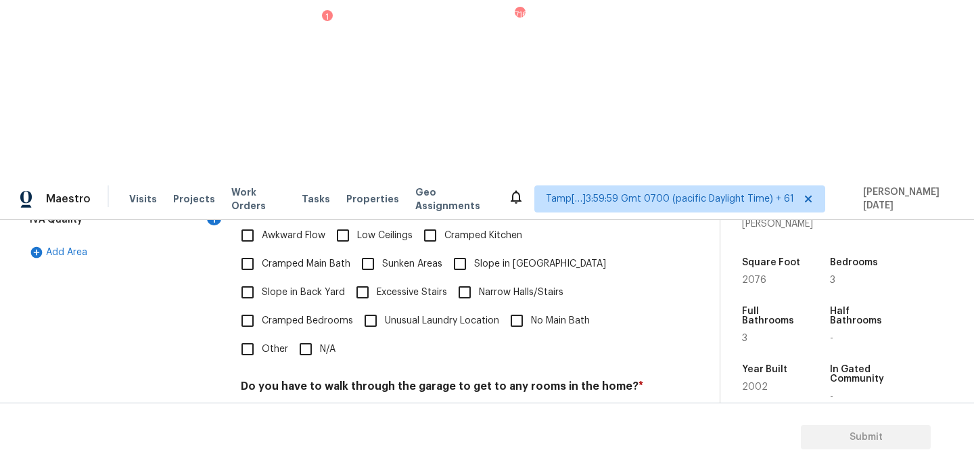
click at [302, 335] on input "N/A" at bounding box center [306, 349] width 28 height 28
checkbox input "true"
click at [300, 247] on div "Pricing Does the home have any additions? * Yes No N/A Does the home have any l…" at bounding box center [442, 331] width 403 height 514
checkbox input "true"
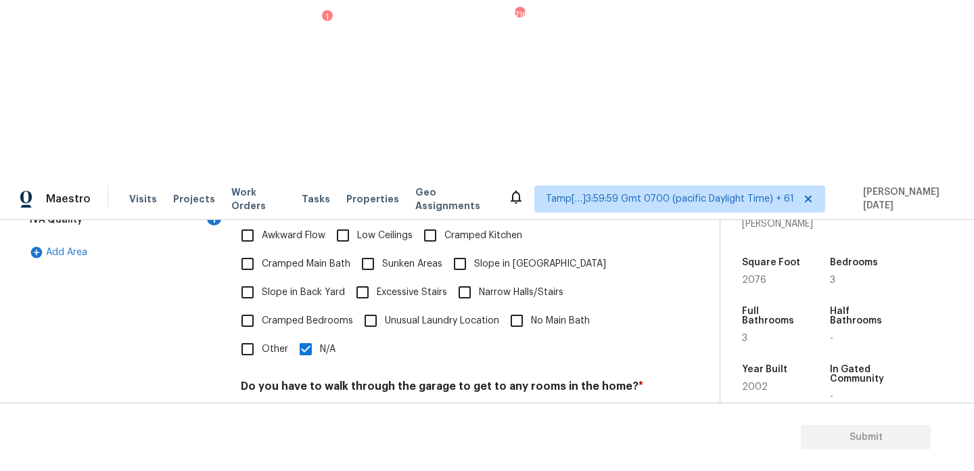
checkbox input "true"
click at [300, 404] on input "No" at bounding box center [295, 418] width 28 height 28
checkbox input "true"
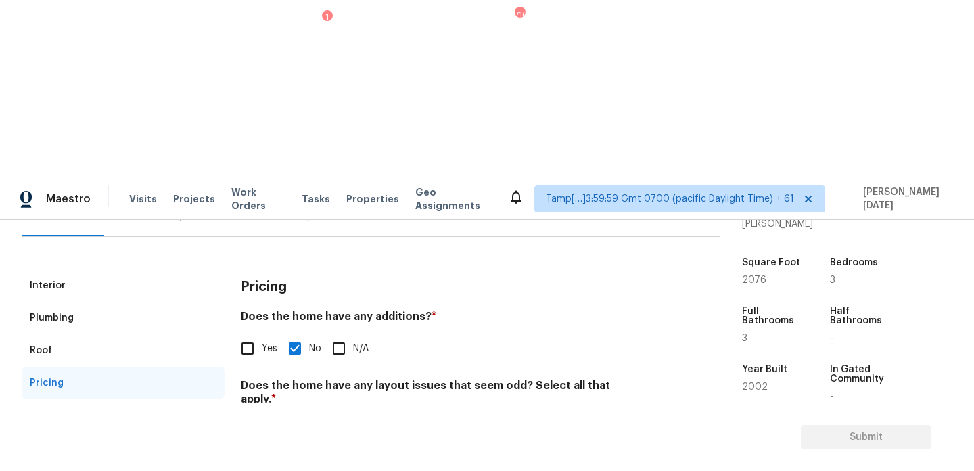
click at [202, 399] on div "IVA Quality 1" at bounding box center [123, 415] width 203 height 32
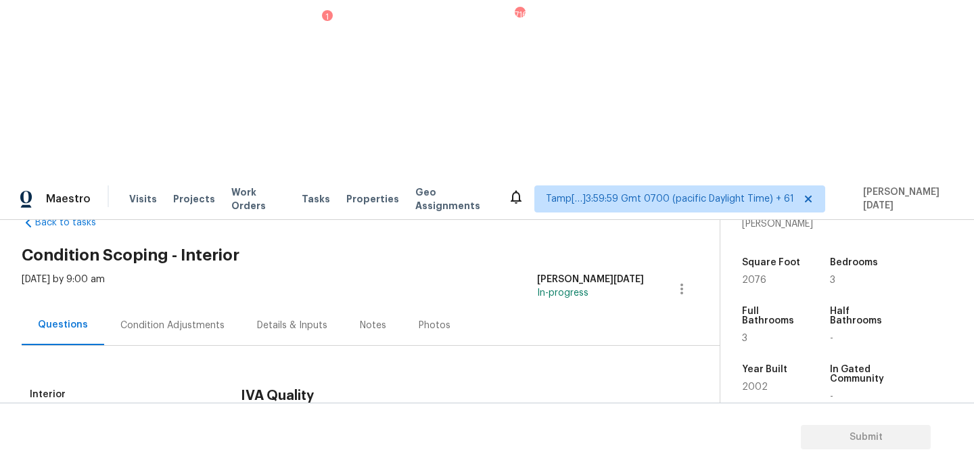
checkbox input "true"
click at [176, 305] on div "Condition Adjustments" at bounding box center [172, 325] width 137 height 40
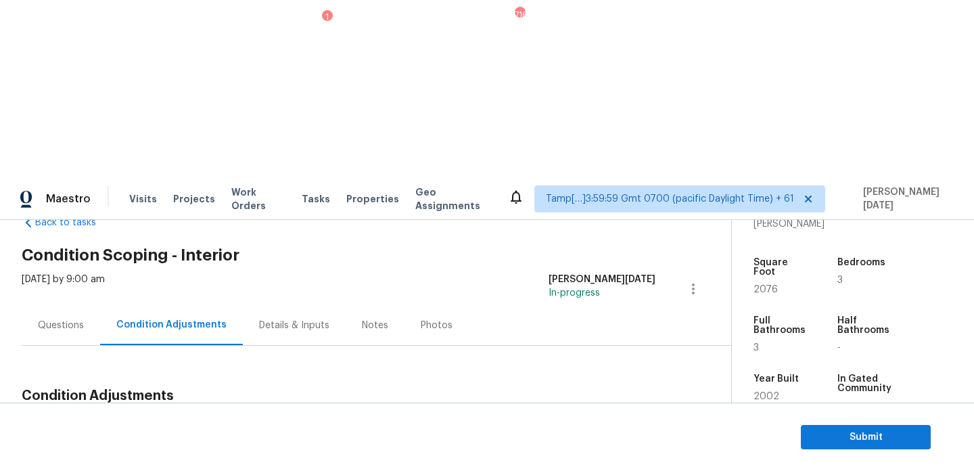
drag, startPoint x: 66, startPoint y: 251, endPoint x: 127, endPoint y: 250, distance: 60.9
click at [127, 422] on div "Total: $2725.48 Deferred: $0" at bounding box center [139, 429] width 235 height 14
copy div "$2725.48"
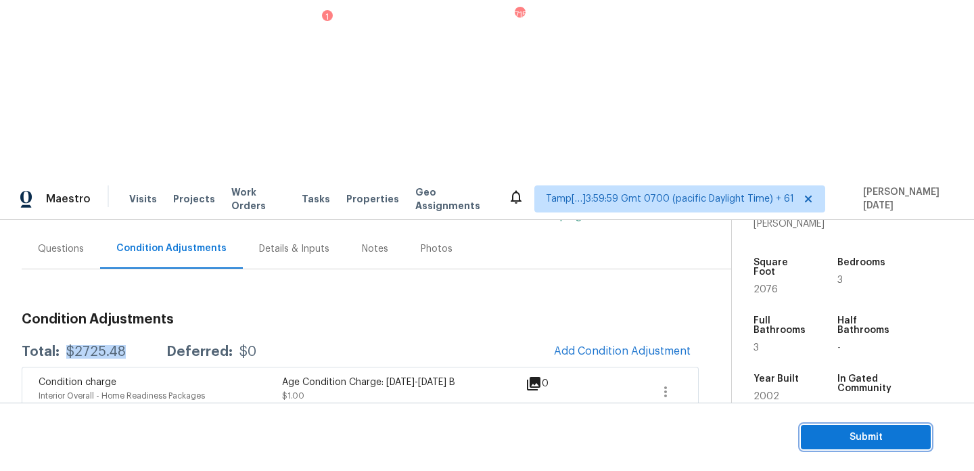
click at [840, 435] on span "Submit" at bounding box center [866, 437] width 108 height 17
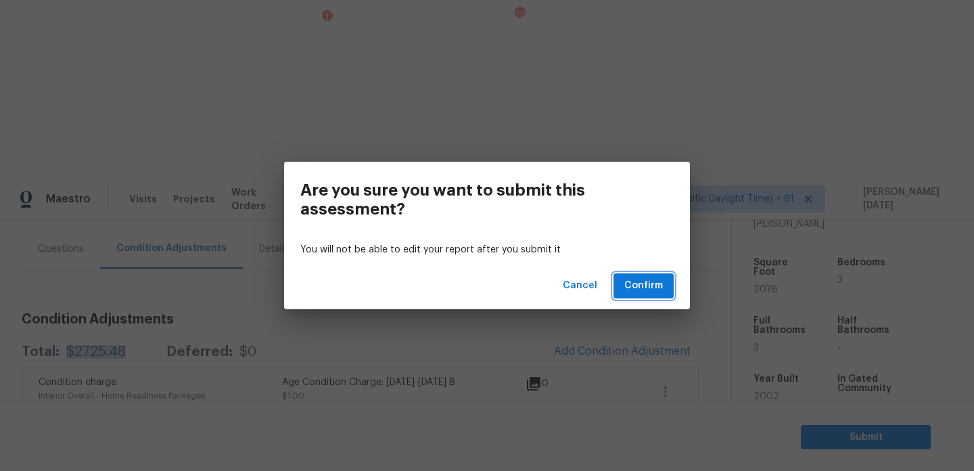
click at [649, 286] on span "Confirm" at bounding box center [644, 285] width 39 height 17
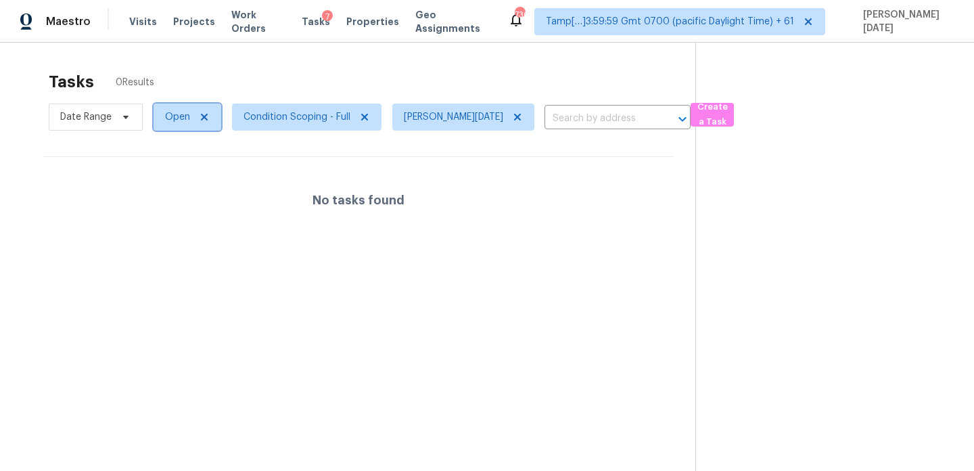
click at [181, 122] on span "Open" at bounding box center [177, 117] width 25 height 14
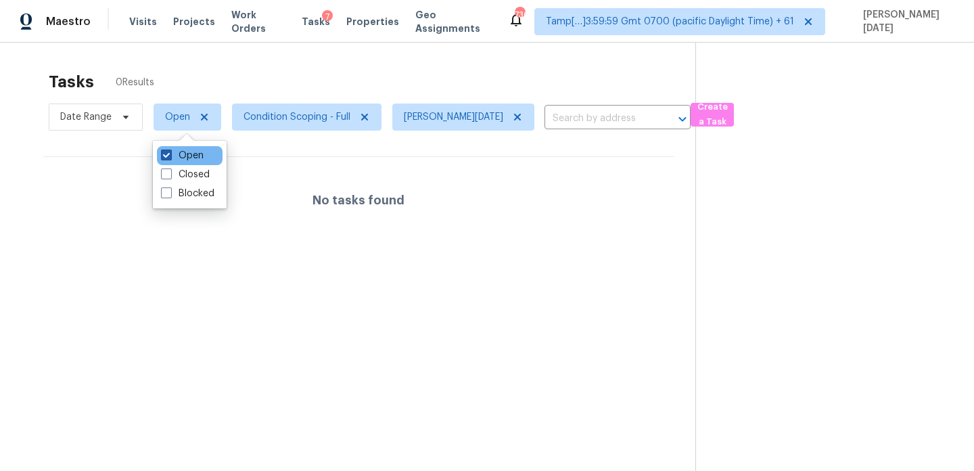
click at [179, 158] on label "Open" at bounding box center [182, 156] width 43 height 14
click at [170, 158] on input "Open" at bounding box center [165, 153] width 9 height 9
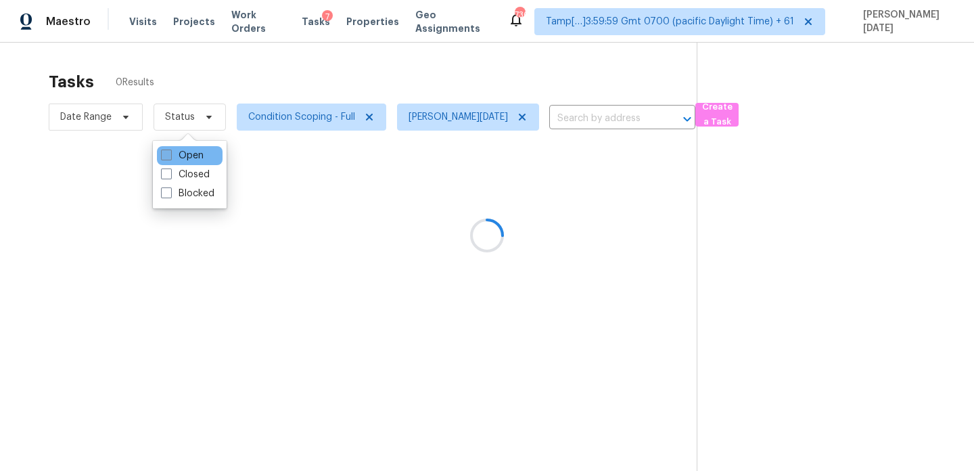
click at [179, 158] on label "Open" at bounding box center [182, 156] width 43 height 14
click at [170, 158] on input "Open" at bounding box center [165, 153] width 9 height 9
checkbox input "true"
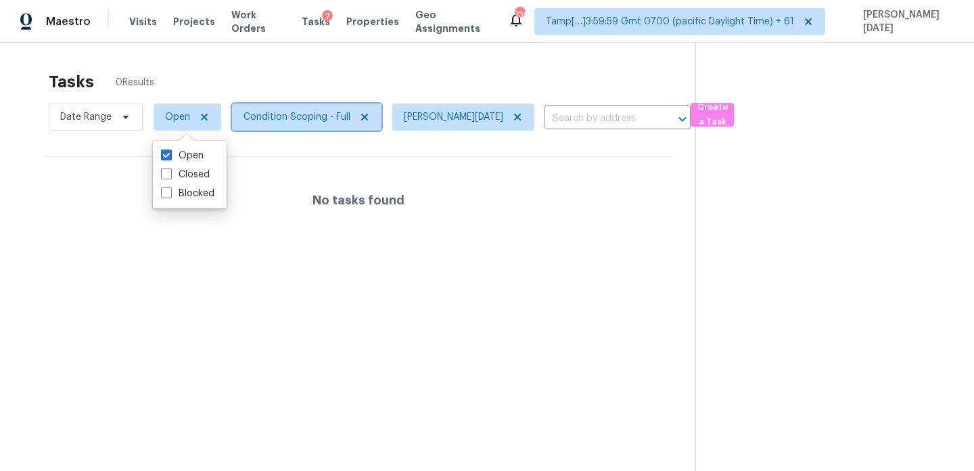
click at [308, 110] on span "Condition Scoping - Full" at bounding box center [297, 117] width 107 height 14
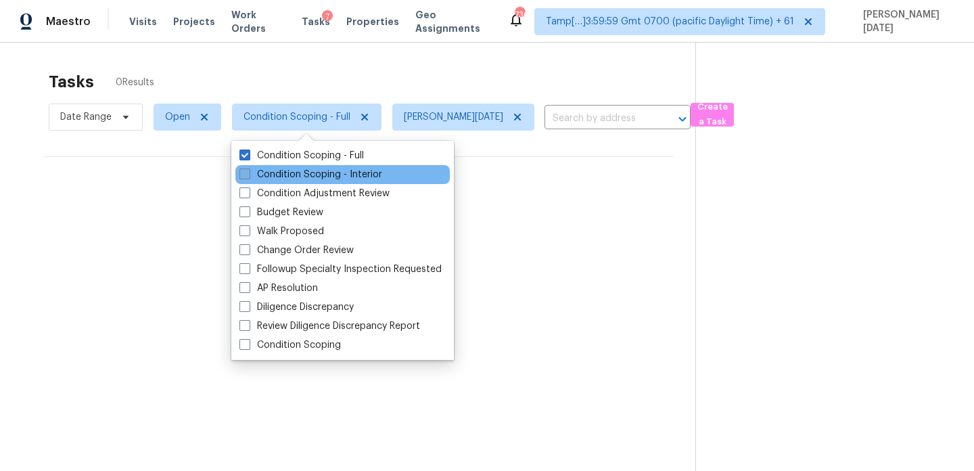
click at [304, 176] on label "Condition Scoping - Interior" at bounding box center [311, 175] width 143 height 14
click at [248, 176] on input "Condition Scoping - Interior" at bounding box center [244, 172] width 9 height 9
checkbox input "true"
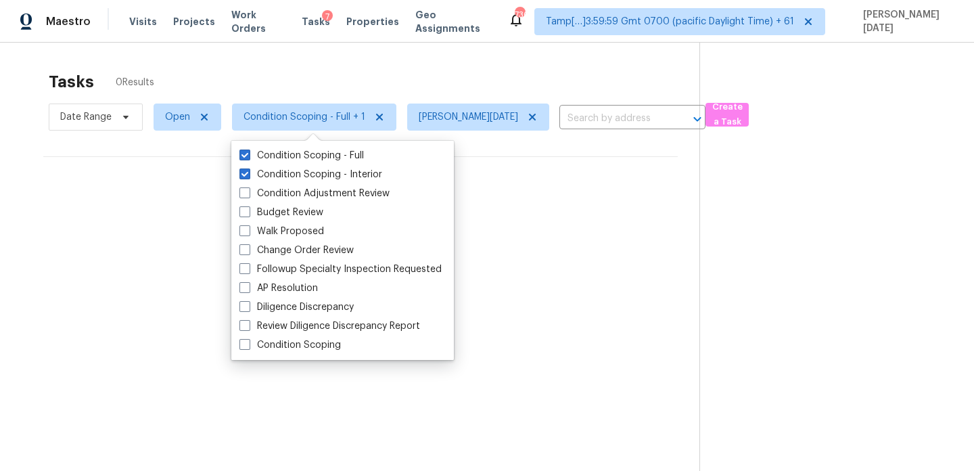
click at [403, 72] on div "Tasks 0 Results" at bounding box center [374, 81] width 651 height 35
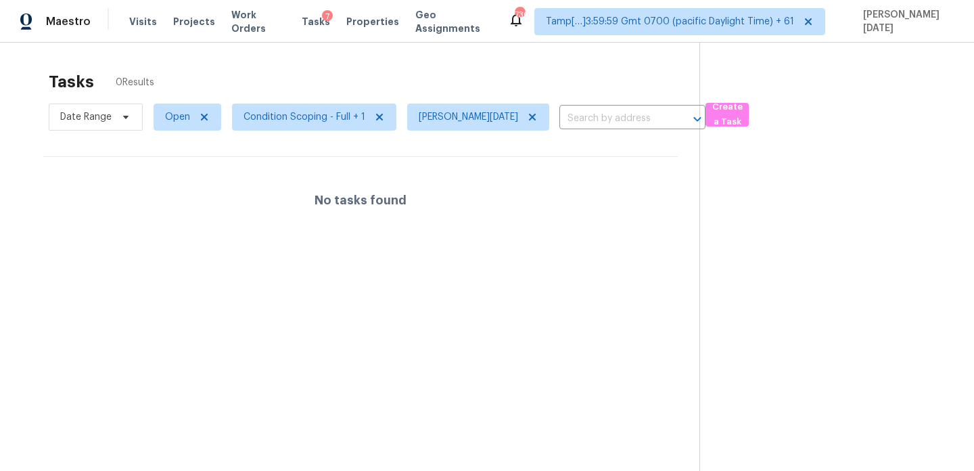
click at [483, 315] on section "Tasks 0 Results Date Range Open Condition Scoping - Full + 1 [PERSON_NAME][DATE…" at bounding box center [361, 288] width 678 height 449
click at [180, 116] on span "Open" at bounding box center [177, 117] width 25 height 14
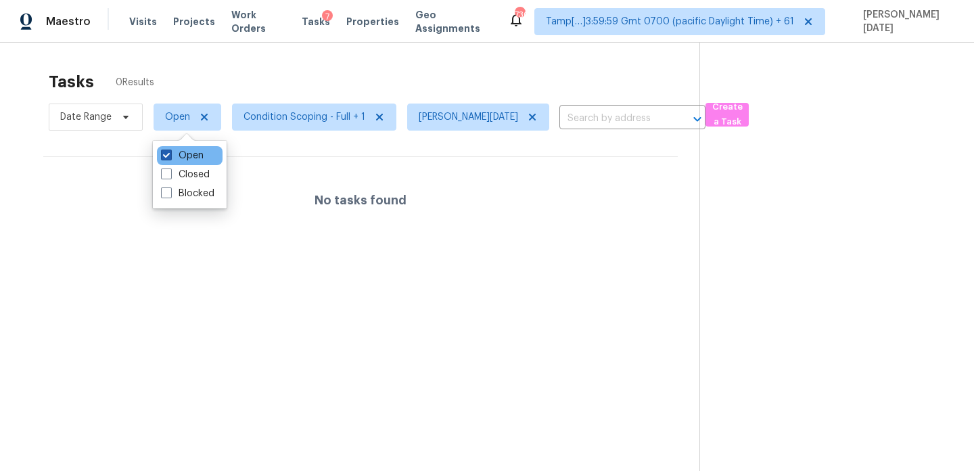
click at [183, 154] on label "Open" at bounding box center [182, 156] width 43 height 14
click at [170, 154] on input "Open" at bounding box center [165, 153] width 9 height 9
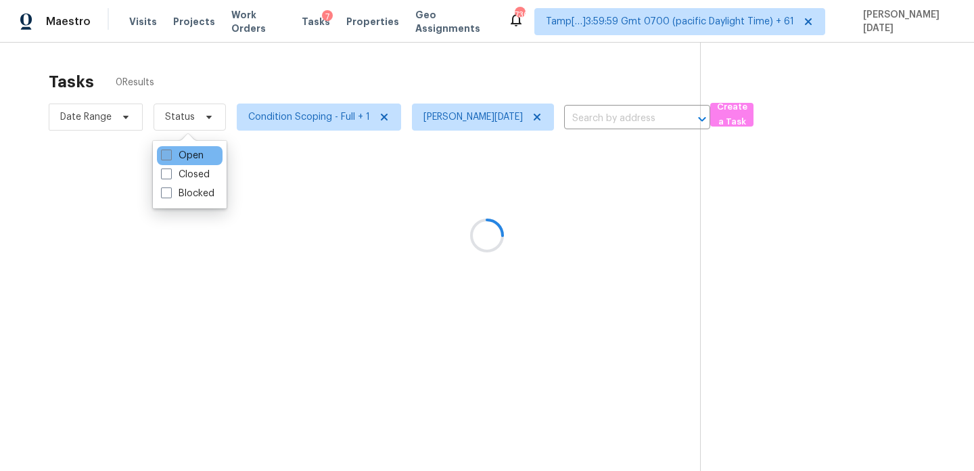
click at [183, 154] on label "Open" at bounding box center [182, 156] width 43 height 14
click at [170, 154] on input "Open" at bounding box center [165, 153] width 9 height 9
checkbox input "true"
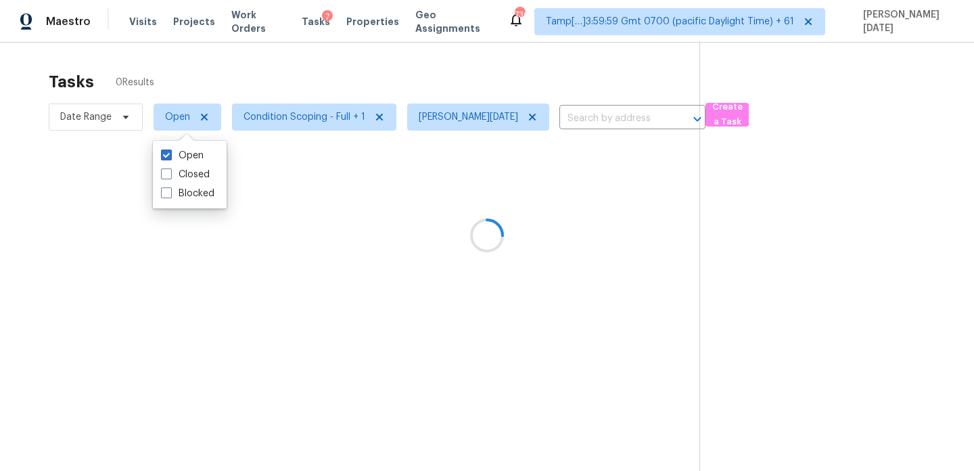
click at [370, 72] on div at bounding box center [487, 235] width 974 height 471
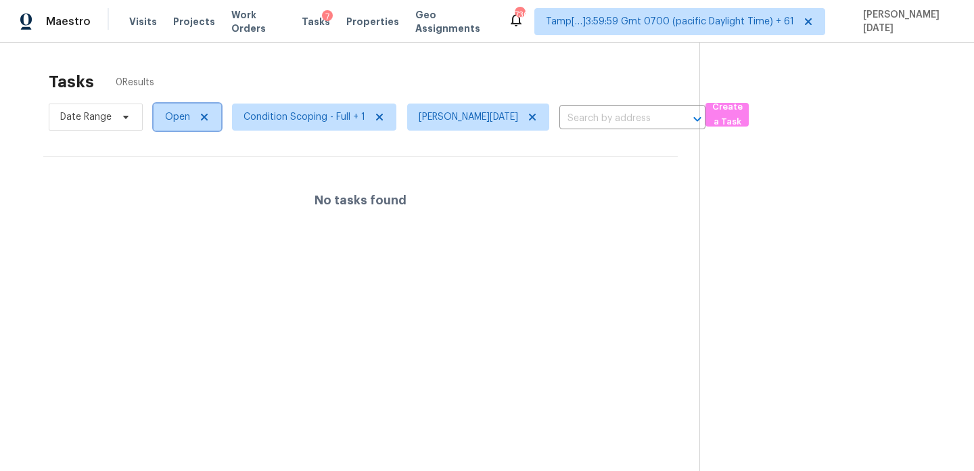
click at [178, 125] on span "Open" at bounding box center [188, 117] width 68 height 27
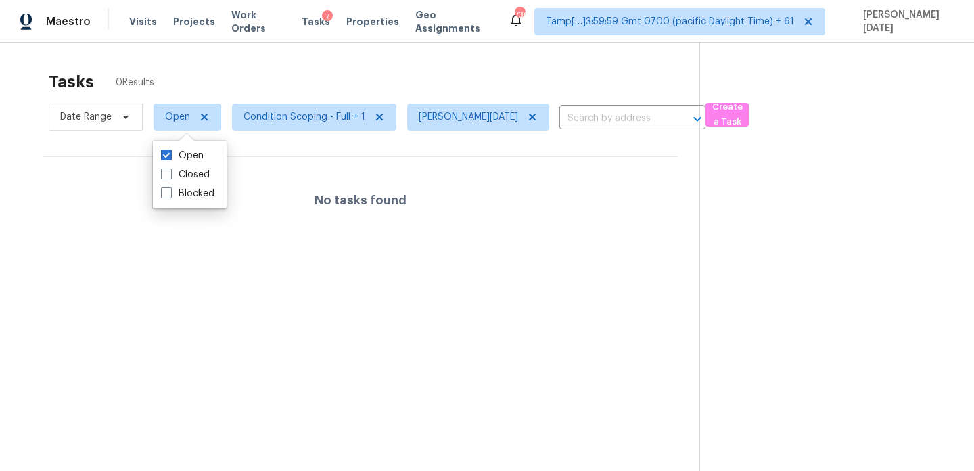
click at [268, 66] on div "Tasks 0 Results" at bounding box center [374, 81] width 651 height 35
